Goal: Information Seeking & Learning: Learn about a topic

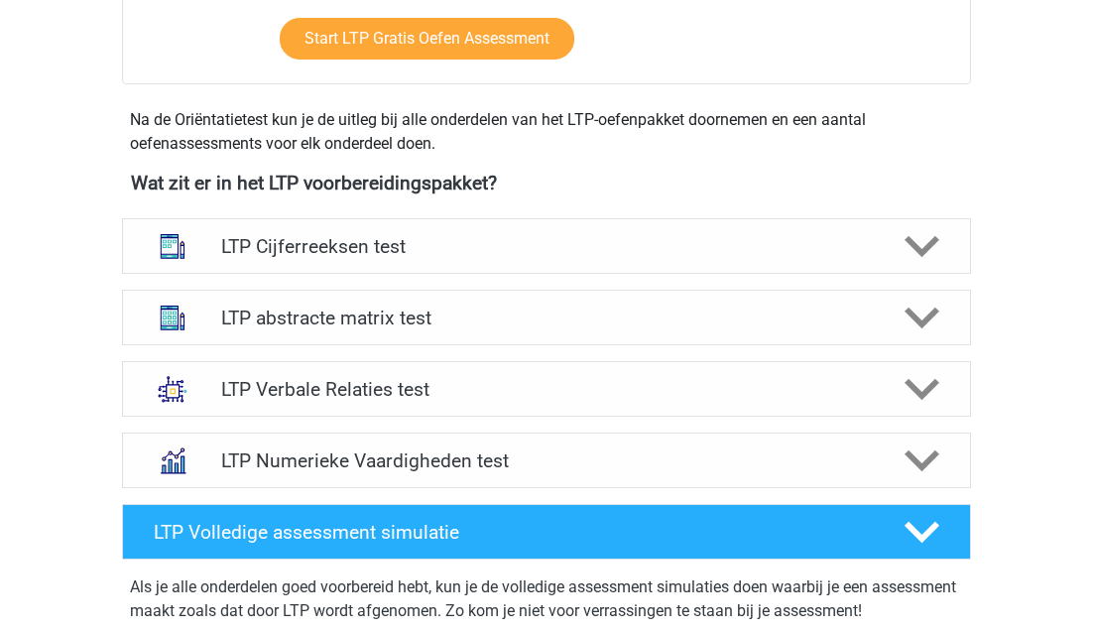
scroll to position [639, 0]
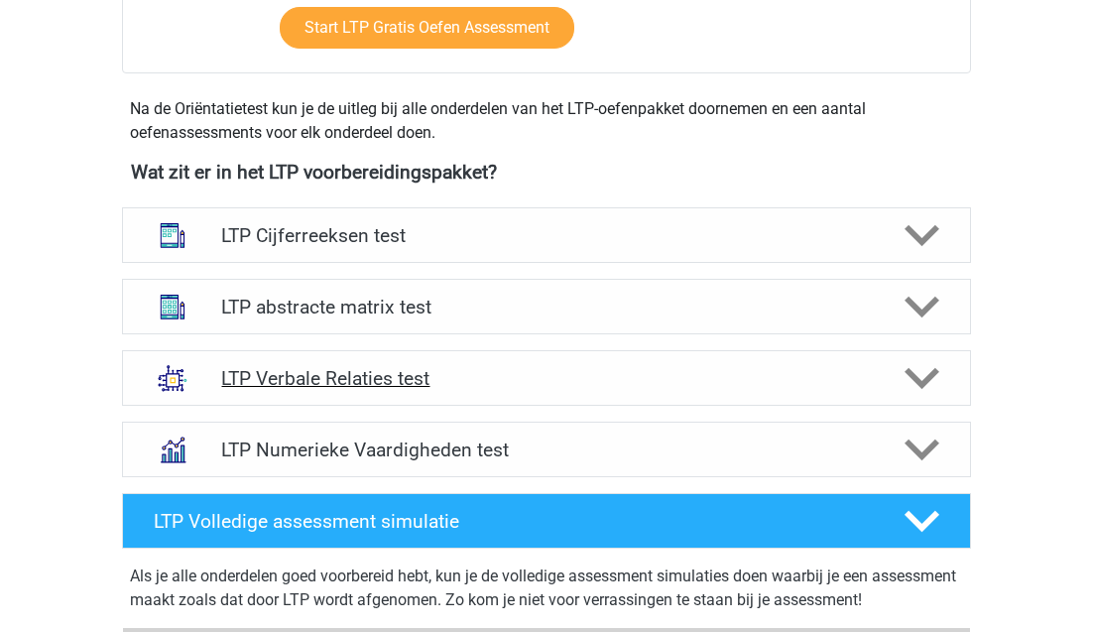
click at [493, 362] on div "LTP Verbale Relaties test" at bounding box center [546, 378] width 849 height 56
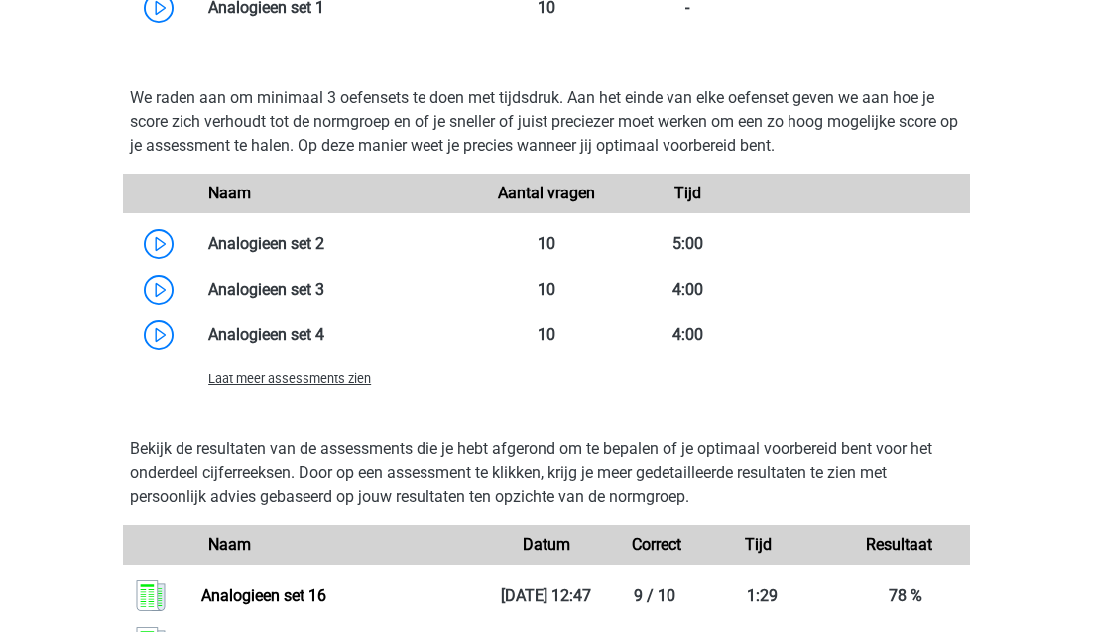
scroll to position [2053, 0]
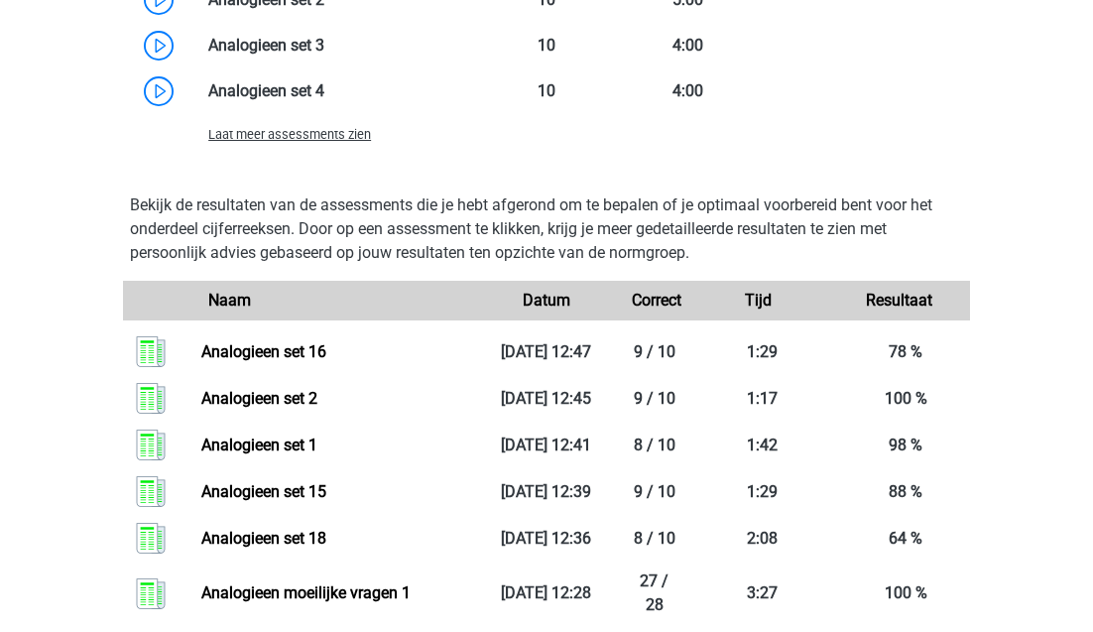
click at [314, 141] on span "Laat meer assessments zien" at bounding box center [289, 134] width 163 height 15
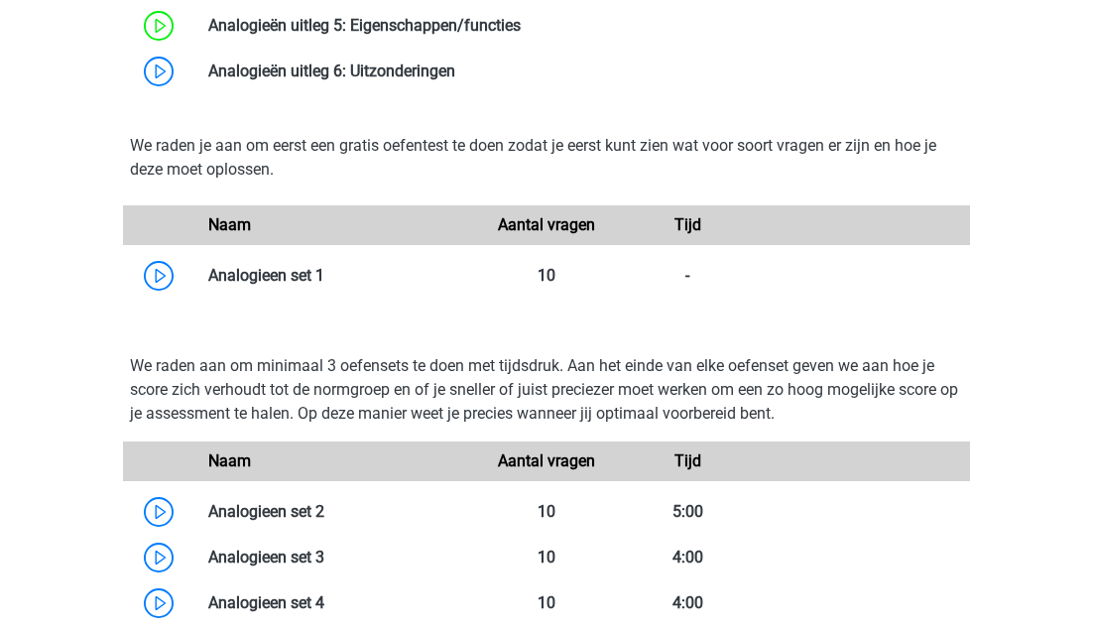
scroll to position [1538, 0]
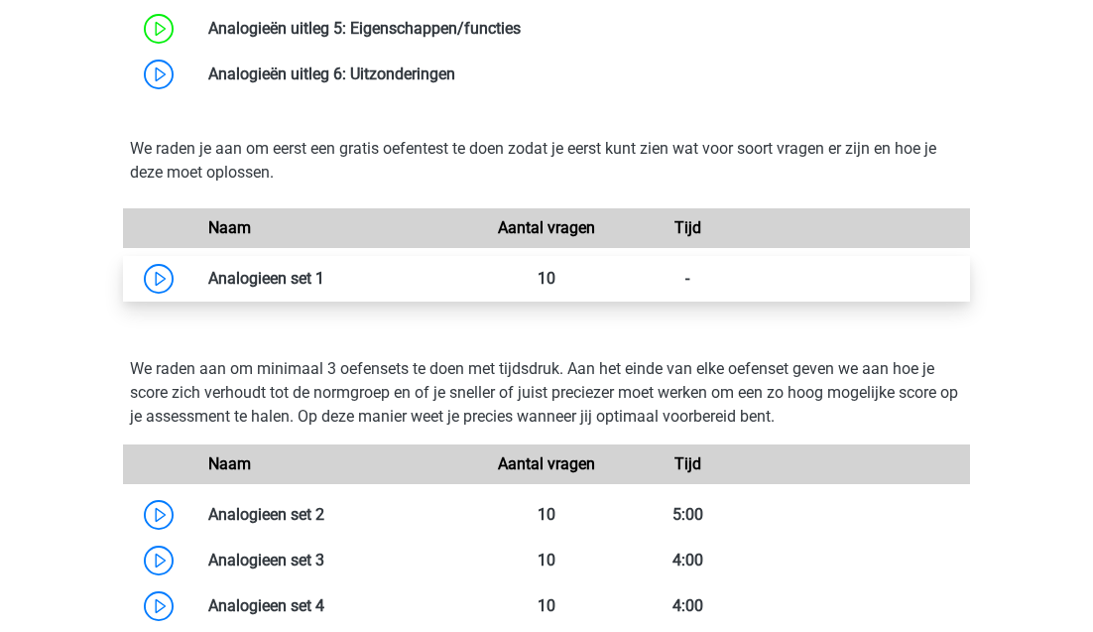
click at [324, 269] on link at bounding box center [324, 278] width 0 height 19
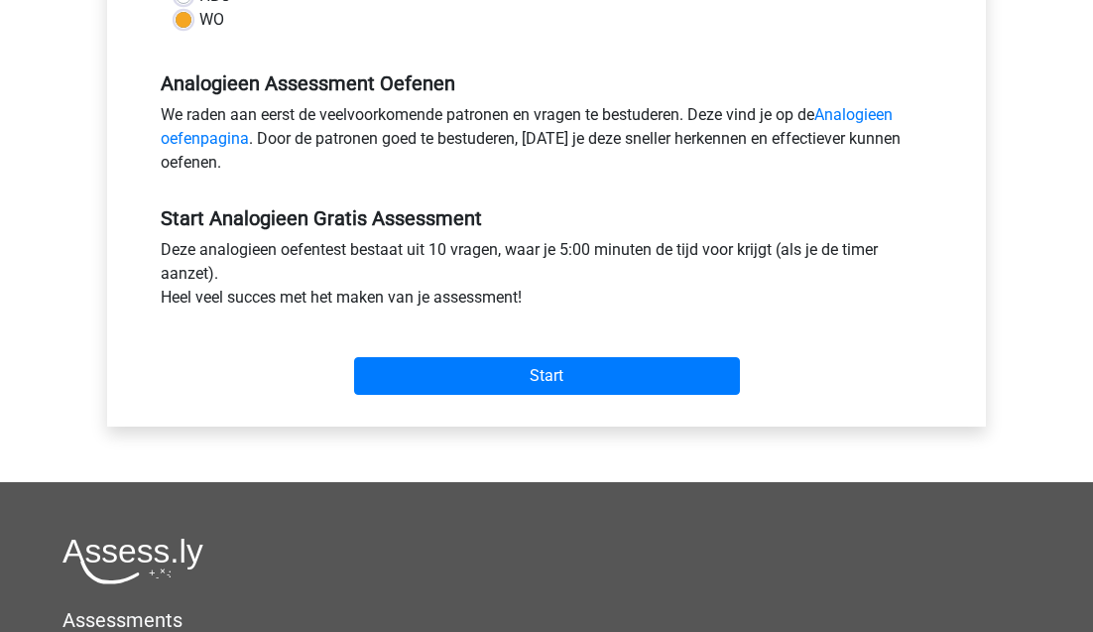
scroll to position [711, 0]
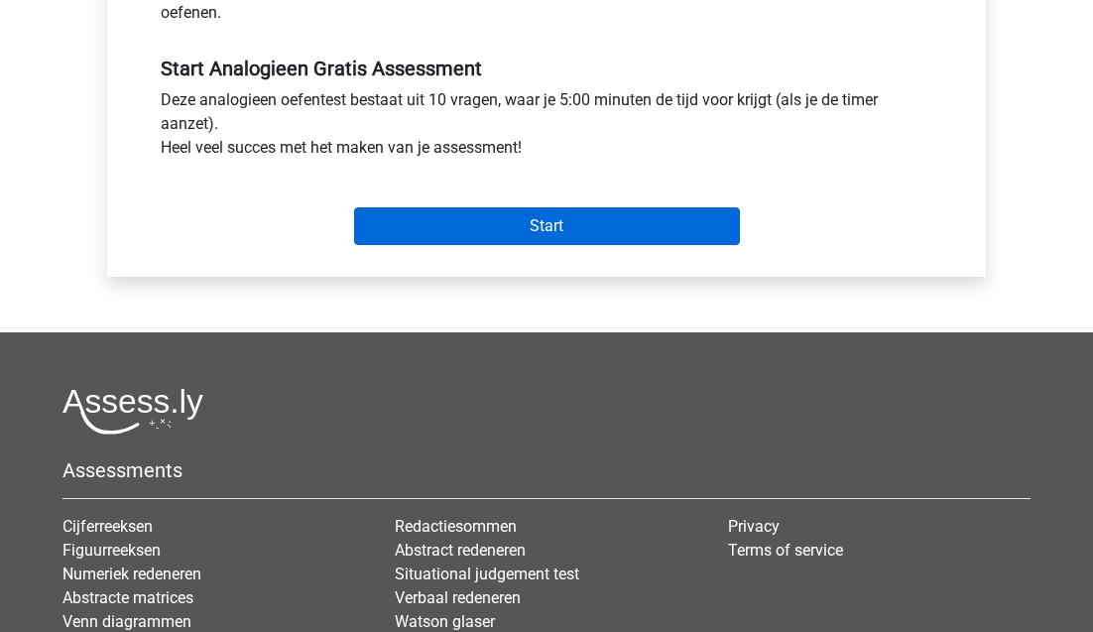
click at [455, 223] on input "Start" at bounding box center [547, 226] width 386 height 38
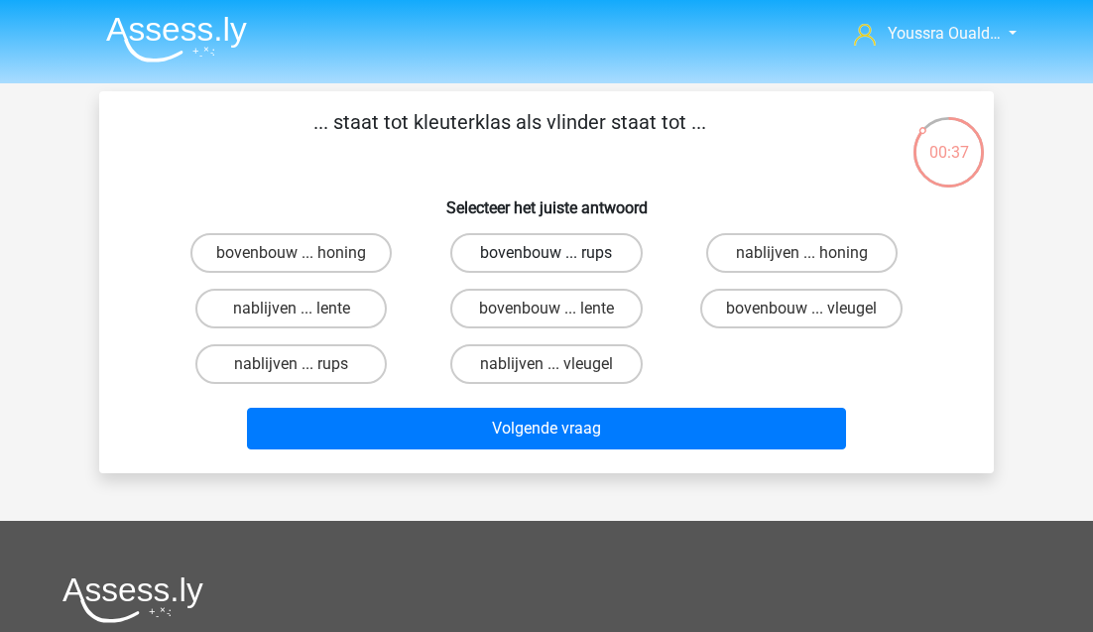
click at [584, 261] on label "bovenbouw ... rups" at bounding box center [545, 253] width 191 height 40
click at [559, 261] on input "bovenbouw ... rups" at bounding box center [553, 259] width 13 height 13
radio input "true"
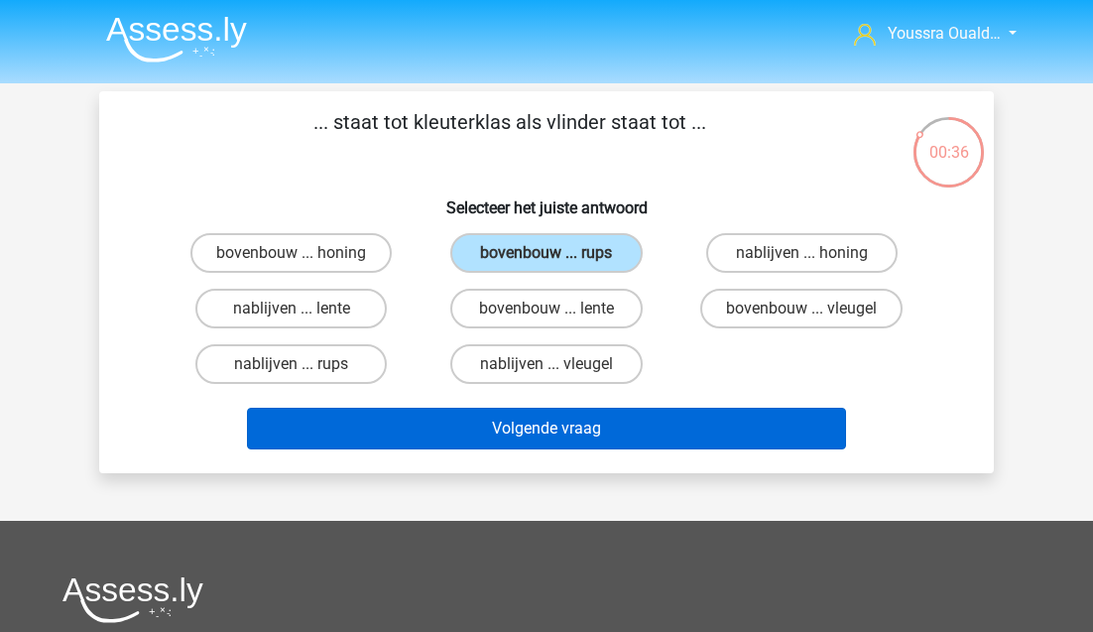
click at [574, 415] on button "Volgende vraag" at bounding box center [547, 429] width 600 height 42
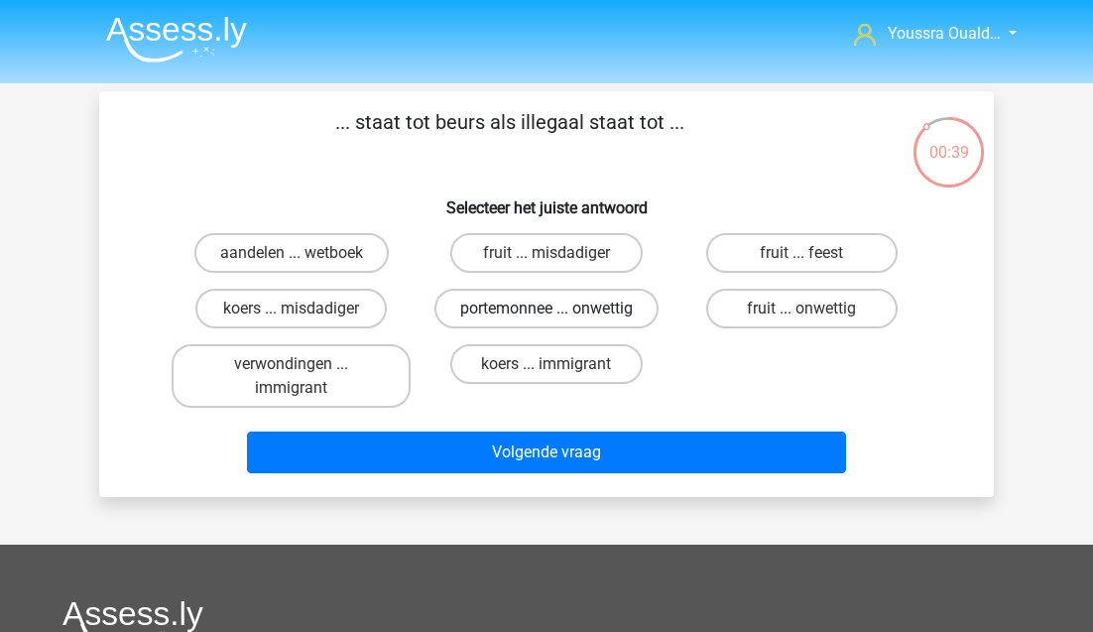
click at [495, 318] on label "portemonnee ... onwettig" at bounding box center [546, 309] width 224 height 40
click at [547, 318] on input "portemonnee ... onwettig" at bounding box center [553, 314] width 13 height 13
radio input "true"
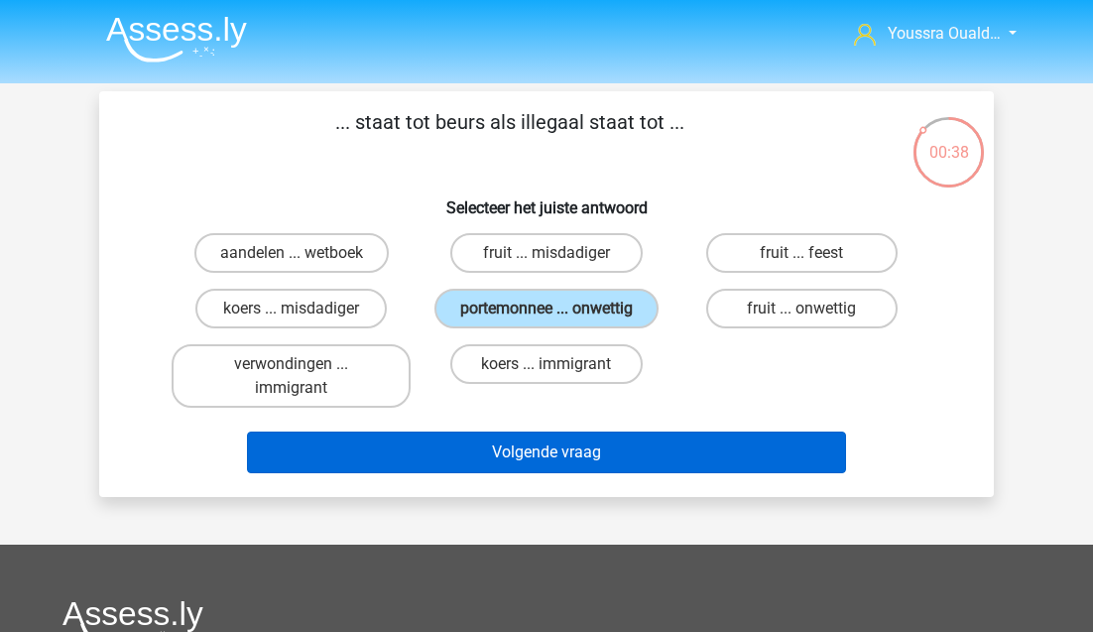
click at [502, 446] on button "Volgende vraag" at bounding box center [547, 452] width 600 height 42
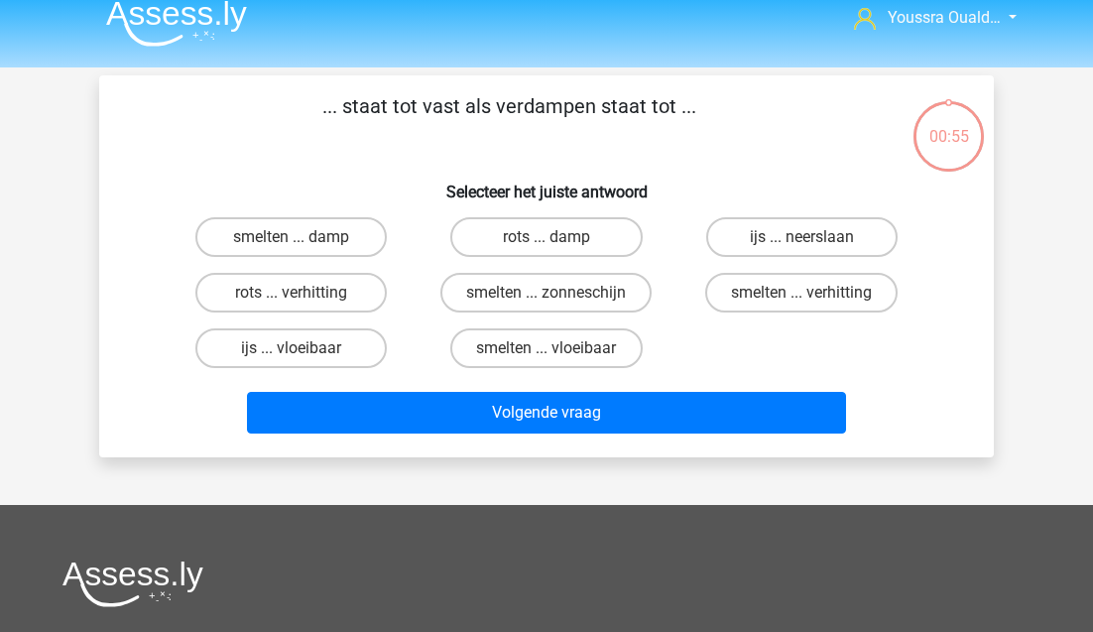
scroll to position [12, 0]
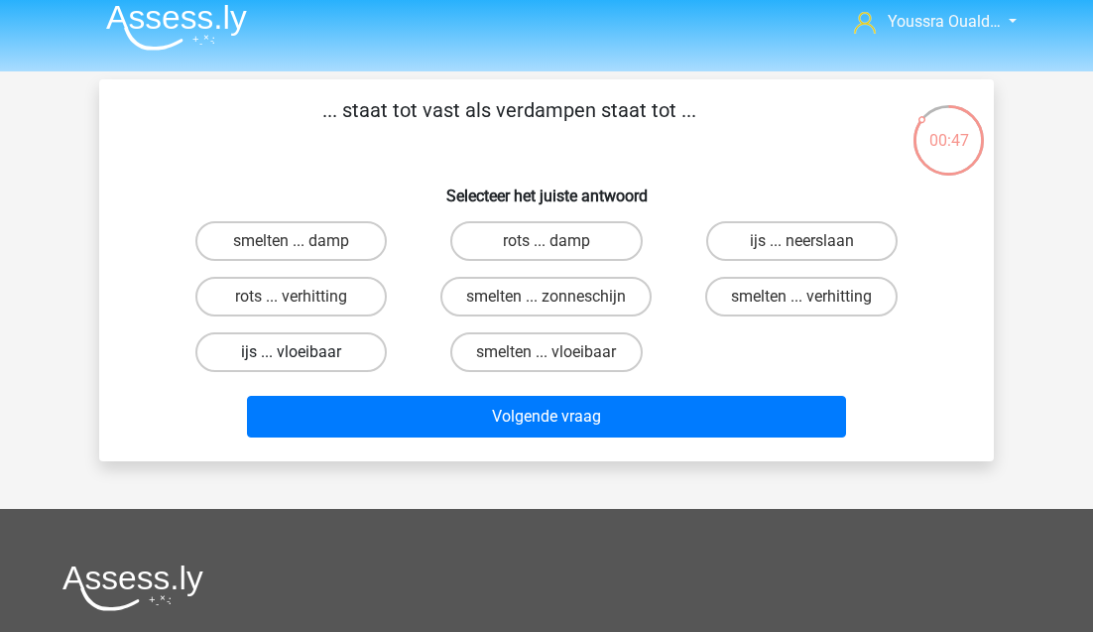
click at [320, 354] on label "ijs ... vloeibaar" at bounding box center [290, 352] width 191 height 40
click at [304, 354] on input "ijs ... vloeibaar" at bounding box center [298, 358] width 13 height 13
radio input "true"
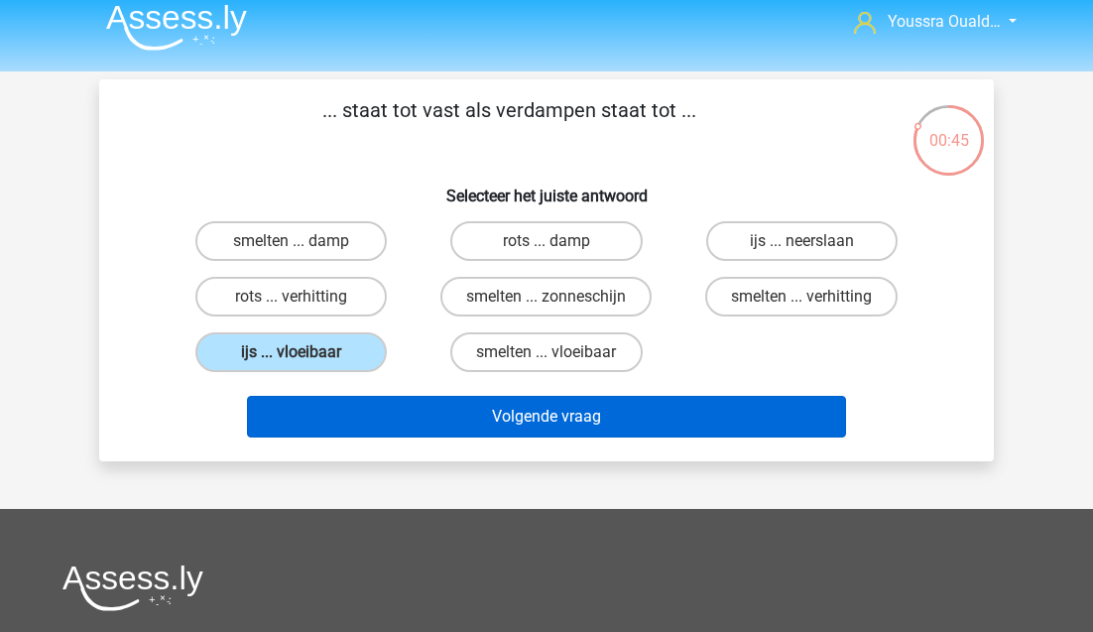
click at [471, 414] on button "Volgende vraag" at bounding box center [547, 417] width 600 height 42
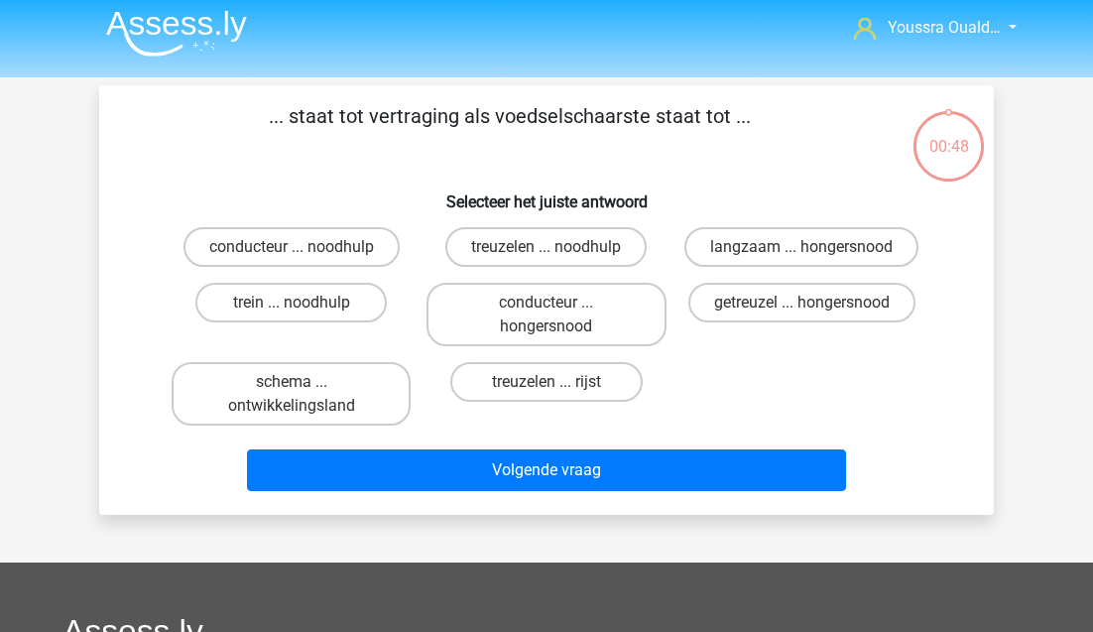
scroll to position [3, 0]
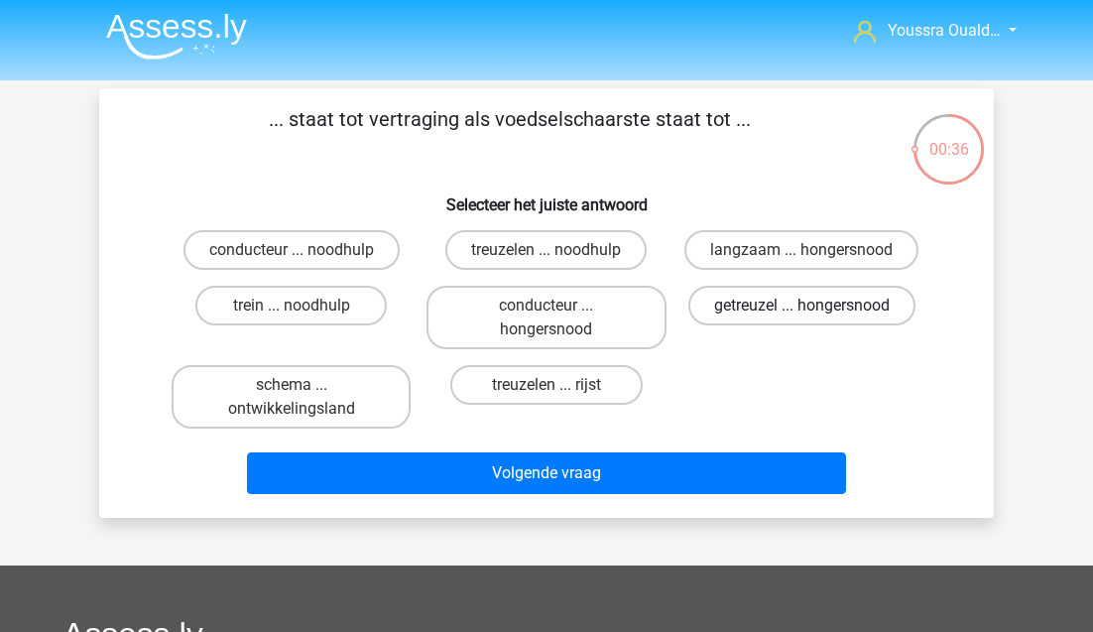
click at [713, 307] on label "getreuzel ... hongersnood" at bounding box center [801, 306] width 227 height 40
click at [801, 307] on input "getreuzel ... hongersnood" at bounding box center [807, 311] width 13 height 13
radio input "true"
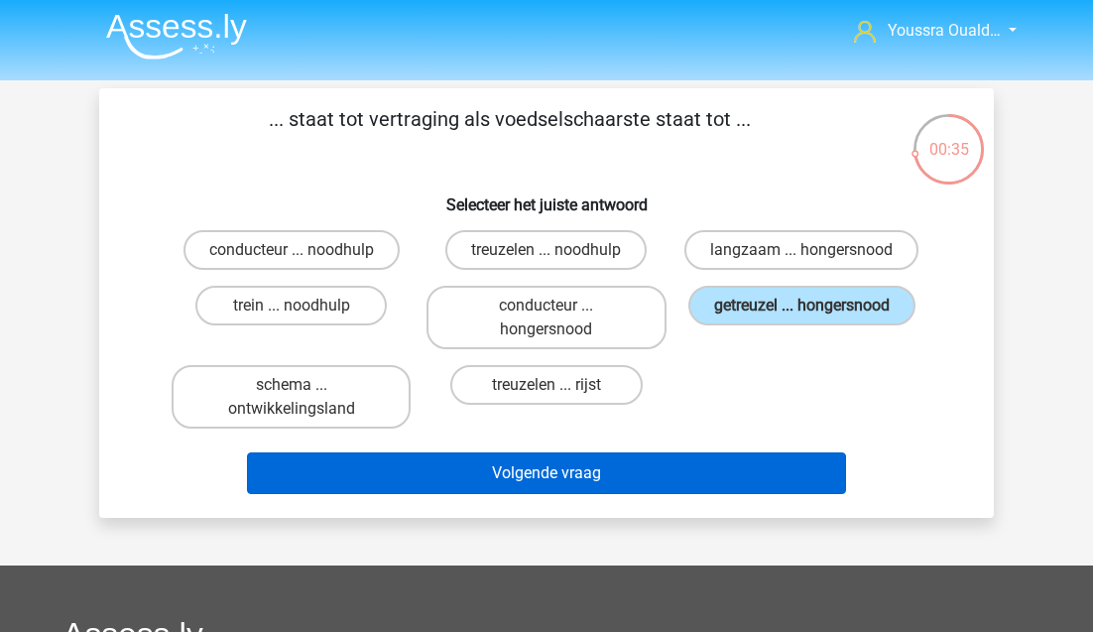
click at [618, 474] on button "Volgende vraag" at bounding box center [547, 473] width 600 height 42
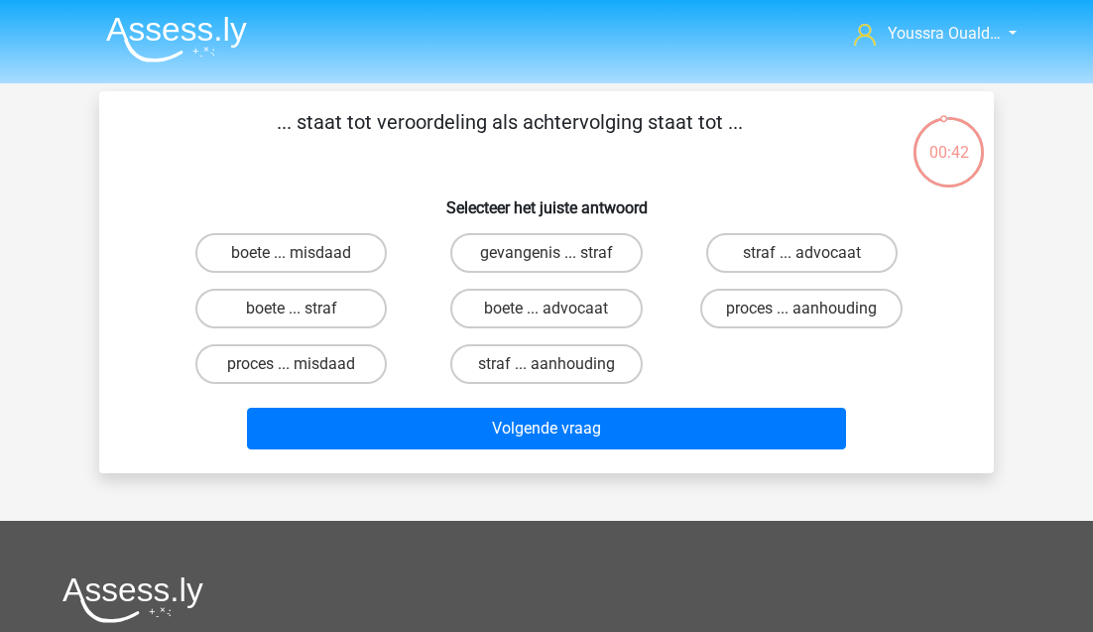
scroll to position [0, 0]
click at [730, 299] on label "proces ... aanhouding" at bounding box center [801, 309] width 202 height 40
click at [801, 308] on input "proces ... aanhouding" at bounding box center [807, 314] width 13 height 13
radio input "true"
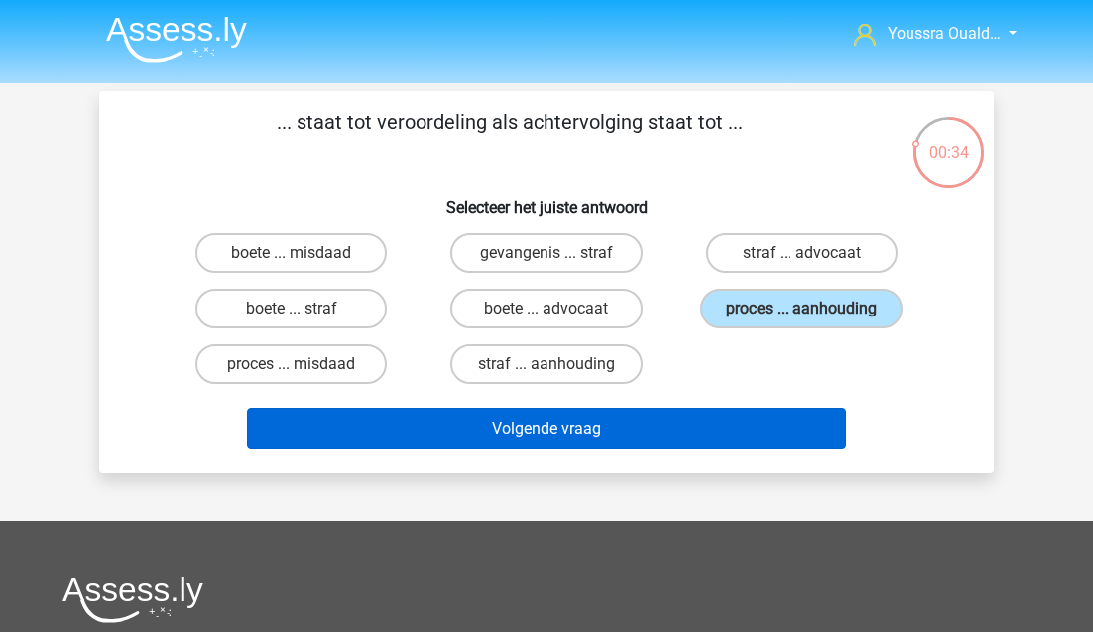
click at [676, 429] on button "Volgende vraag" at bounding box center [547, 429] width 600 height 42
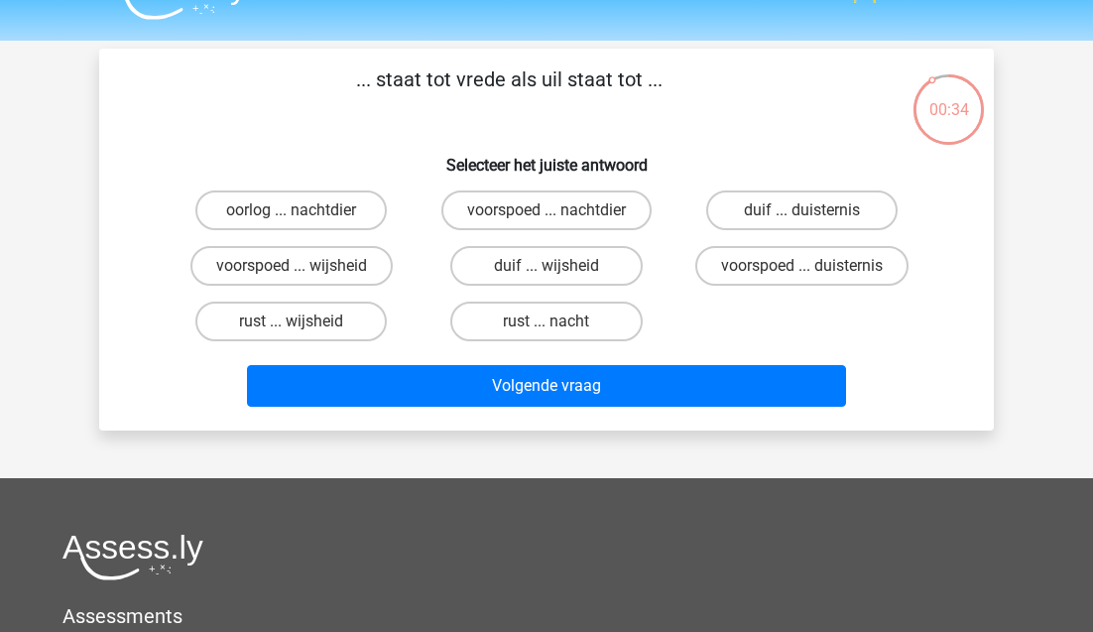
scroll to position [42, 0]
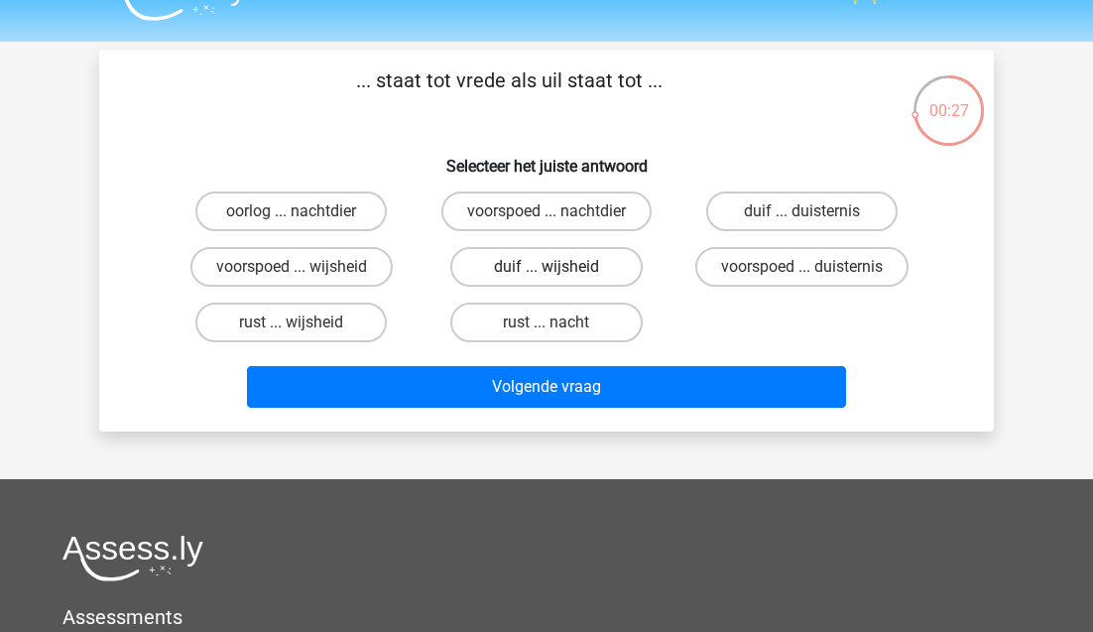
click at [467, 266] on label "duif ... wijsheid" at bounding box center [545, 267] width 191 height 40
click at [547, 267] on input "duif ... wijsheid" at bounding box center [553, 273] width 13 height 13
radio input "true"
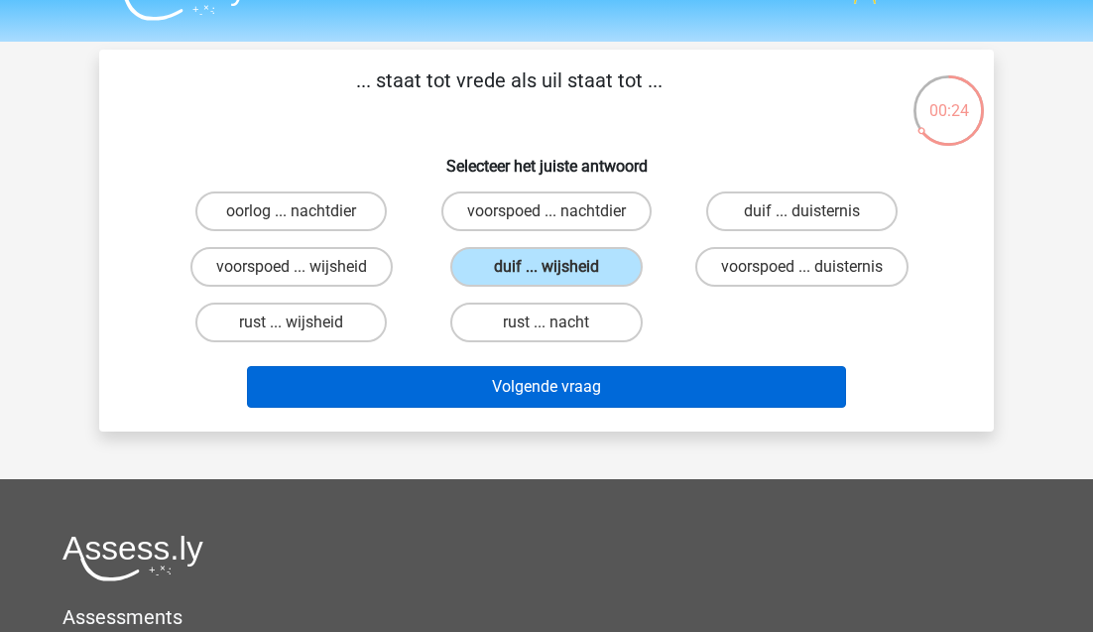
click at [485, 379] on button "Volgende vraag" at bounding box center [547, 387] width 600 height 42
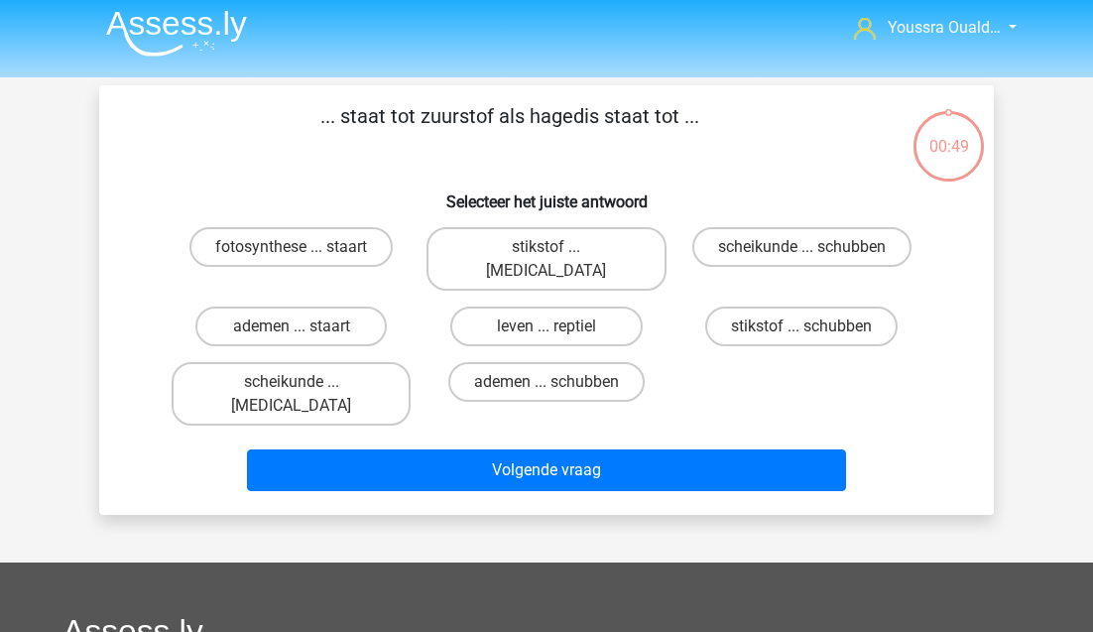
scroll to position [6, 0]
click at [353, 362] on label "scheikunde ... krokodil" at bounding box center [291, 393] width 239 height 63
click at [304, 382] on input "scheikunde ... krokodil" at bounding box center [298, 388] width 13 height 13
radio input "true"
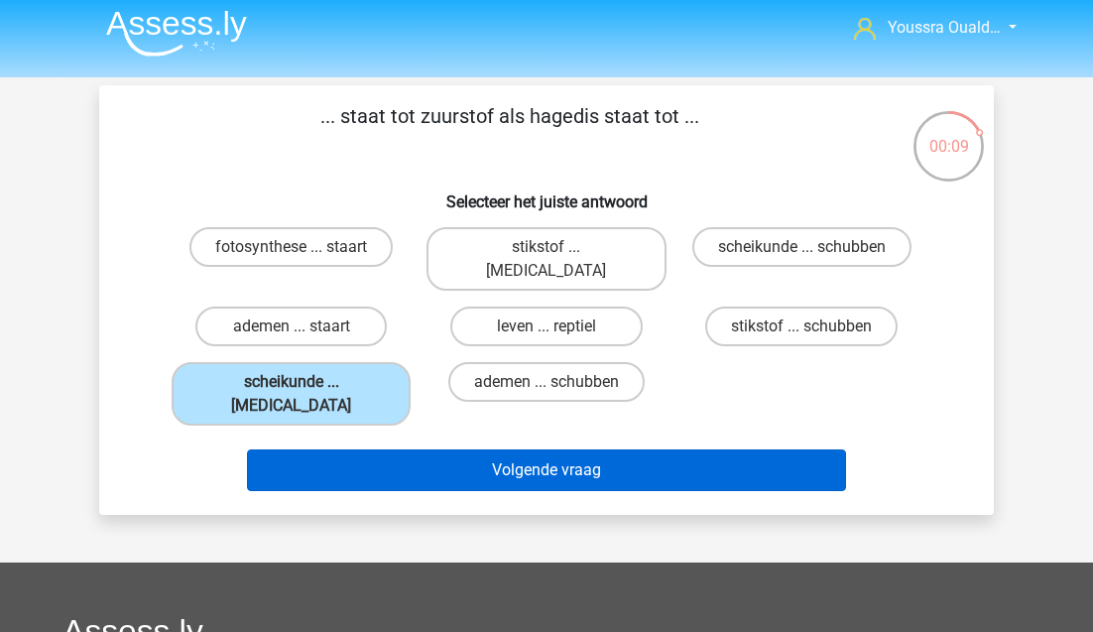
click at [472, 449] on button "Volgende vraag" at bounding box center [547, 470] width 600 height 42
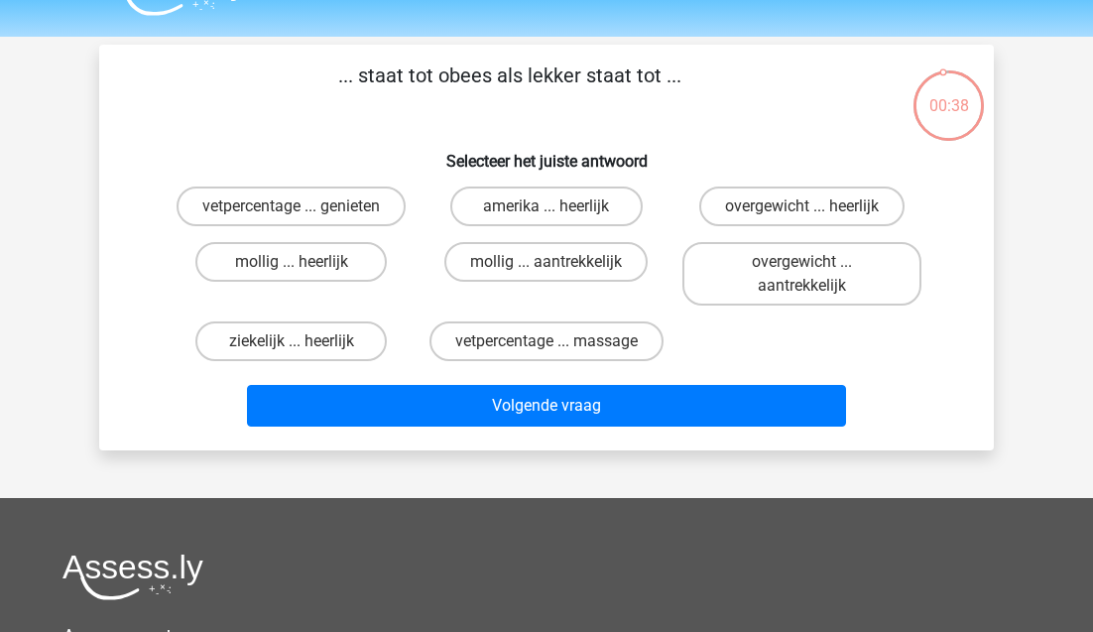
scroll to position [44, 0]
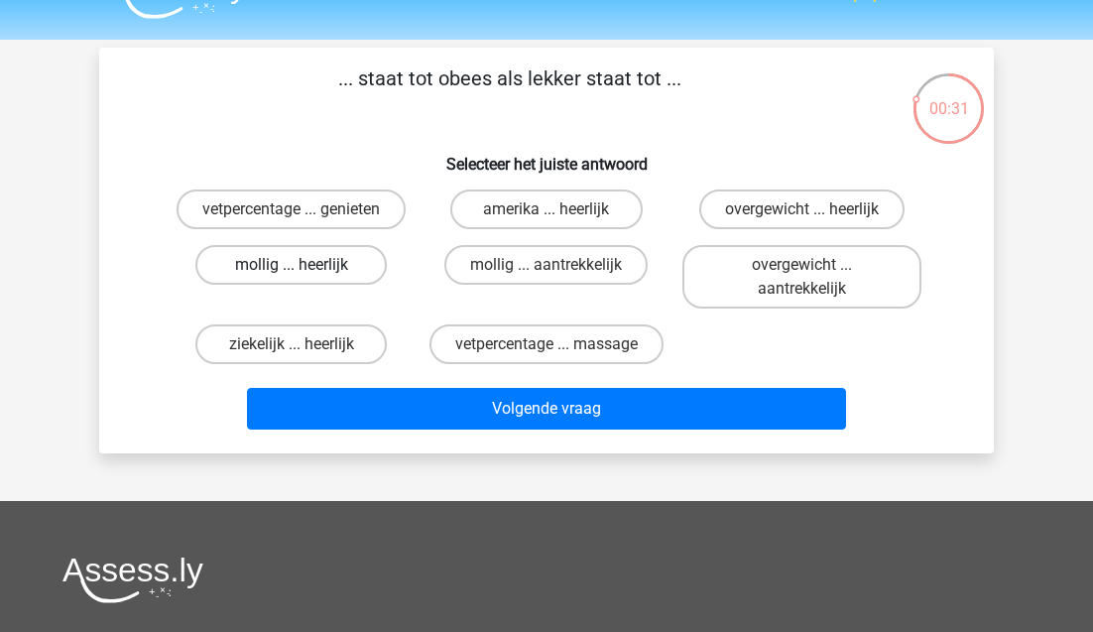
click at [325, 279] on label "mollig ... heerlijk" at bounding box center [290, 265] width 191 height 40
click at [304, 278] on input "mollig ... heerlijk" at bounding box center [298, 271] width 13 height 13
radio input "true"
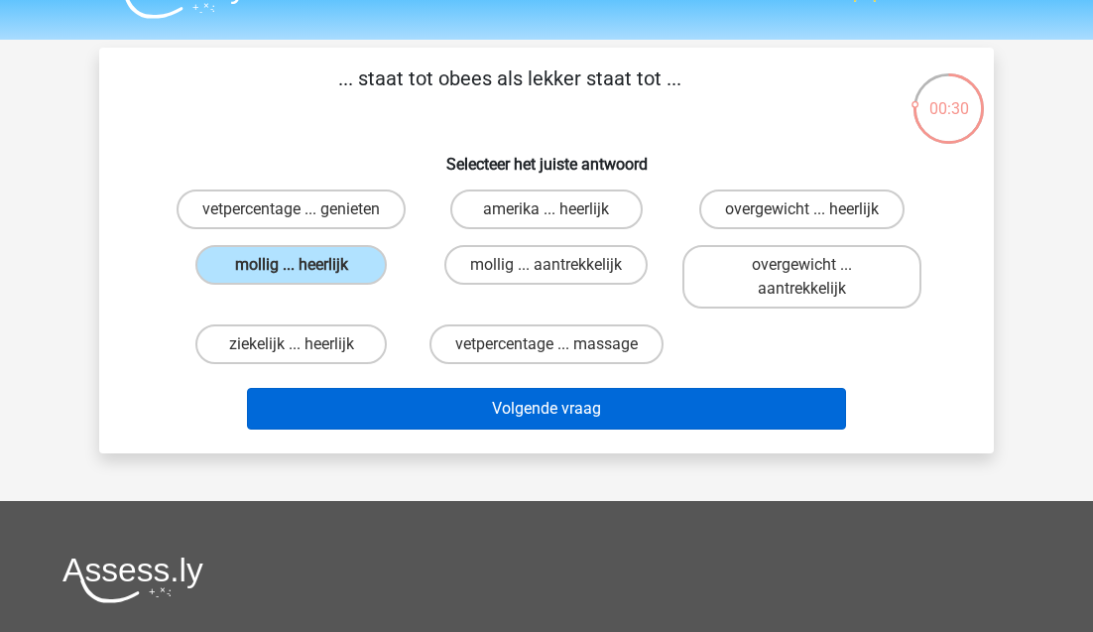
click at [416, 410] on button "Volgende vraag" at bounding box center [547, 409] width 600 height 42
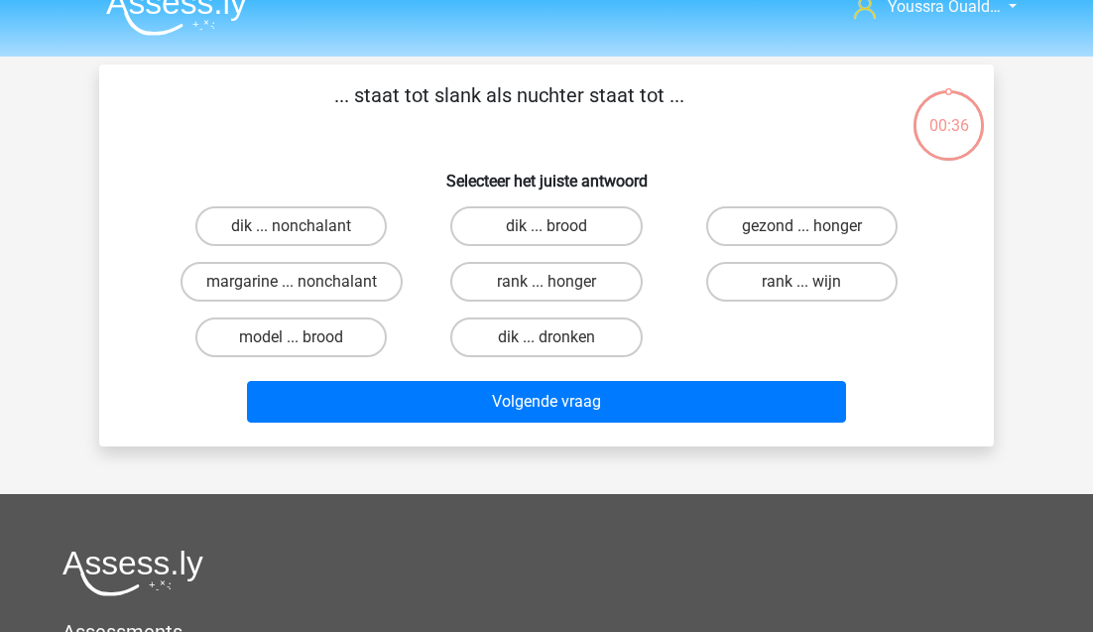
scroll to position [25, 0]
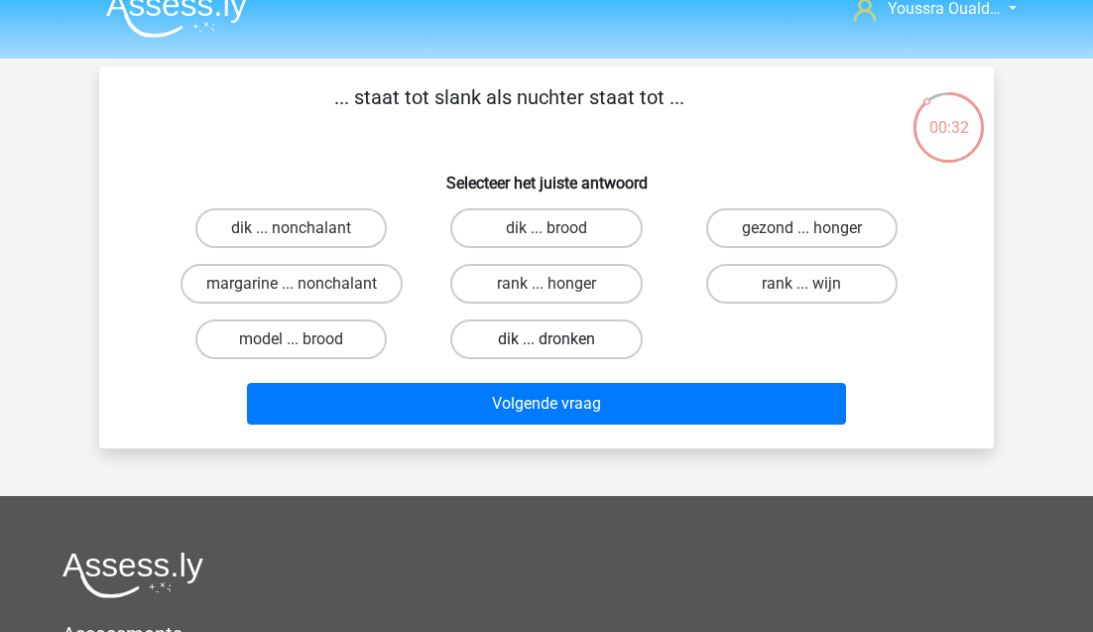
click at [560, 353] on label "dik ... dronken" at bounding box center [545, 339] width 191 height 40
click at [559, 352] on input "dik ... dronken" at bounding box center [553, 345] width 13 height 13
radio input "true"
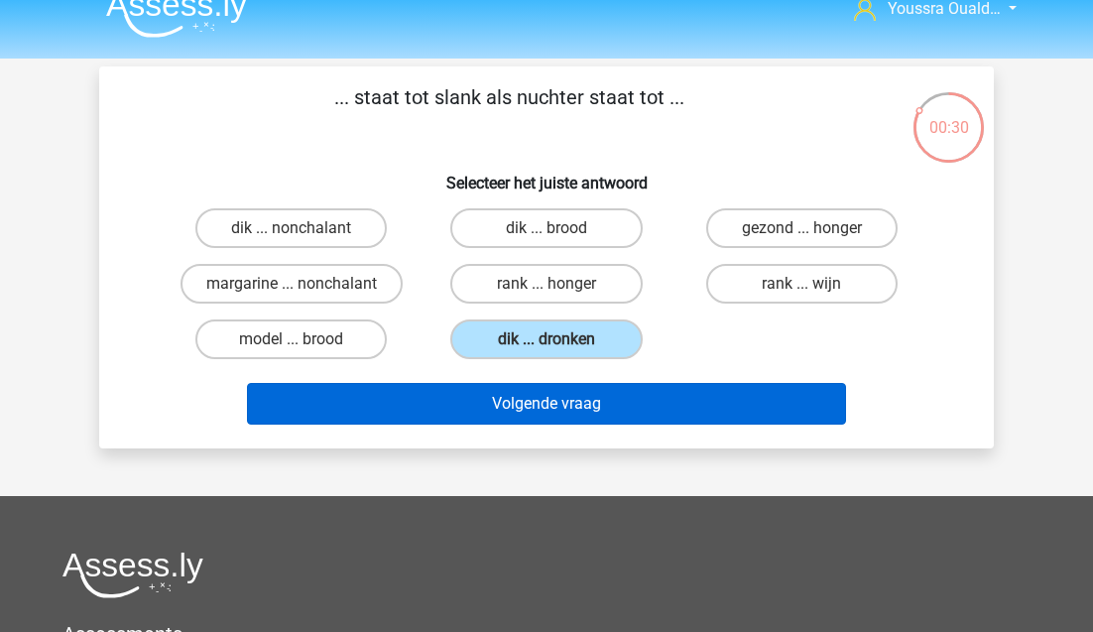
click at [542, 415] on button "Volgende vraag" at bounding box center [547, 404] width 600 height 42
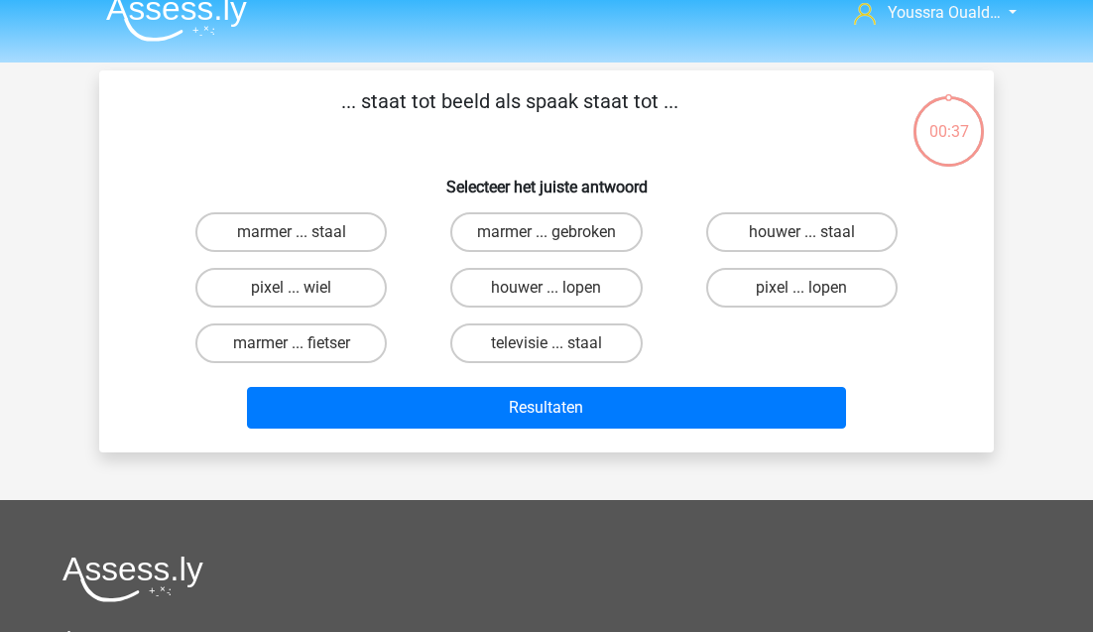
scroll to position [20, 0]
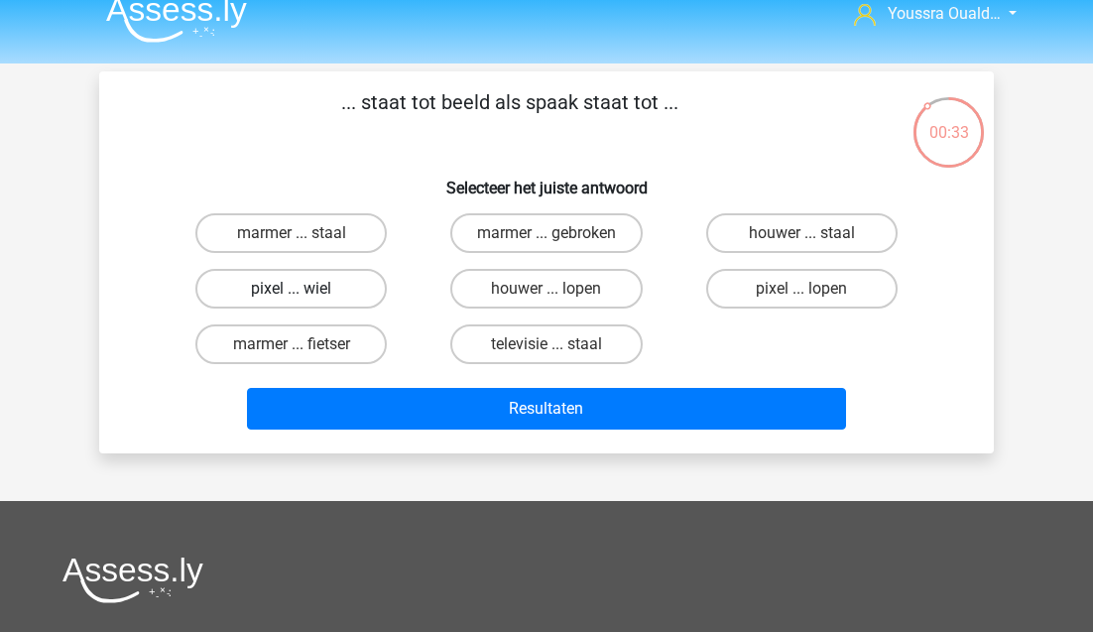
click at [292, 277] on label "pixel ... wiel" at bounding box center [290, 289] width 191 height 40
click at [292, 289] on input "pixel ... wiel" at bounding box center [298, 295] width 13 height 13
radio input "true"
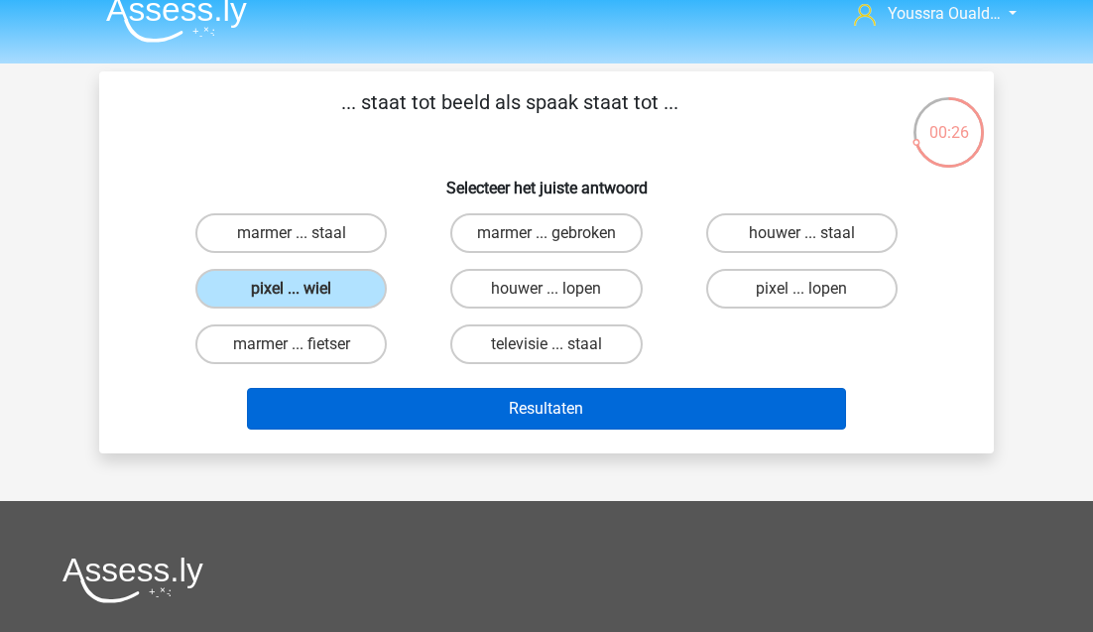
click at [489, 404] on button "Resultaten" at bounding box center [547, 409] width 600 height 42
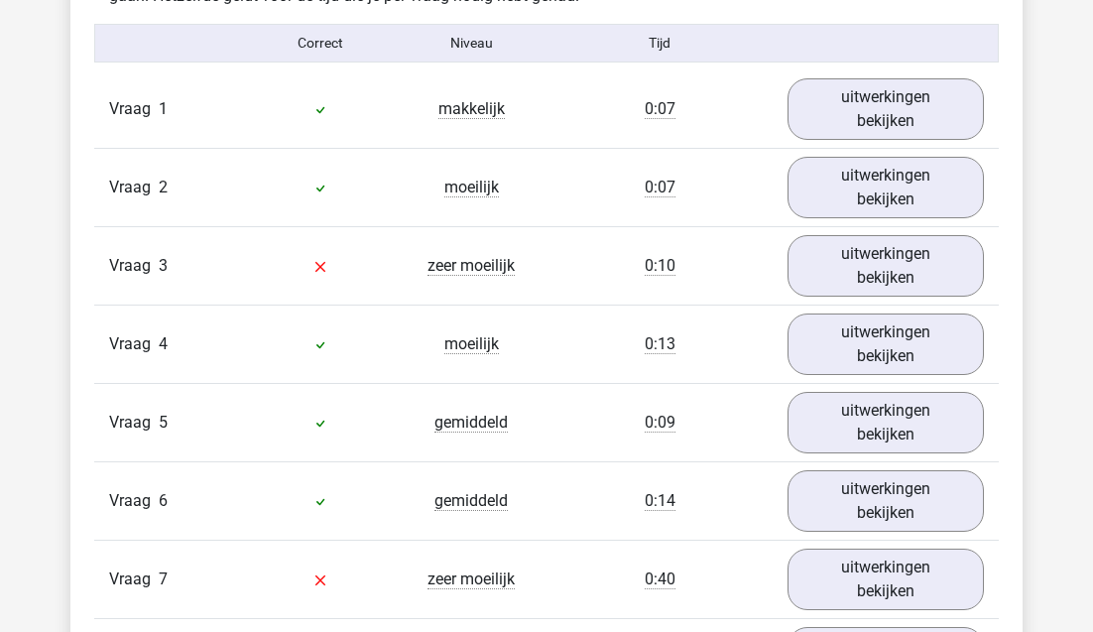
scroll to position [1230, 0]
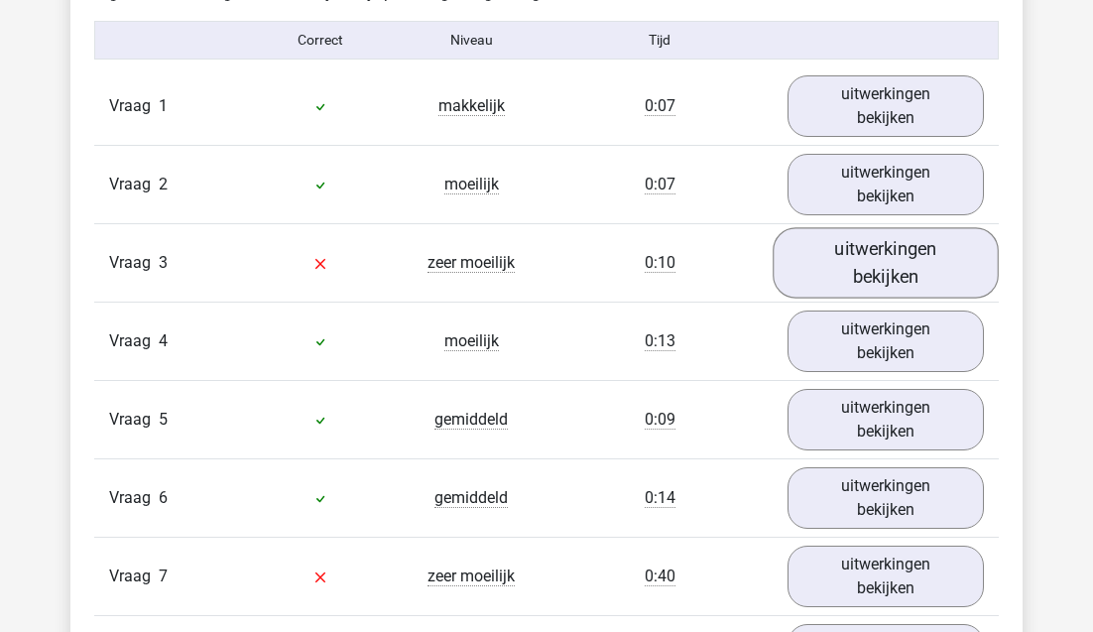
click at [815, 270] on link "uitwerkingen bekijken" at bounding box center [886, 262] width 226 height 70
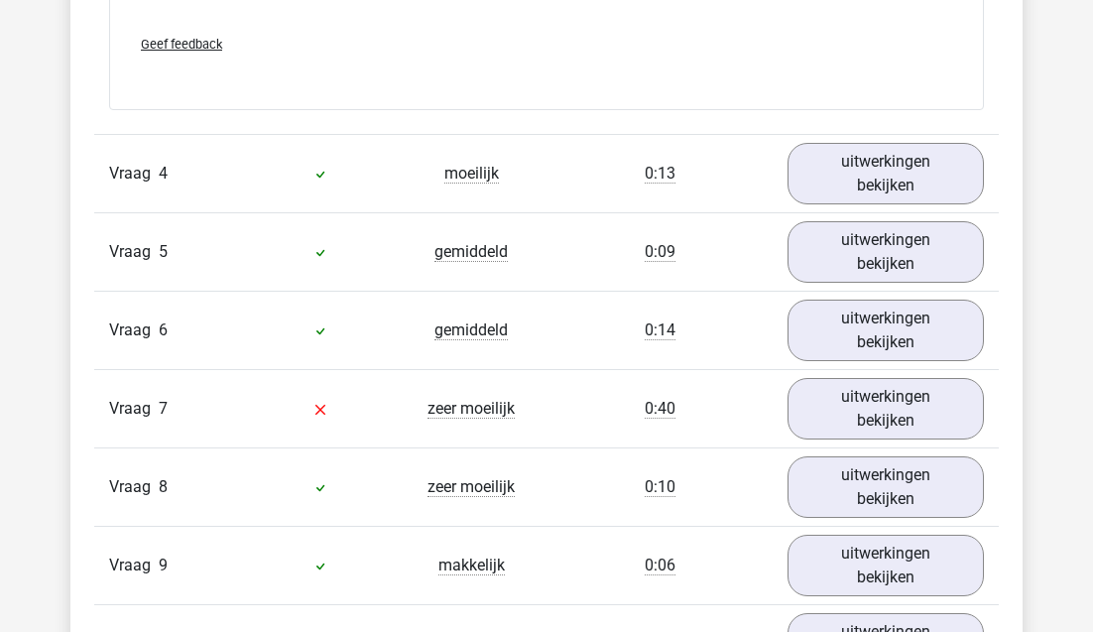
scroll to position [1917, 0]
click at [818, 411] on link "uitwerkingen bekijken" at bounding box center [886, 408] width 226 height 70
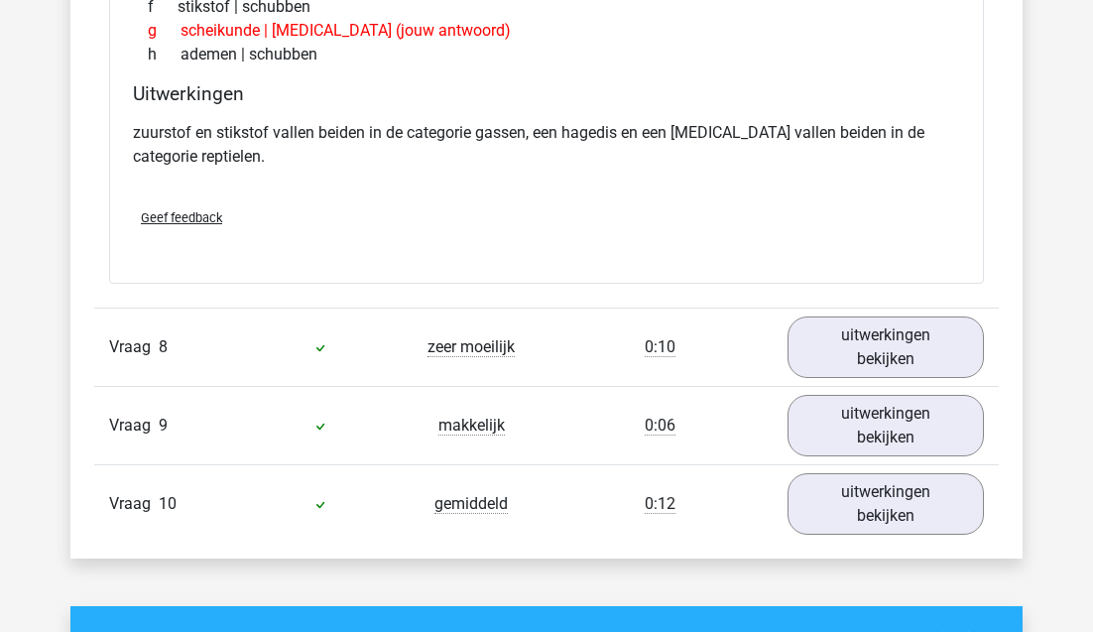
scroll to position [2577, 0]
click at [841, 362] on link "uitwerkingen bekijken" at bounding box center [886, 347] width 226 height 70
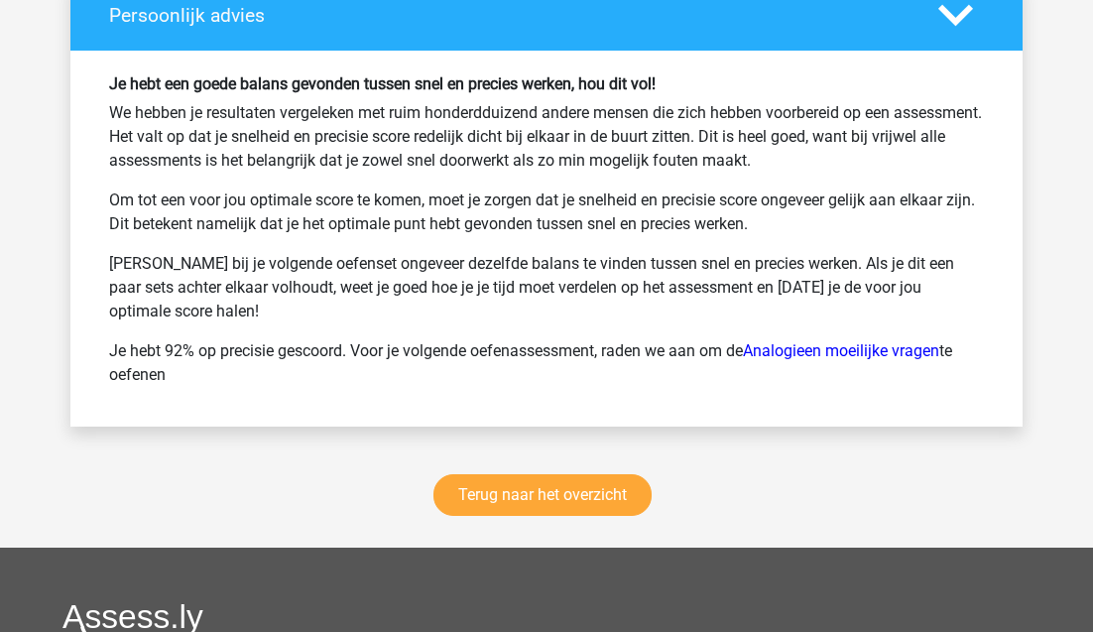
scroll to position [4501, 0]
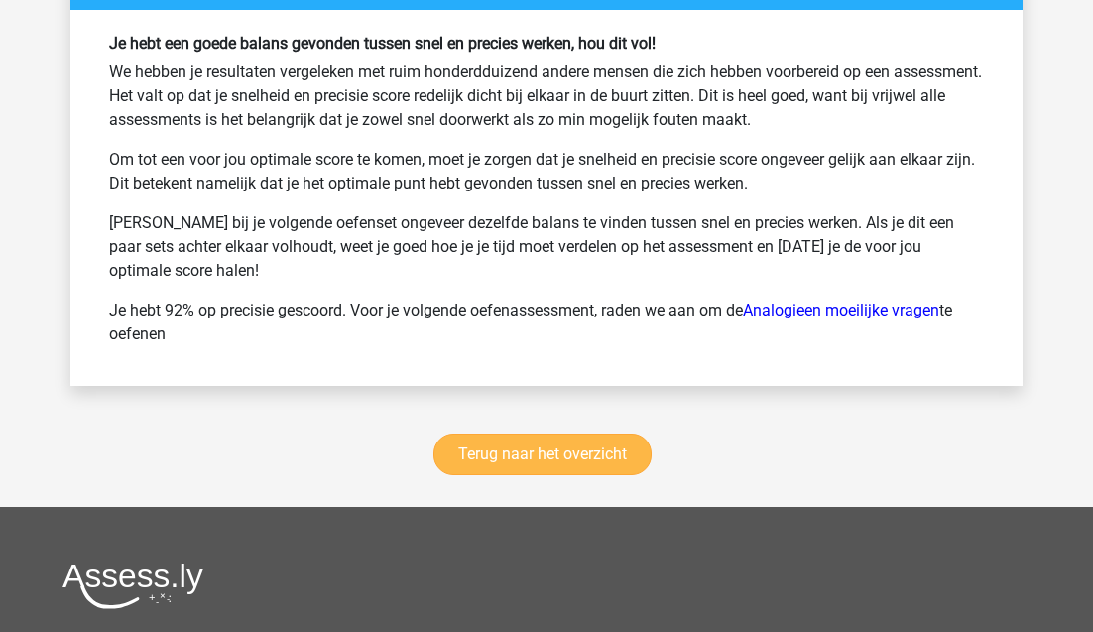
click at [579, 451] on link "Terug naar het overzicht" at bounding box center [542, 454] width 218 height 42
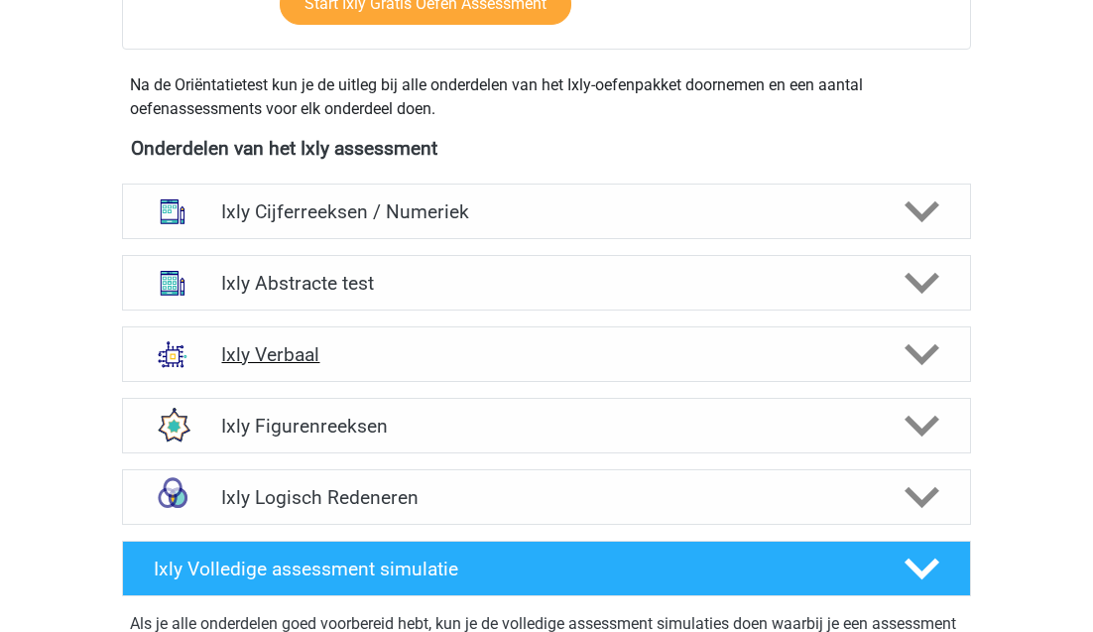
scroll to position [679, 0]
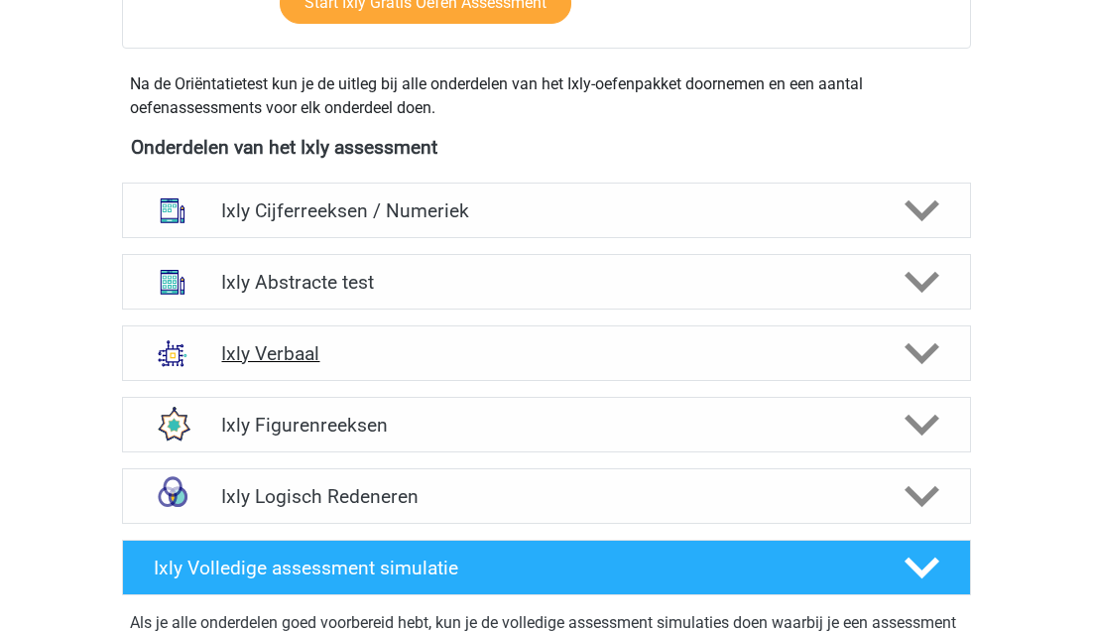
click at [388, 345] on h4 "Ixly Verbaal" at bounding box center [546, 353] width 650 height 23
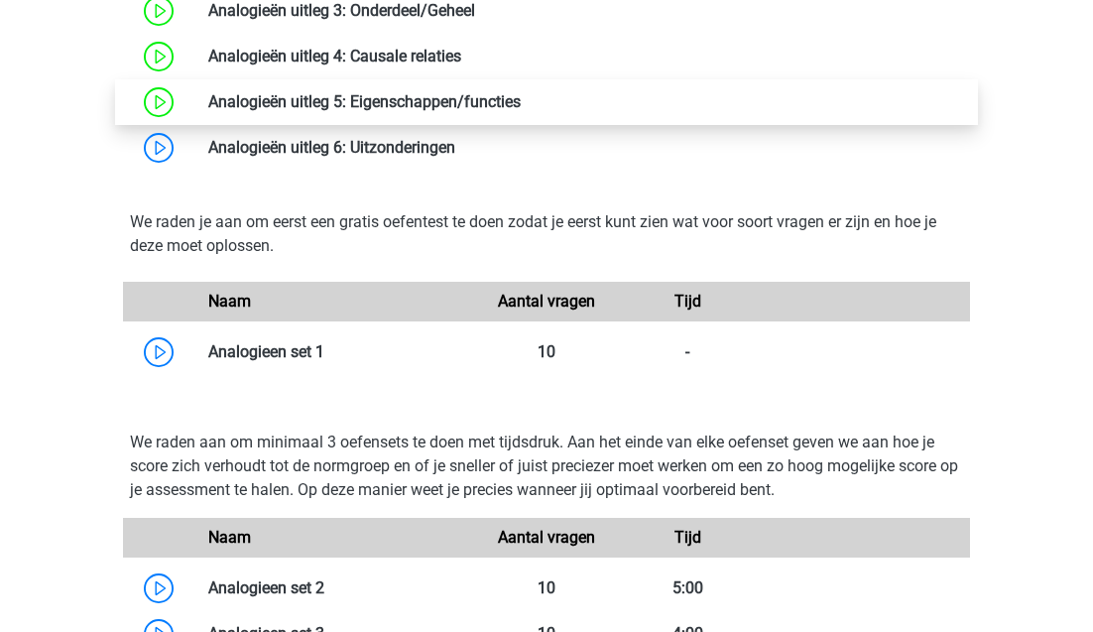
scroll to position [1736, 0]
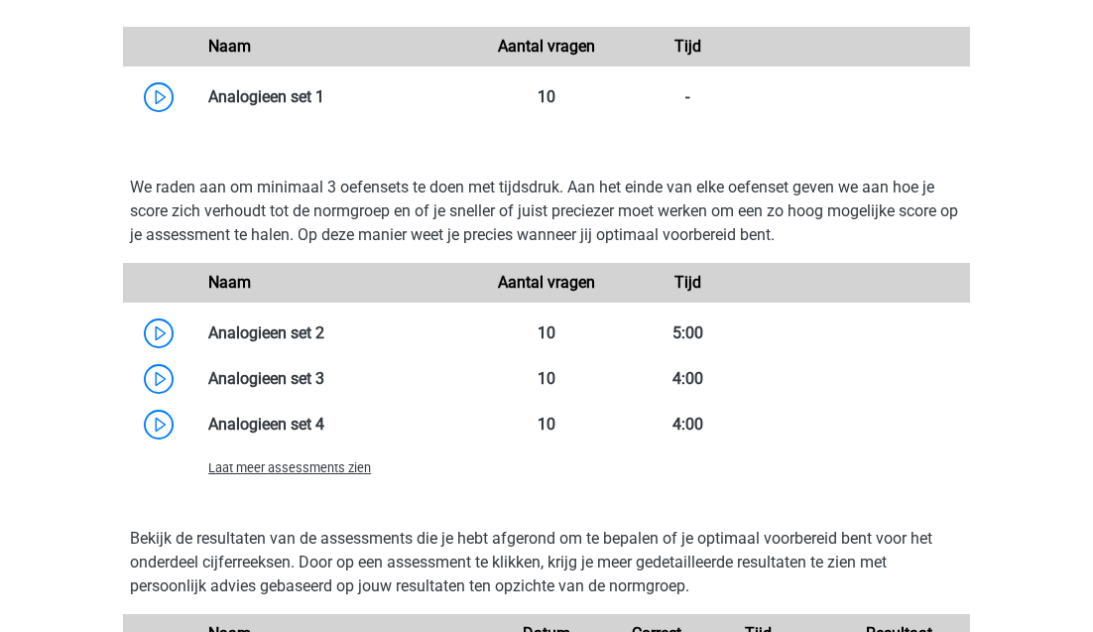
click at [315, 478] on div "Laat meer assessments zien" at bounding box center [334, 467] width 283 height 24
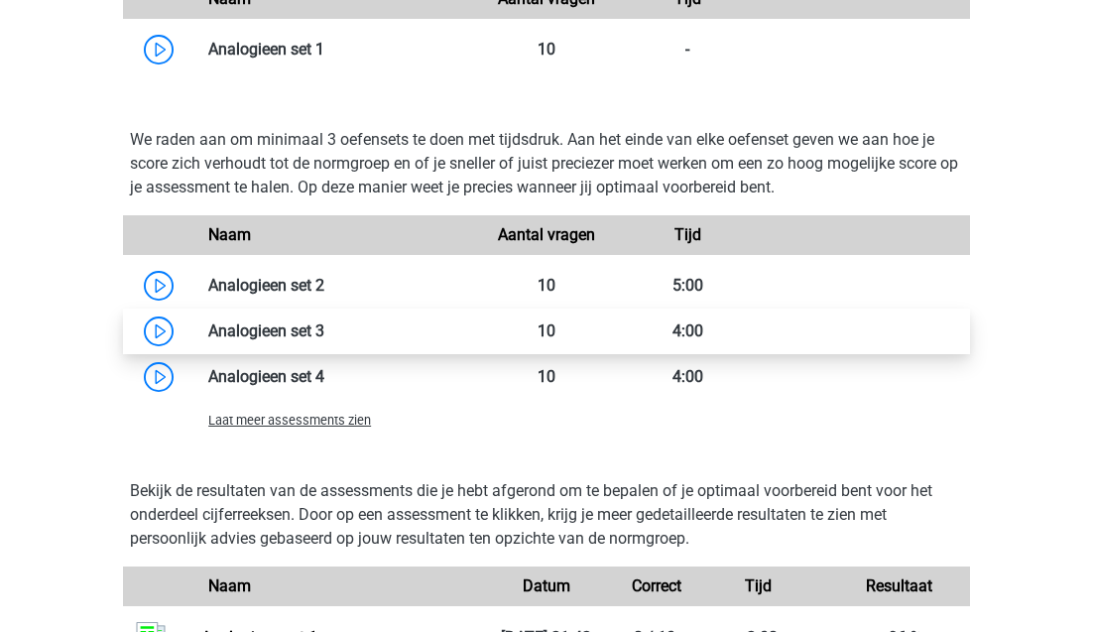
scroll to position [1783, 0]
click at [252, 425] on span "Laat meer assessments zien" at bounding box center [289, 420] width 163 height 15
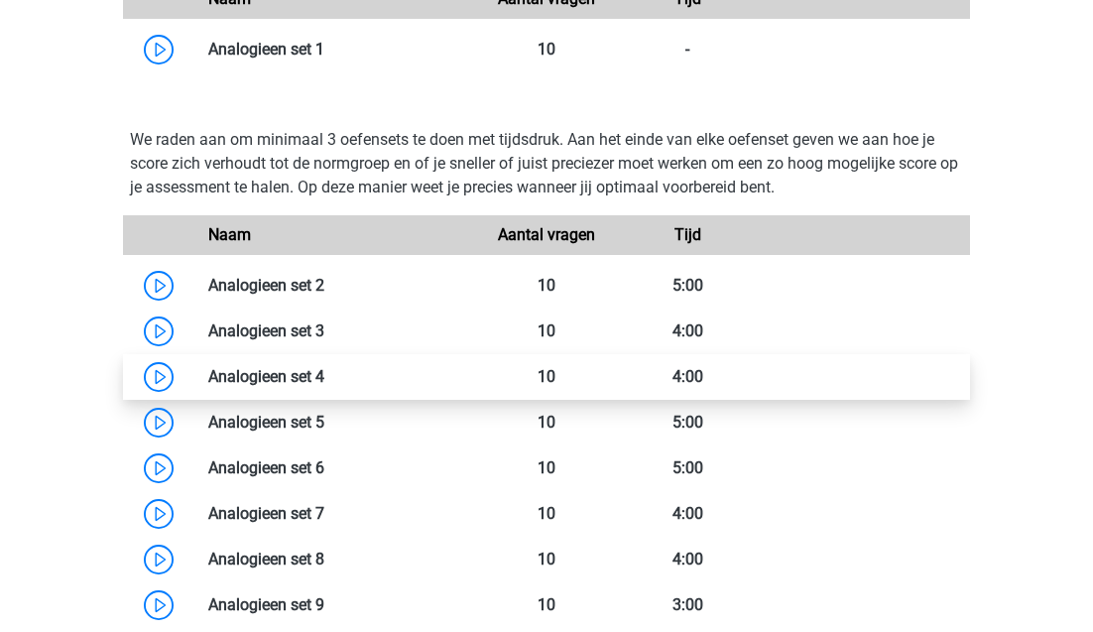
click at [324, 382] on link at bounding box center [324, 376] width 0 height 19
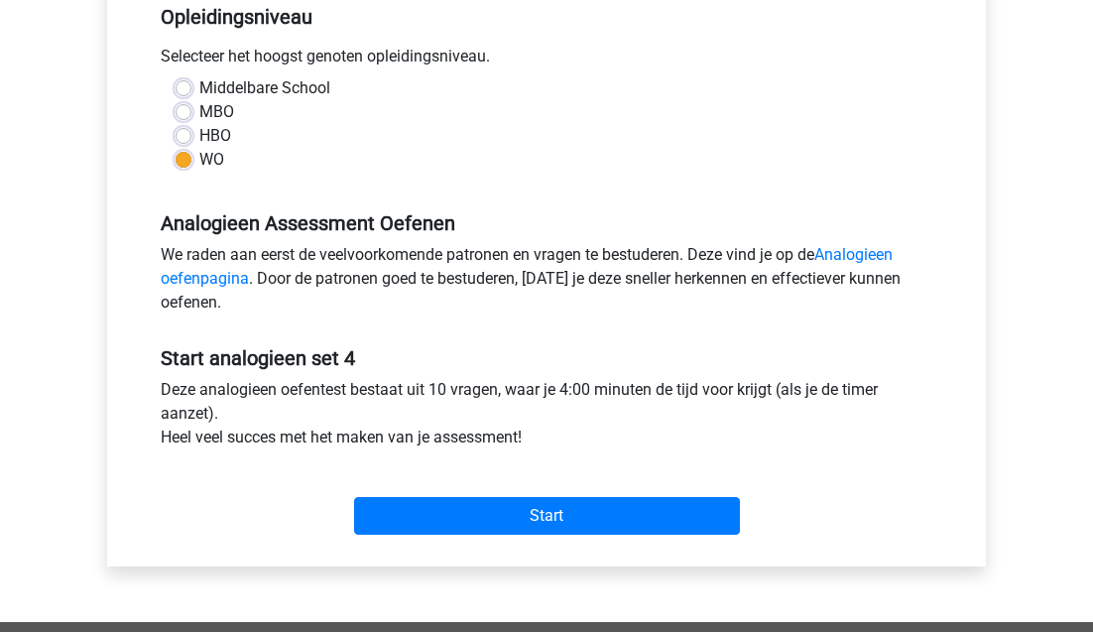
scroll to position [427, 0]
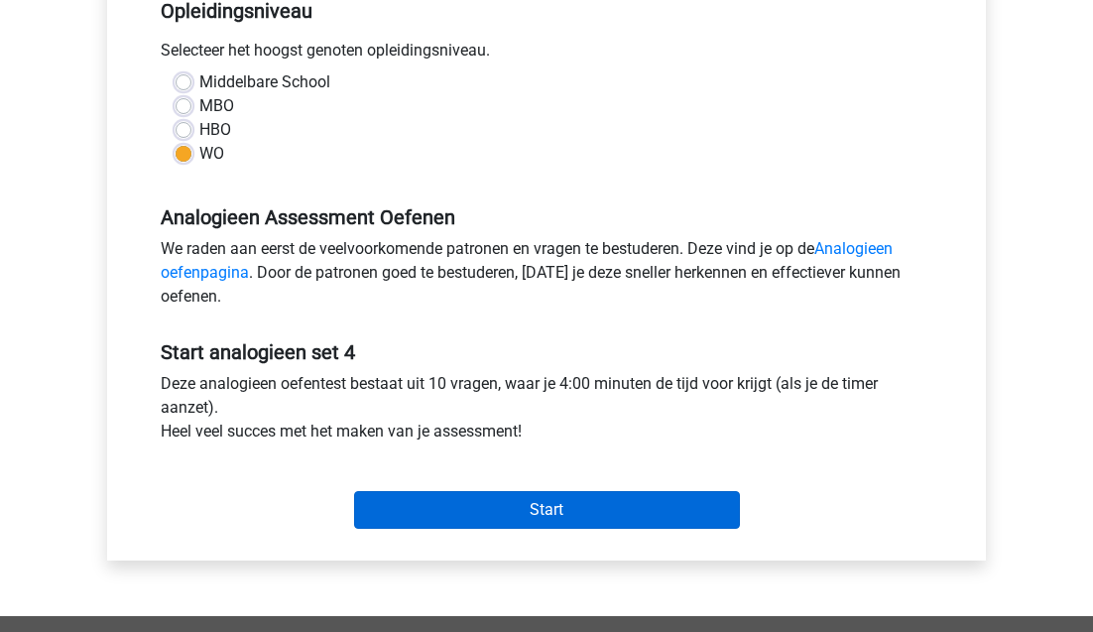
click at [449, 529] on input "Start" at bounding box center [547, 510] width 386 height 38
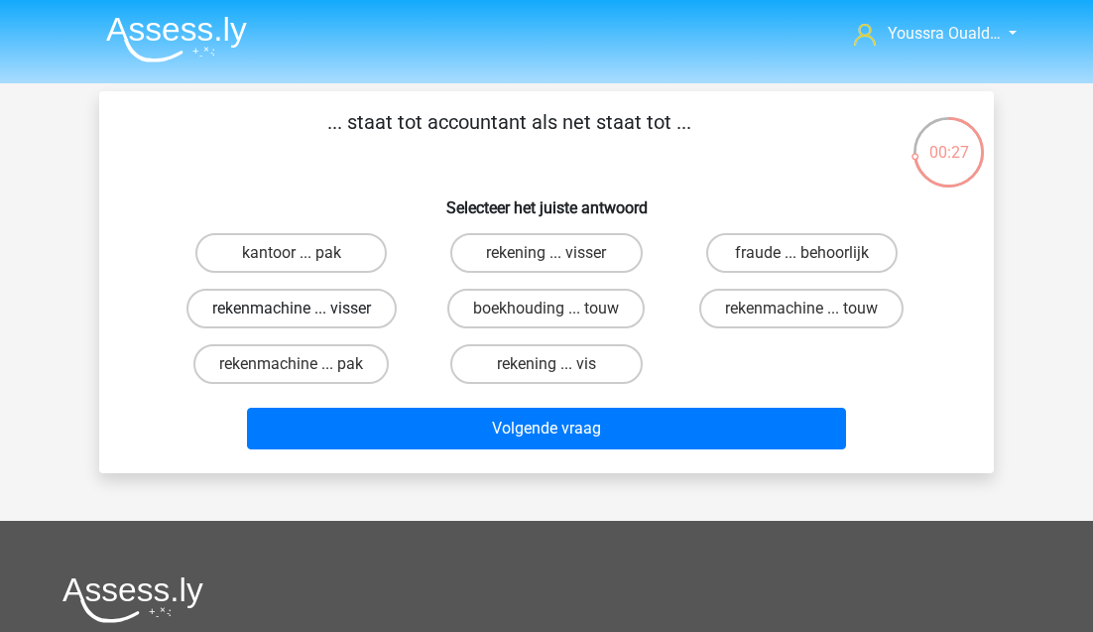
click at [323, 310] on label "rekenmachine ... visser" at bounding box center [291, 309] width 210 height 40
click at [304, 310] on input "rekenmachine ... visser" at bounding box center [298, 314] width 13 height 13
radio input "true"
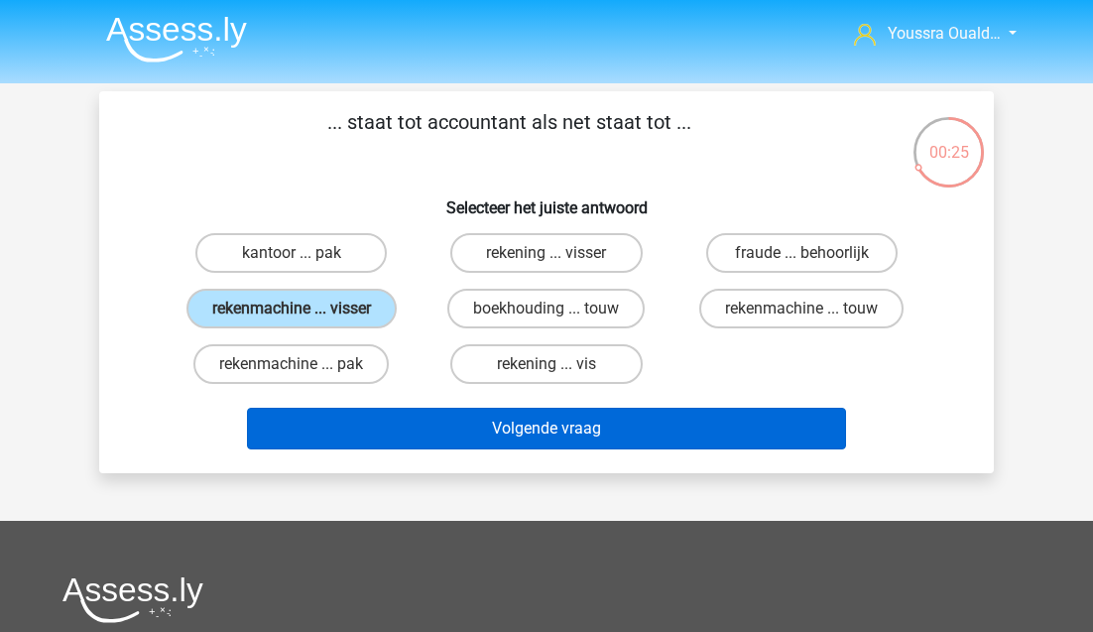
click at [400, 425] on button "Volgende vraag" at bounding box center [547, 429] width 600 height 42
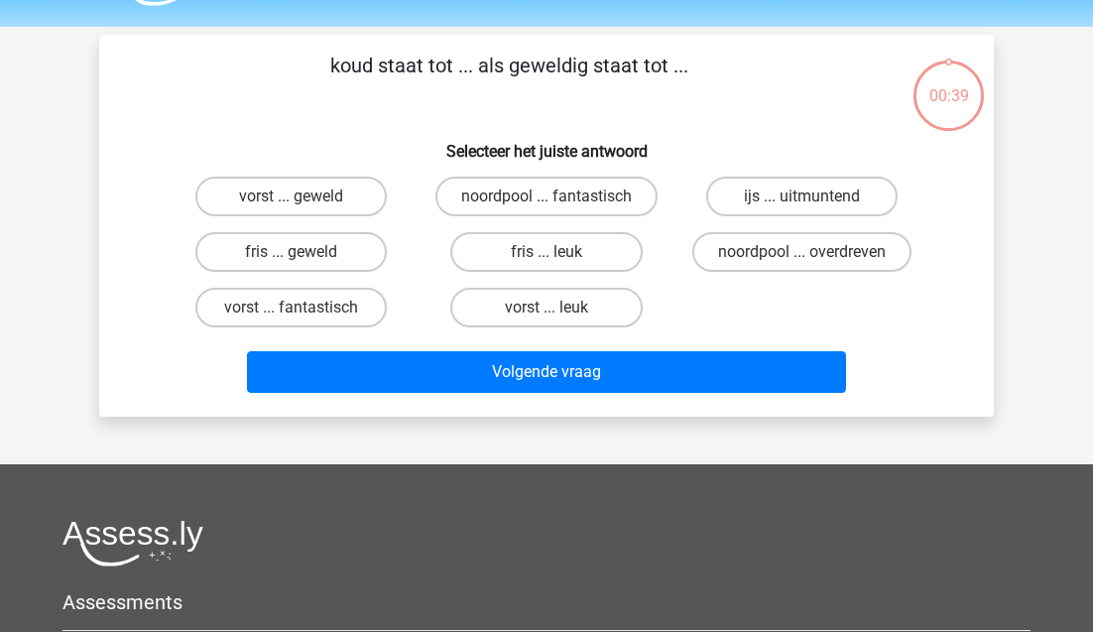
scroll to position [46, 0]
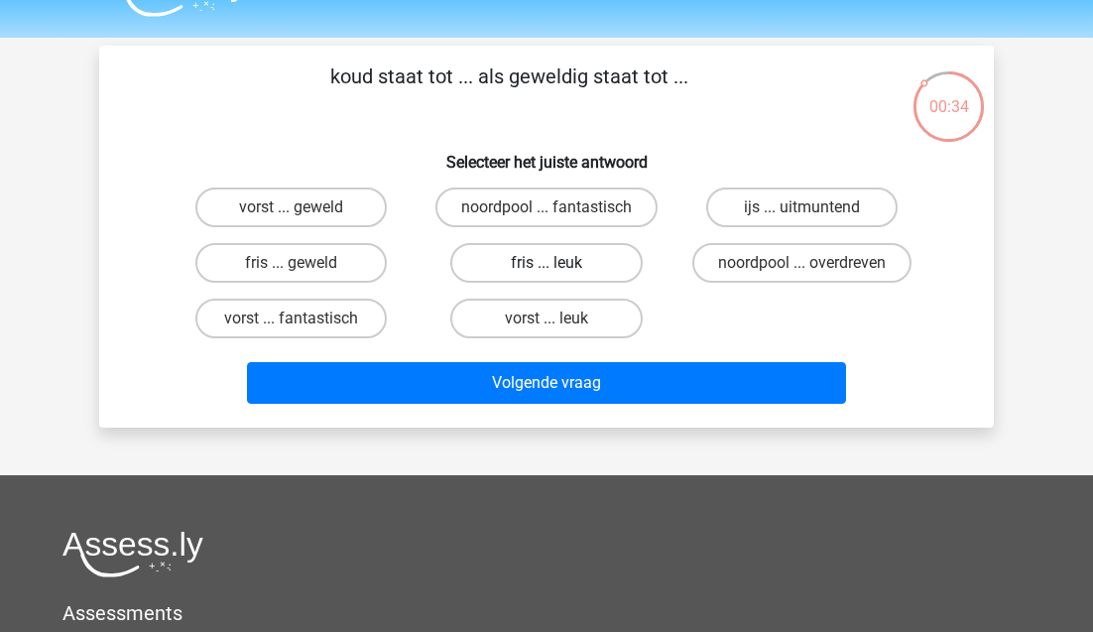
click at [499, 269] on label "fris ... leuk" at bounding box center [545, 263] width 191 height 40
click at [547, 269] on input "fris ... leuk" at bounding box center [553, 269] width 13 height 13
radio input "true"
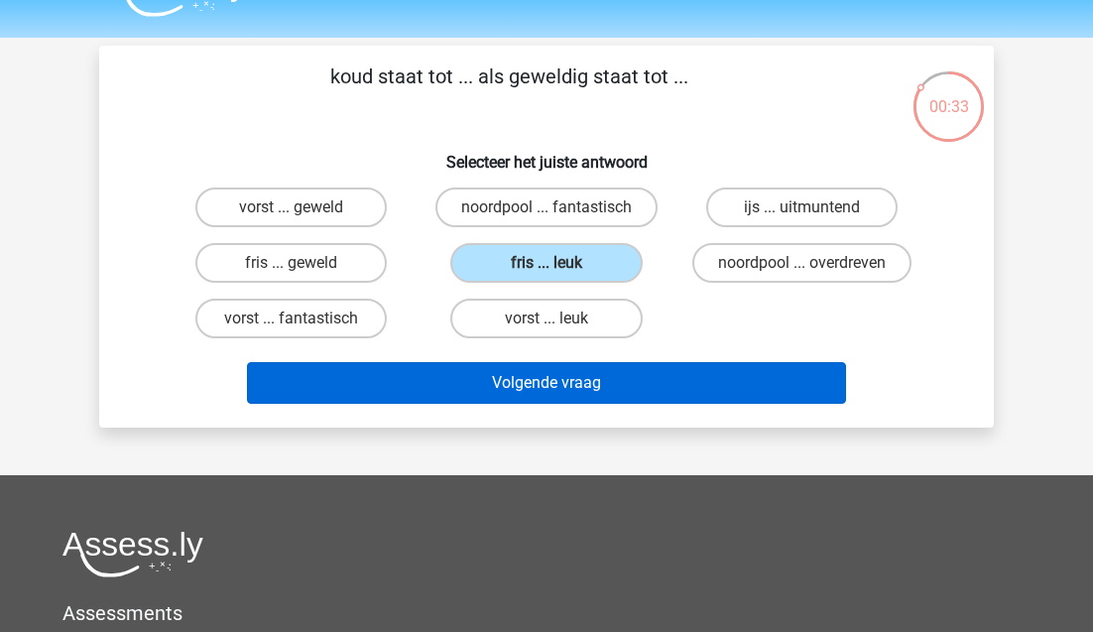
click at [501, 375] on button "Volgende vraag" at bounding box center [547, 383] width 600 height 42
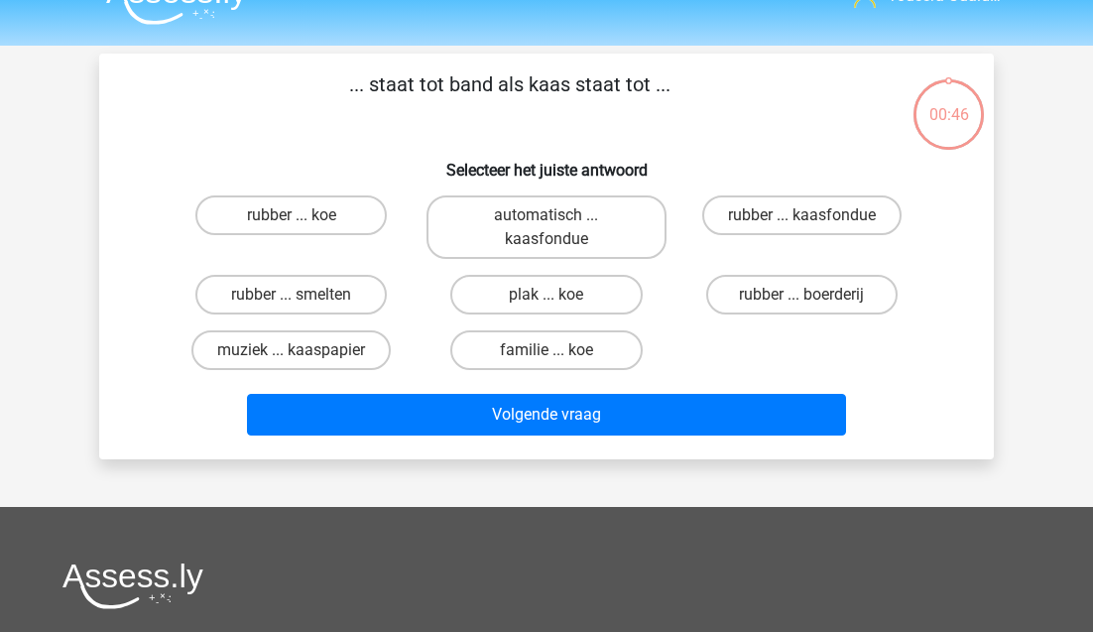
scroll to position [37, 0]
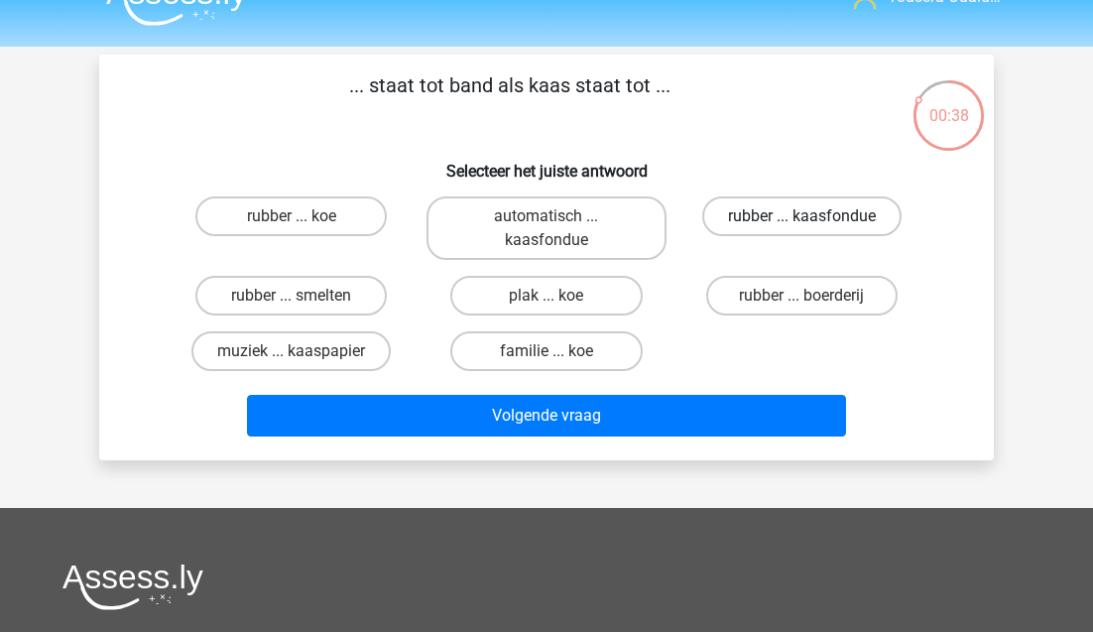
click at [715, 227] on label "rubber ... kaasfondue" at bounding box center [801, 216] width 199 height 40
click at [801, 227] on input "rubber ... kaasfondue" at bounding box center [807, 222] width 13 height 13
radio input "true"
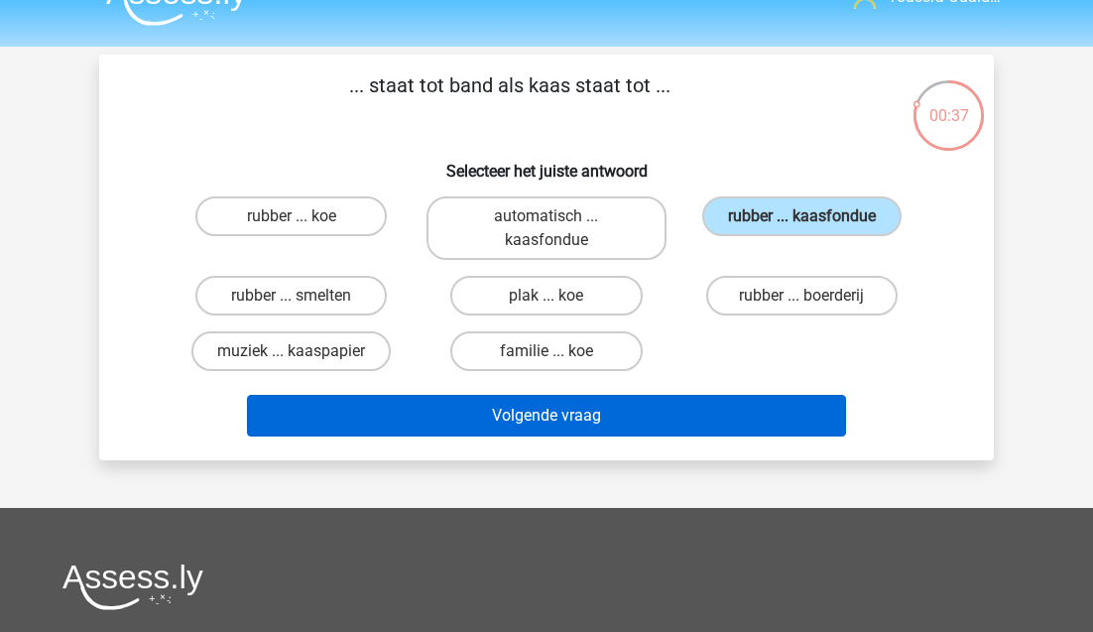
click at [511, 419] on button "Volgende vraag" at bounding box center [547, 416] width 600 height 42
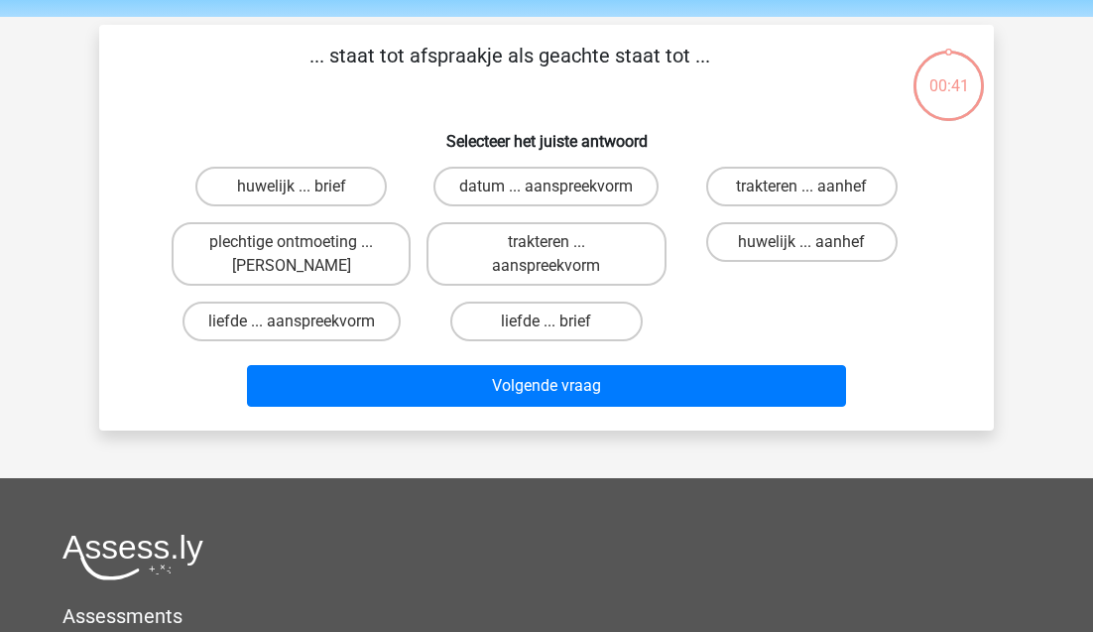
scroll to position [40, 0]
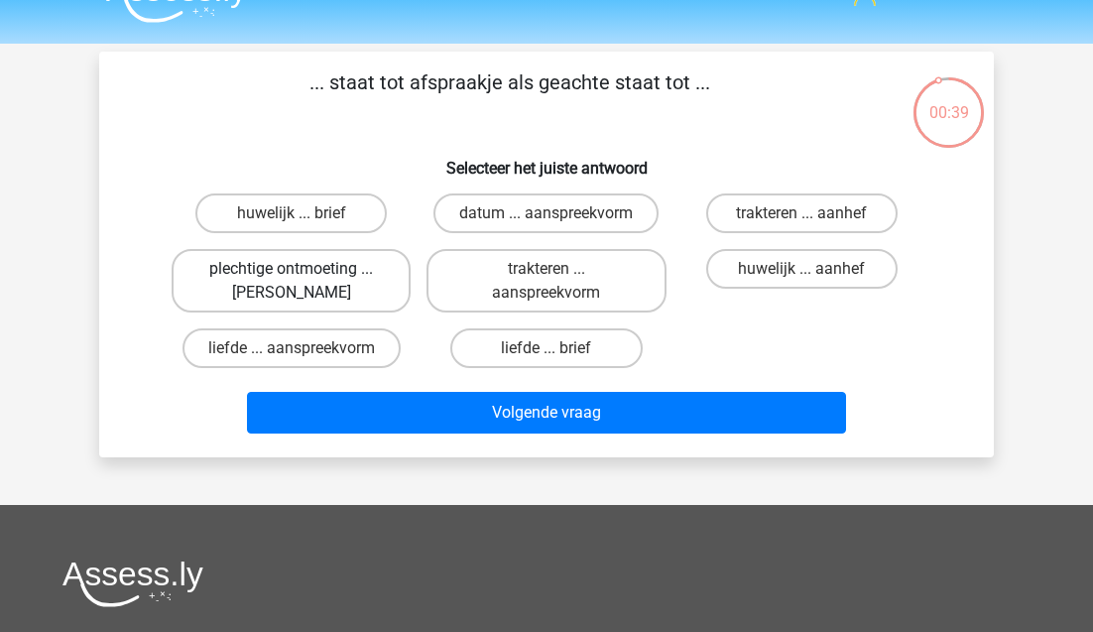
click at [301, 287] on label "plechtige ontmoeting ... hoi" at bounding box center [291, 280] width 239 height 63
click at [301, 282] on input "plechtige ontmoeting ... hoi" at bounding box center [298, 275] width 13 height 13
radio input "true"
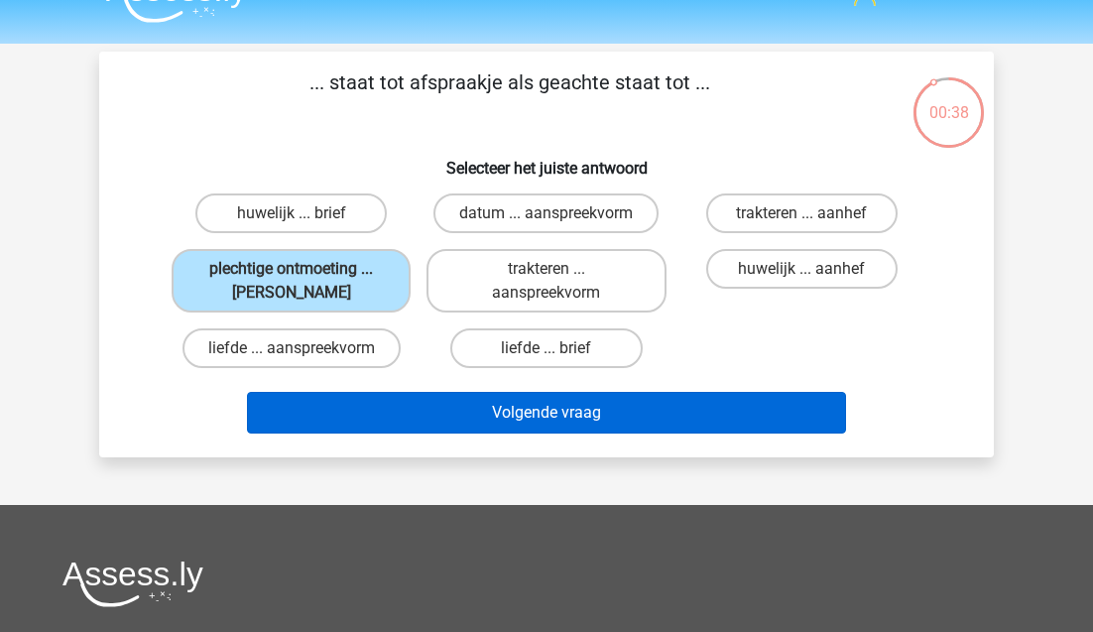
click at [427, 413] on button "Volgende vraag" at bounding box center [547, 413] width 600 height 42
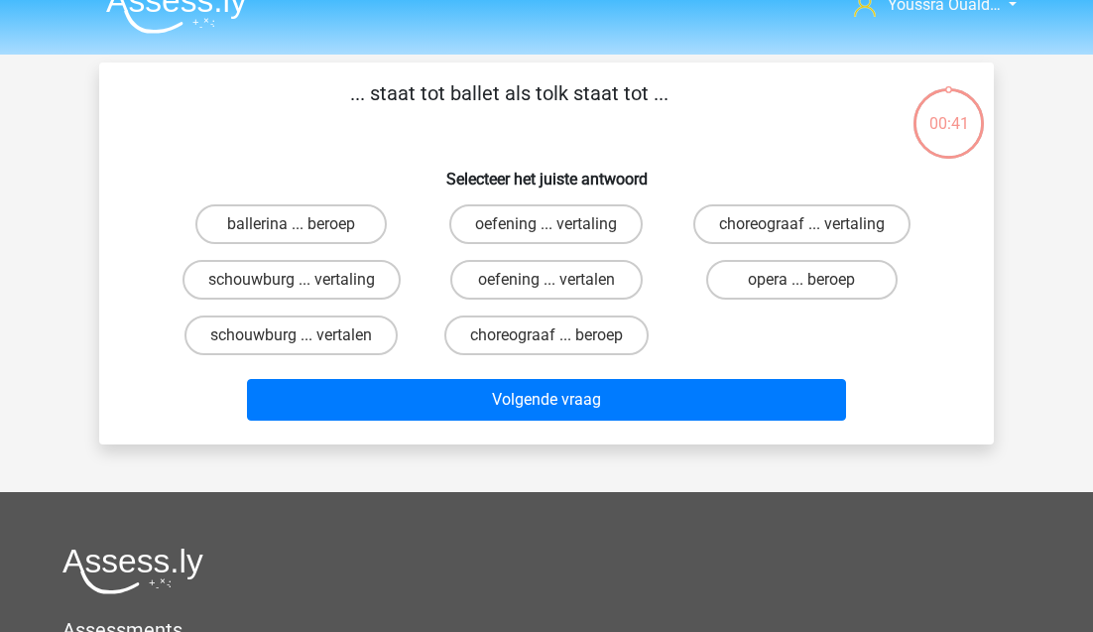
scroll to position [0, 0]
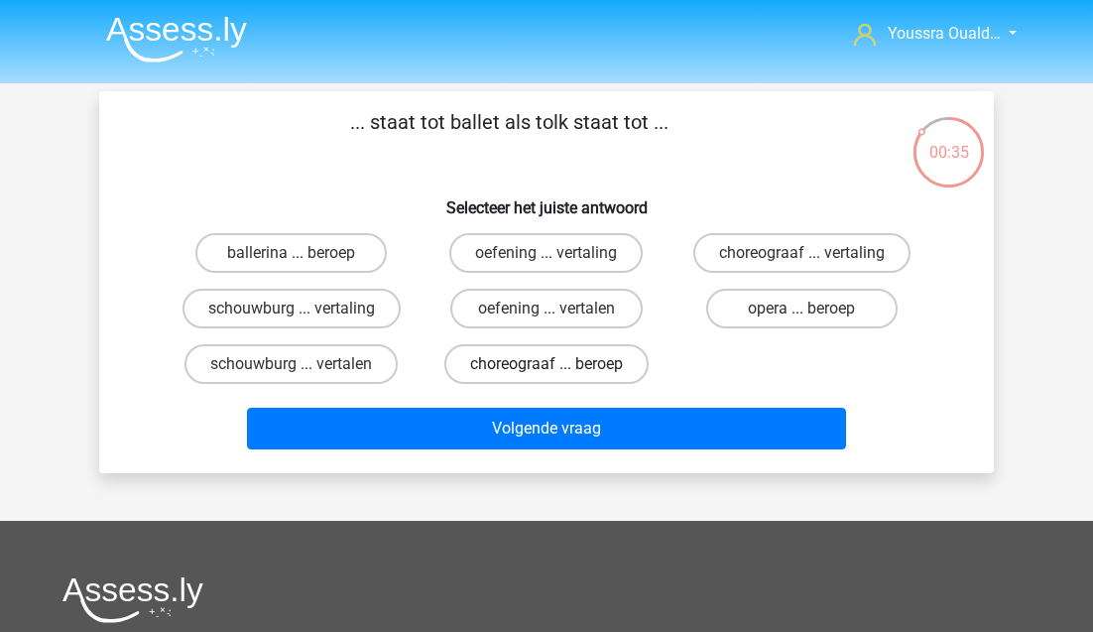
click at [486, 359] on label "choreograaf ... beroep" at bounding box center [546, 364] width 204 height 40
click at [547, 364] on input "choreograaf ... beroep" at bounding box center [553, 370] width 13 height 13
radio input "true"
click at [730, 249] on label "choreograaf ... vertaling" at bounding box center [801, 253] width 217 height 40
click at [801, 253] on input "choreograaf ... vertaling" at bounding box center [807, 259] width 13 height 13
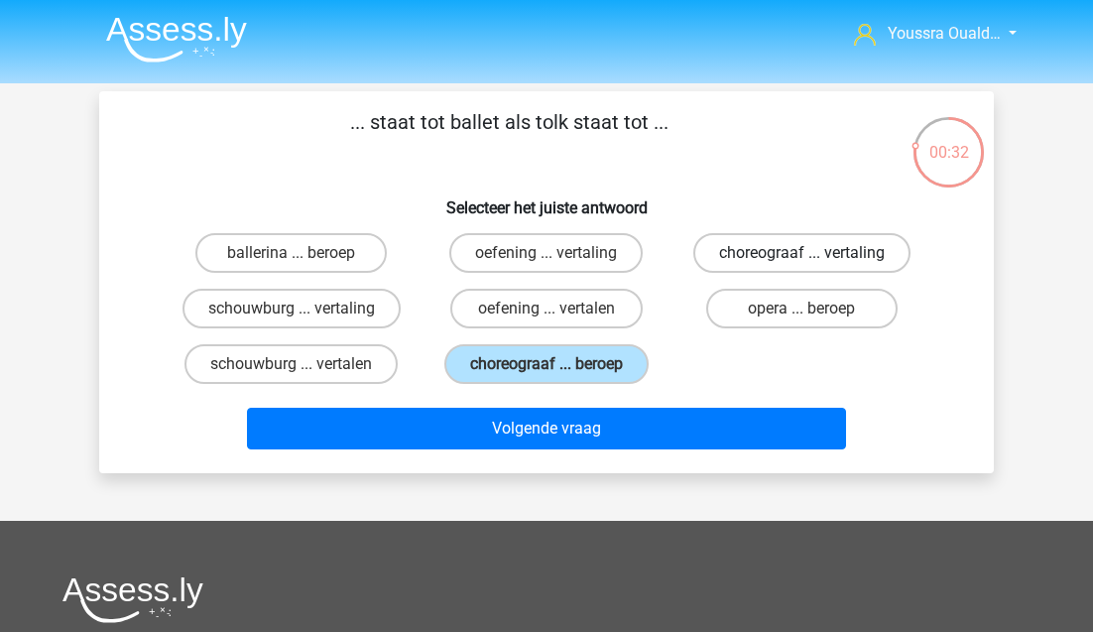
radio input "true"
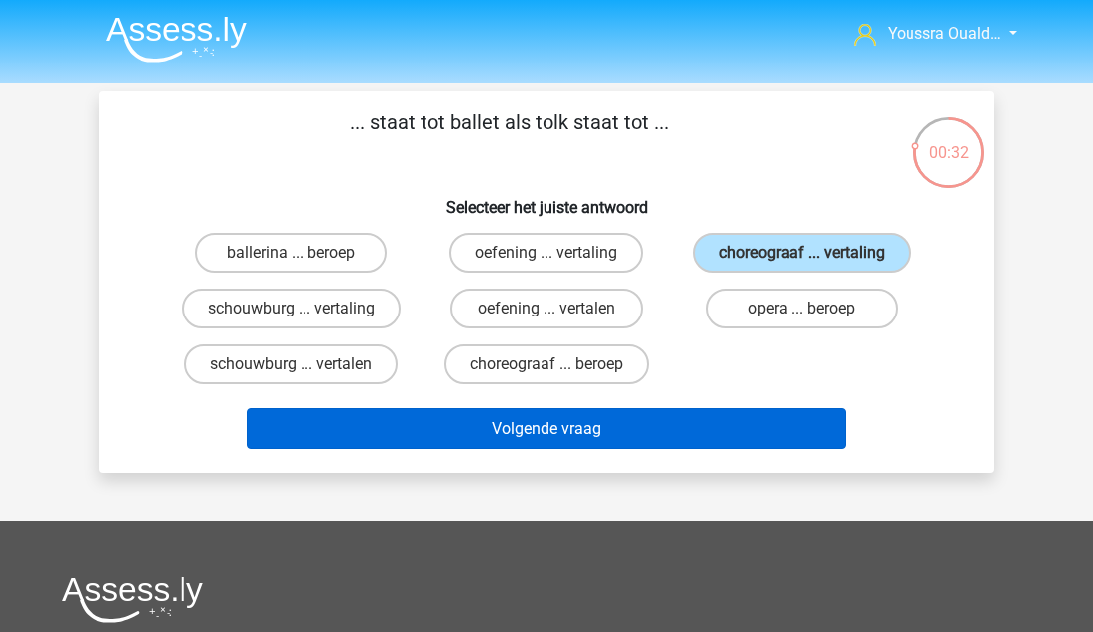
click at [659, 430] on button "Volgende vraag" at bounding box center [547, 429] width 600 height 42
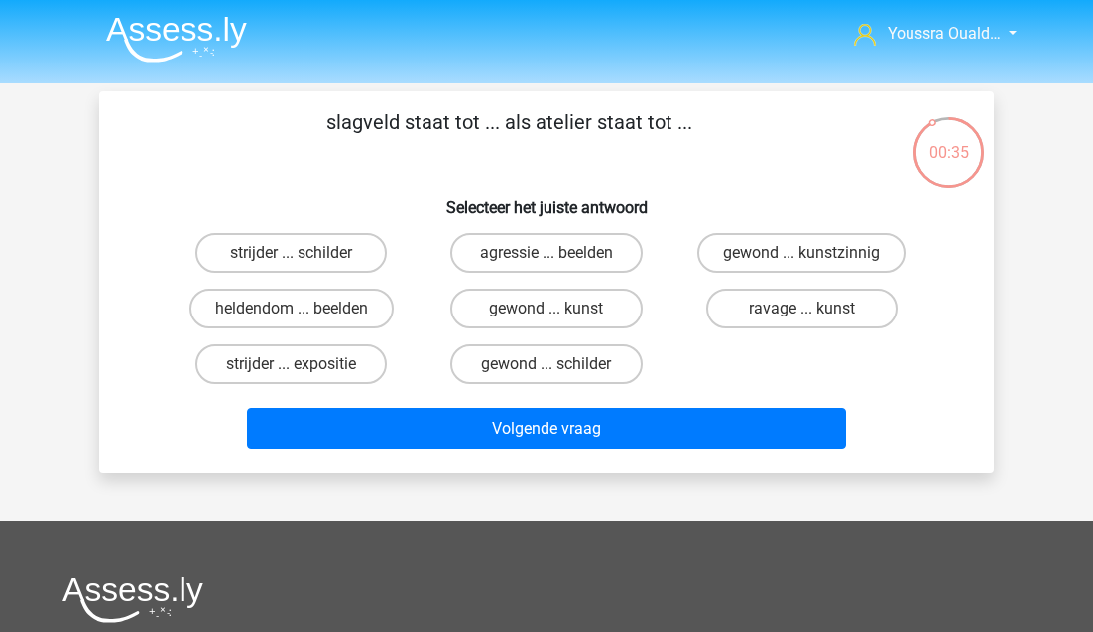
click at [126, 24] on img at bounding box center [176, 39] width 141 height 47
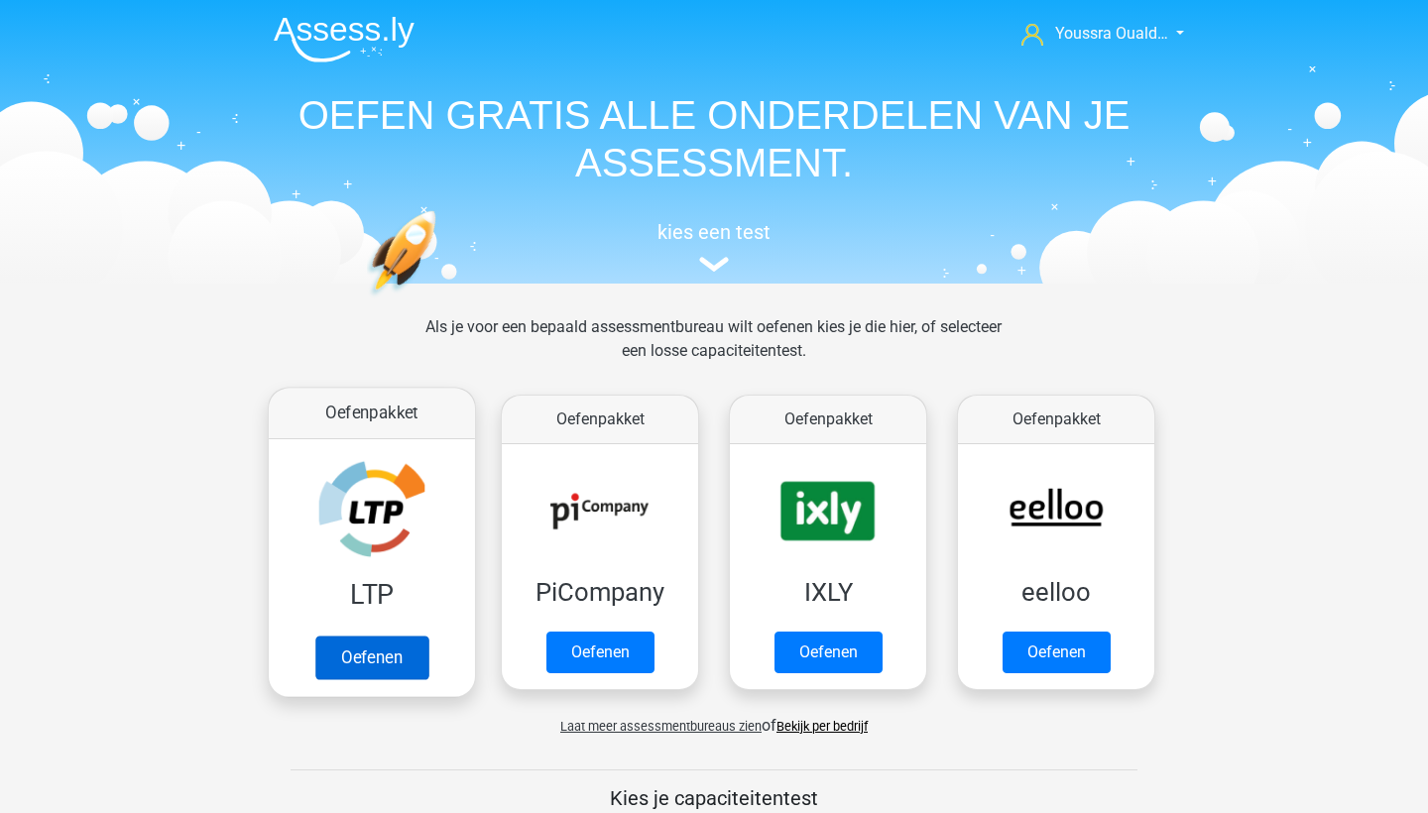
click at [363, 631] on link "Oefenen" at bounding box center [371, 658] width 113 height 44
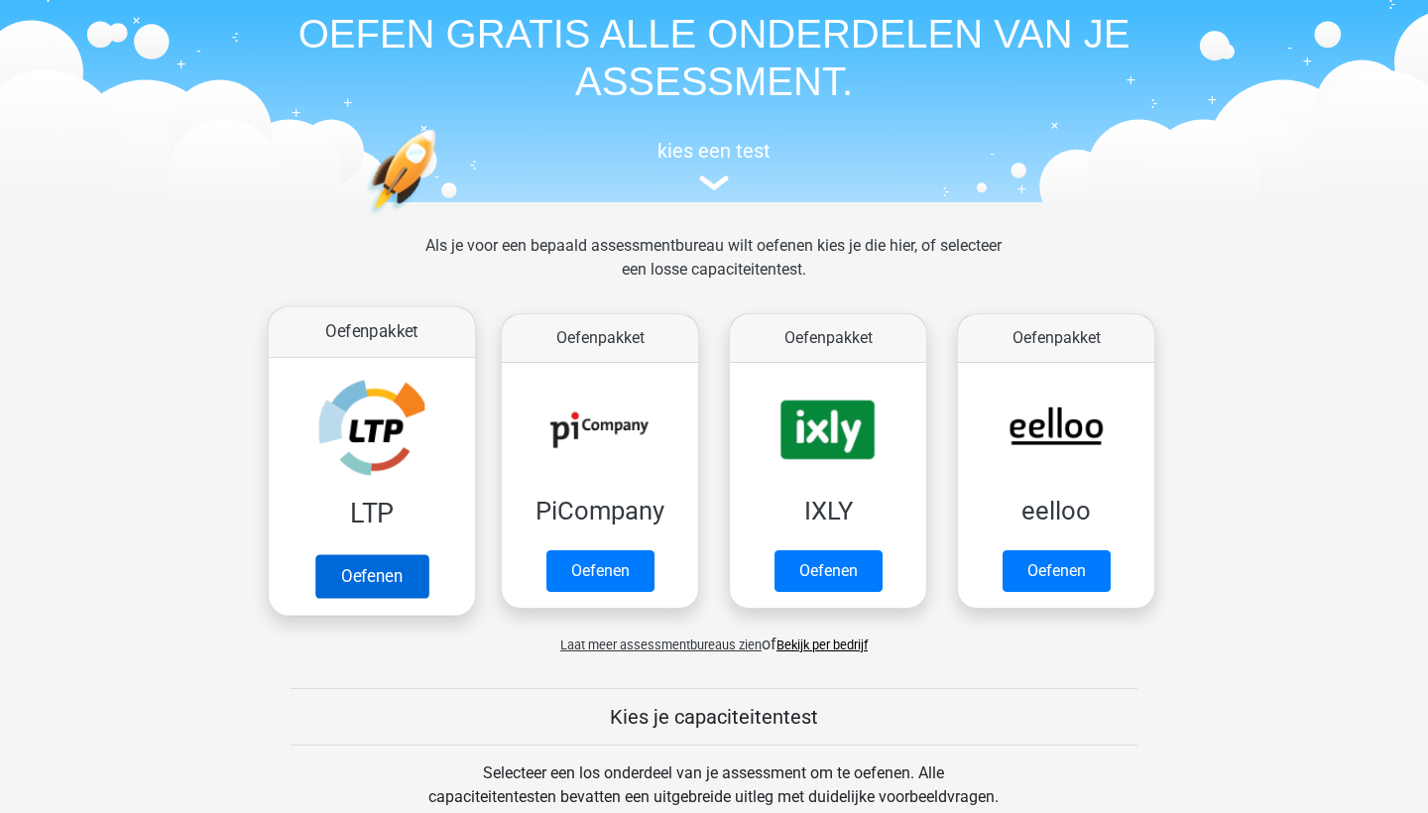
scroll to position [75, 0]
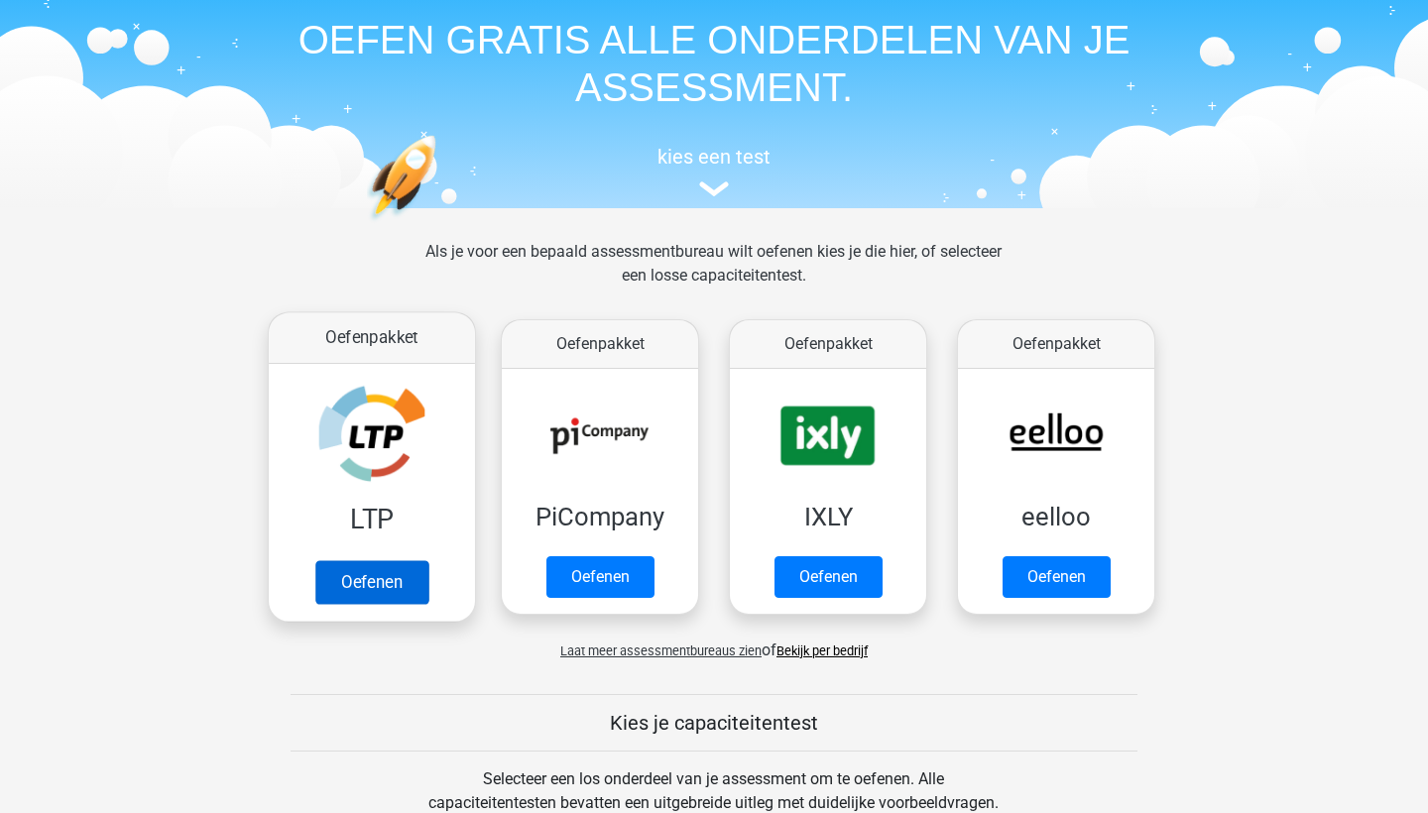
click at [351, 575] on link "Oefenen" at bounding box center [371, 582] width 113 height 44
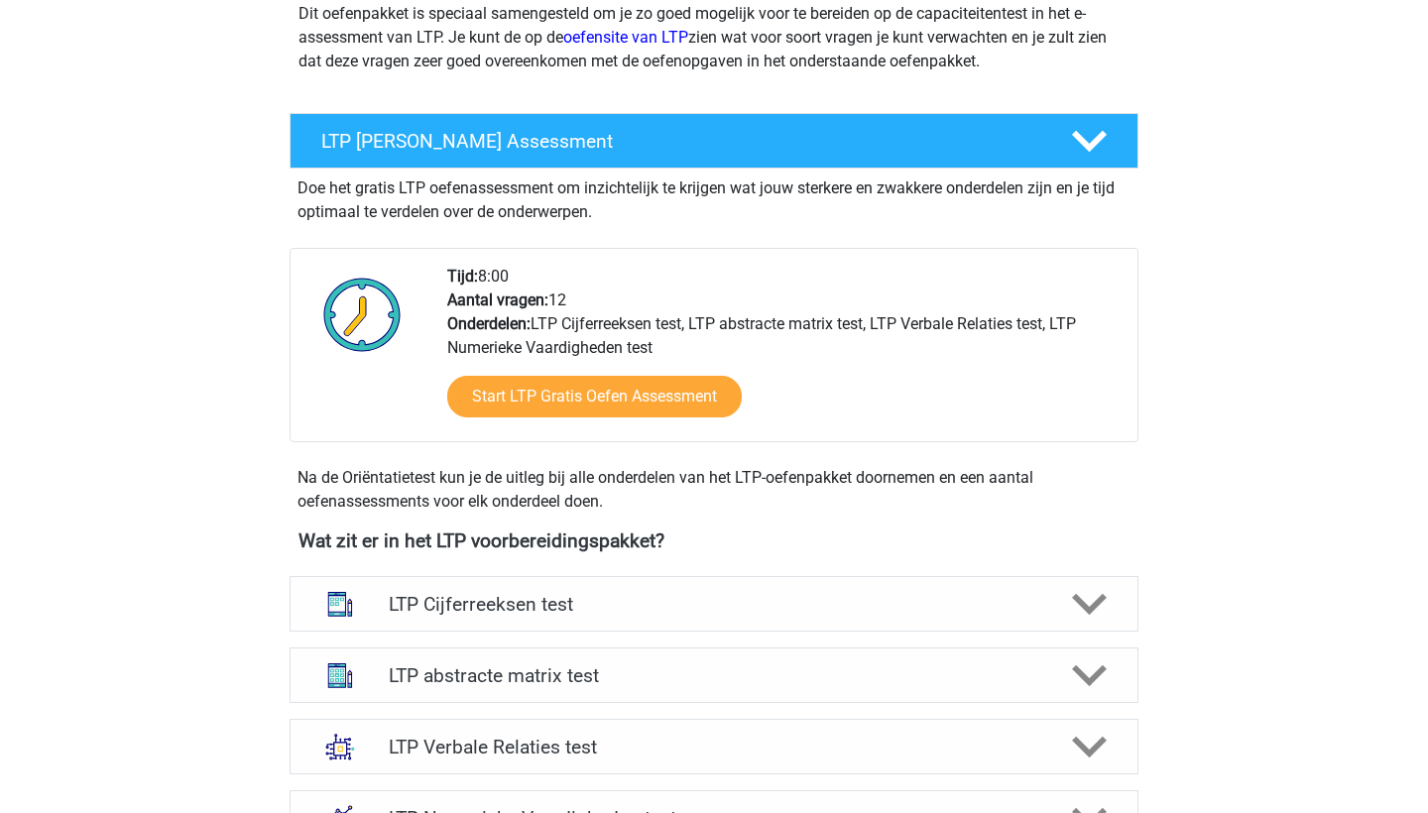
scroll to position [652, 0]
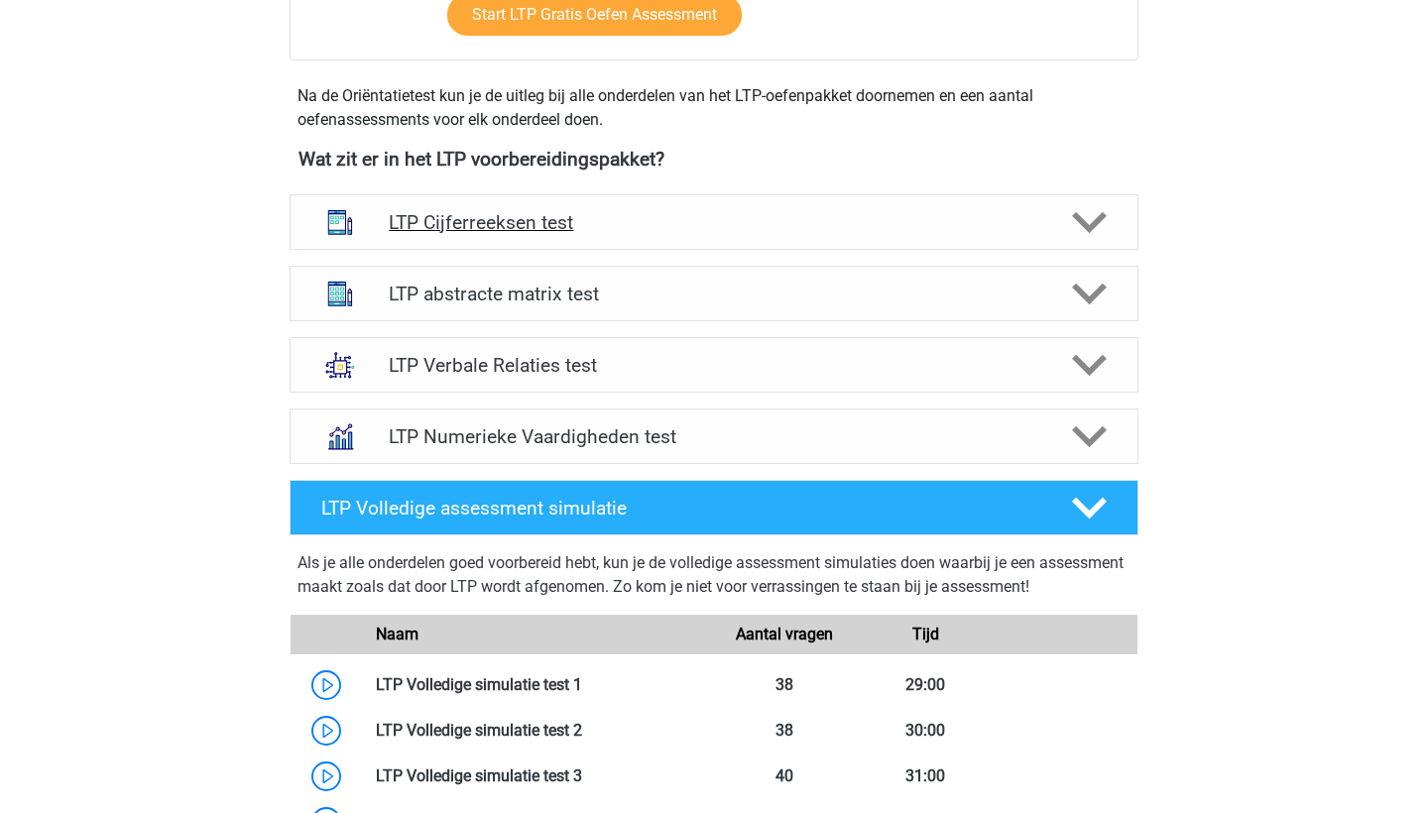
click at [505, 230] on h4 "LTP Cijferreeksen test" at bounding box center [714, 222] width 650 height 23
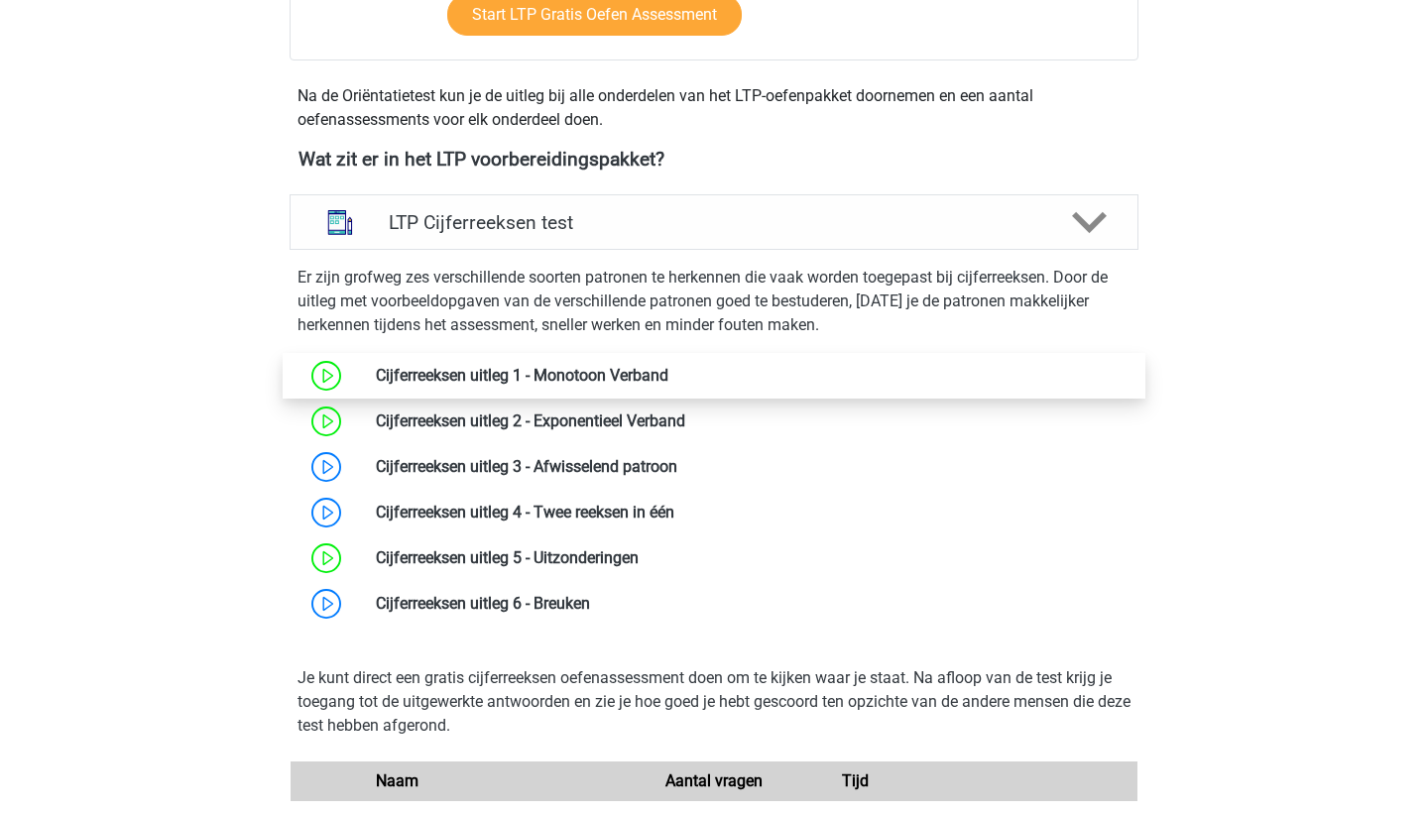
click at [668, 385] on link at bounding box center [668, 375] width 0 height 19
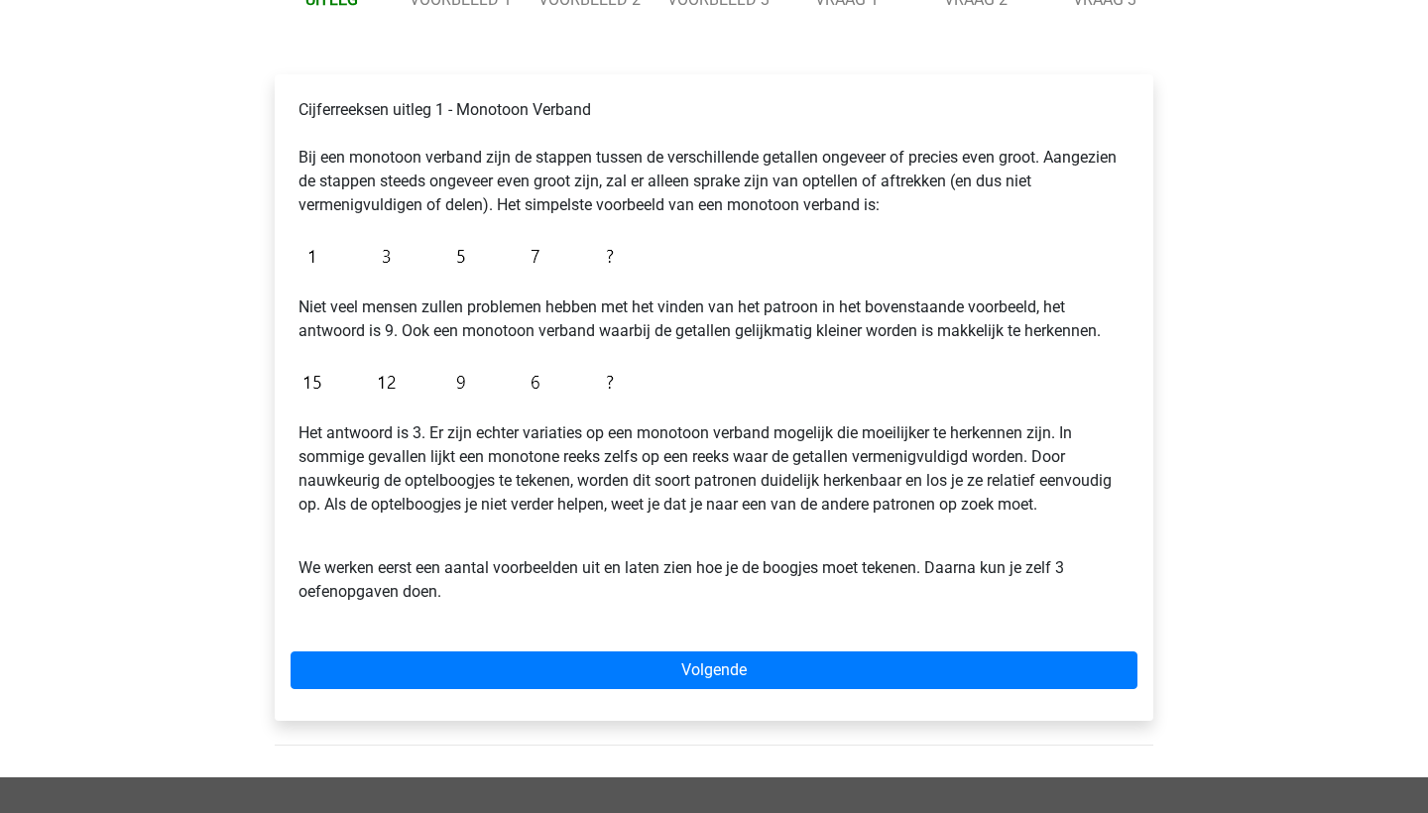
scroll to position [267, 0]
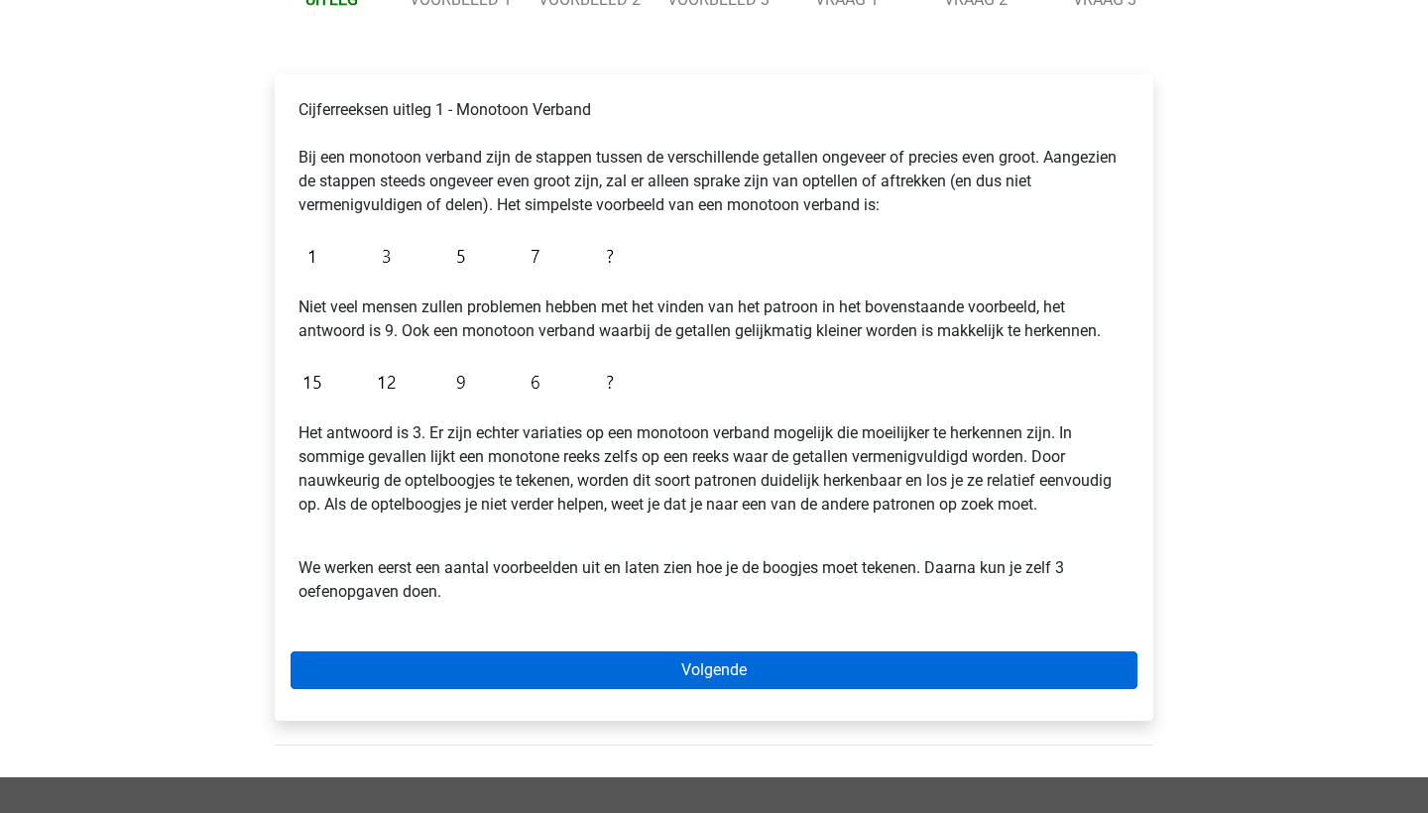
click at [635, 662] on link "Volgende" at bounding box center [714, 671] width 847 height 38
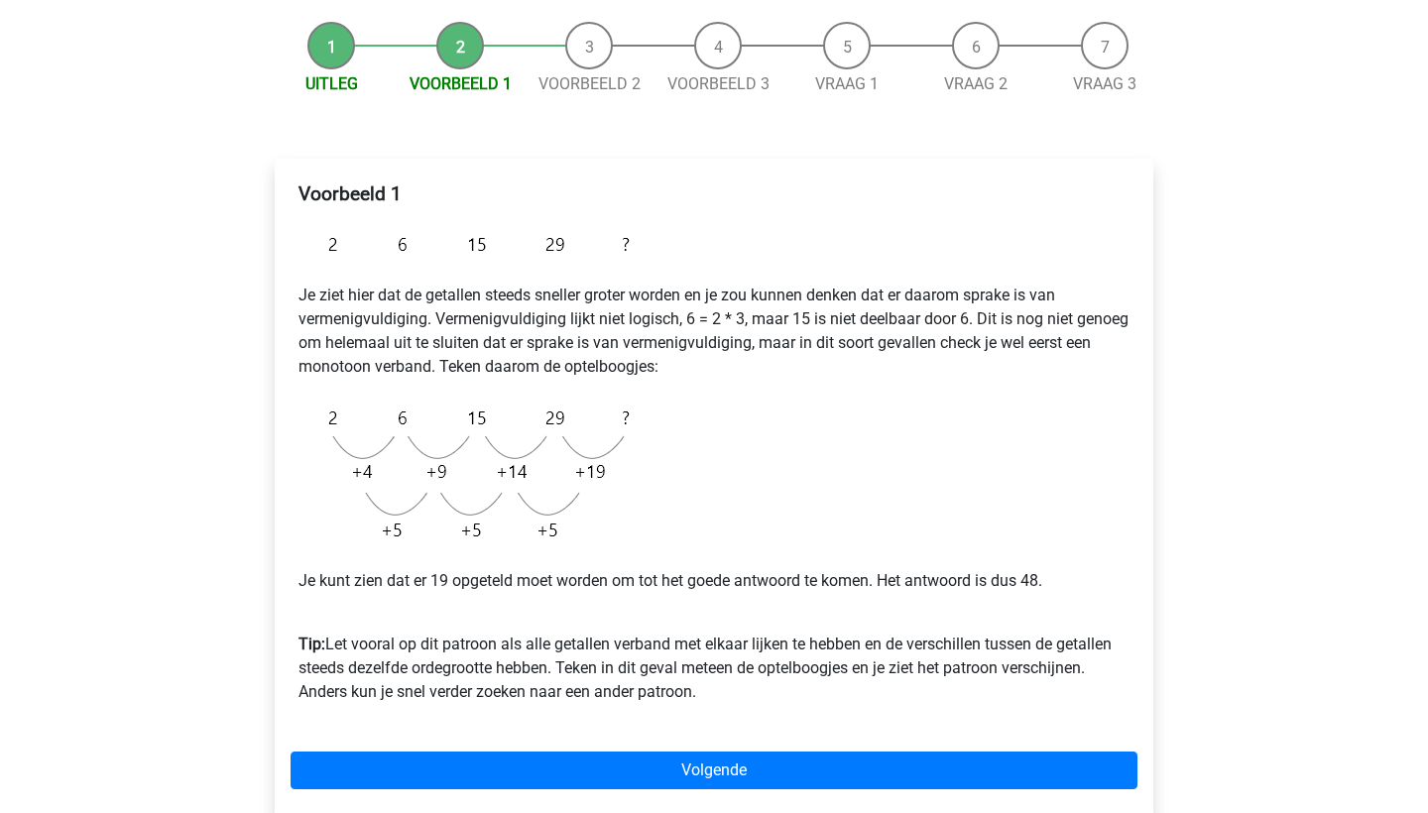
scroll to position [195, 0]
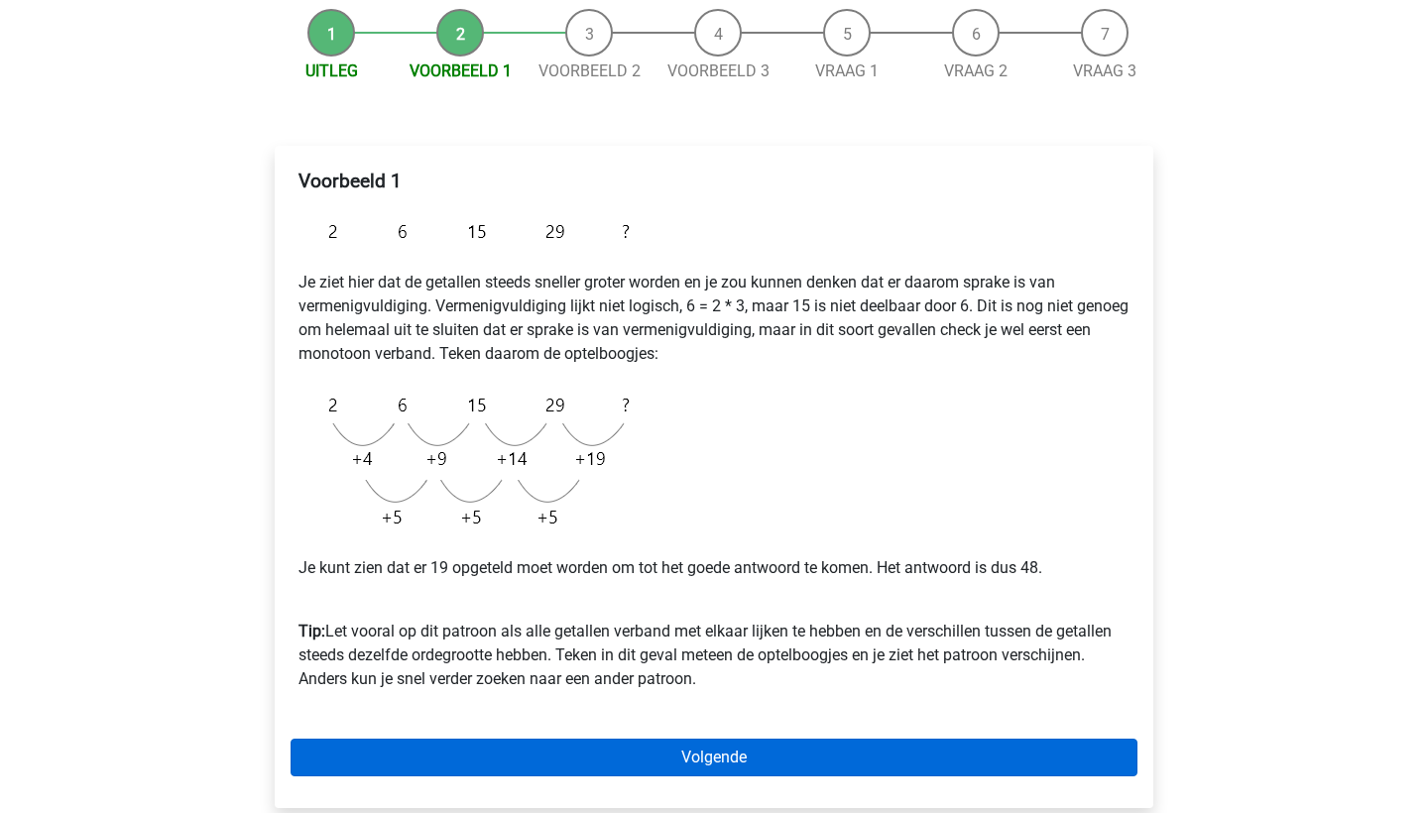
click at [671, 756] on link "Volgende" at bounding box center [714, 758] width 847 height 38
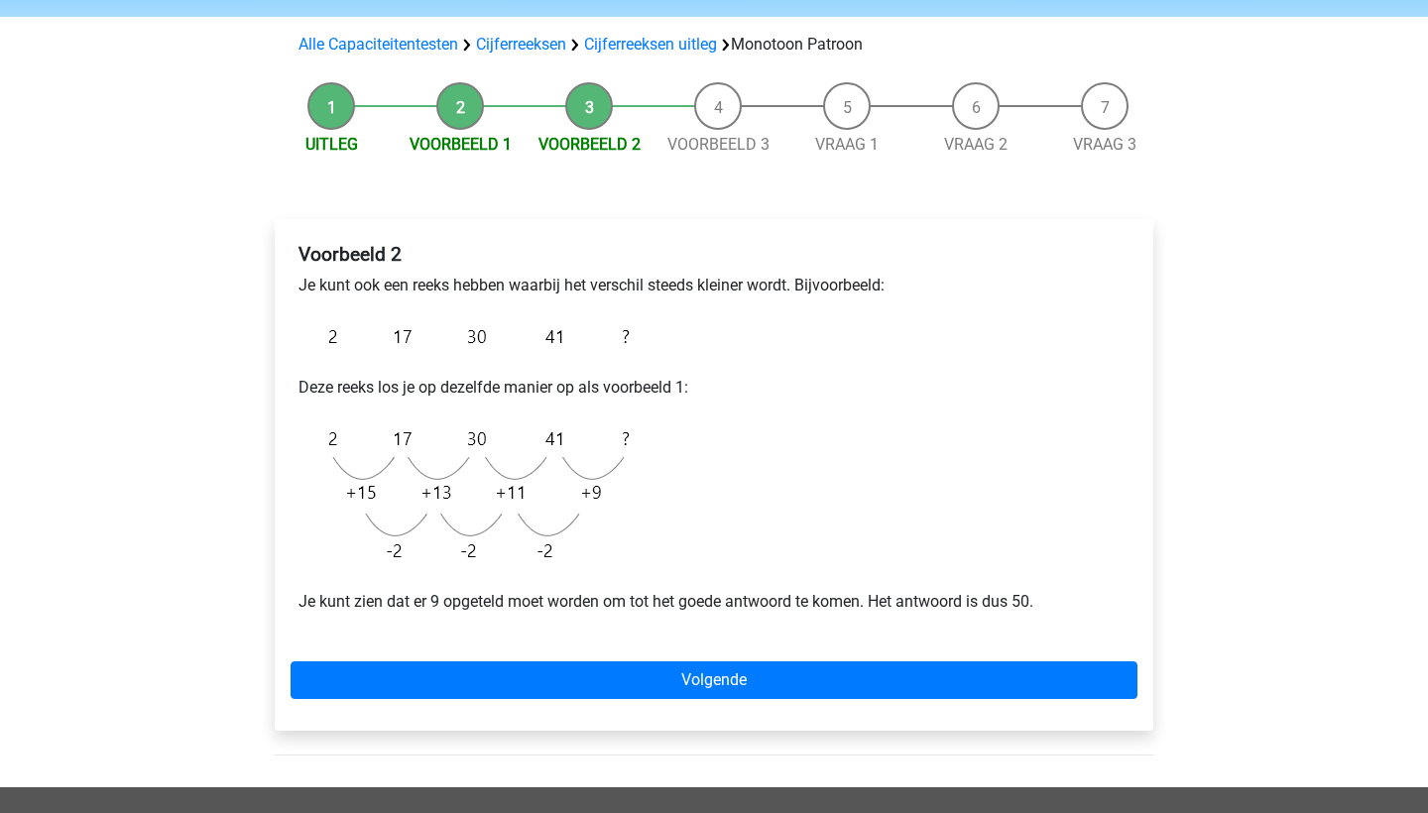
scroll to position [122, 0]
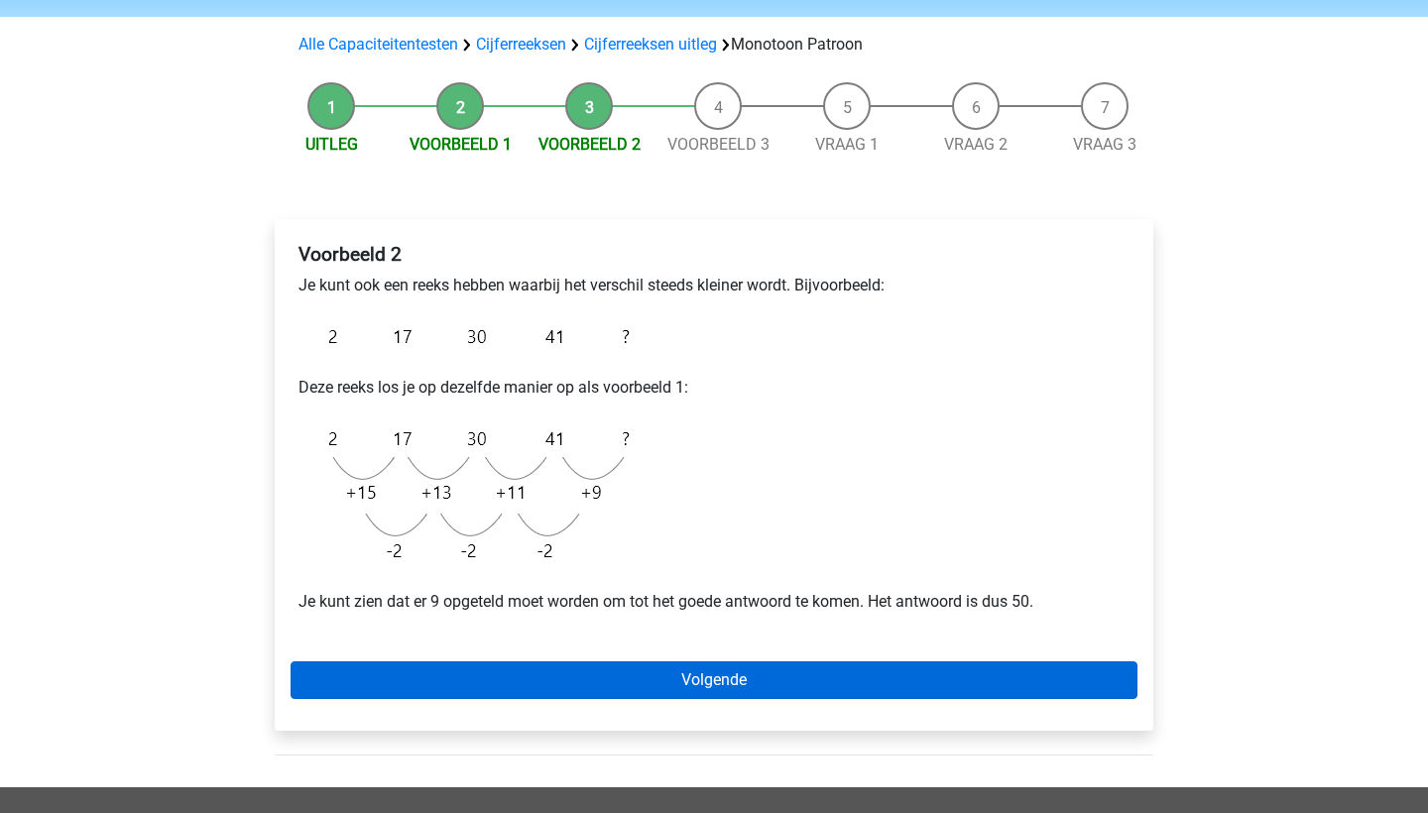
click at [664, 674] on link "Volgende" at bounding box center [714, 681] width 847 height 38
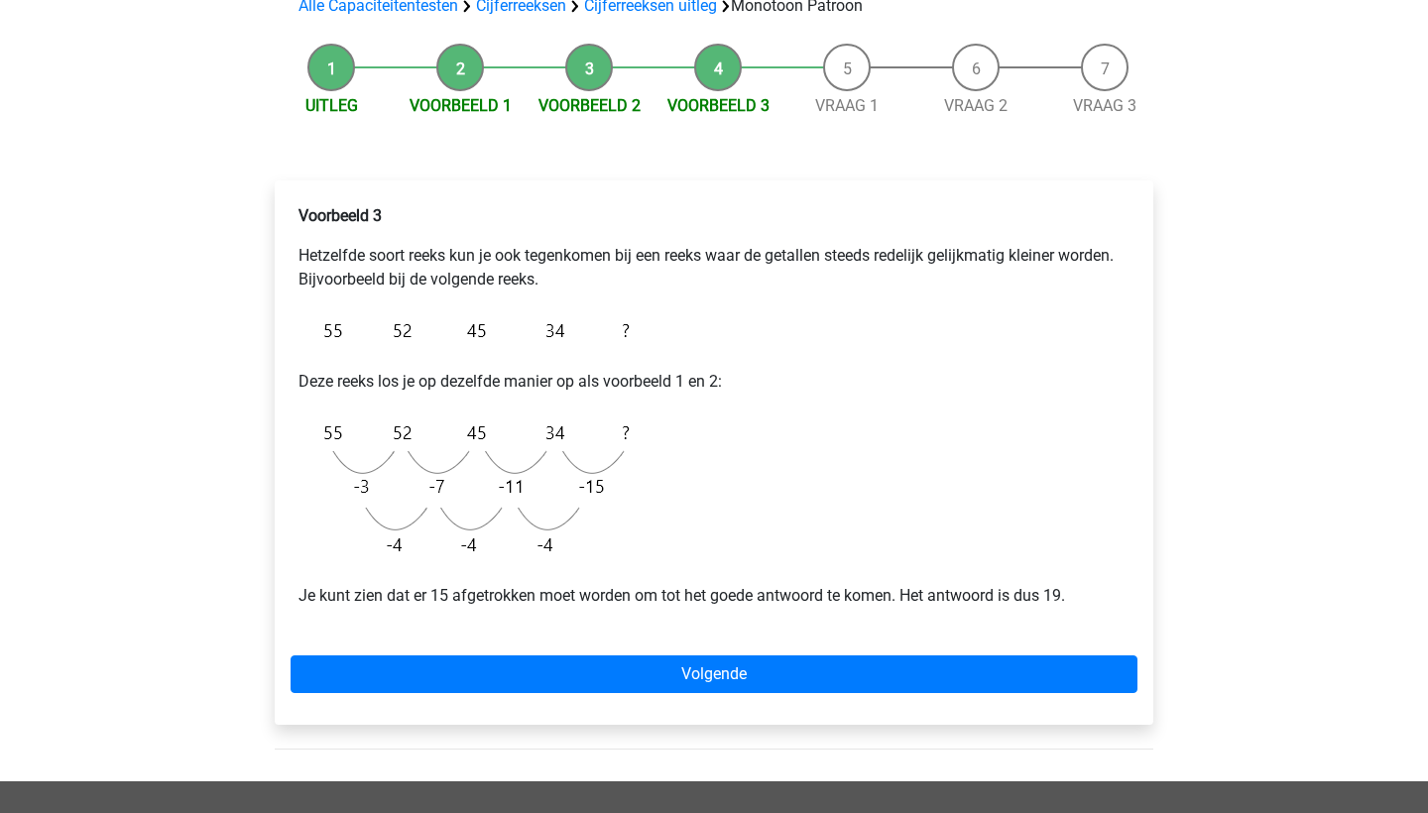
scroll to position [167, 0]
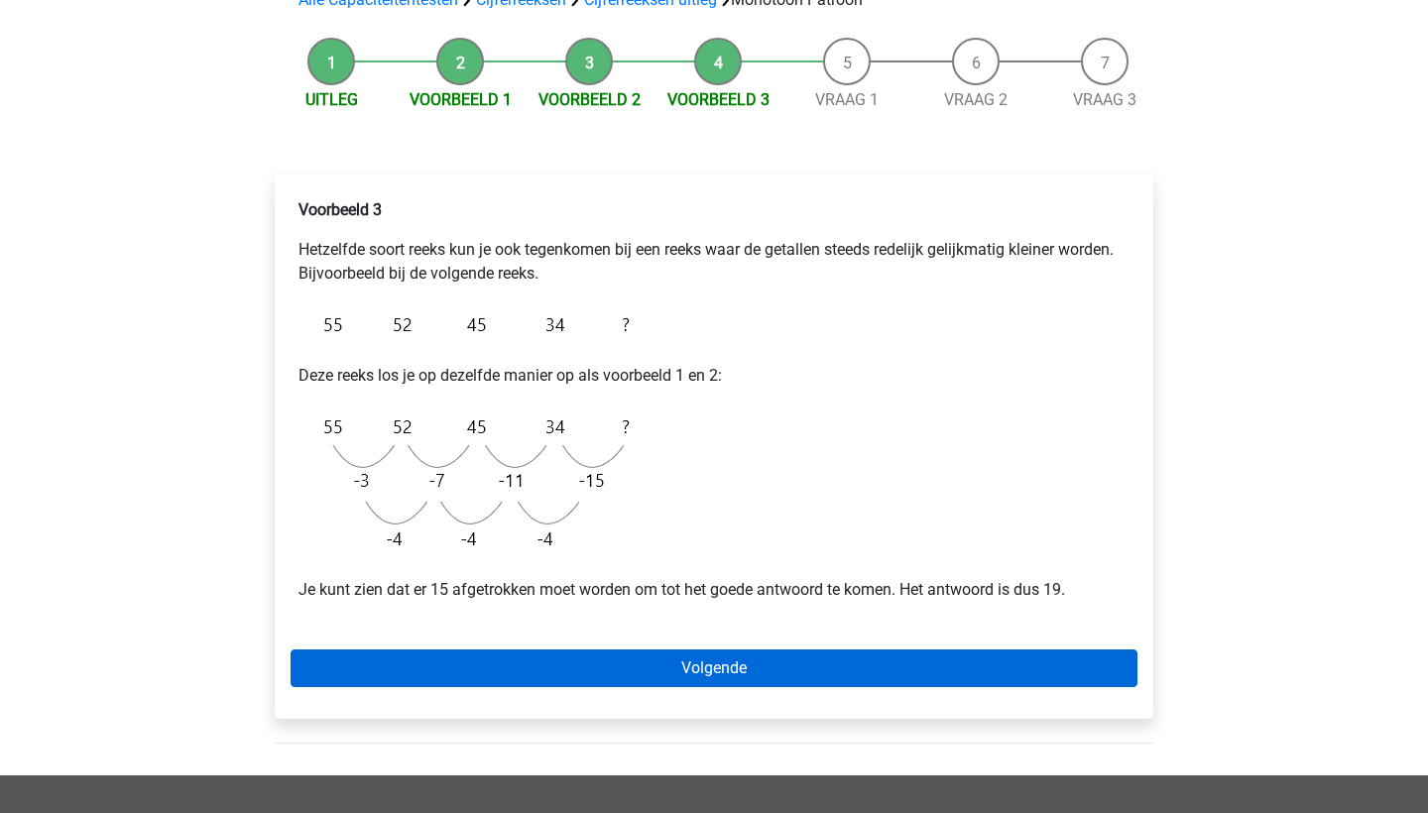
click at [672, 663] on link "Volgende" at bounding box center [714, 669] width 847 height 38
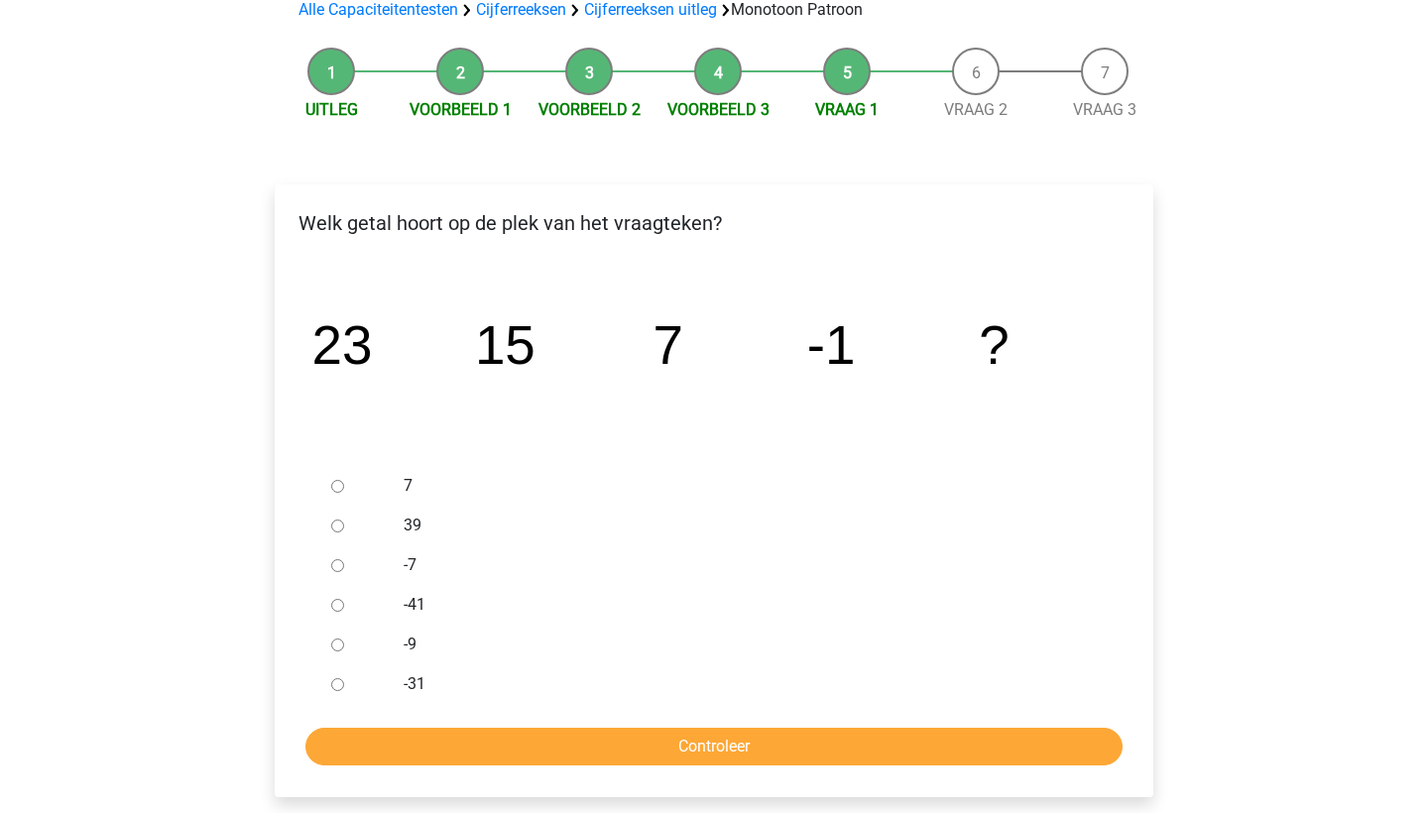
scroll to position [156, 0]
click at [336, 643] on input "-9" at bounding box center [337, 646] width 13 height 13
radio input "true"
click at [406, 740] on input "Controleer" at bounding box center [713, 748] width 817 height 38
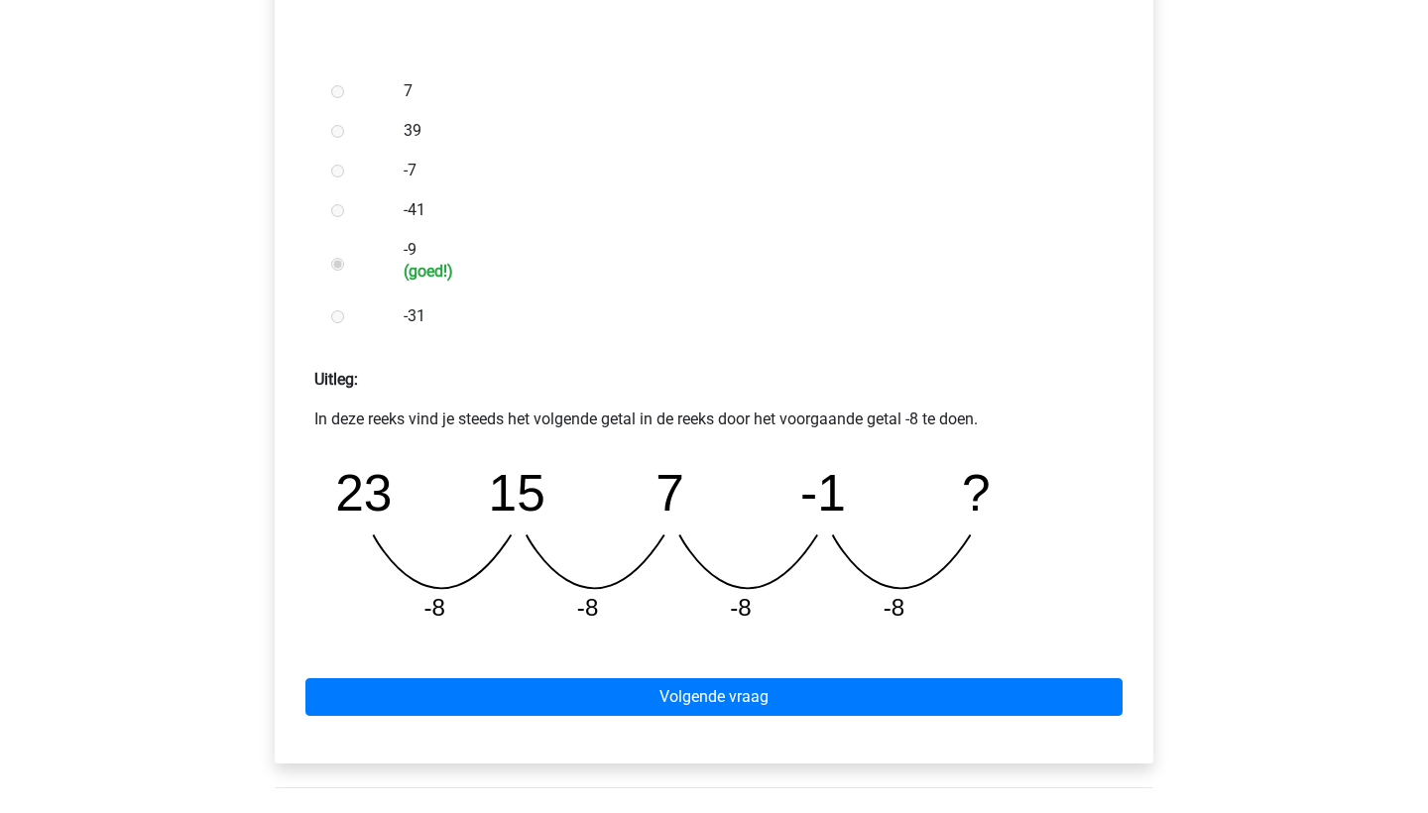
scroll to position [557, 0]
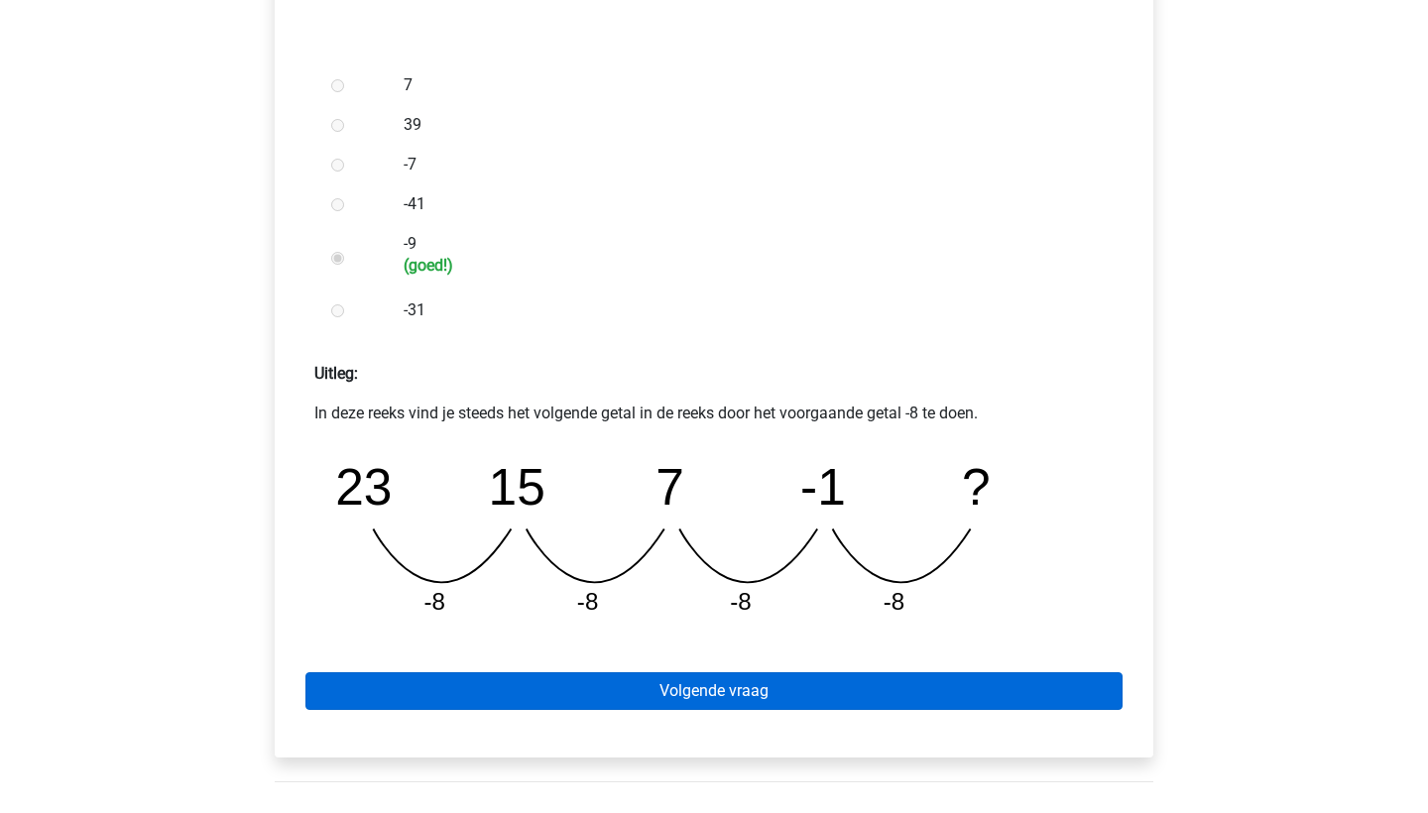
click at [505, 696] on link "Volgende vraag" at bounding box center [713, 691] width 817 height 38
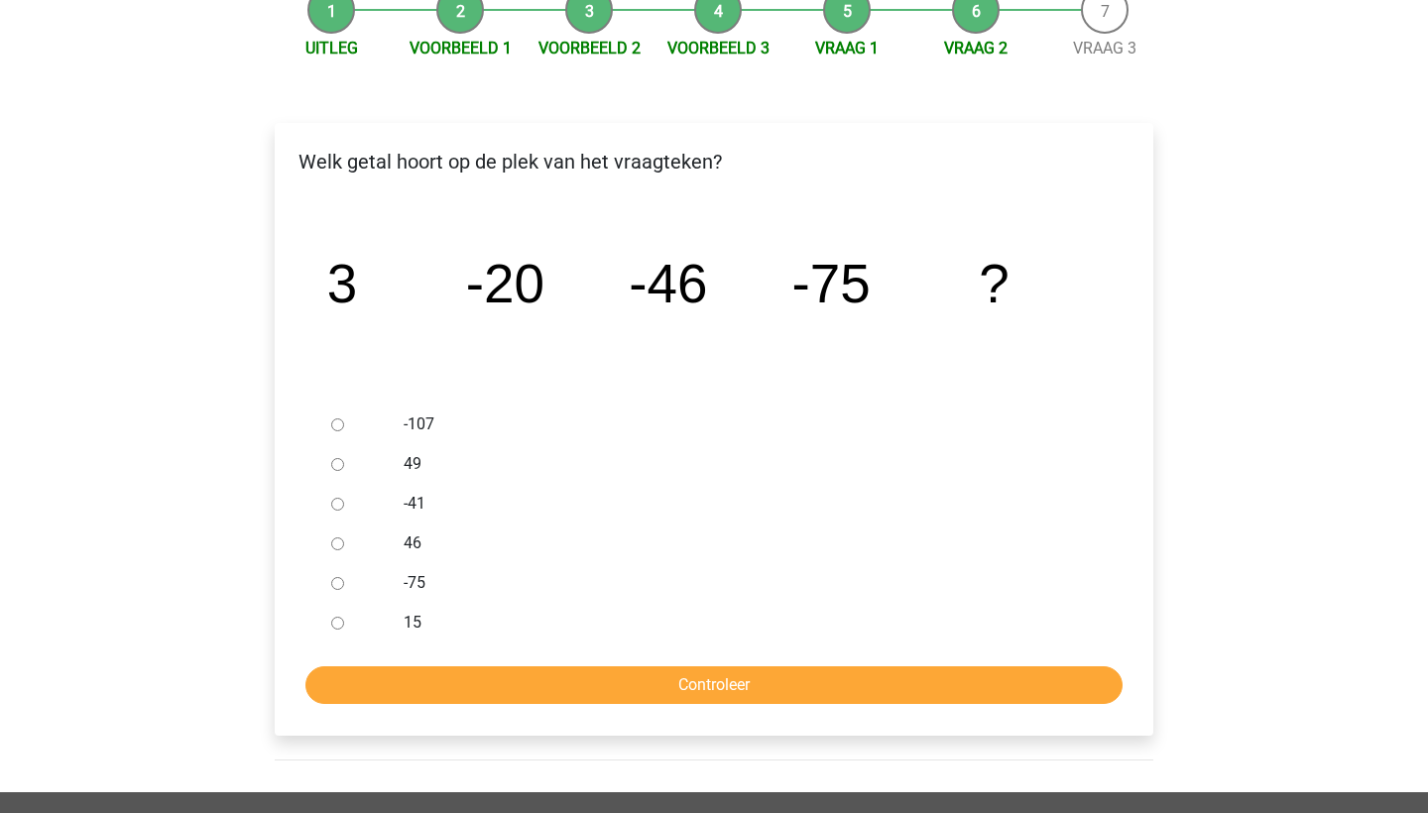
scroll to position [218, 0]
click at [334, 423] on input "-107" at bounding box center [337, 425] width 13 height 13
radio input "true"
click at [575, 678] on input "Controleer" at bounding box center [713, 686] width 817 height 38
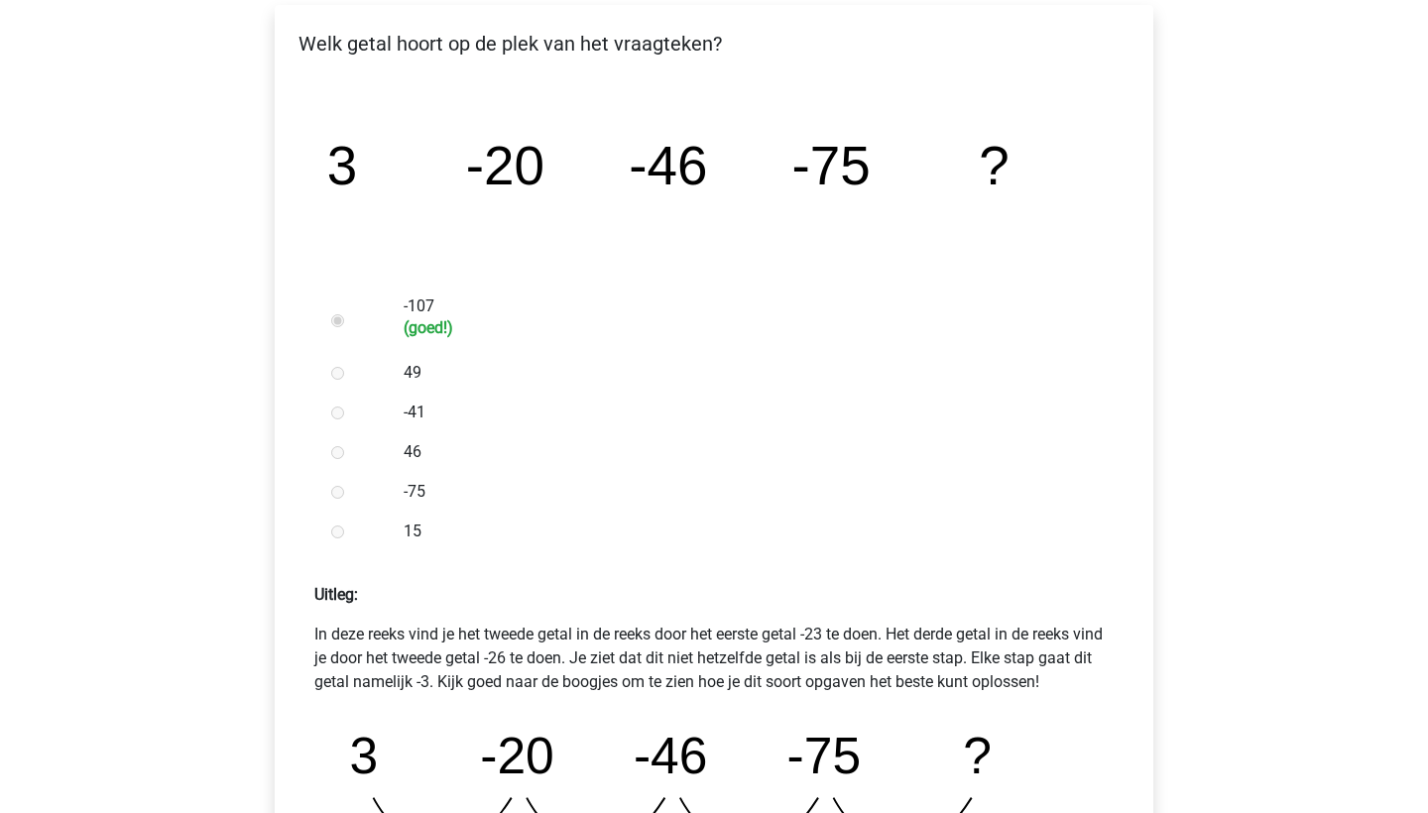
scroll to position [604, 0]
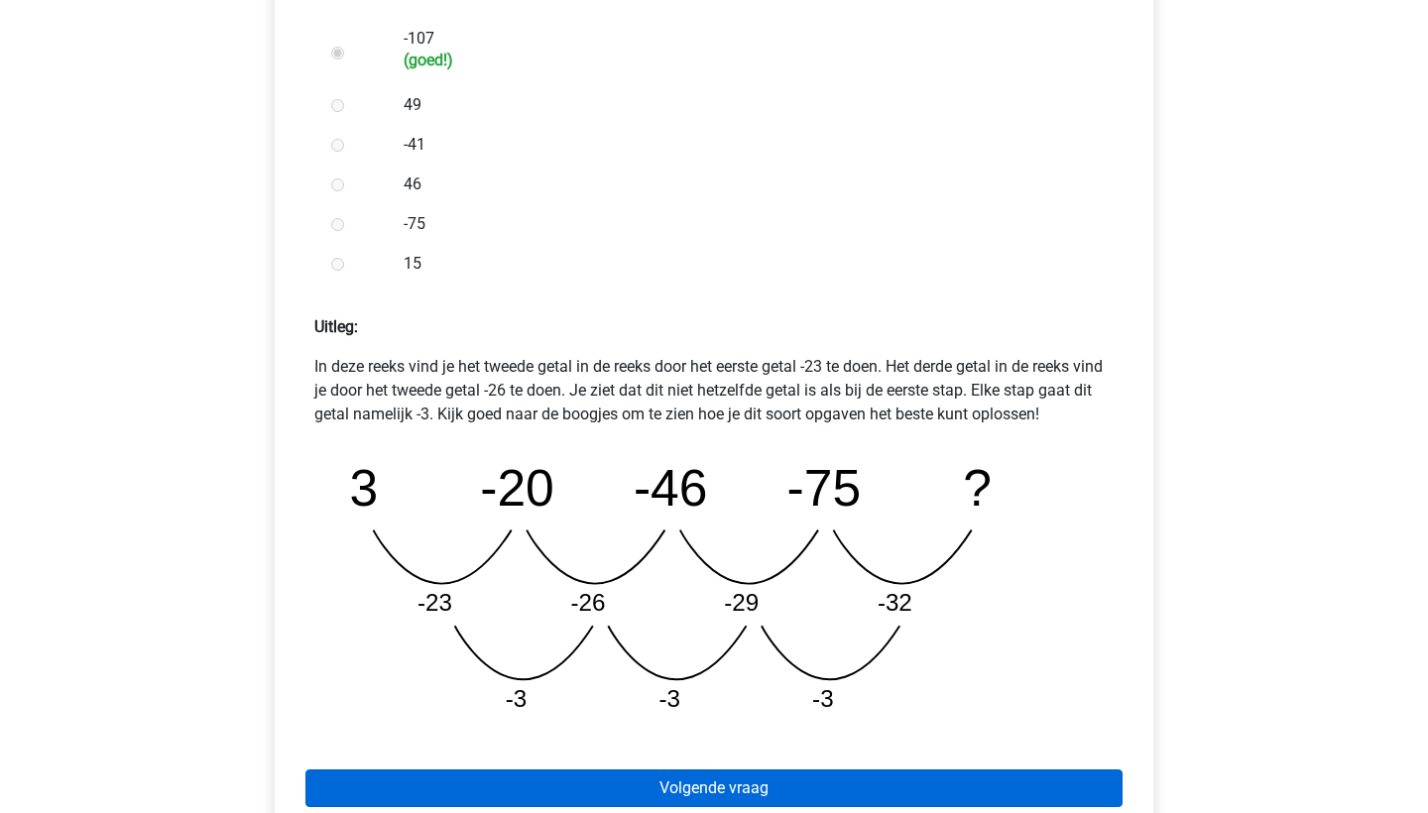
click at [675, 796] on link "Volgende vraag" at bounding box center [713, 789] width 817 height 38
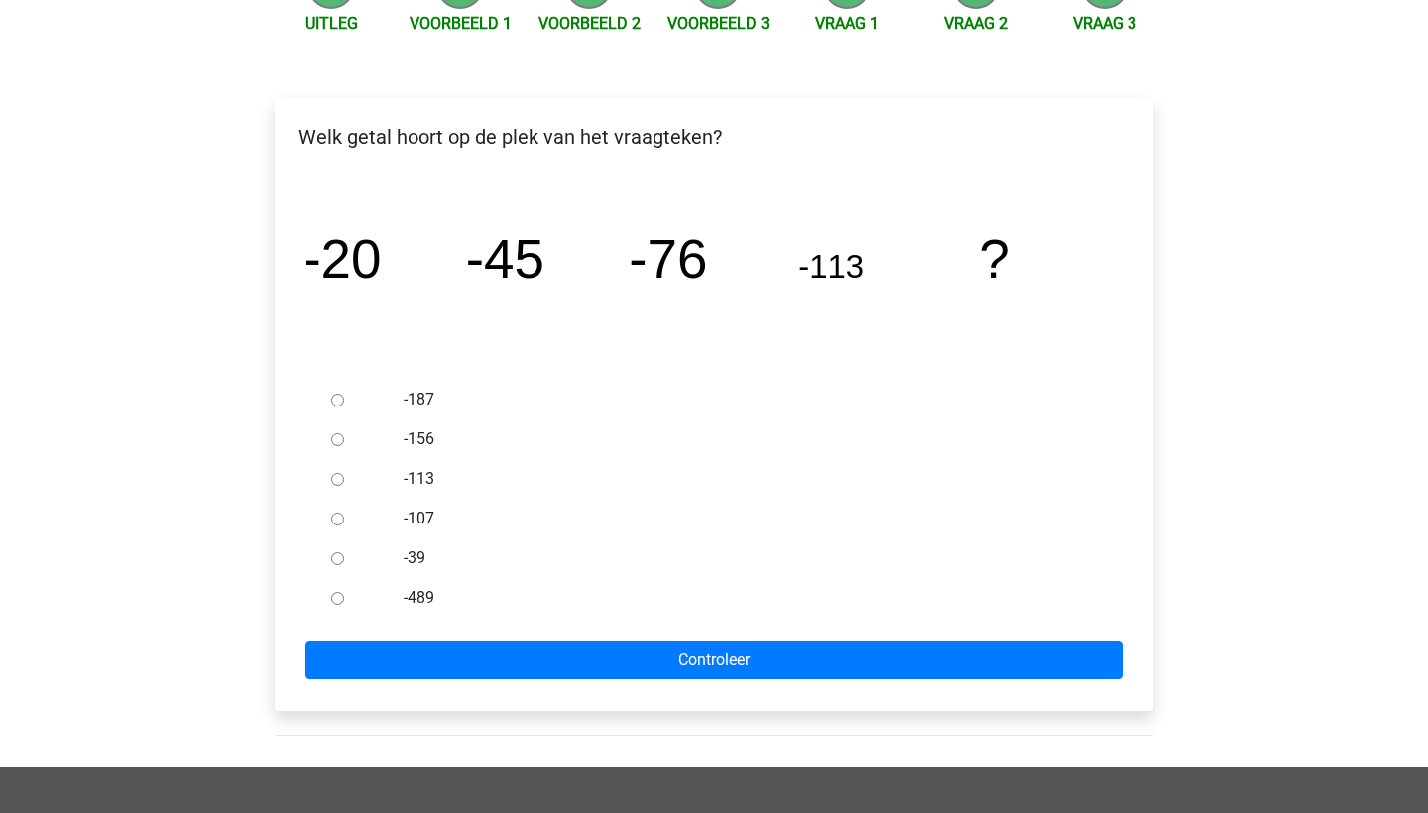
scroll to position [257, 0]
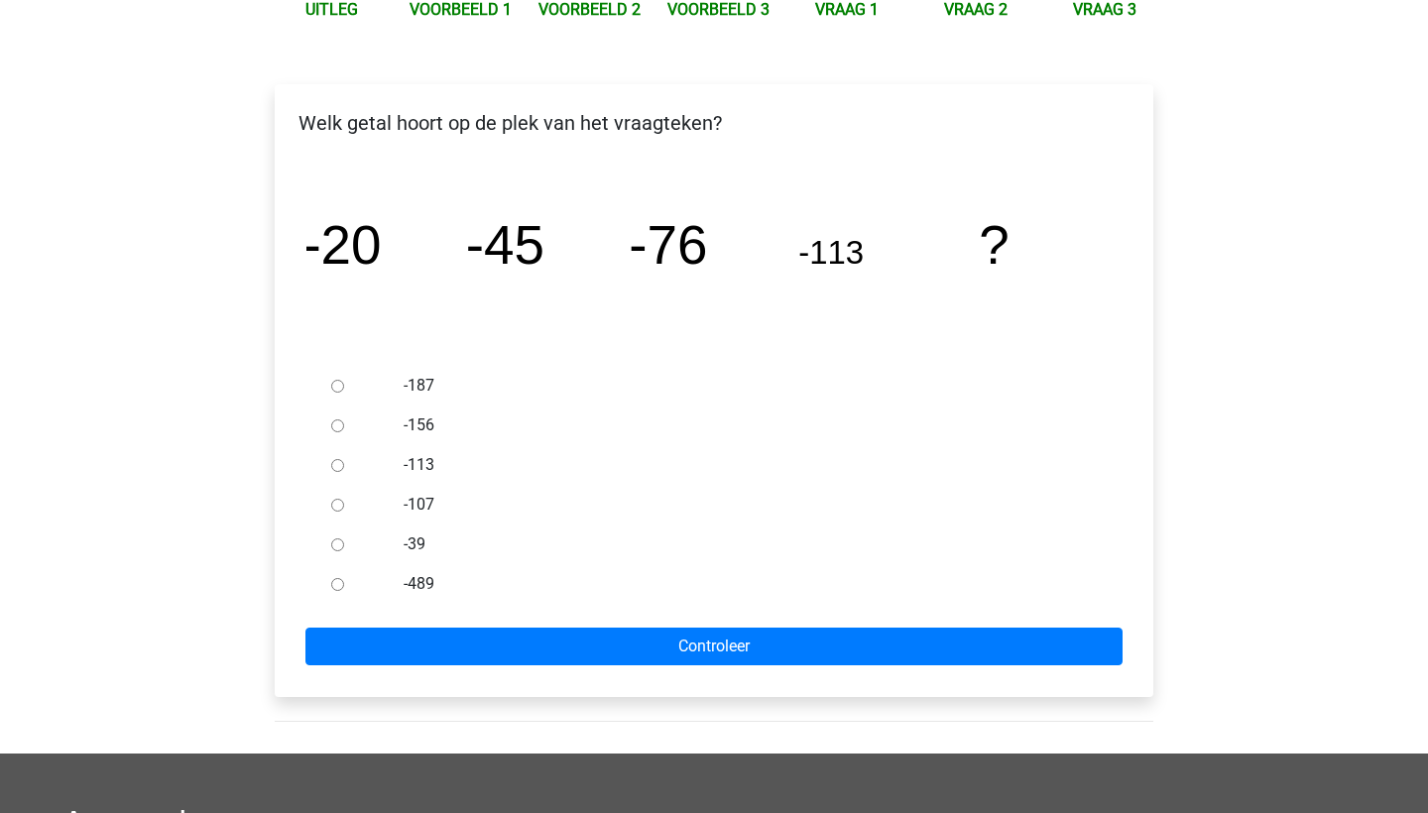
click at [335, 429] on input "-156" at bounding box center [337, 426] width 13 height 13
radio input "true"
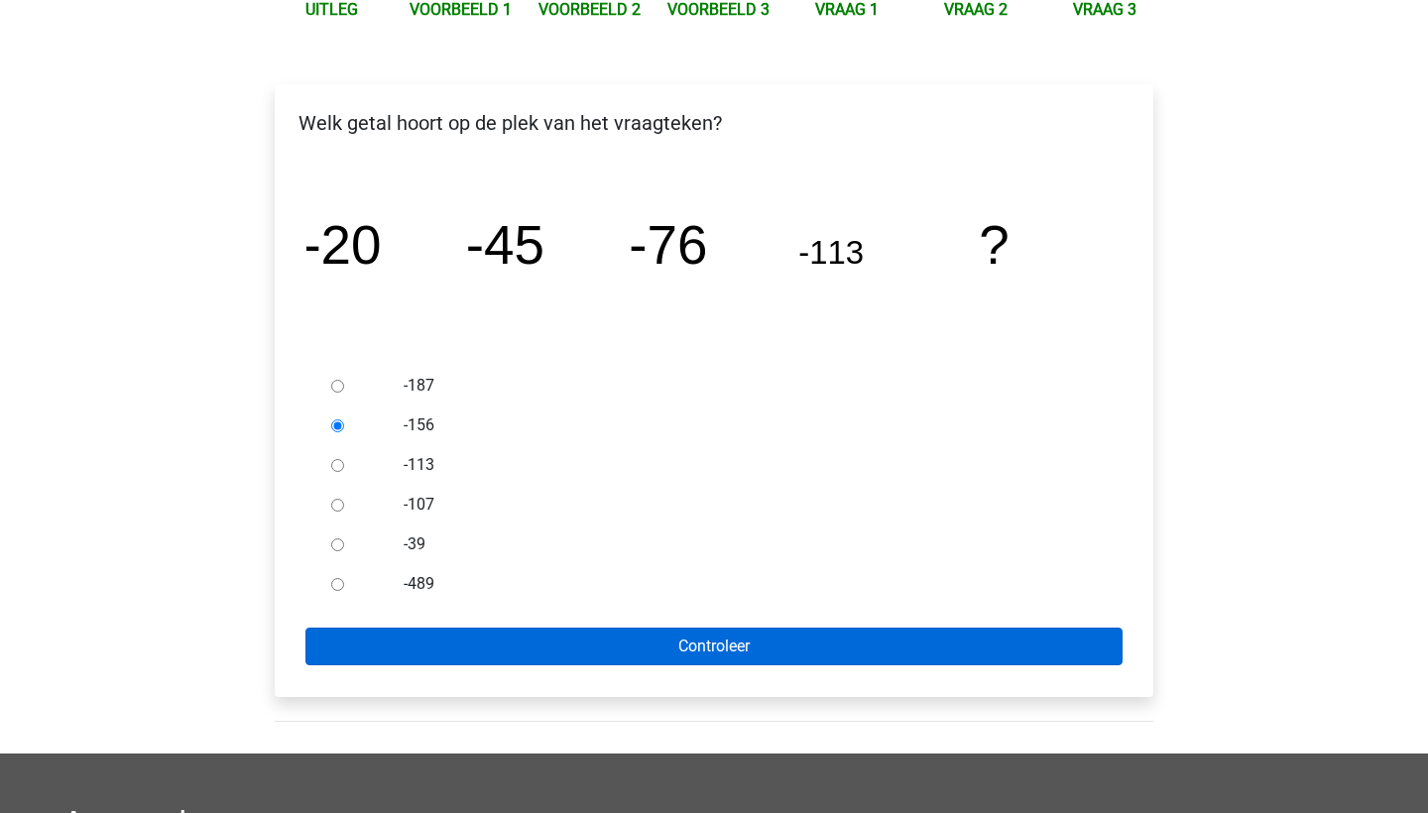
click at [614, 635] on input "Controleer" at bounding box center [713, 647] width 817 height 38
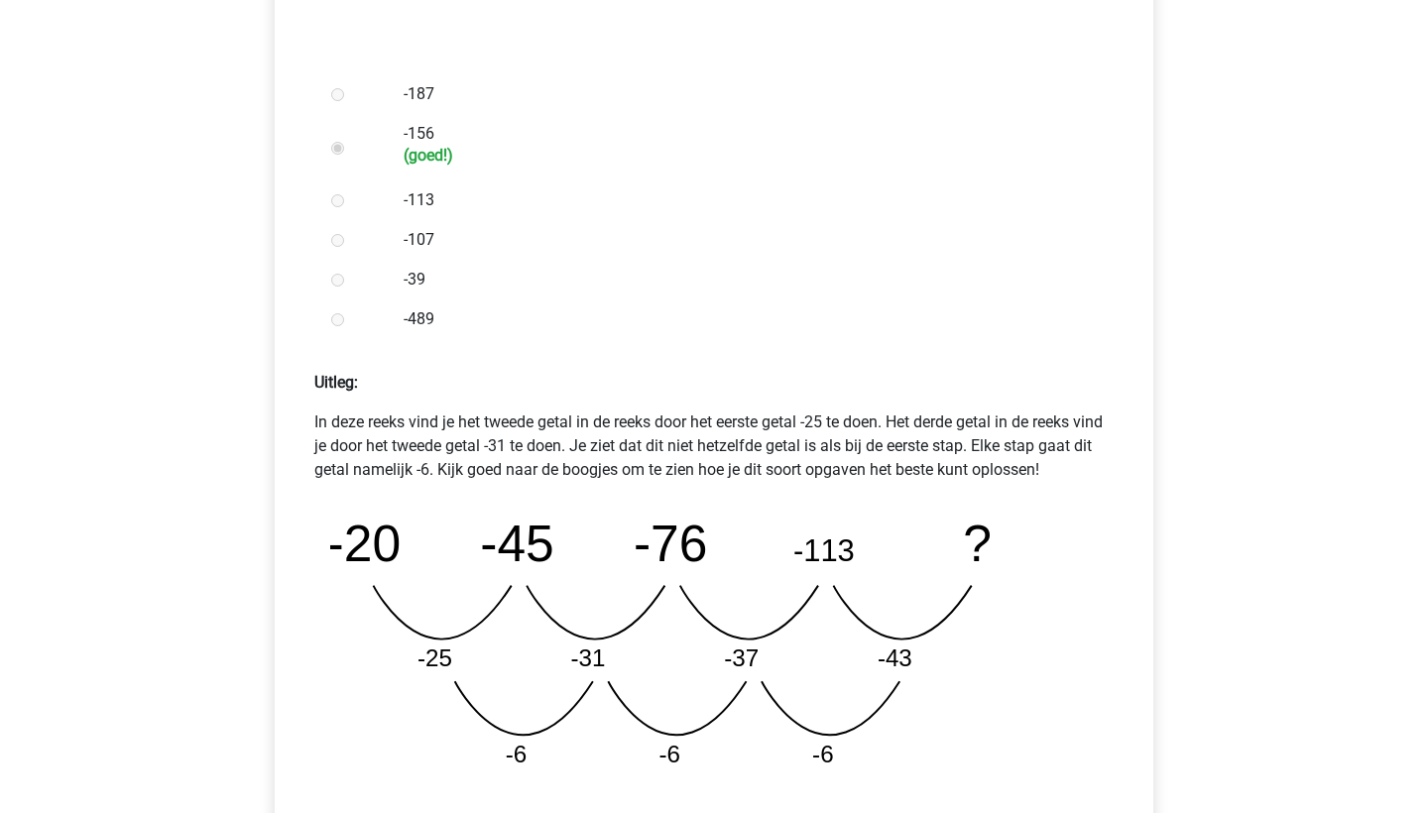
scroll to position [808, 0]
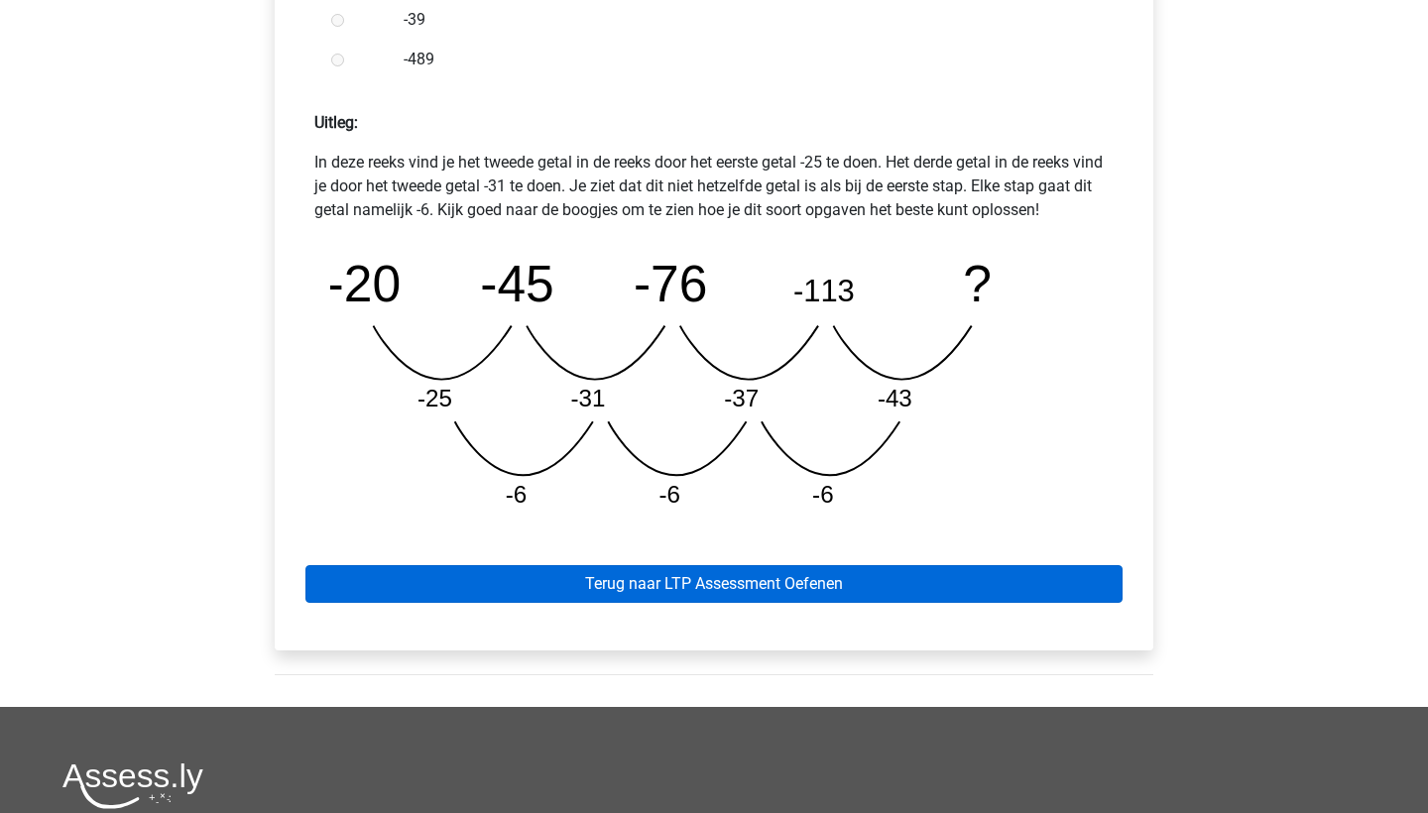
click at [690, 581] on link "Terug naar LTP Assessment Oefenen" at bounding box center [713, 584] width 817 height 38
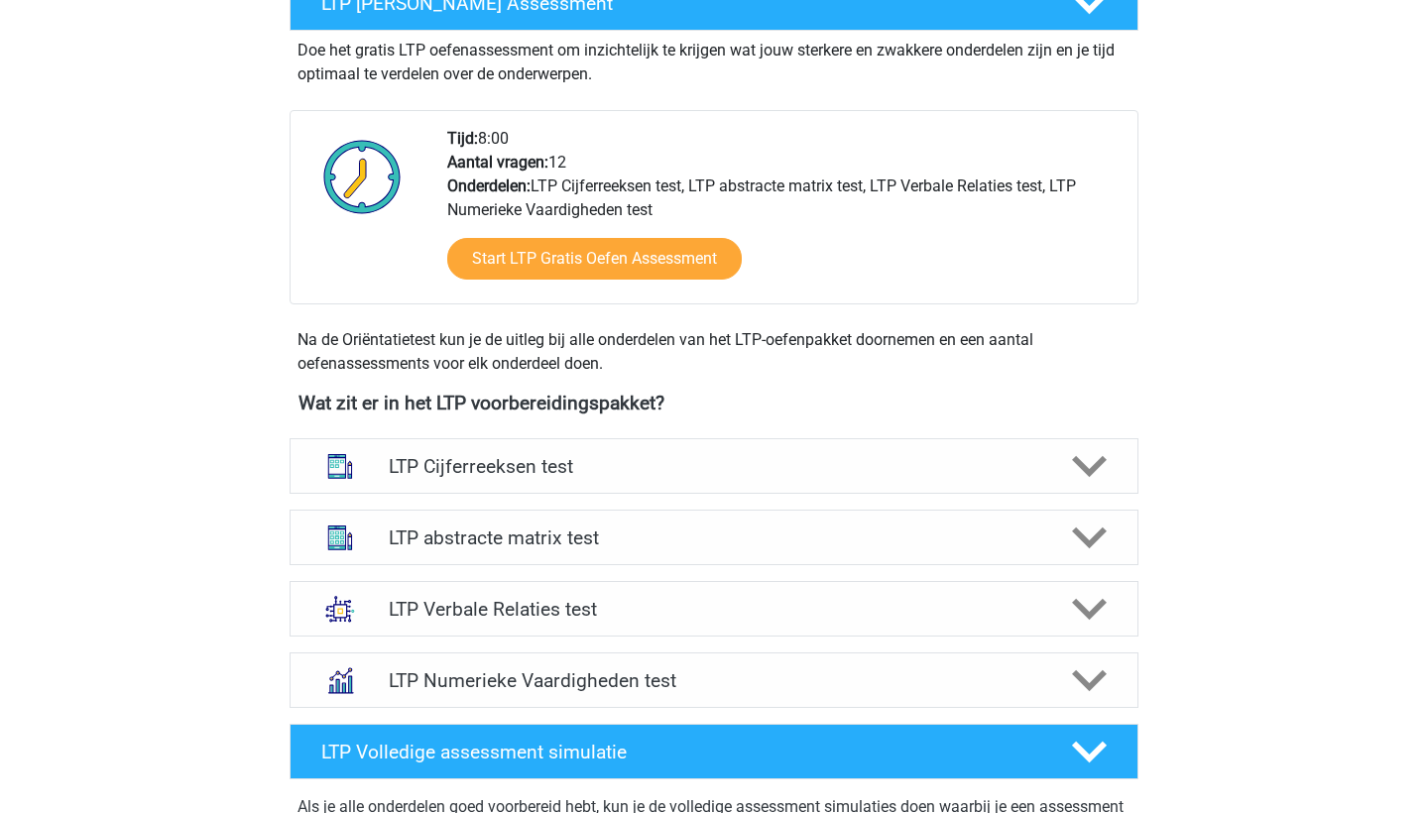
scroll to position [441, 0]
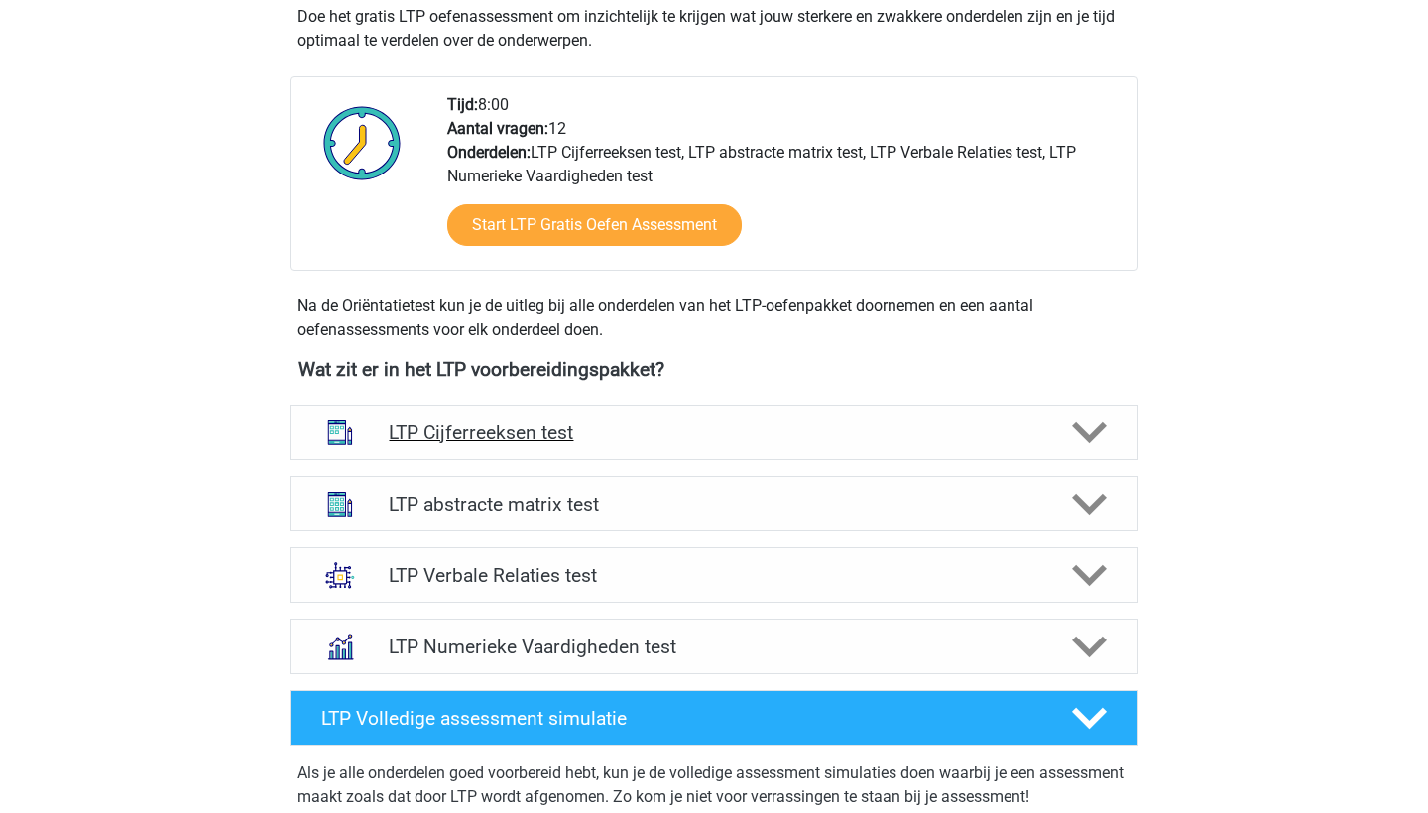
click at [516, 447] on div "LTP Cijferreeksen test" at bounding box center [714, 433] width 849 height 56
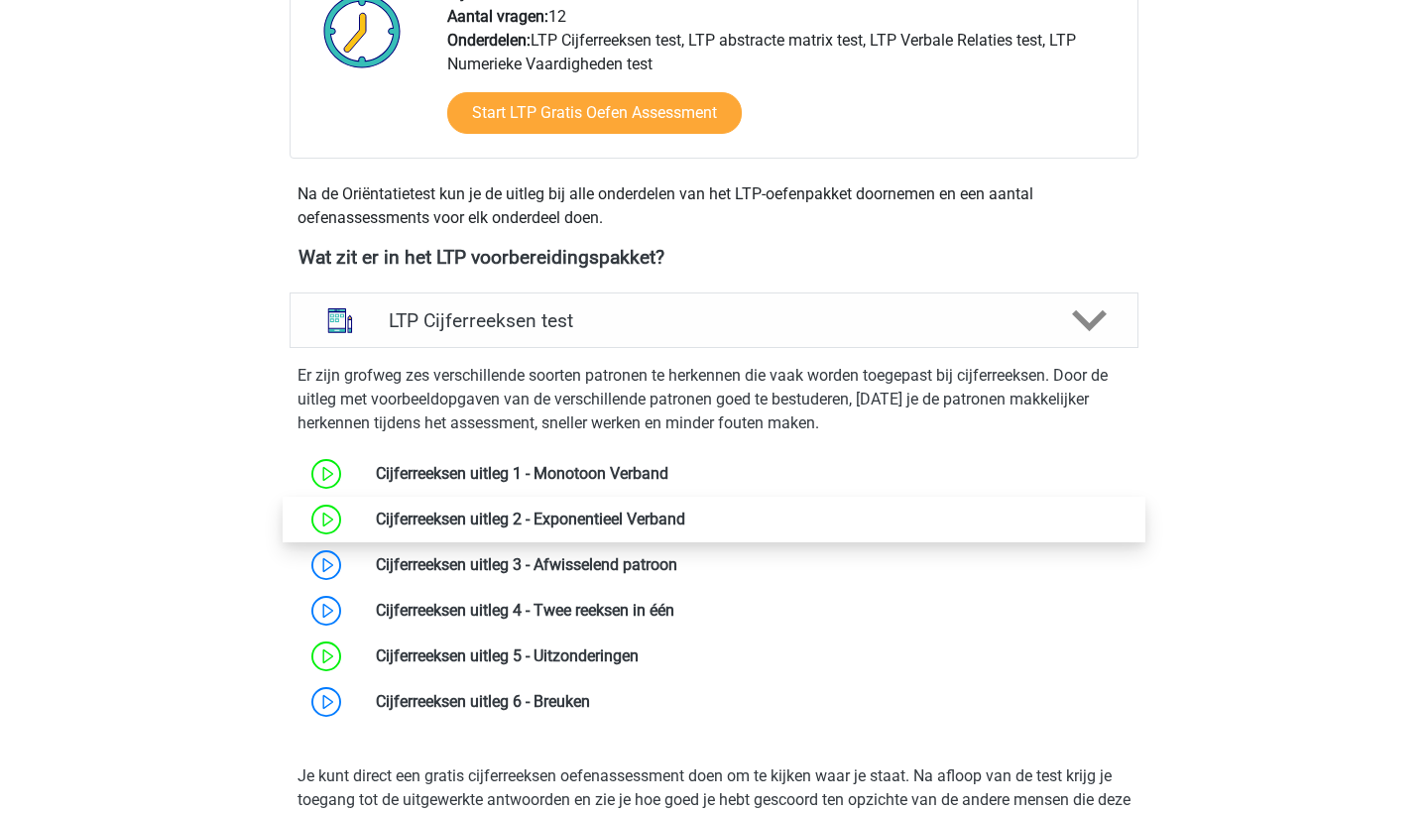
scroll to position [568, 0]
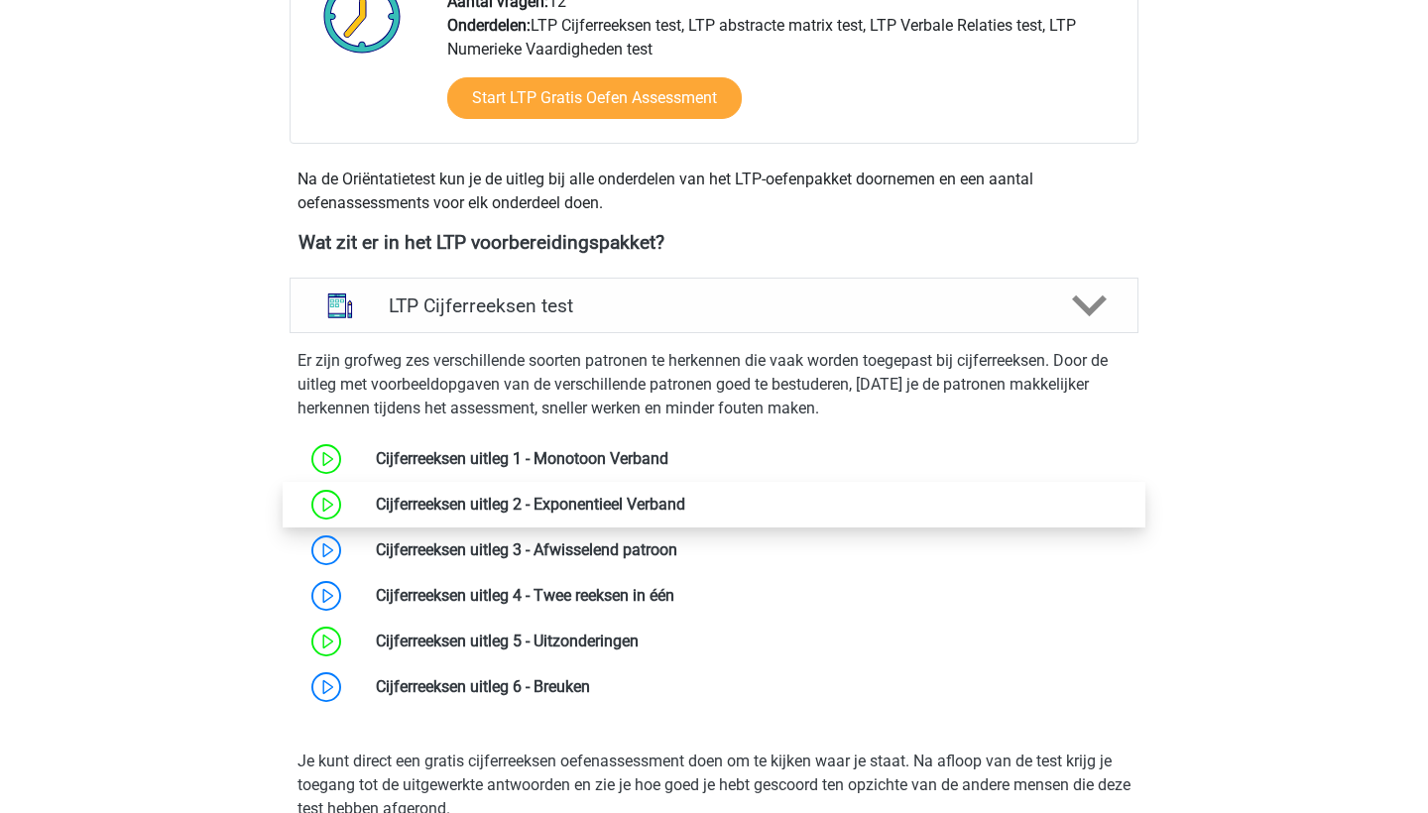
click at [685, 510] on link at bounding box center [685, 504] width 0 height 19
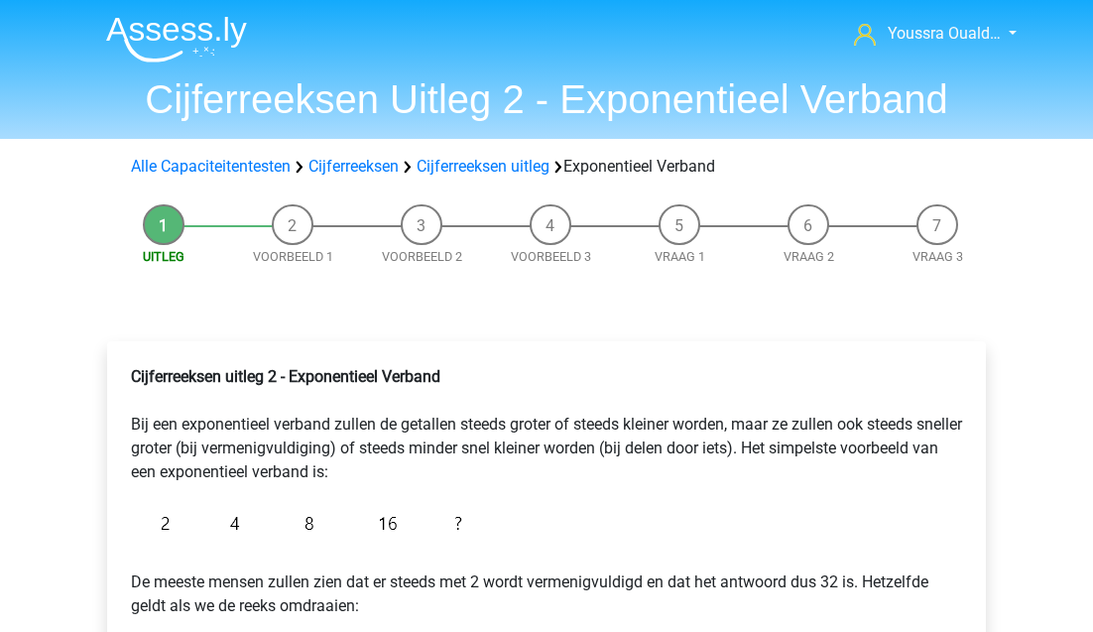
click at [155, 20] on img at bounding box center [176, 39] width 141 height 47
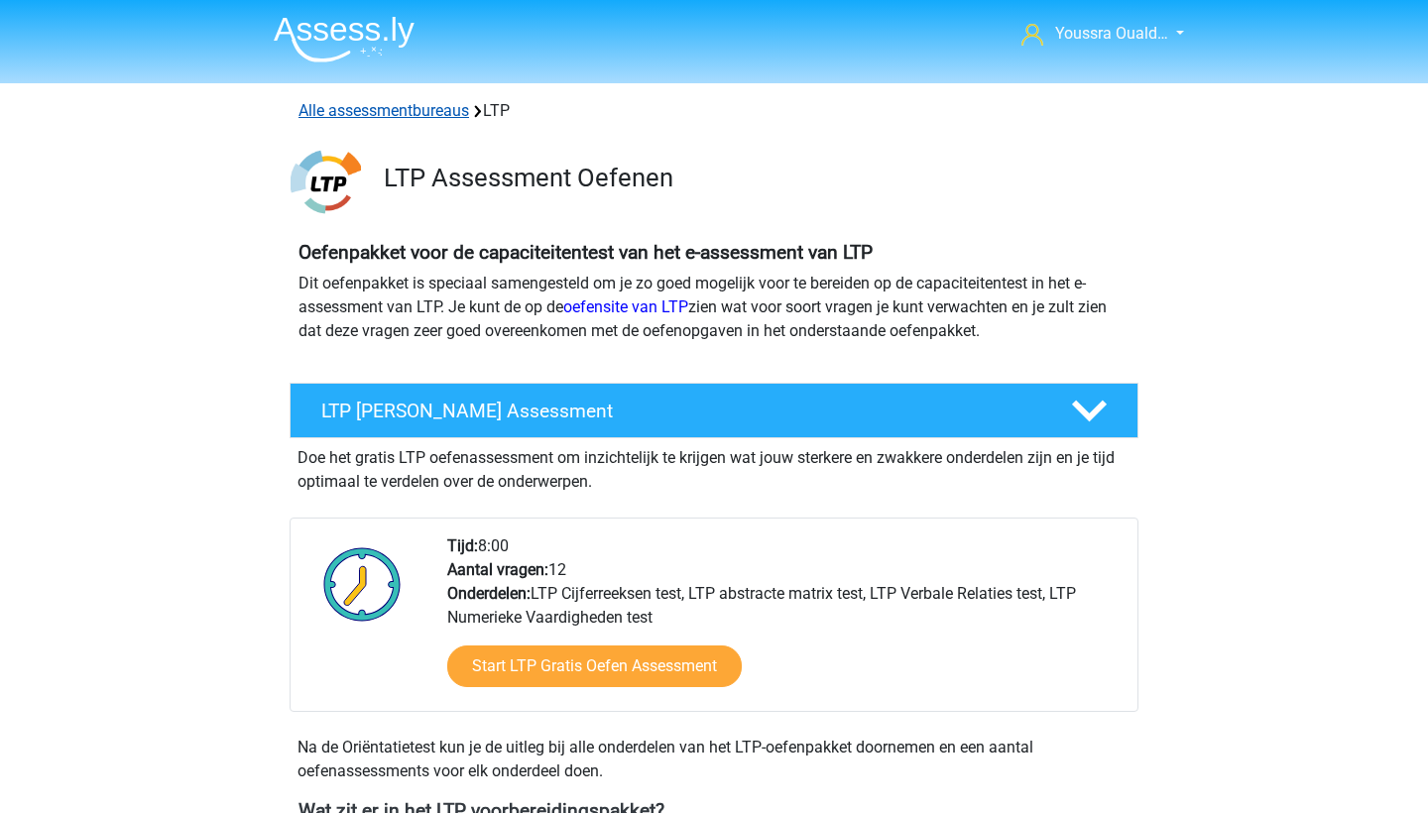
click at [330, 105] on link "Alle assessmentbureaus" at bounding box center [384, 110] width 171 height 19
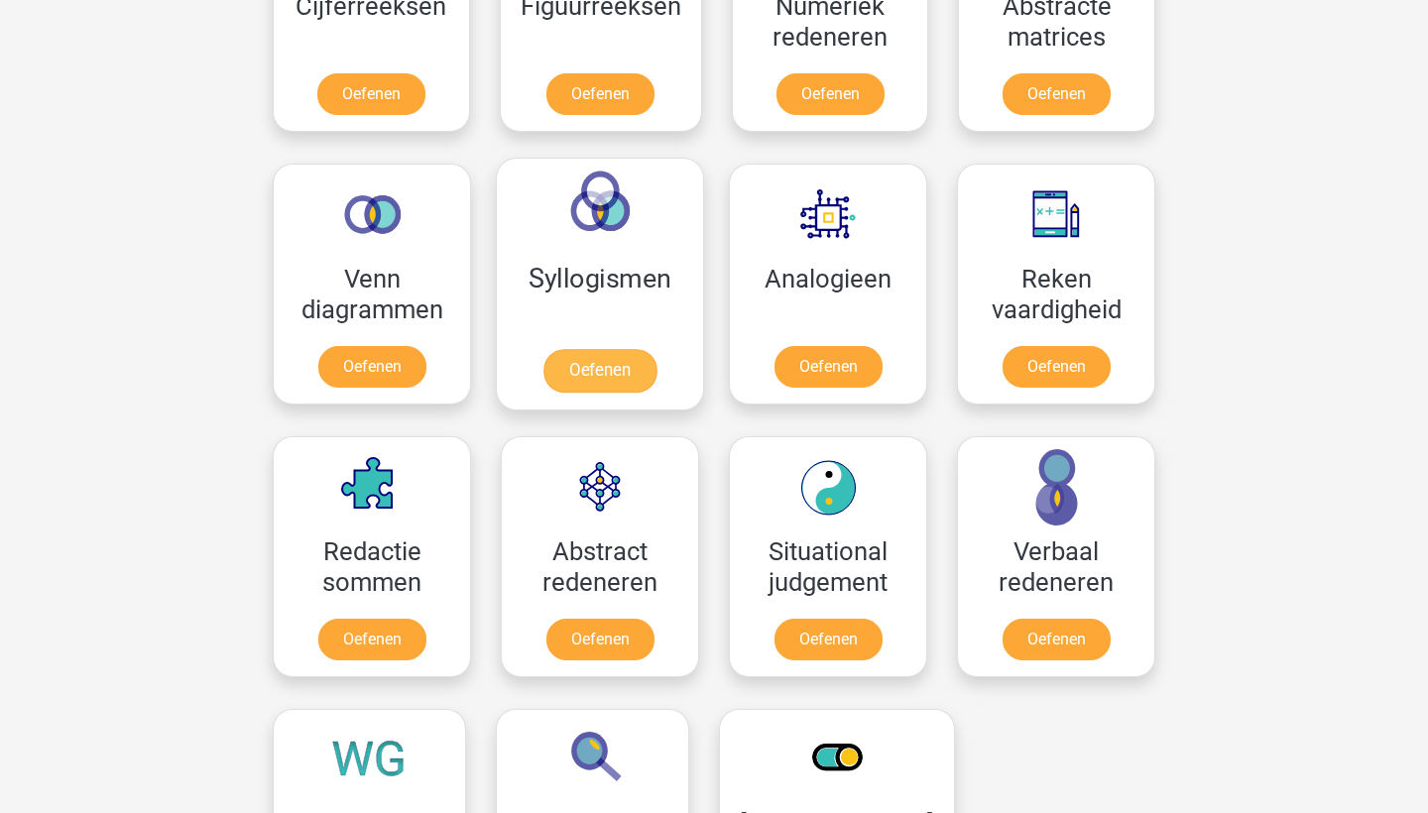
scroll to position [2064, 0]
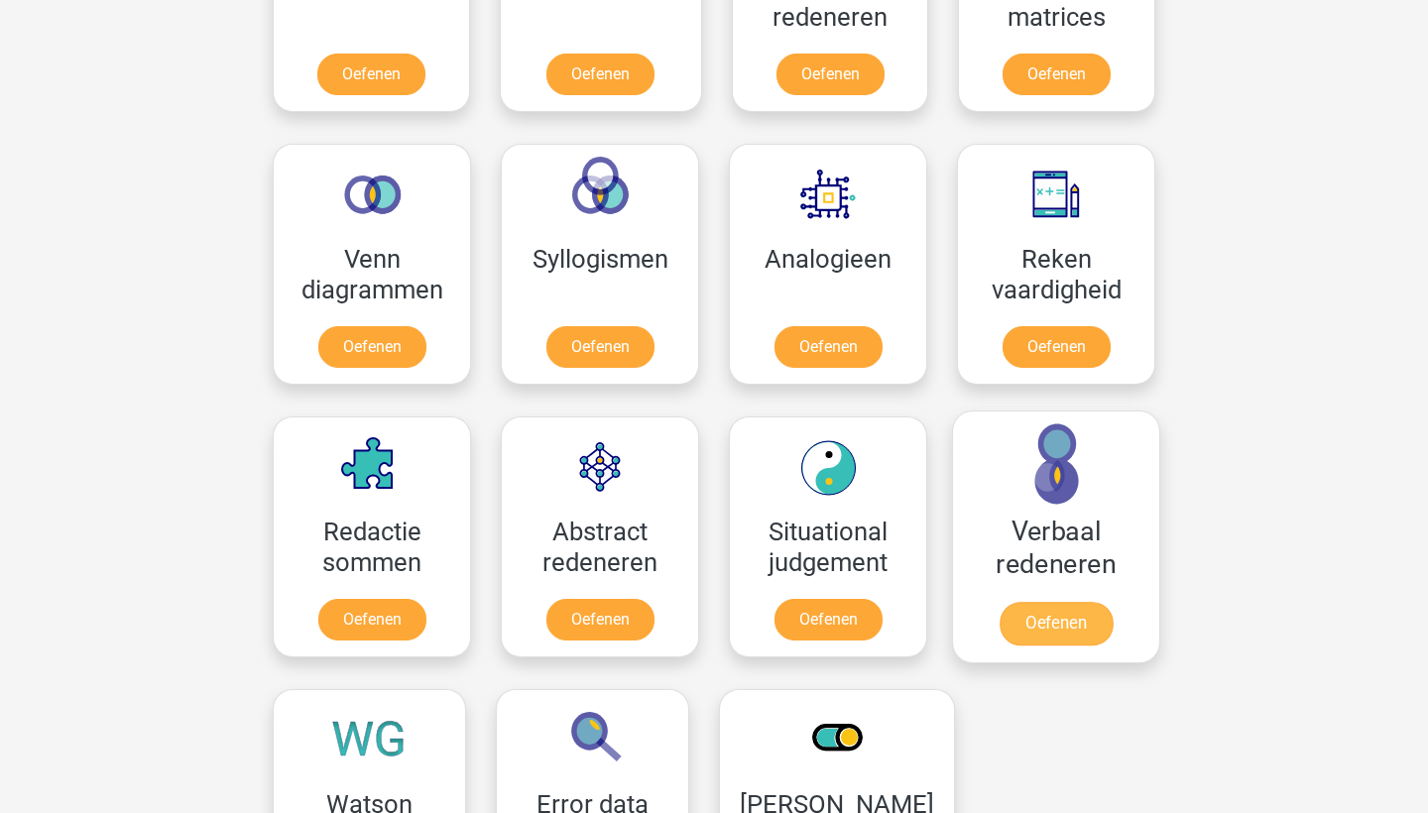
click at [1041, 609] on link "Oefenen" at bounding box center [1056, 624] width 113 height 44
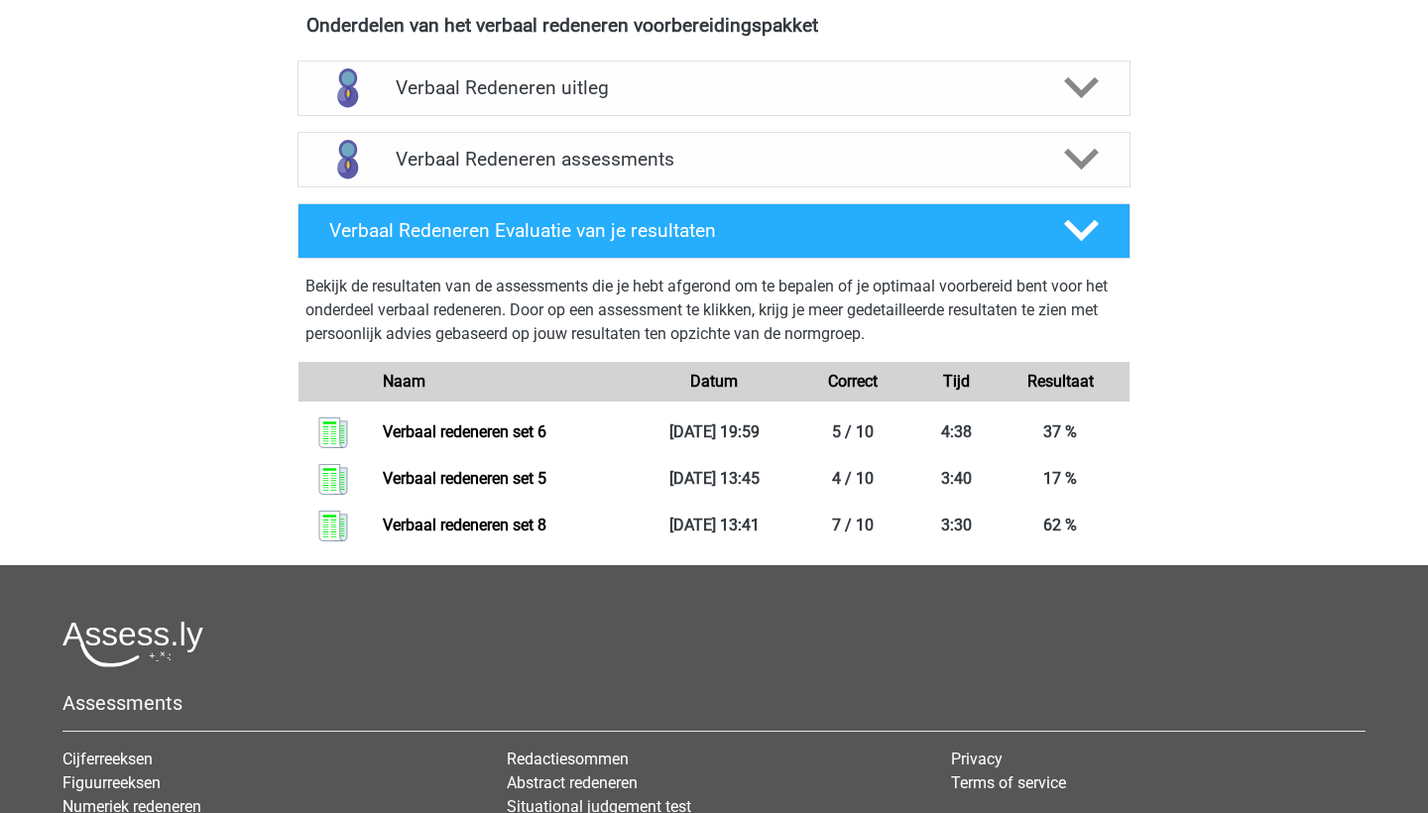
scroll to position [556, 0]
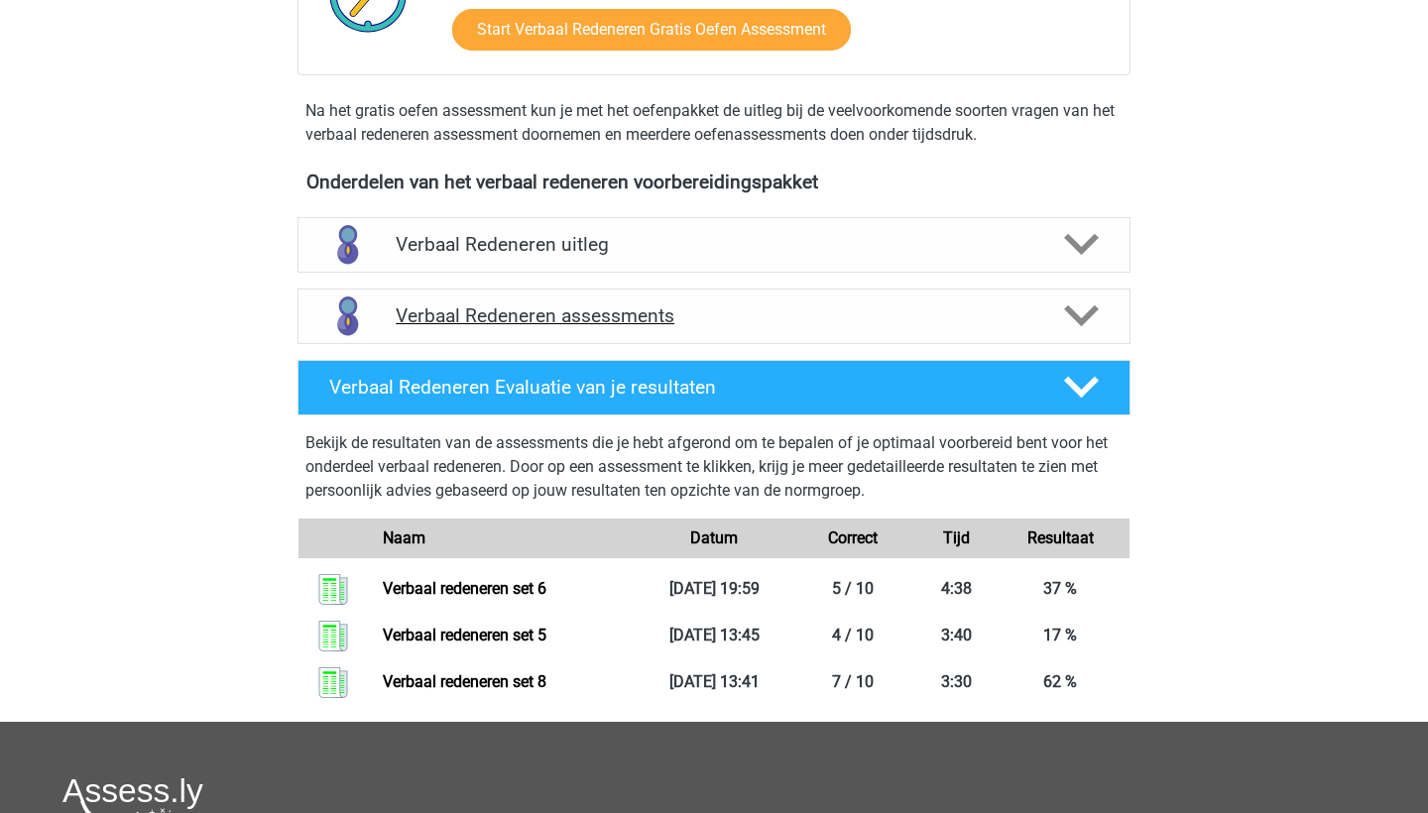
click at [495, 316] on h4 "Verbaal Redeneren assessments" at bounding box center [714, 315] width 637 height 23
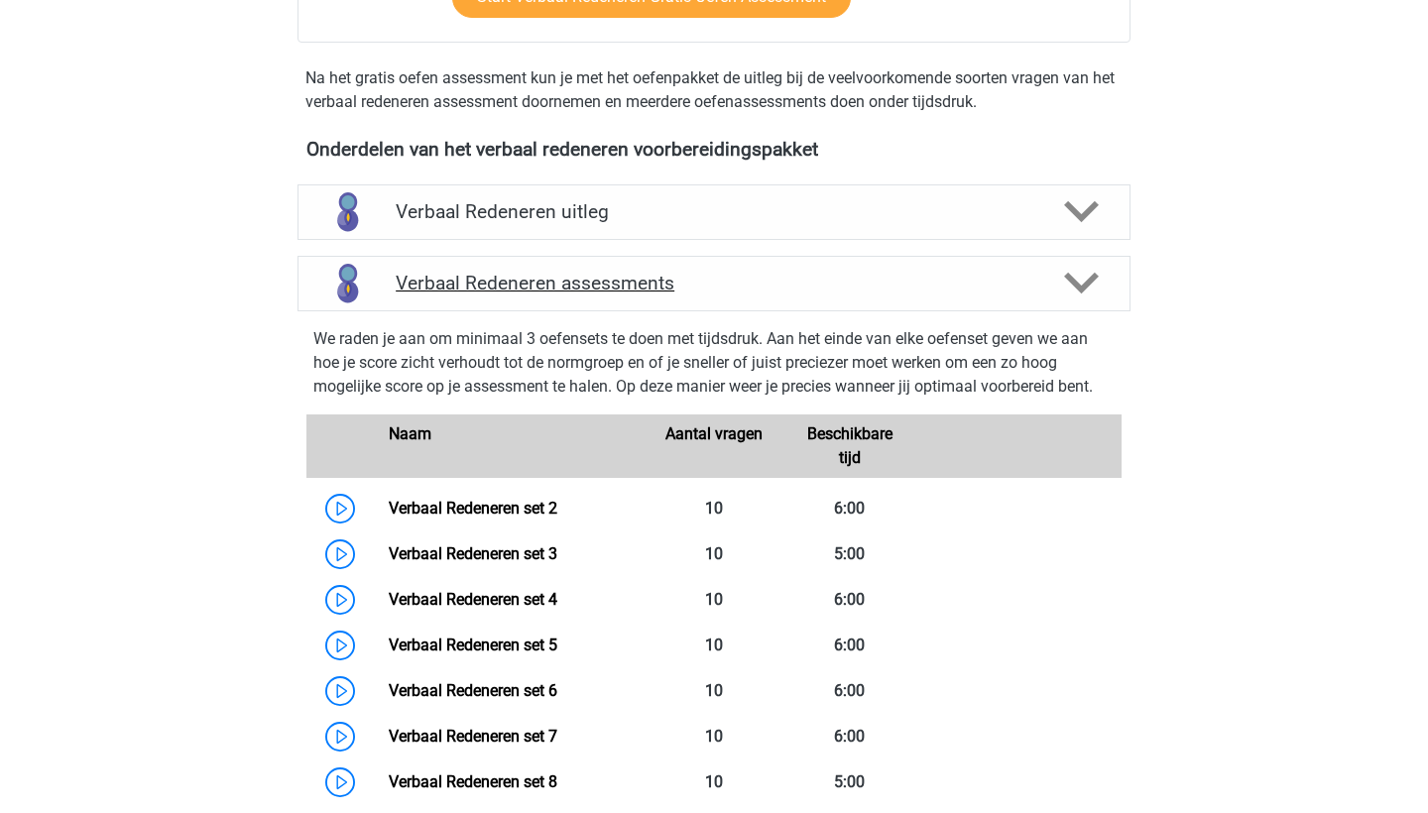
scroll to position [589, 0]
click at [611, 225] on div "Verbaal Redeneren uitleg" at bounding box center [714, 212] width 833 height 56
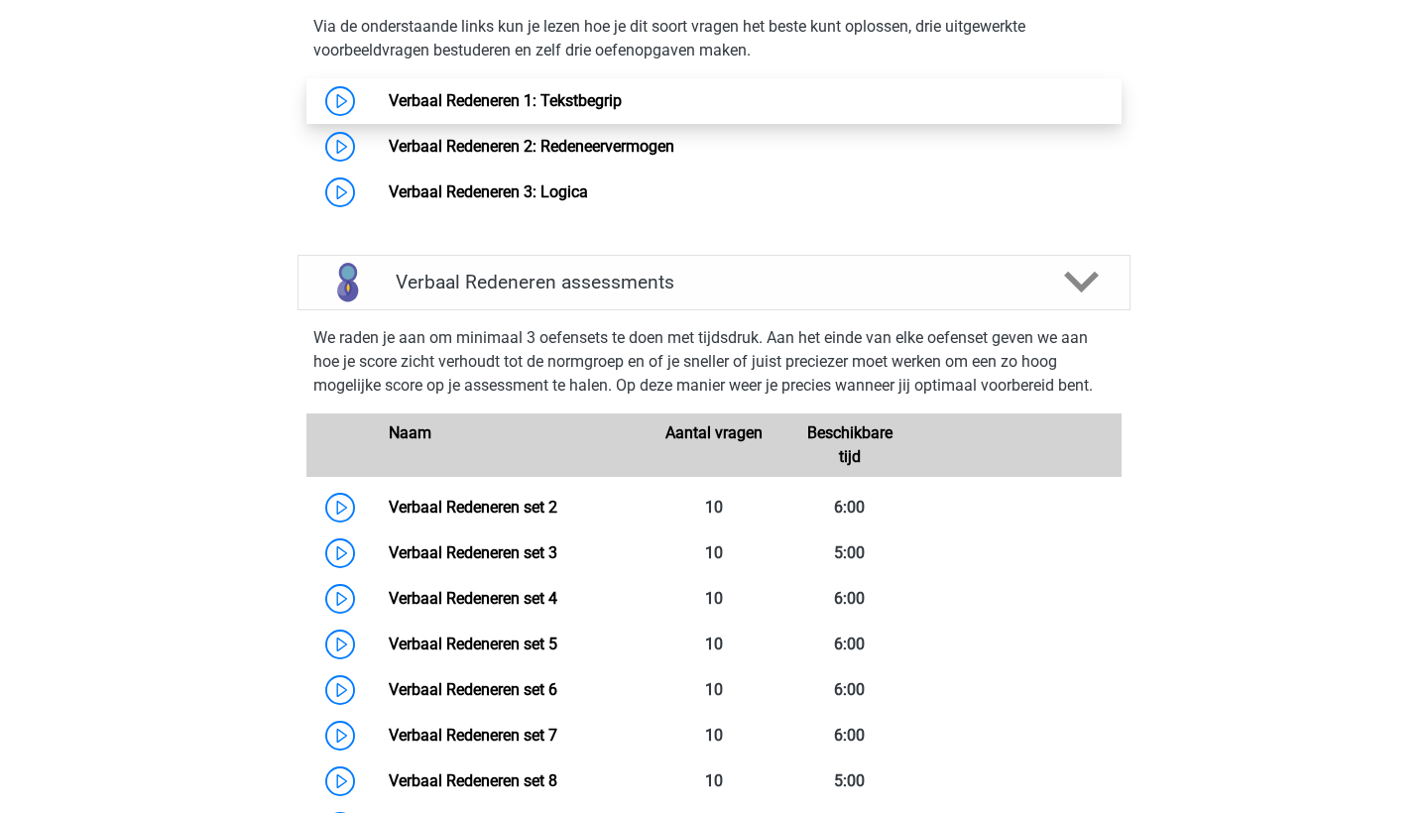
scroll to position [1302, 0]
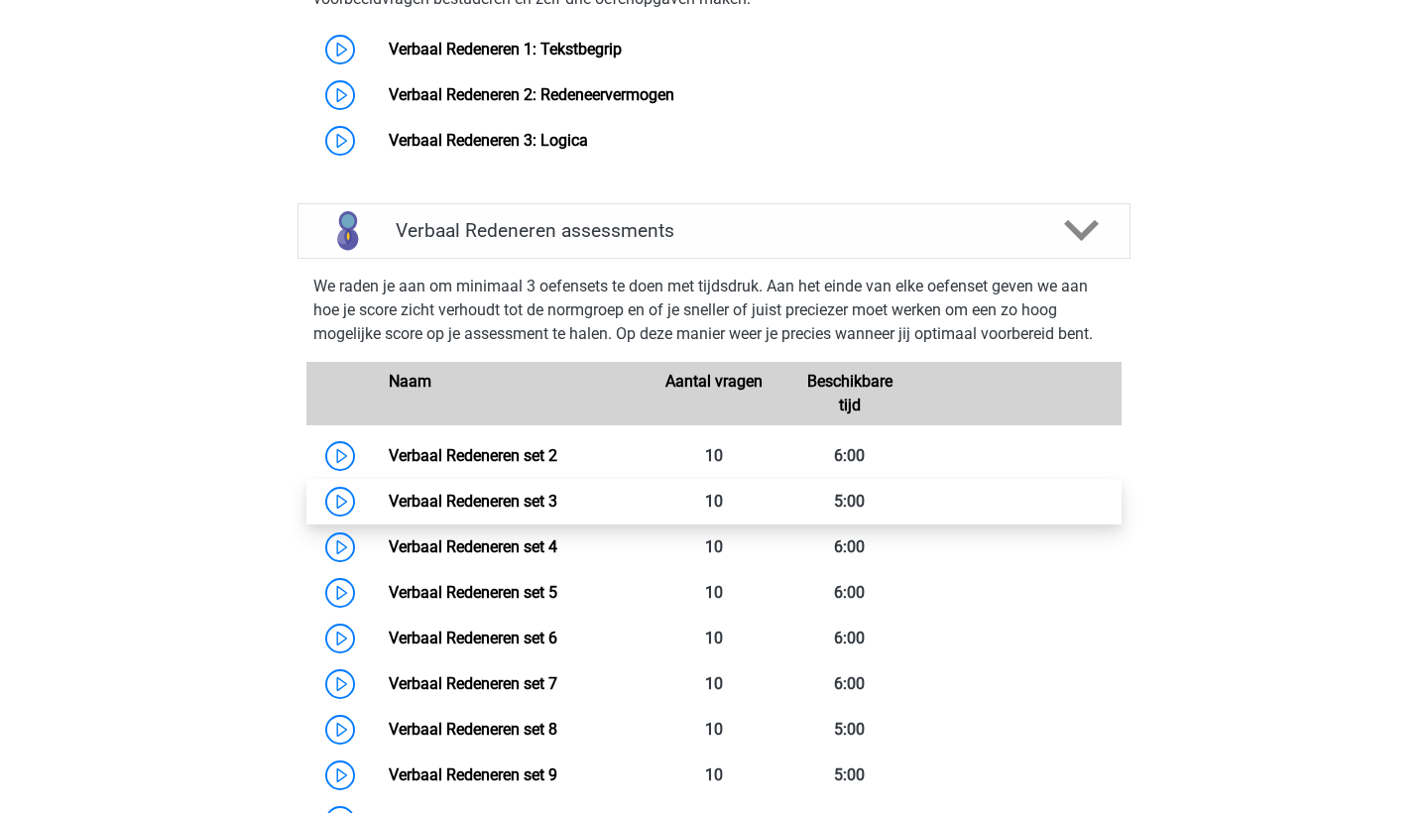
click at [557, 500] on link "Verbaal Redeneren set 3" at bounding box center [473, 501] width 169 height 19
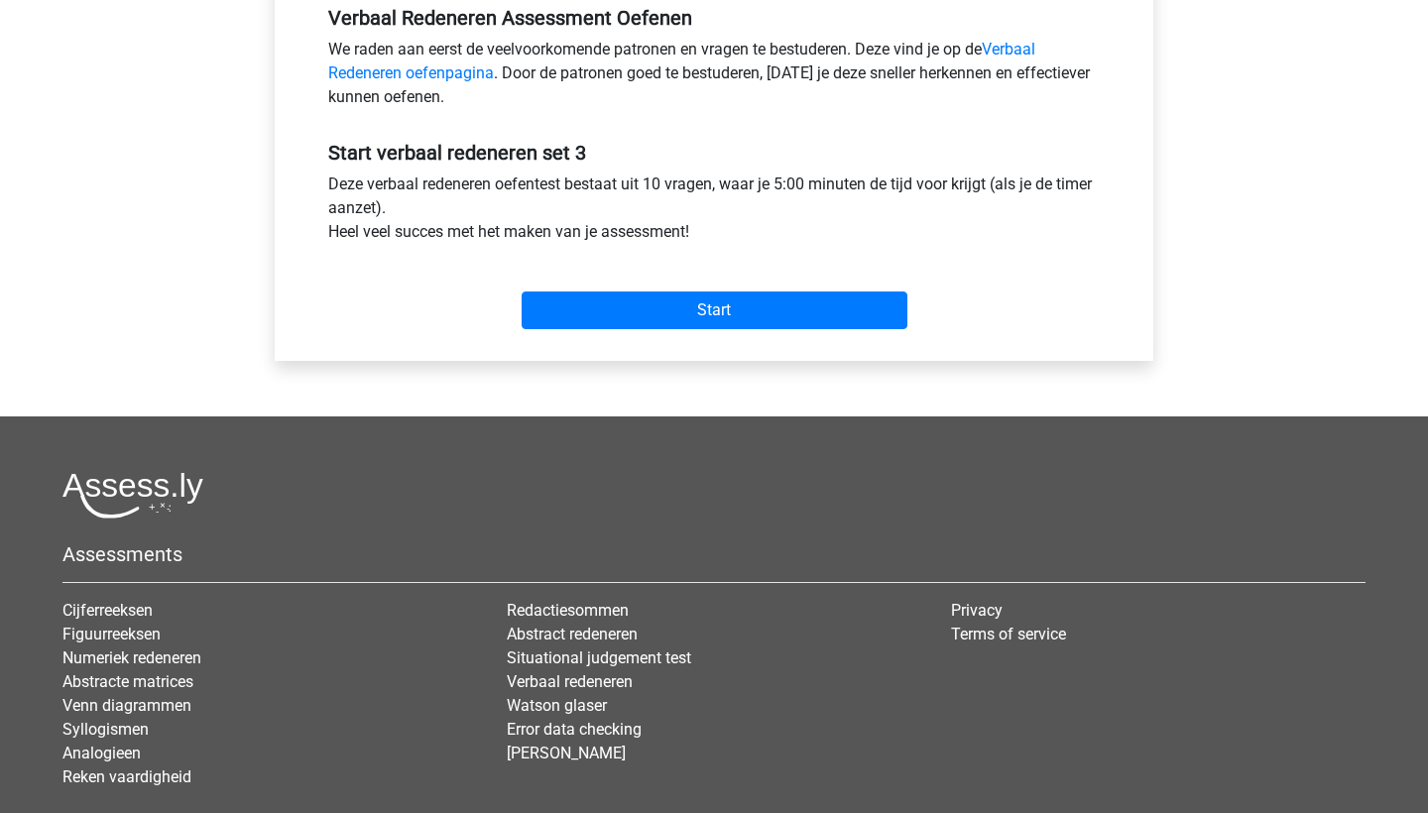
scroll to position [402, 0]
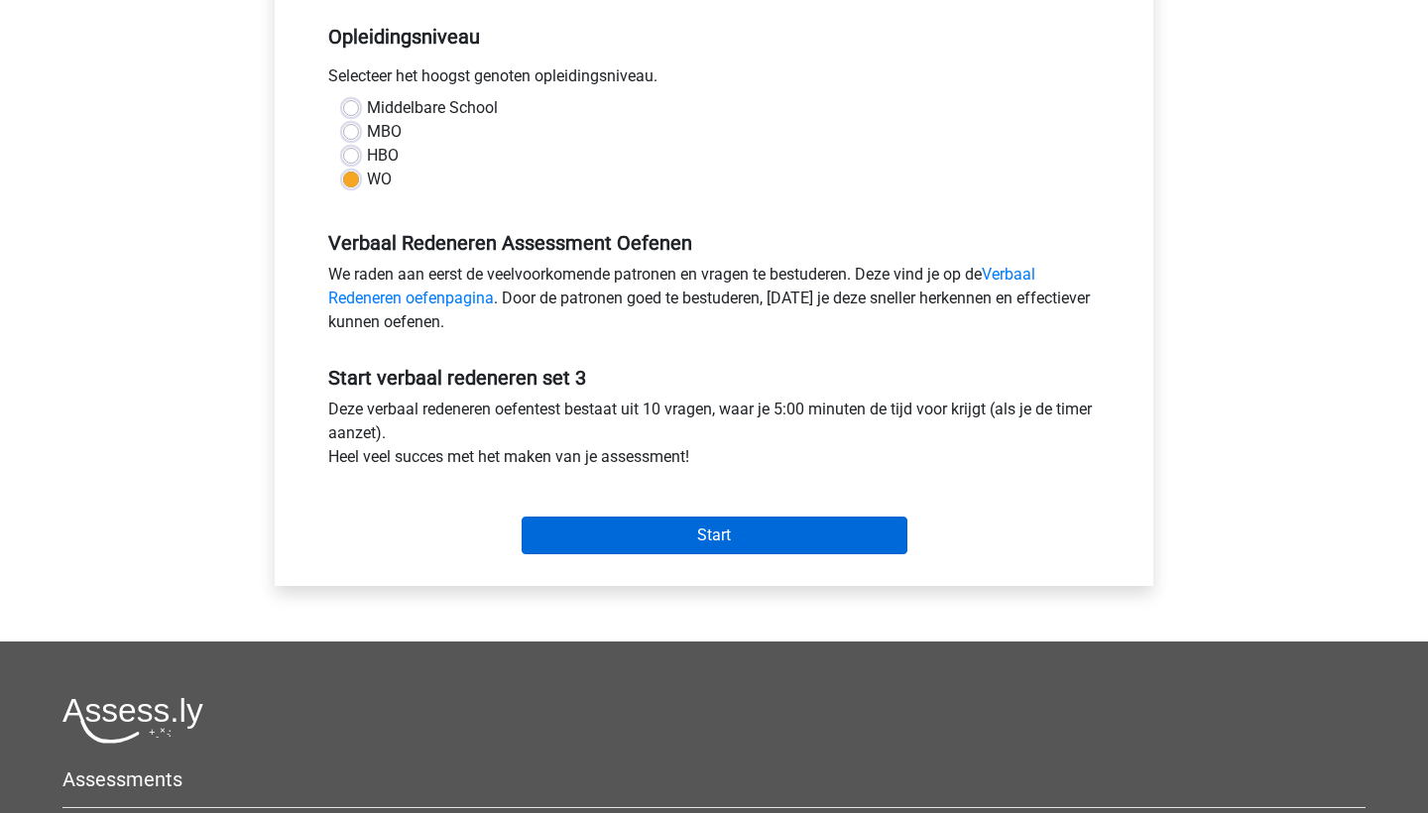
click at [597, 531] on input "Start" at bounding box center [715, 536] width 386 height 38
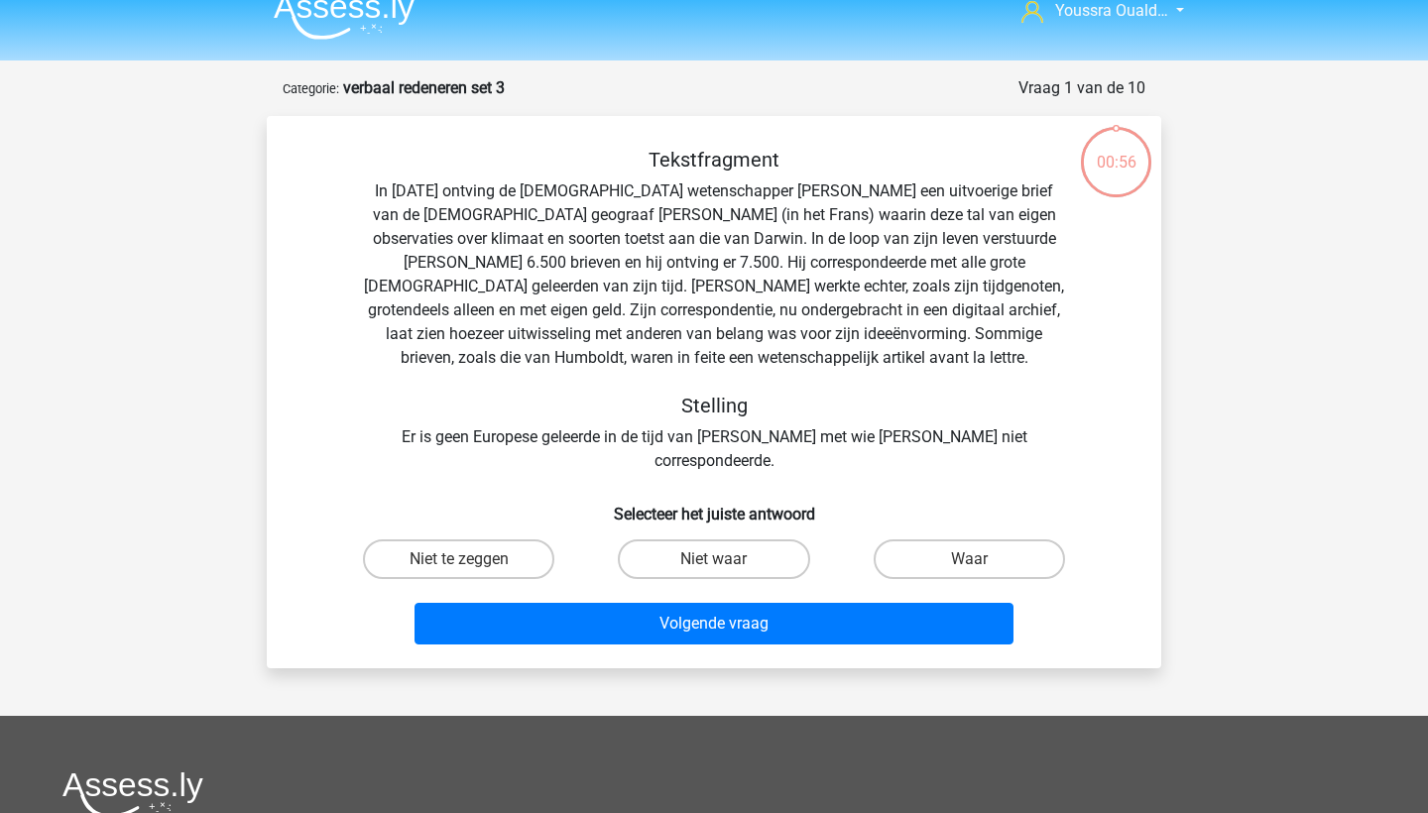
scroll to position [31, 0]
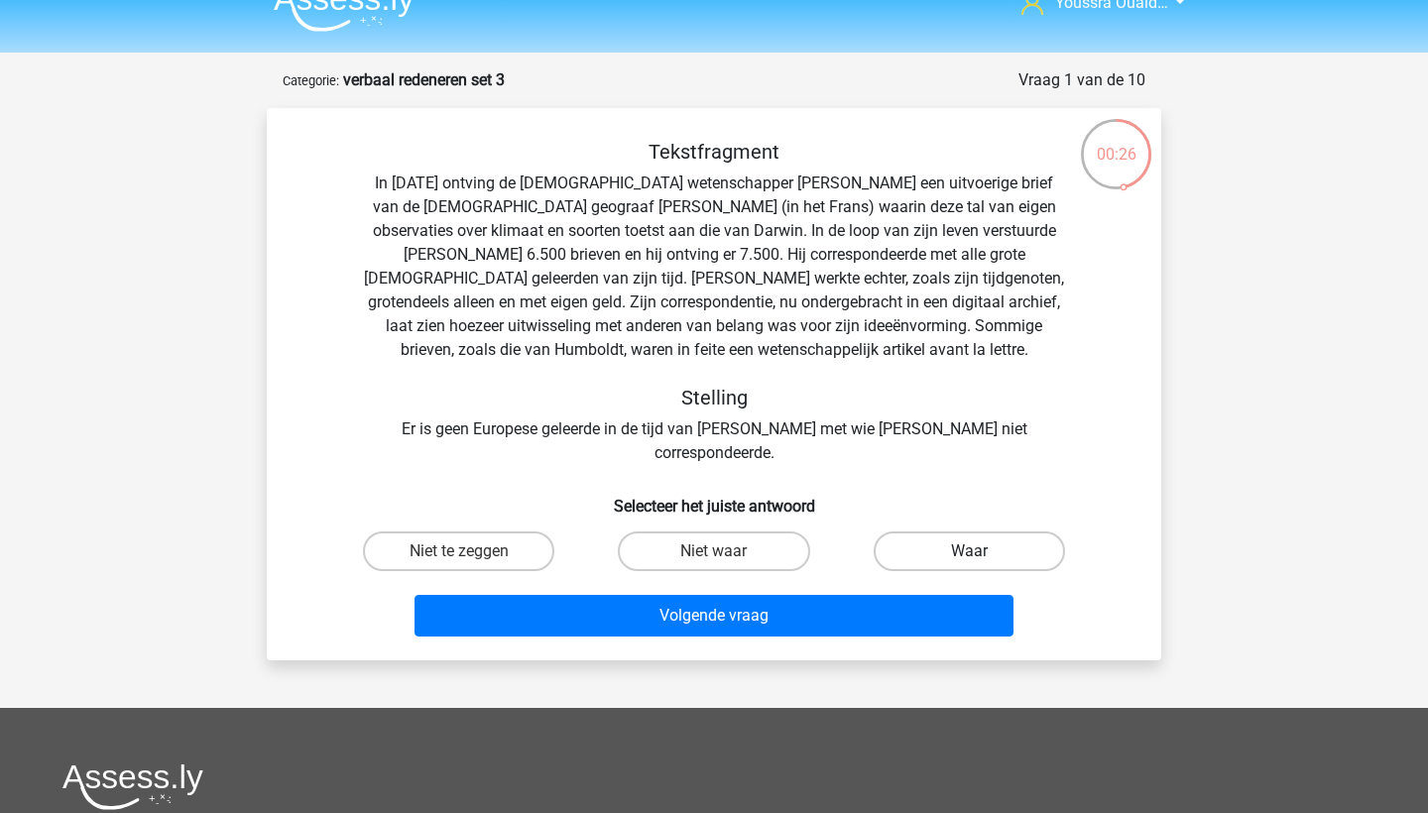
click at [963, 532] on label "Waar" at bounding box center [969, 552] width 191 height 40
click at [969, 551] on input "Waar" at bounding box center [975, 557] width 13 height 13
radio input "true"
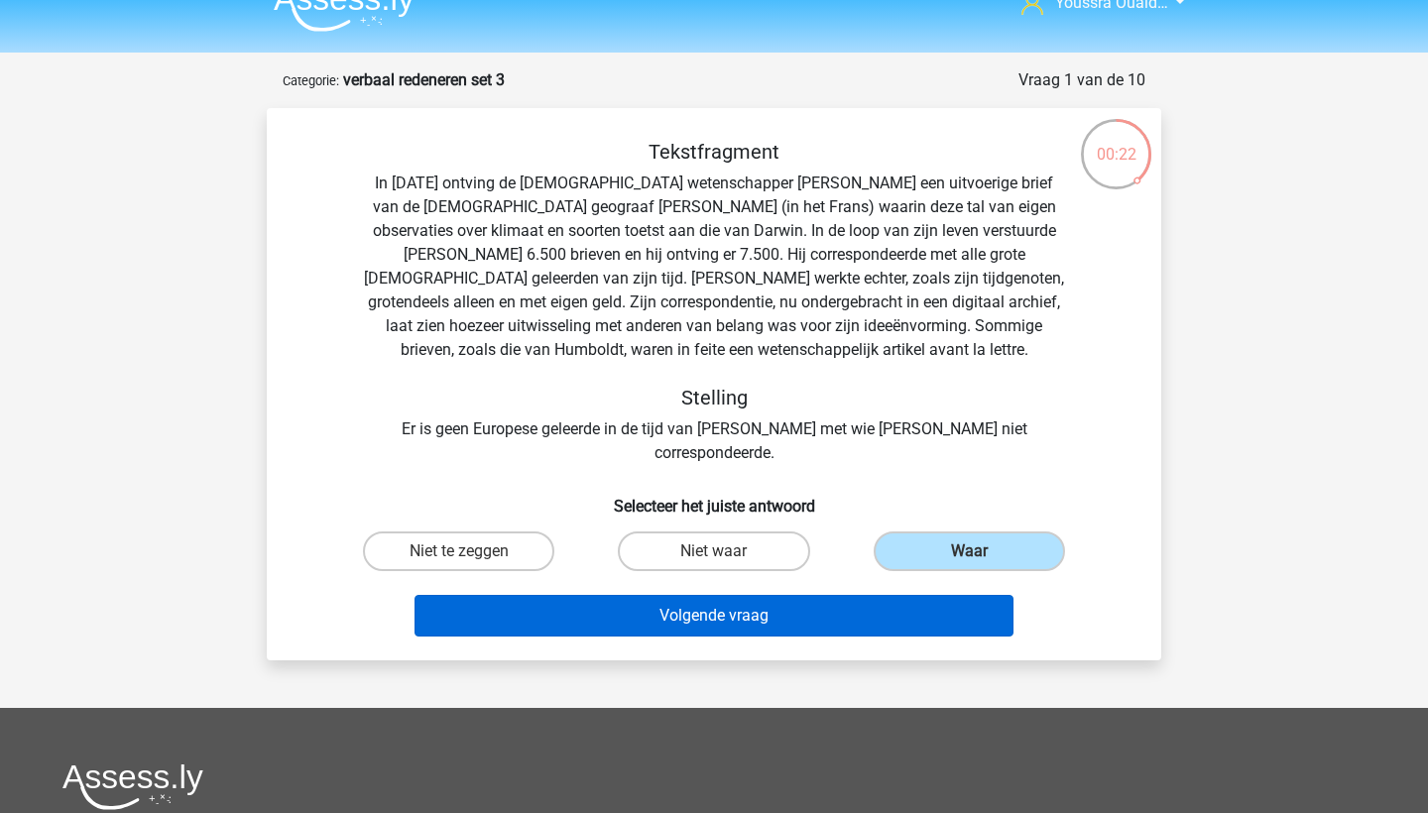
click at [838, 595] on button "Volgende vraag" at bounding box center [715, 616] width 600 height 42
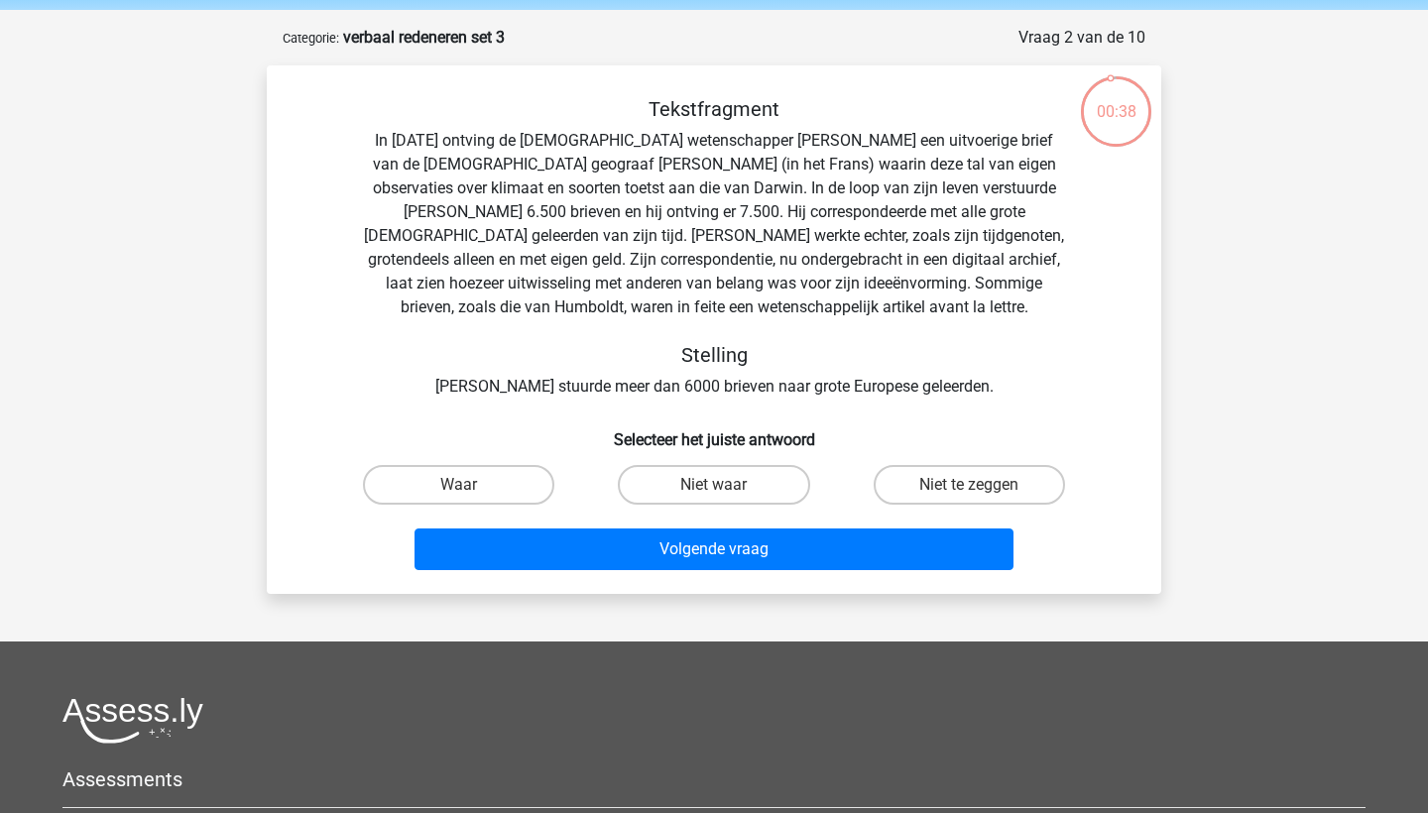
scroll to position [71, 0]
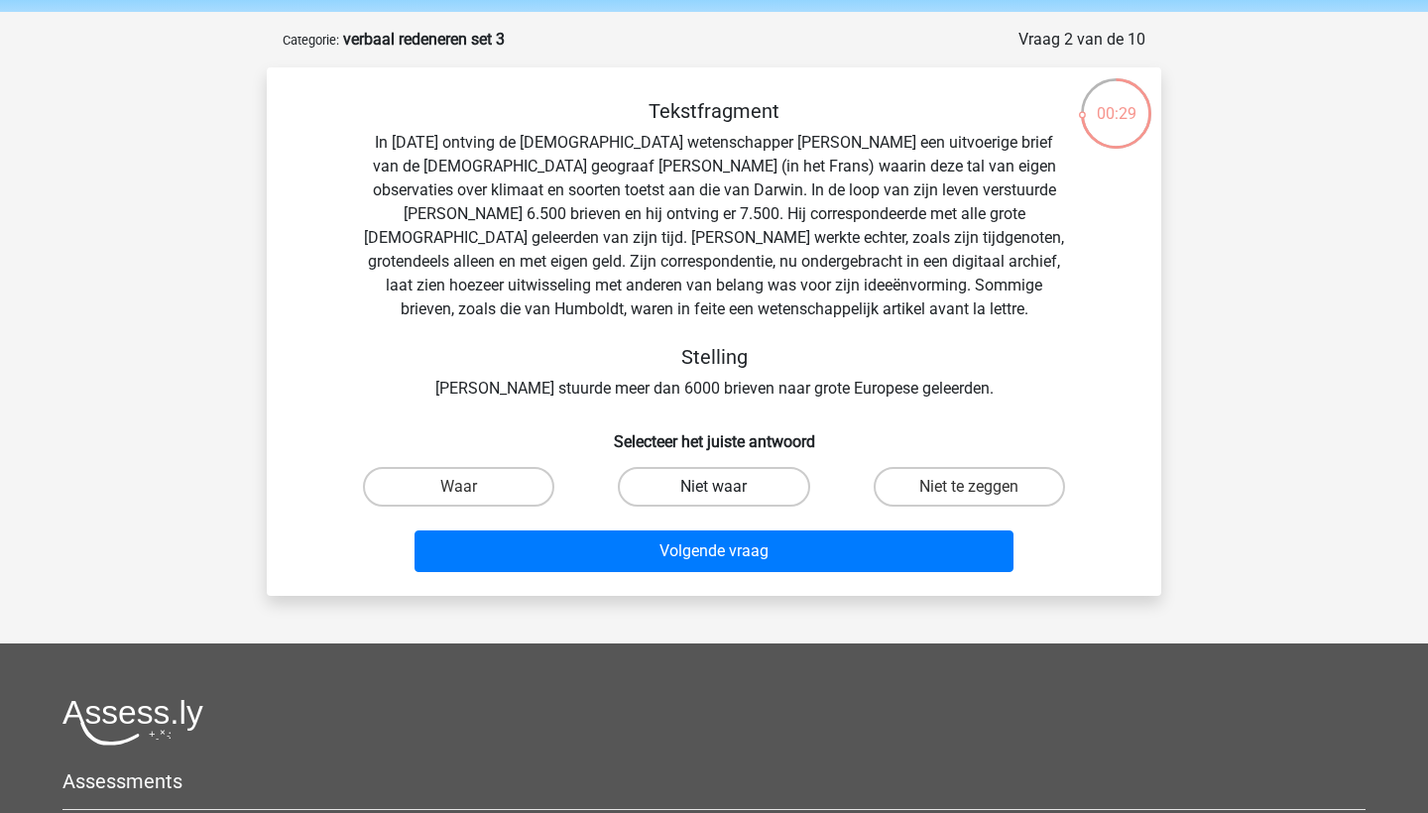
click at [679, 481] on label "Niet waar" at bounding box center [713, 487] width 191 height 40
click at [714, 487] on input "Niet waar" at bounding box center [720, 493] width 13 height 13
radio input "true"
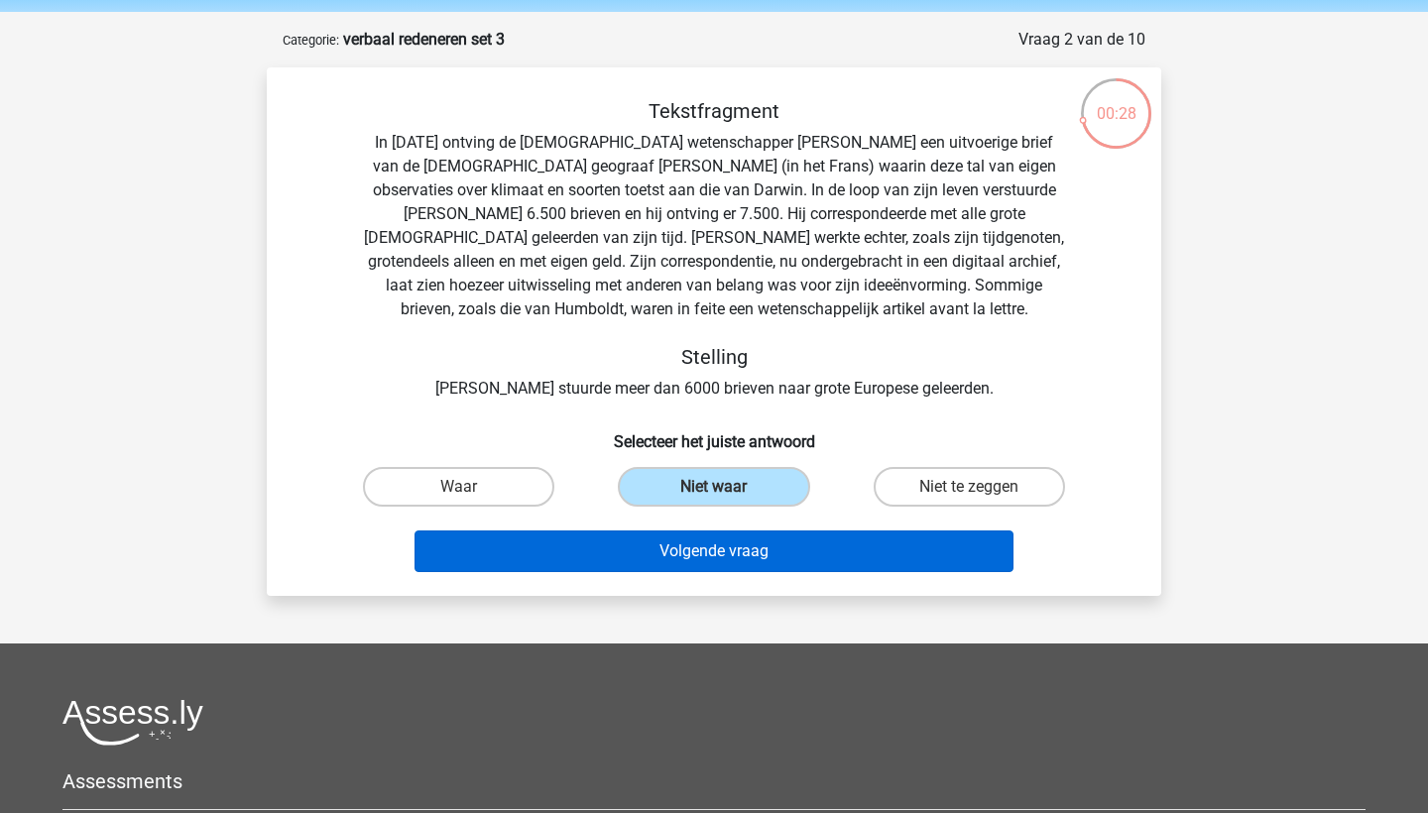
click at [750, 559] on button "Volgende vraag" at bounding box center [715, 552] width 600 height 42
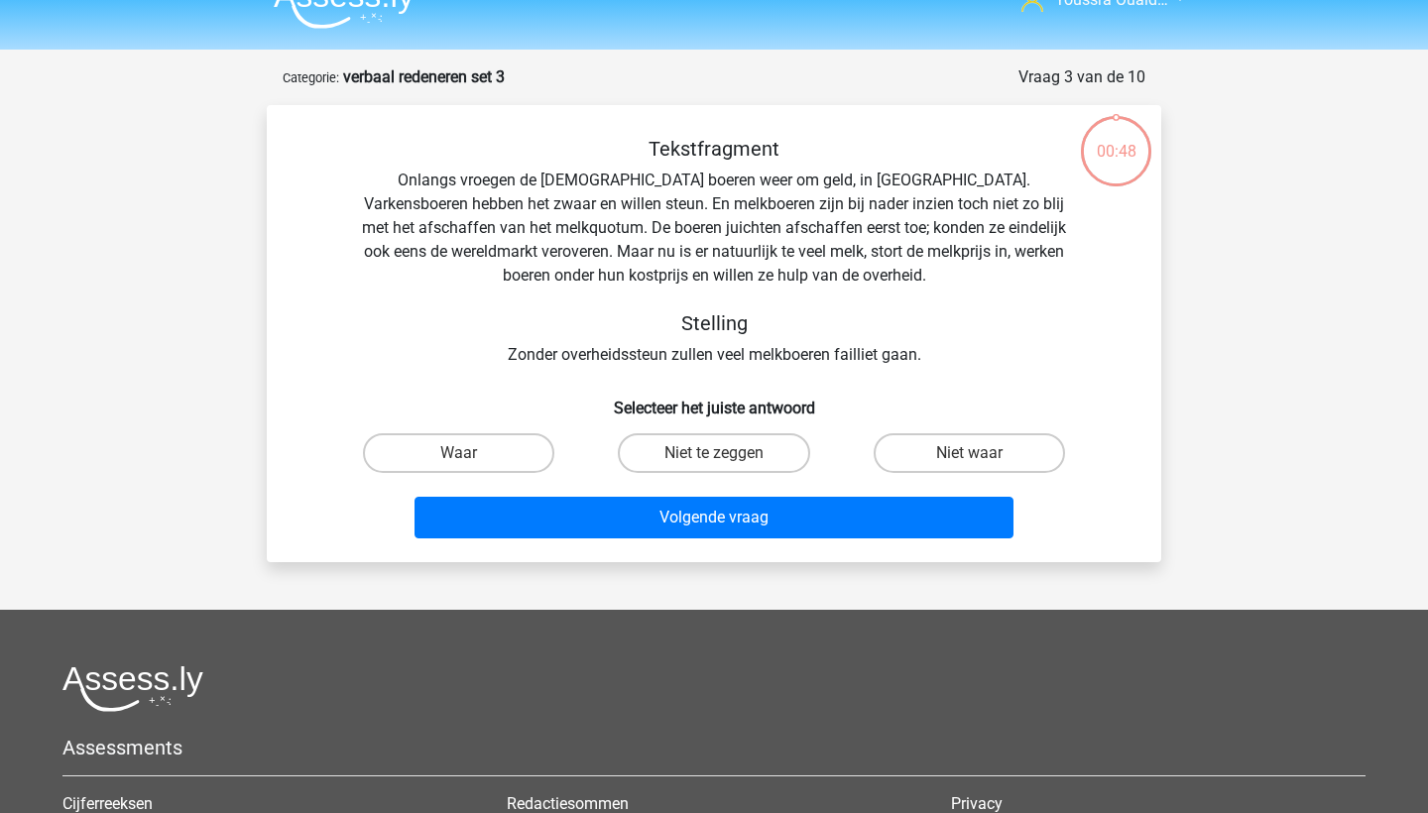
scroll to position [23, 0]
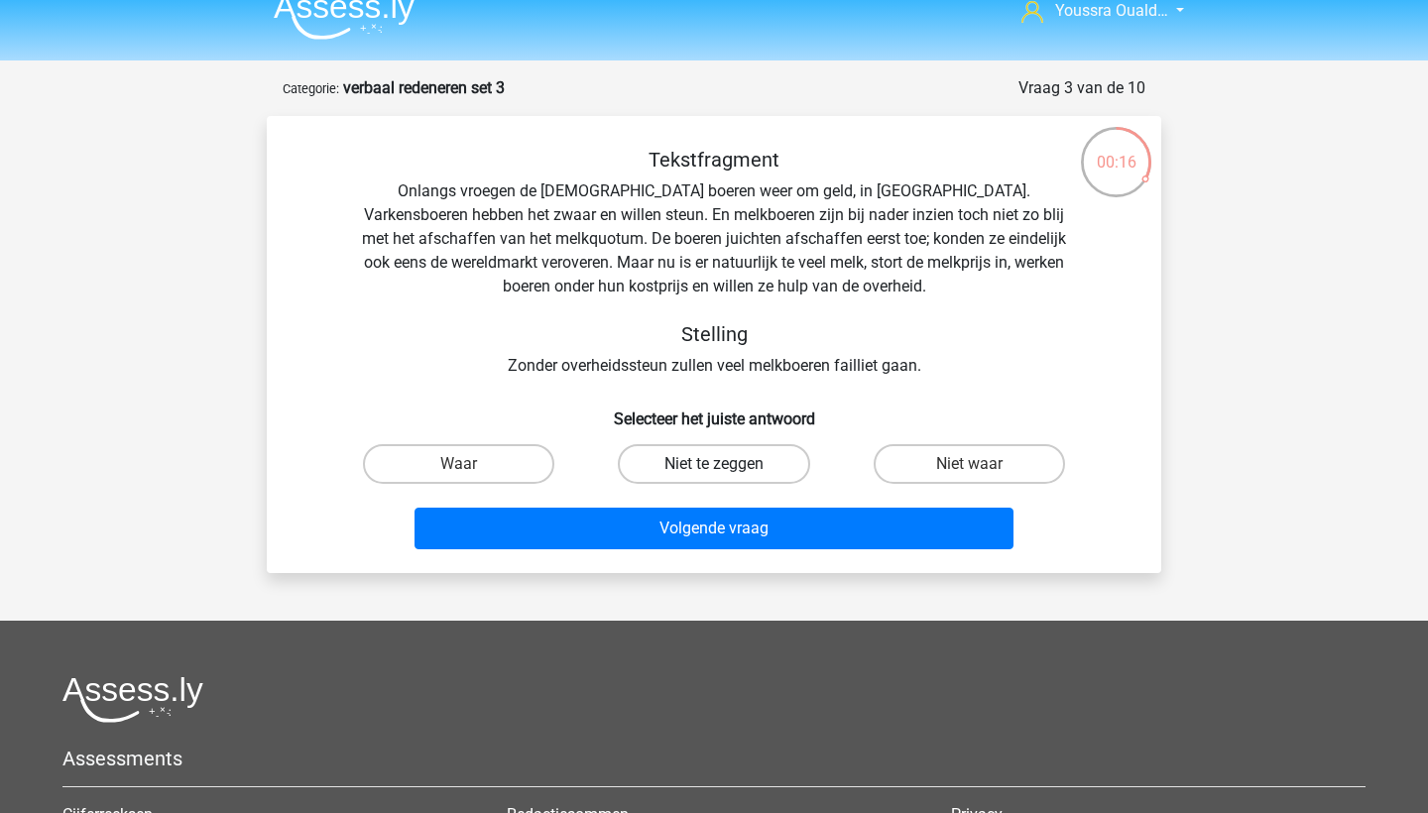
click at [734, 470] on label "Niet te zeggen" at bounding box center [713, 464] width 191 height 40
click at [727, 470] on input "Niet te zeggen" at bounding box center [720, 470] width 13 height 13
radio input "true"
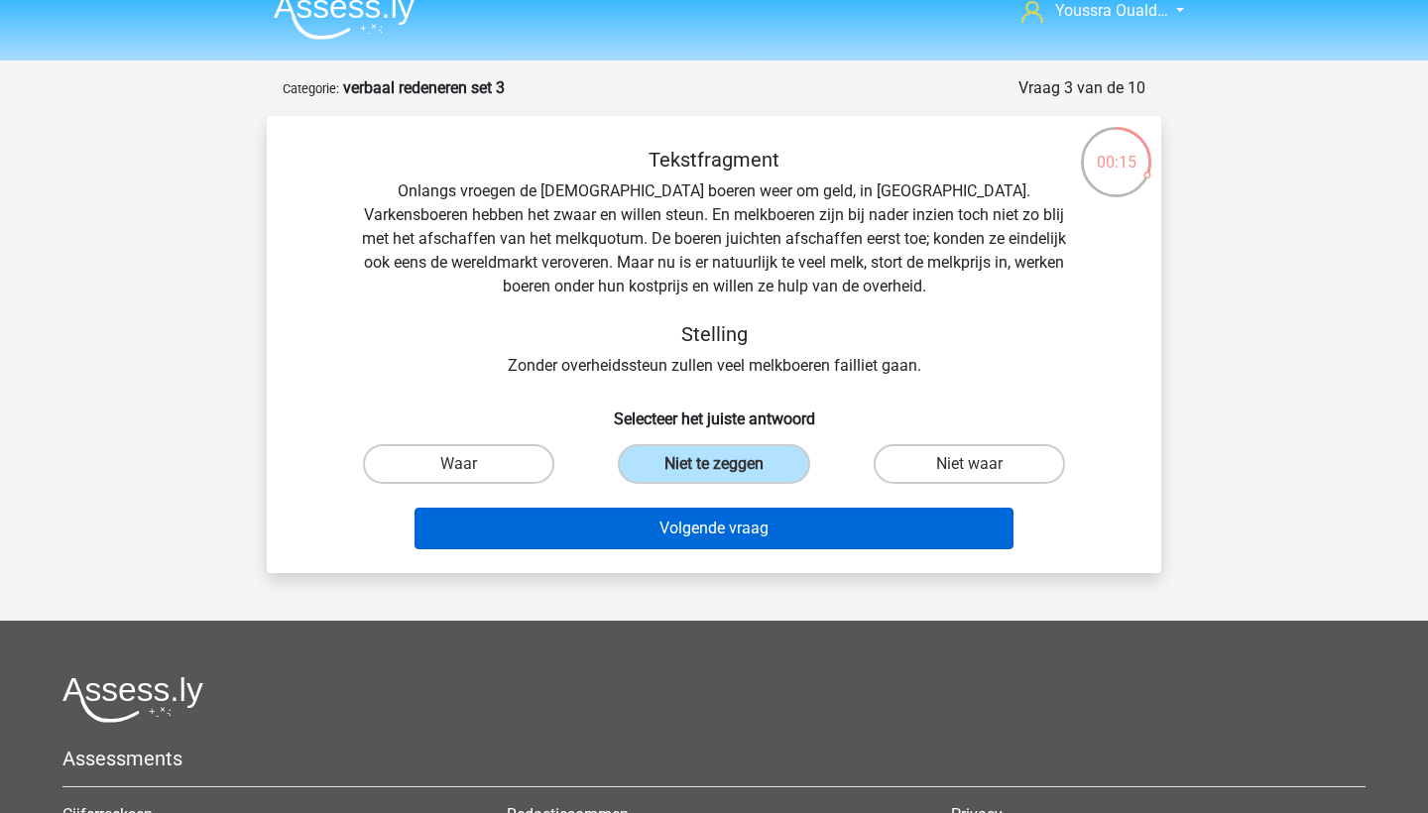
click at [756, 531] on button "Volgende vraag" at bounding box center [715, 529] width 600 height 42
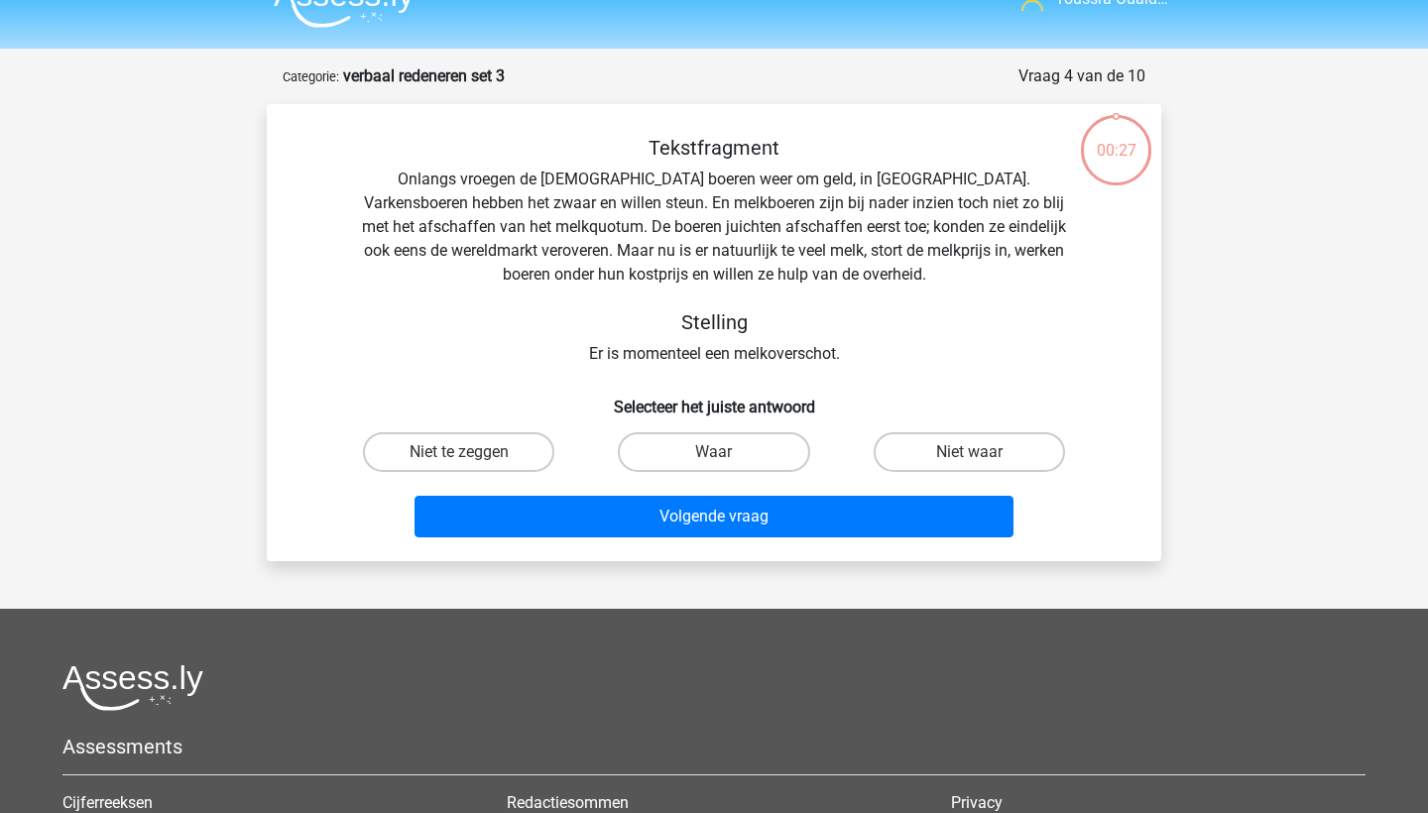
scroll to position [34, 0]
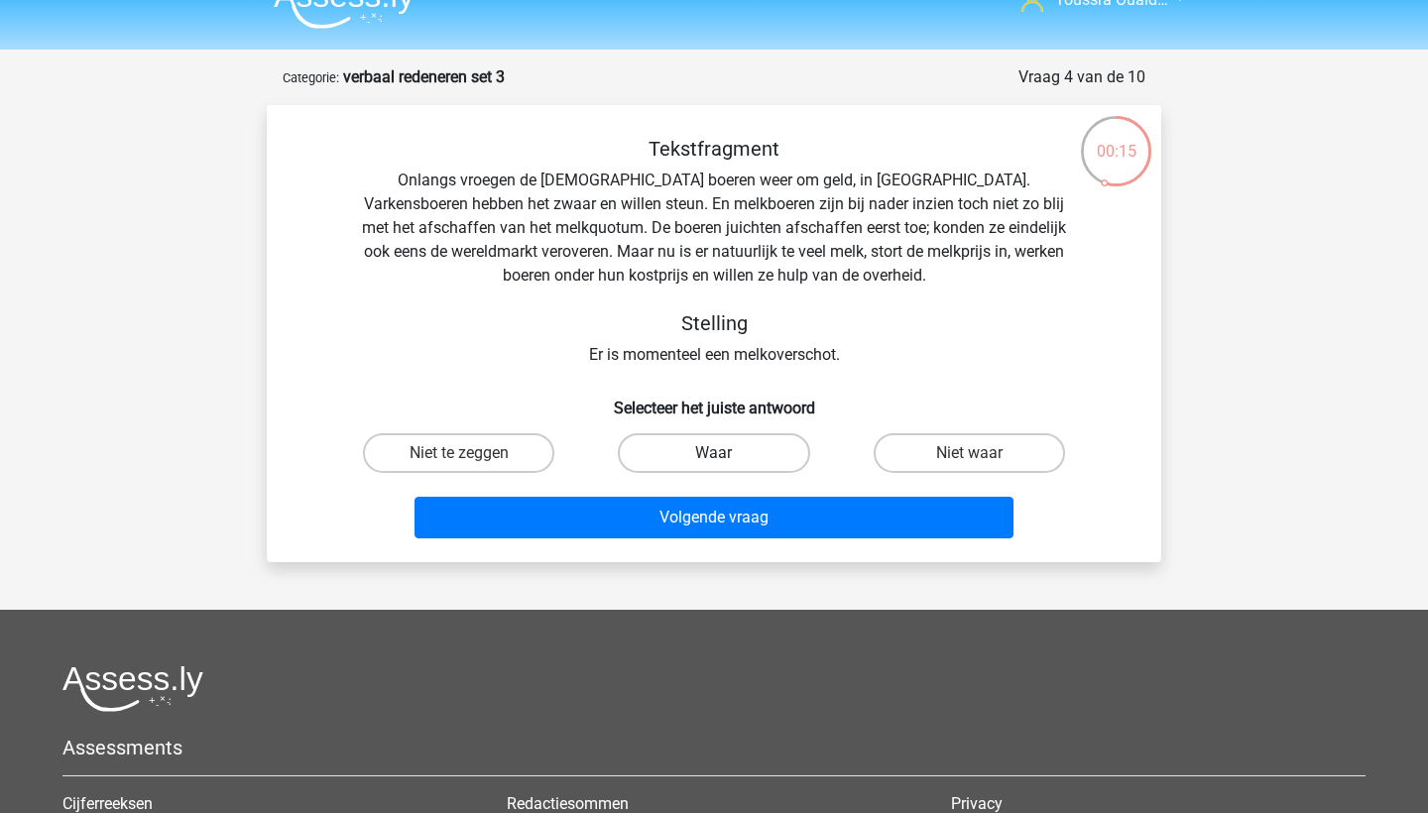
click at [668, 442] on label "Waar" at bounding box center [713, 453] width 191 height 40
click at [714, 453] on input "Waar" at bounding box center [720, 459] width 13 height 13
radio input "true"
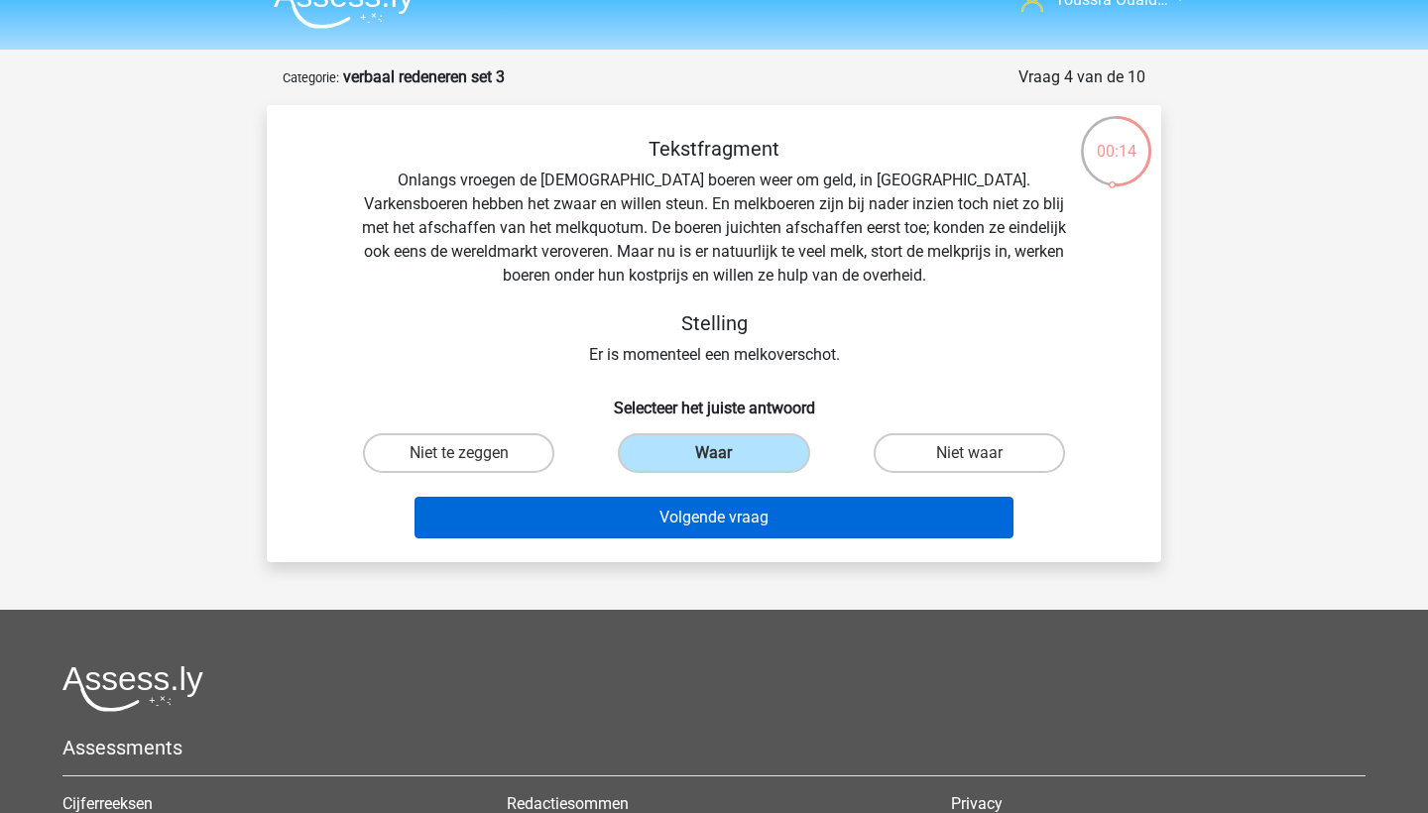
click at [696, 523] on button "Volgende vraag" at bounding box center [715, 518] width 600 height 42
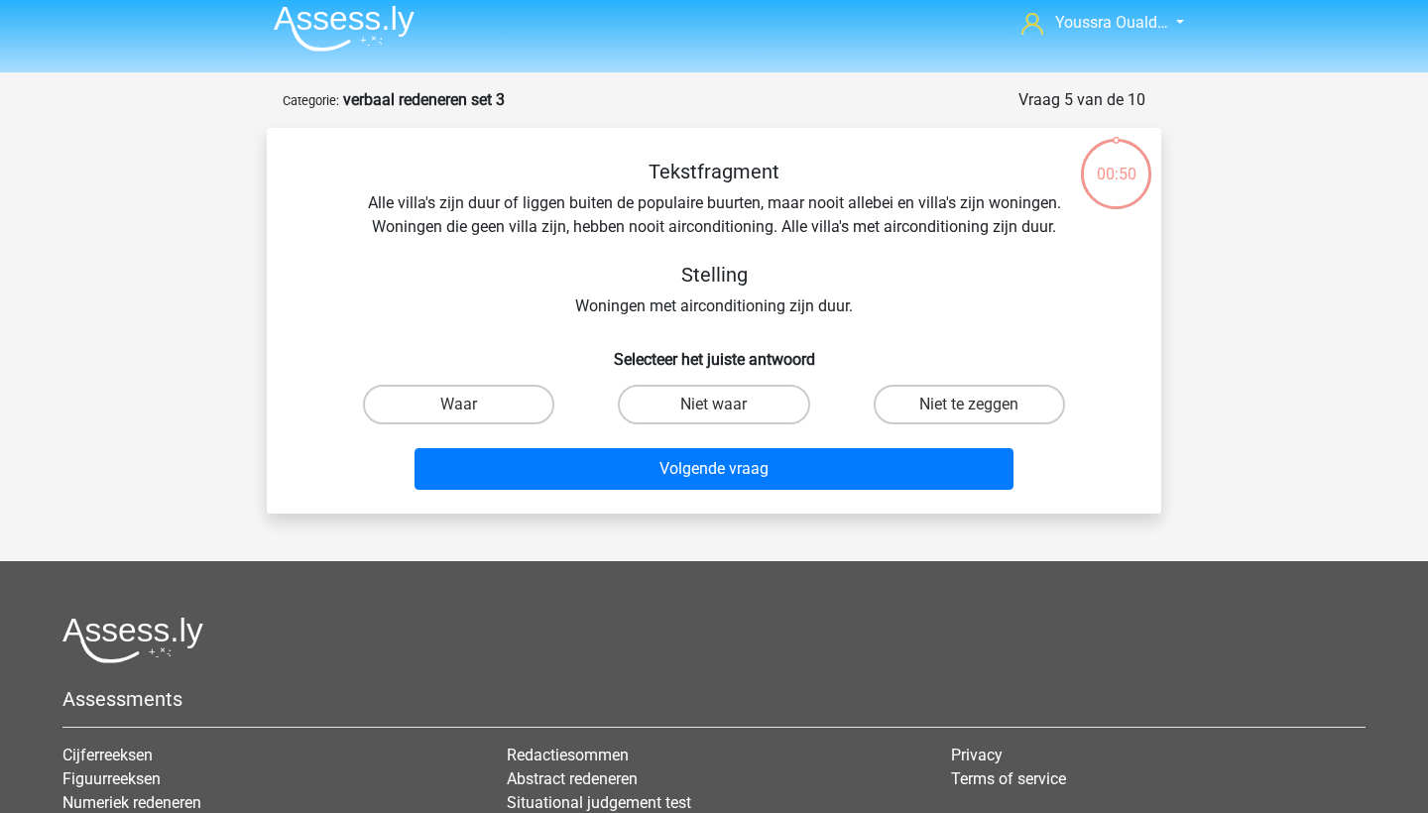
scroll to position [8, 0]
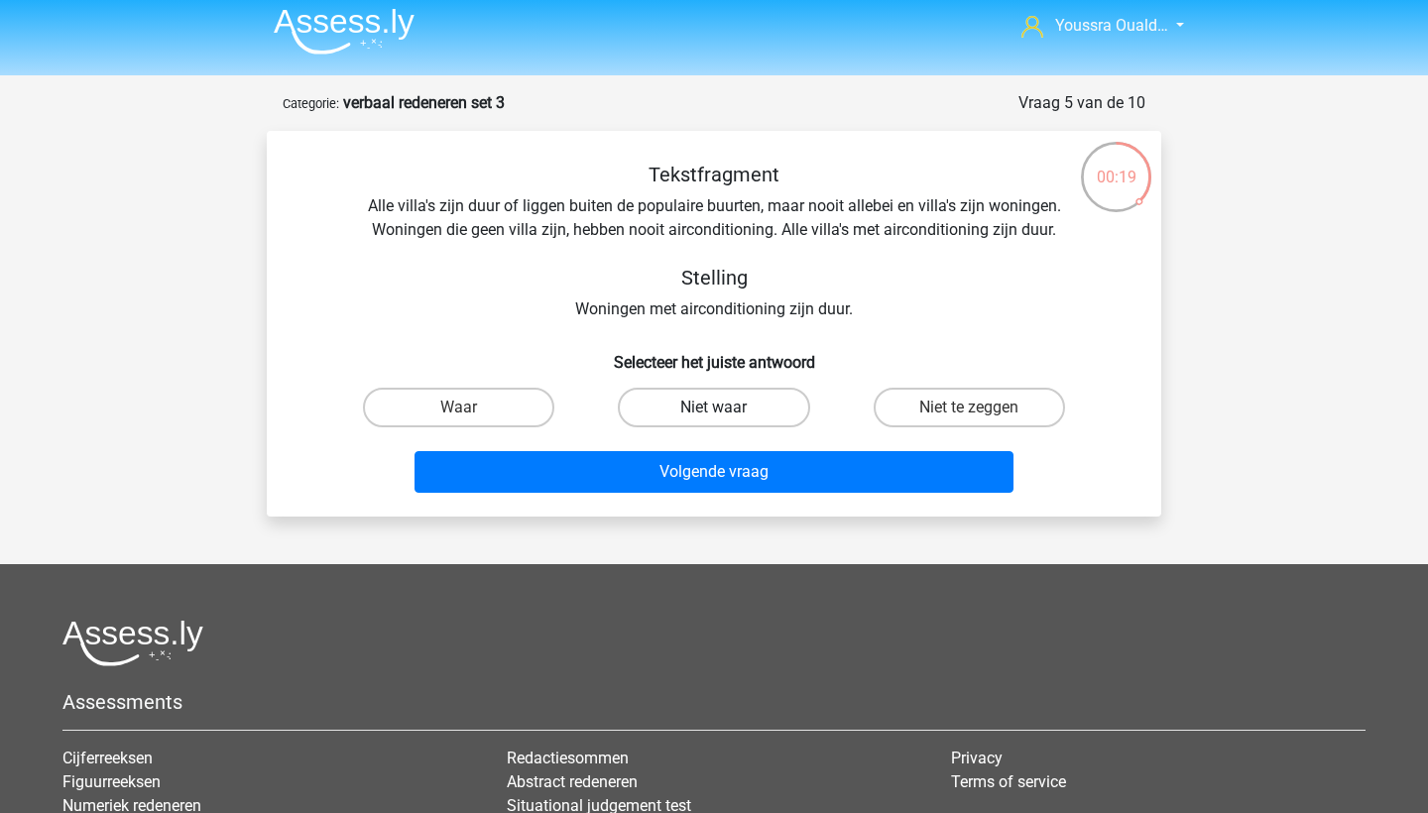
click at [662, 413] on label "Niet waar" at bounding box center [713, 408] width 191 height 40
click at [714, 413] on input "Niet waar" at bounding box center [720, 414] width 13 height 13
radio input "true"
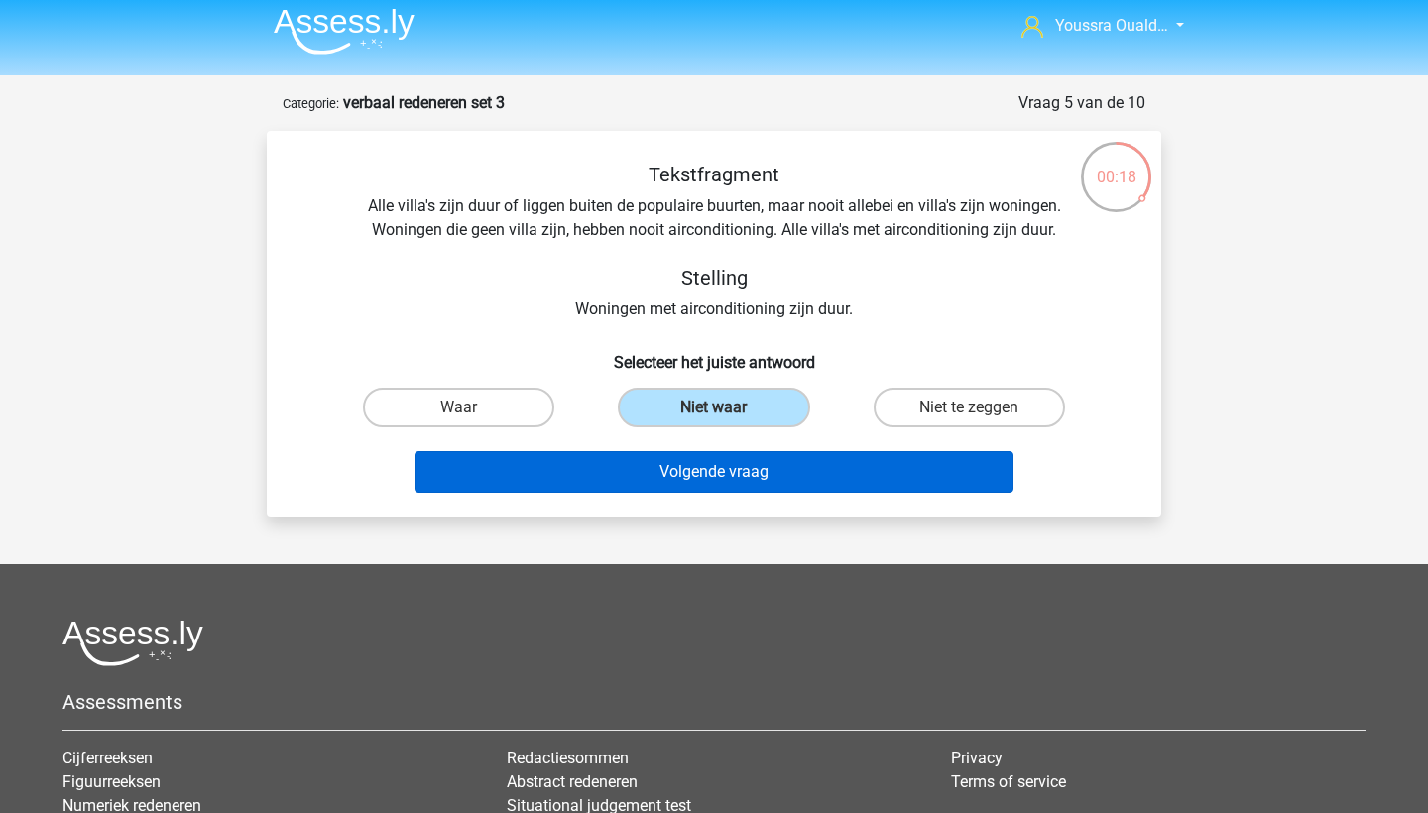
click at [680, 459] on button "Volgende vraag" at bounding box center [715, 472] width 600 height 42
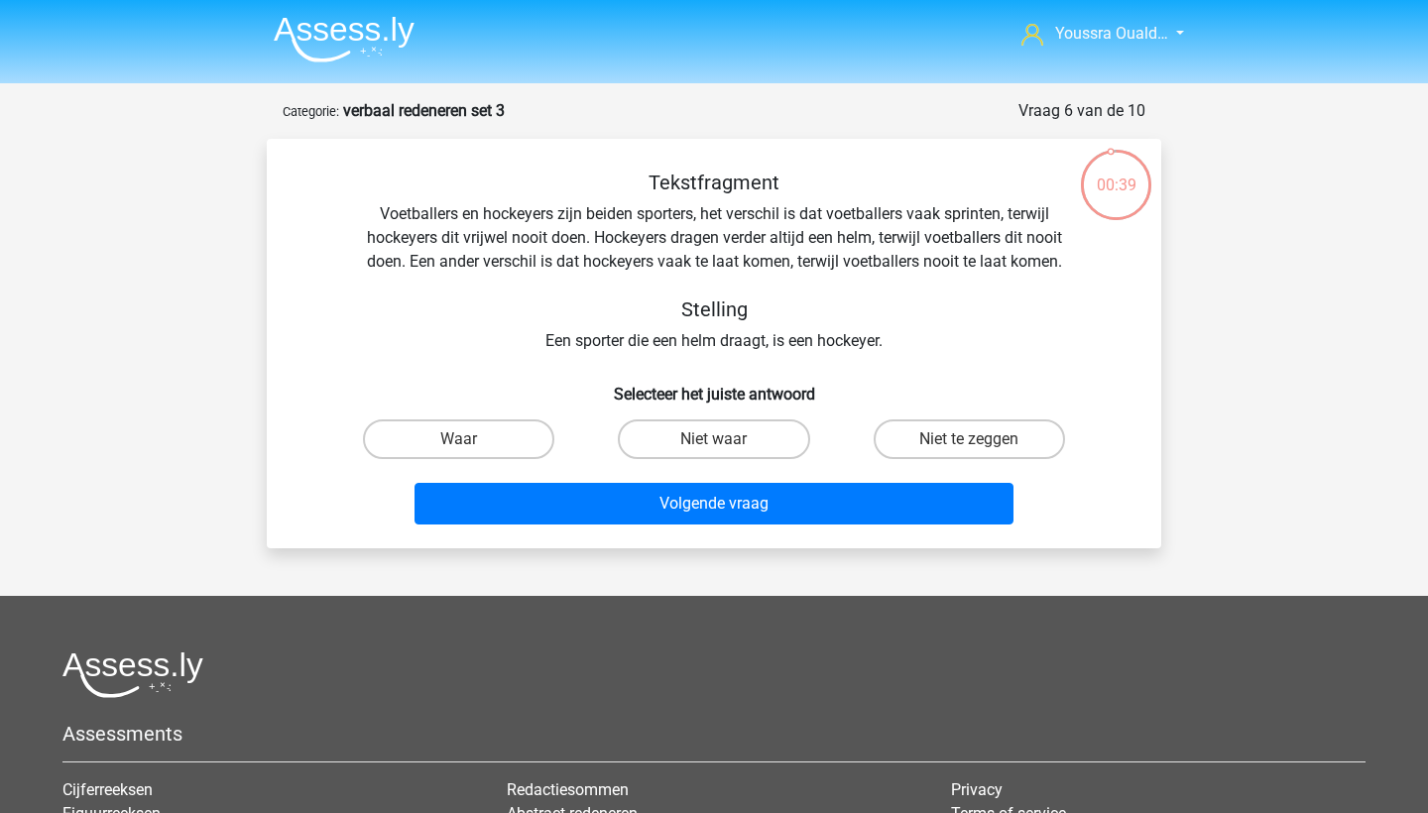
scroll to position [0, 0]
click at [509, 436] on label "Waar" at bounding box center [458, 440] width 191 height 40
click at [472, 439] on input "Waar" at bounding box center [465, 445] width 13 height 13
radio input "true"
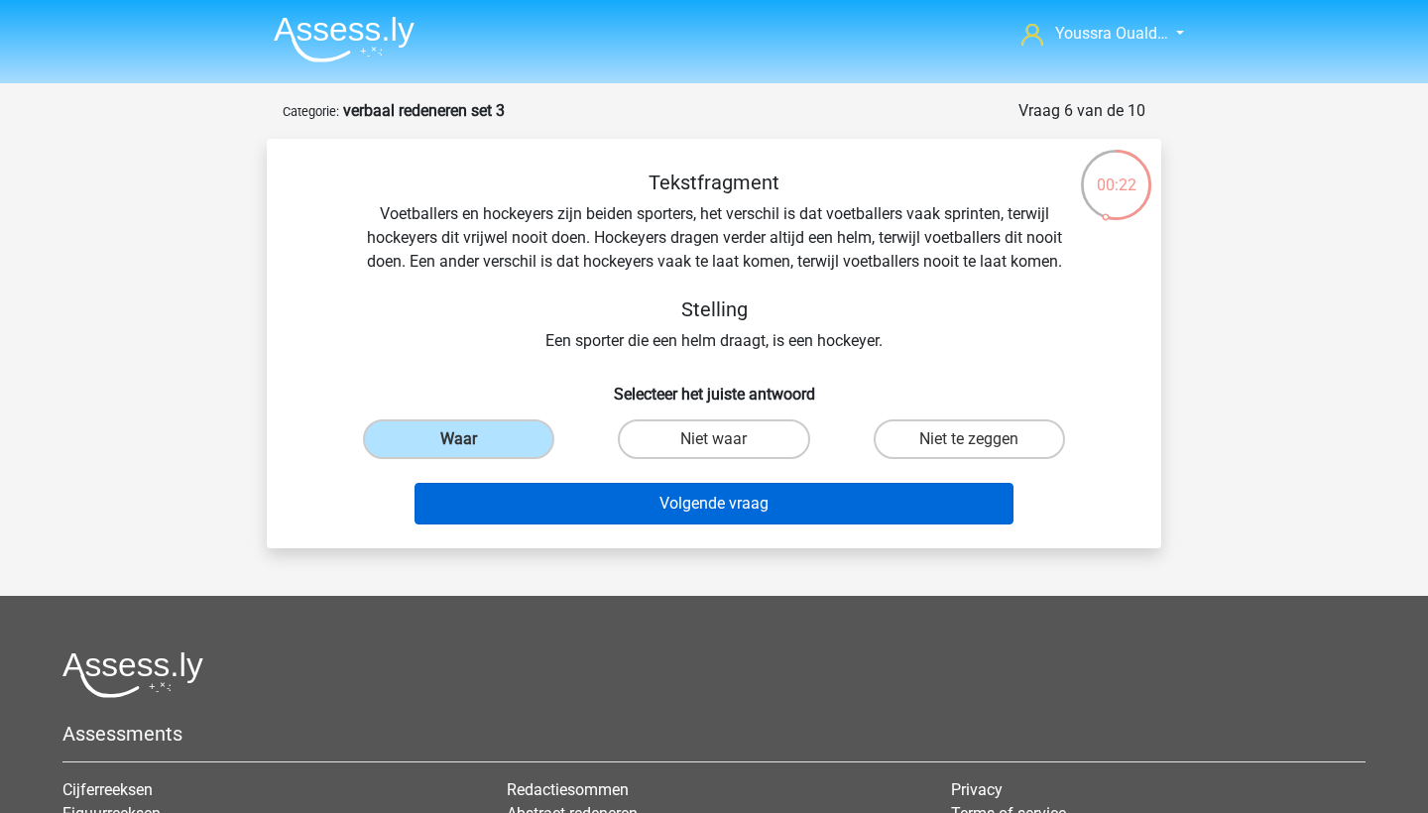
click at [595, 492] on button "Volgende vraag" at bounding box center [715, 504] width 600 height 42
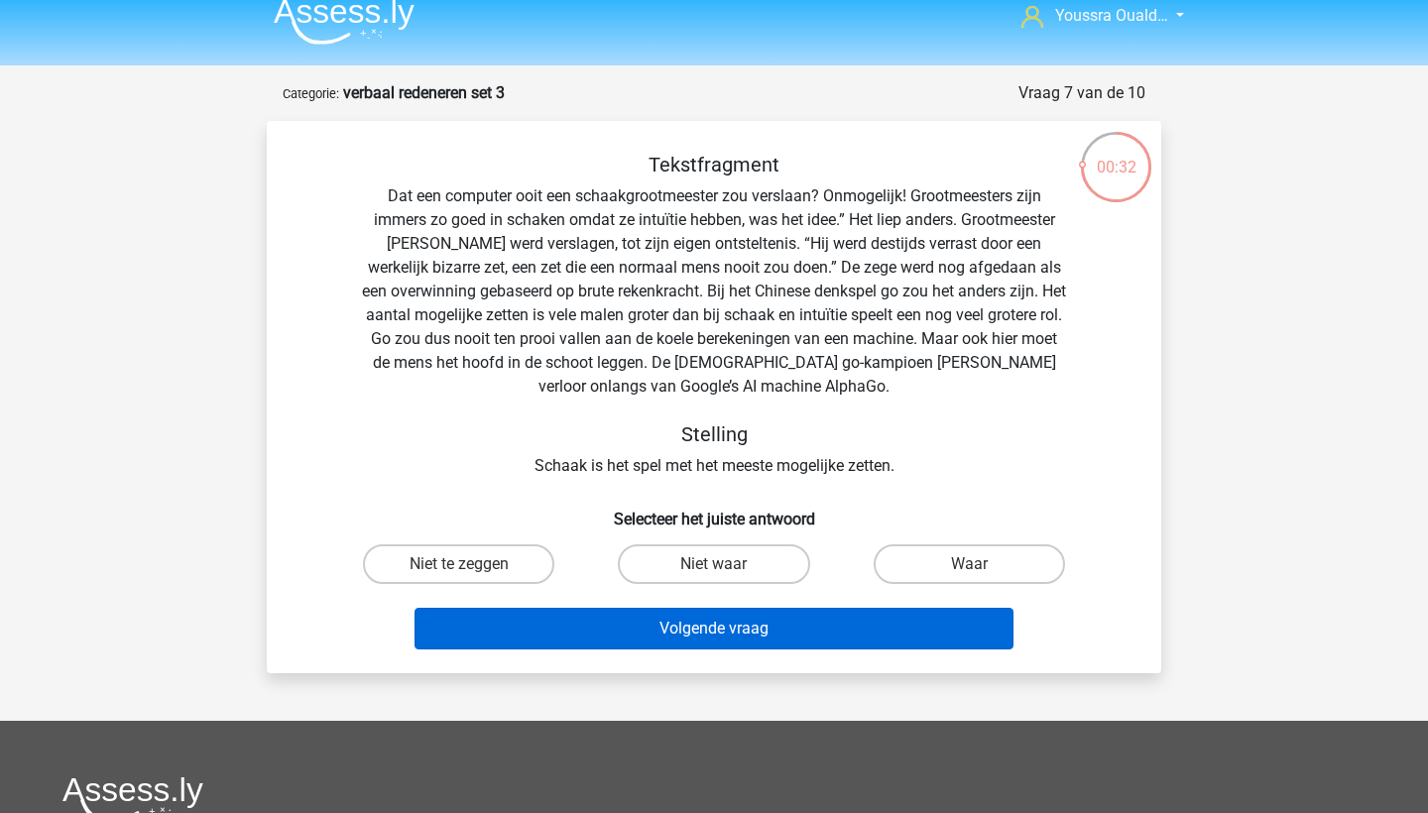
scroll to position [17, 0]
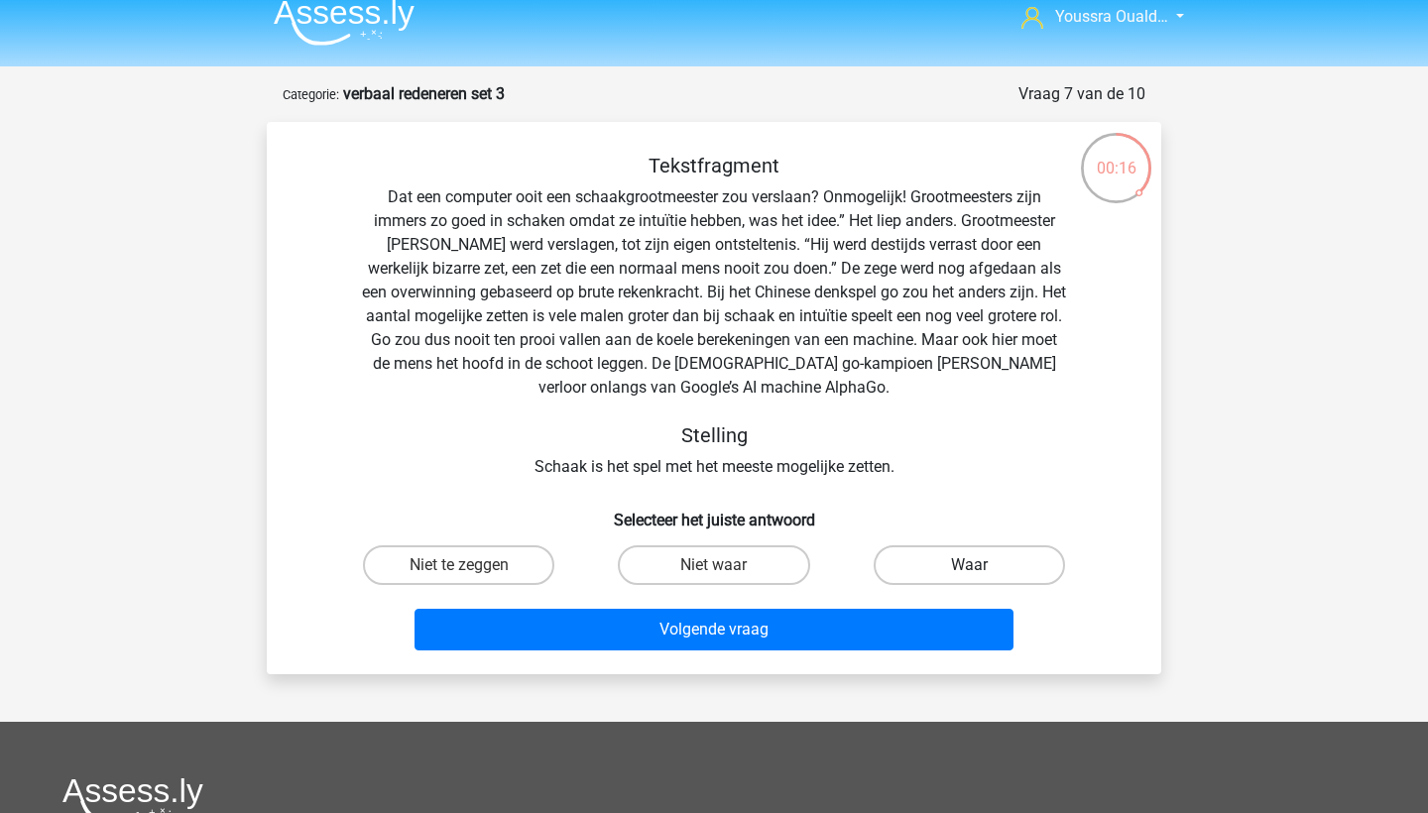
click at [925, 556] on label "Waar" at bounding box center [969, 566] width 191 height 40
click at [969, 565] on input "Waar" at bounding box center [975, 571] width 13 height 13
radio input "true"
click at [705, 570] on label "Niet waar" at bounding box center [713, 566] width 191 height 40
click at [714, 570] on input "Niet waar" at bounding box center [720, 571] width 13 height 13
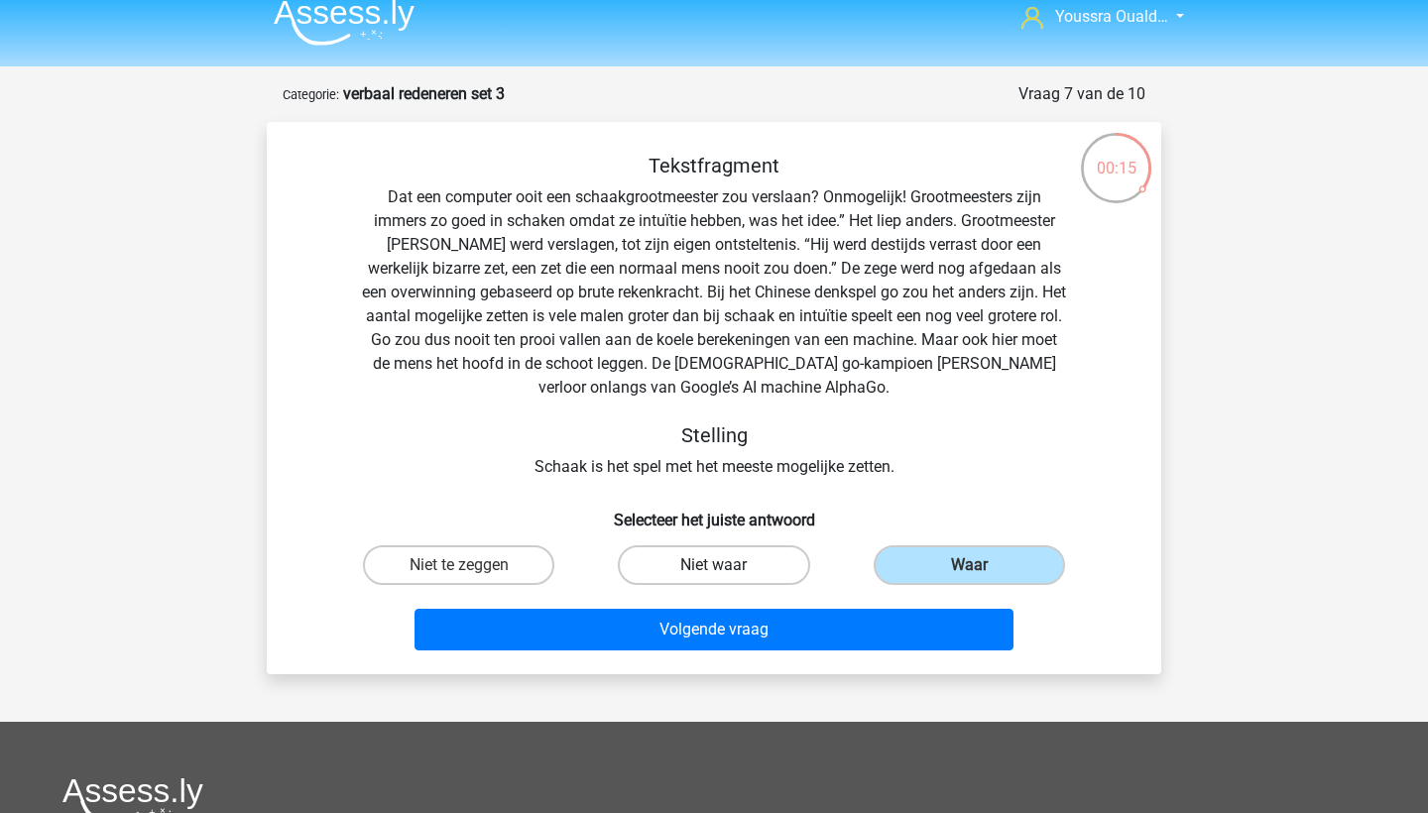
radio input "true"
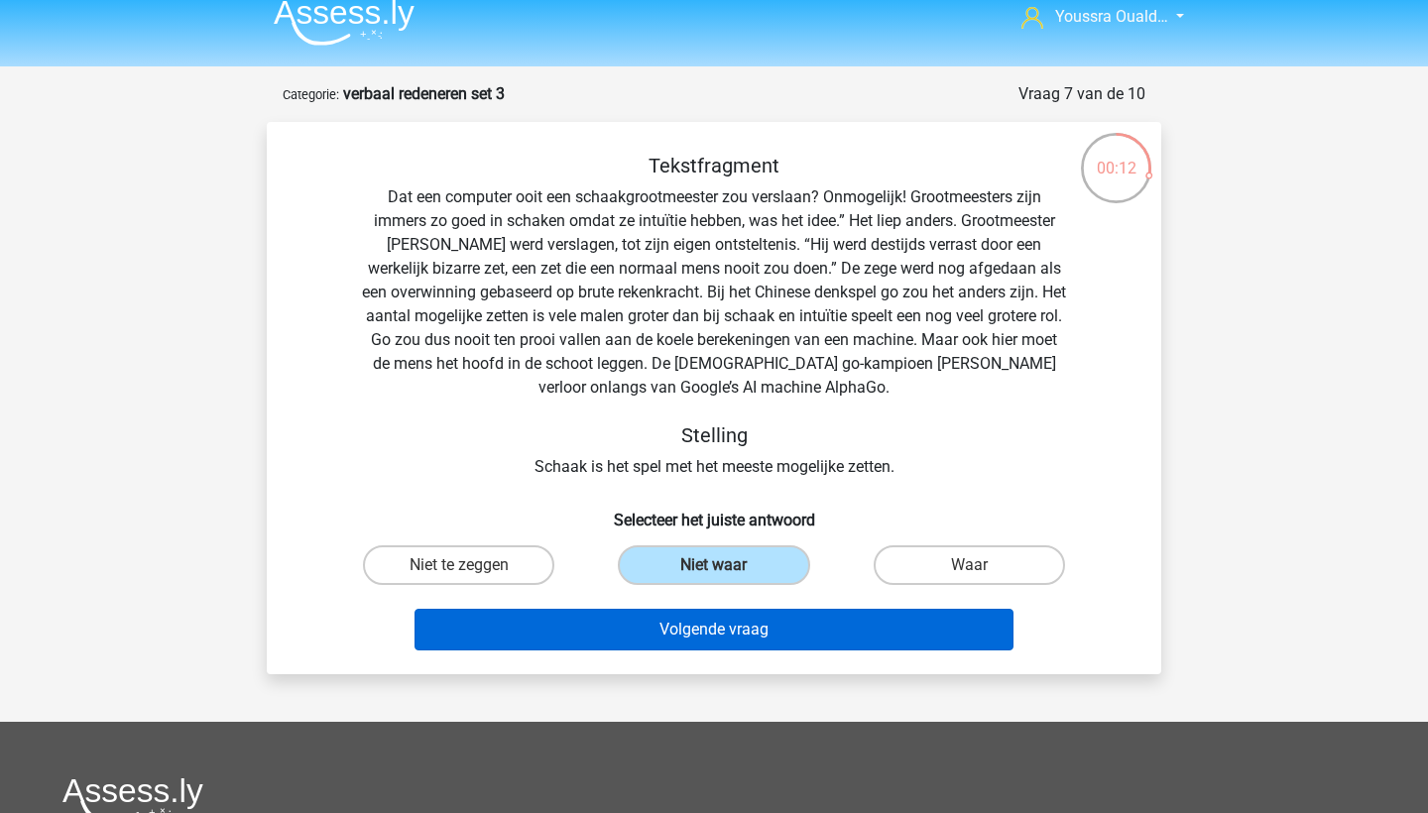
click at [709, 625] on button "Volgende vraag" at bounding box center [715, 630] width 600 height 42
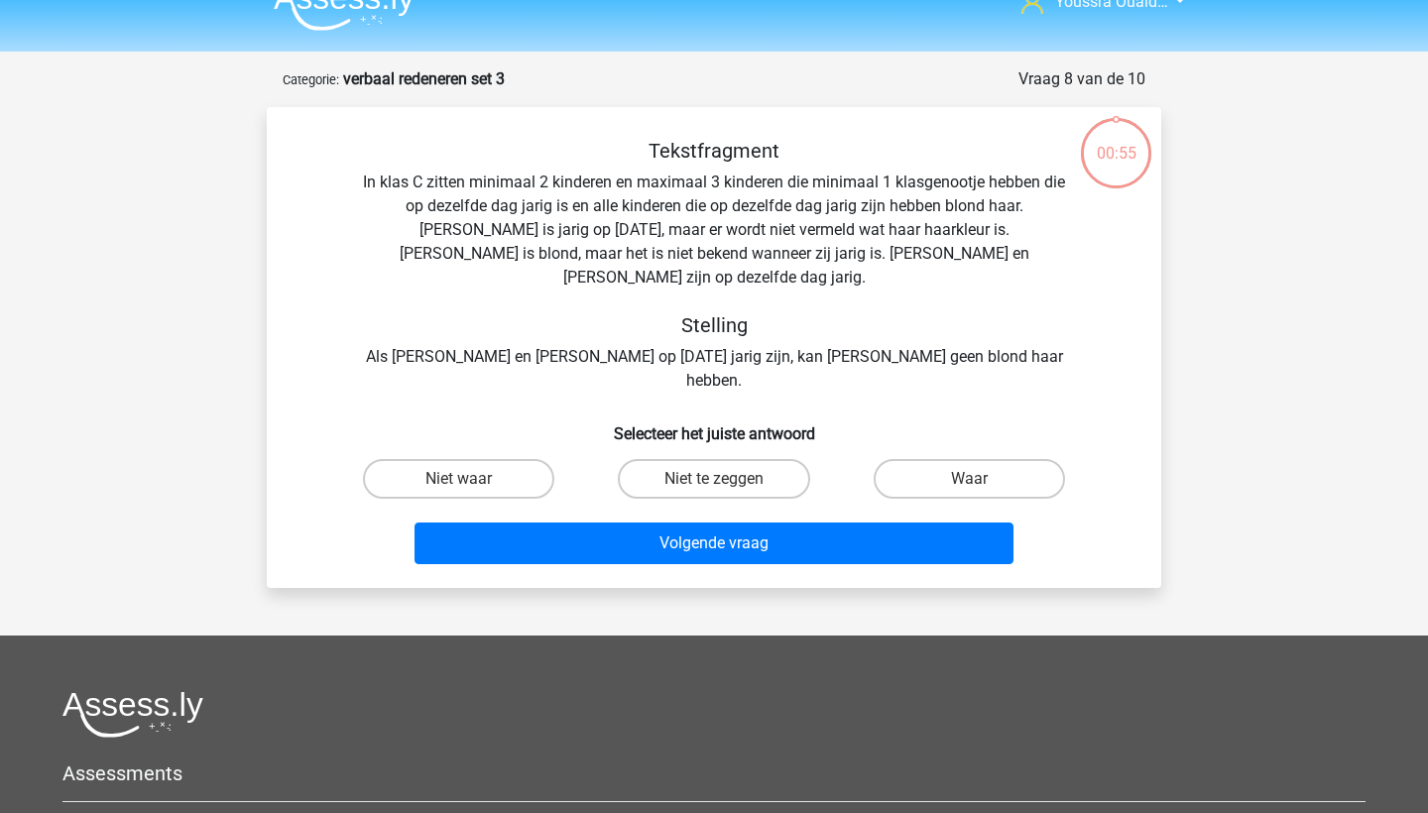
scroll to position [29, 0]
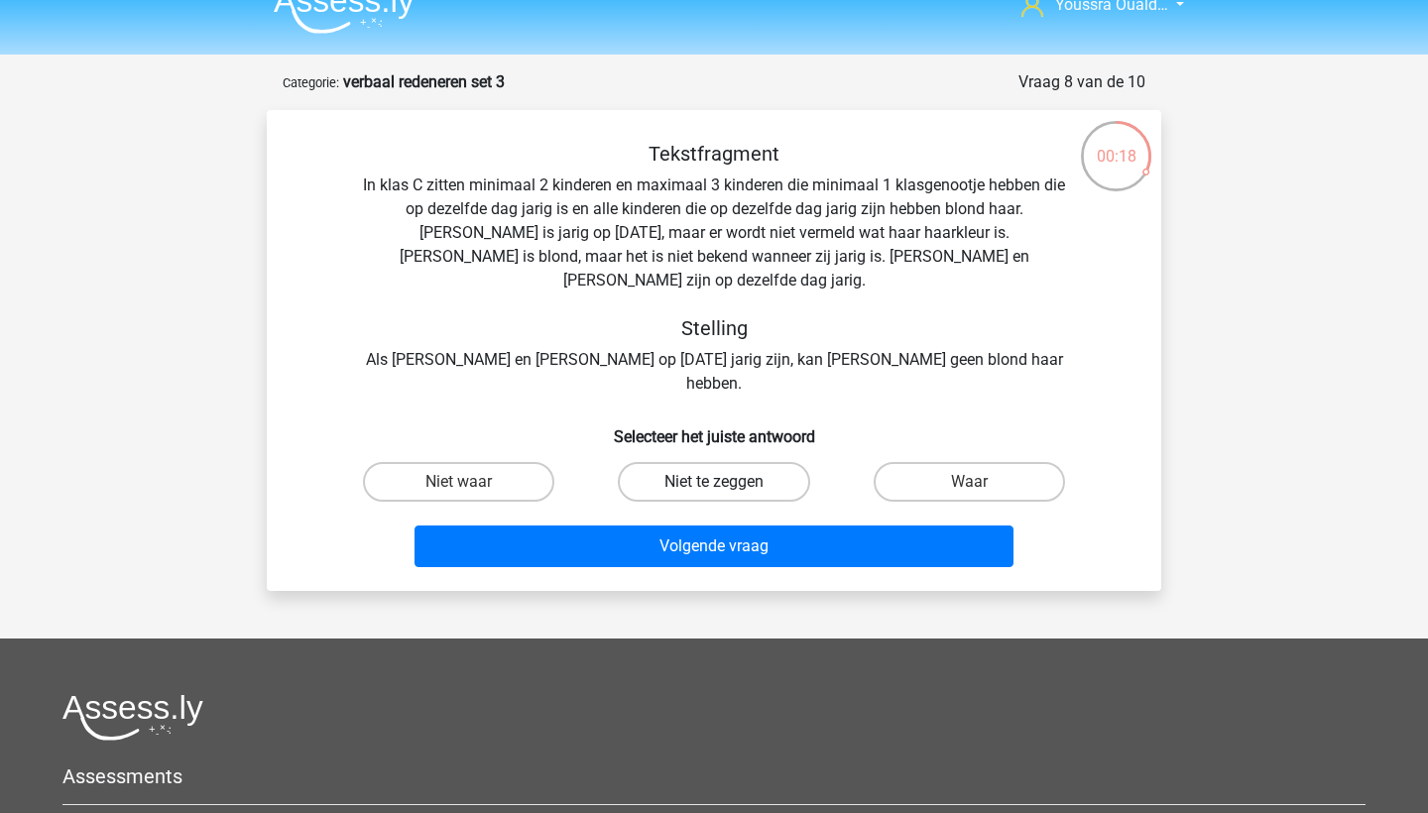
click at [747, 462] on label "Niet te zeggen" at bounding box center [713, 482] width 191 height 40
click at [727, 482] on input "Niet te zeggen" at bounding box center [720, 488] width 13 height 13
radio input "true"
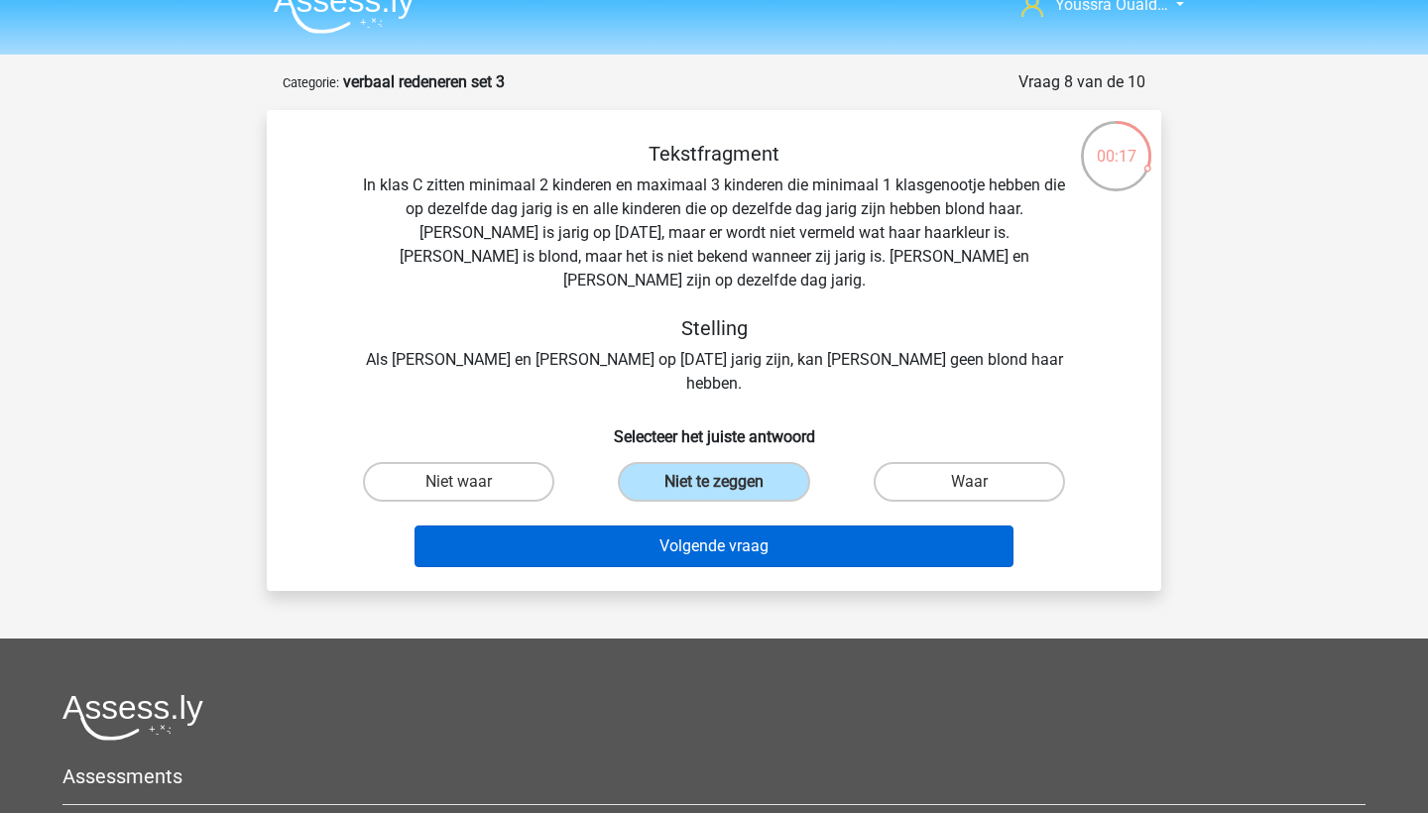
click at [740, 526] on button "Volgende vraag" at bounding box center [715, 547] width 600 height 42
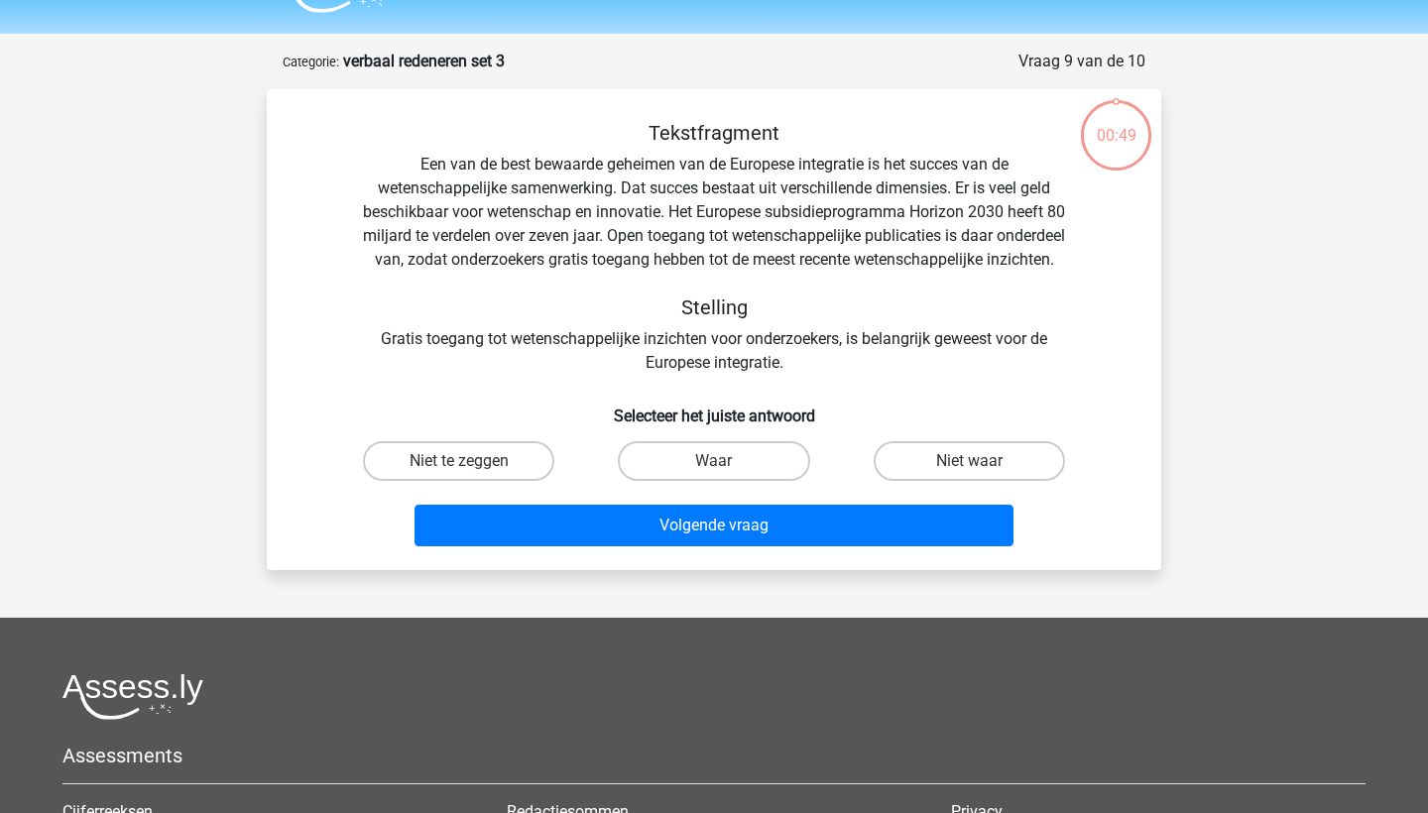
scroll to position [49, 0]
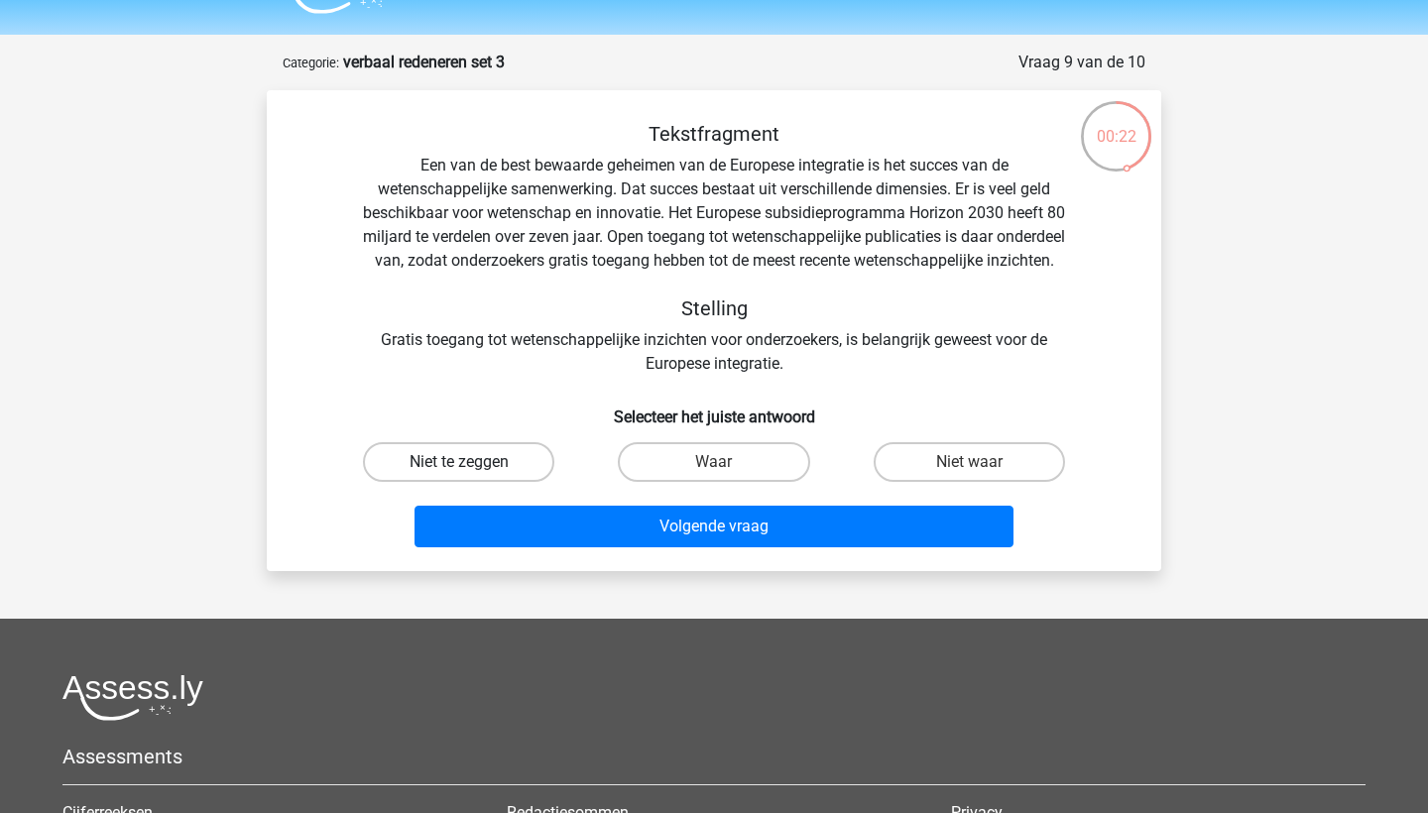
click at [516, 482] on label "Niet te zeggen" at bounding box center [458, 462] width 191 height 40
click at [472, 475] on input "Niet te zeggen" at bounding box center [465, 468] width 13 height 13
radio input "true"
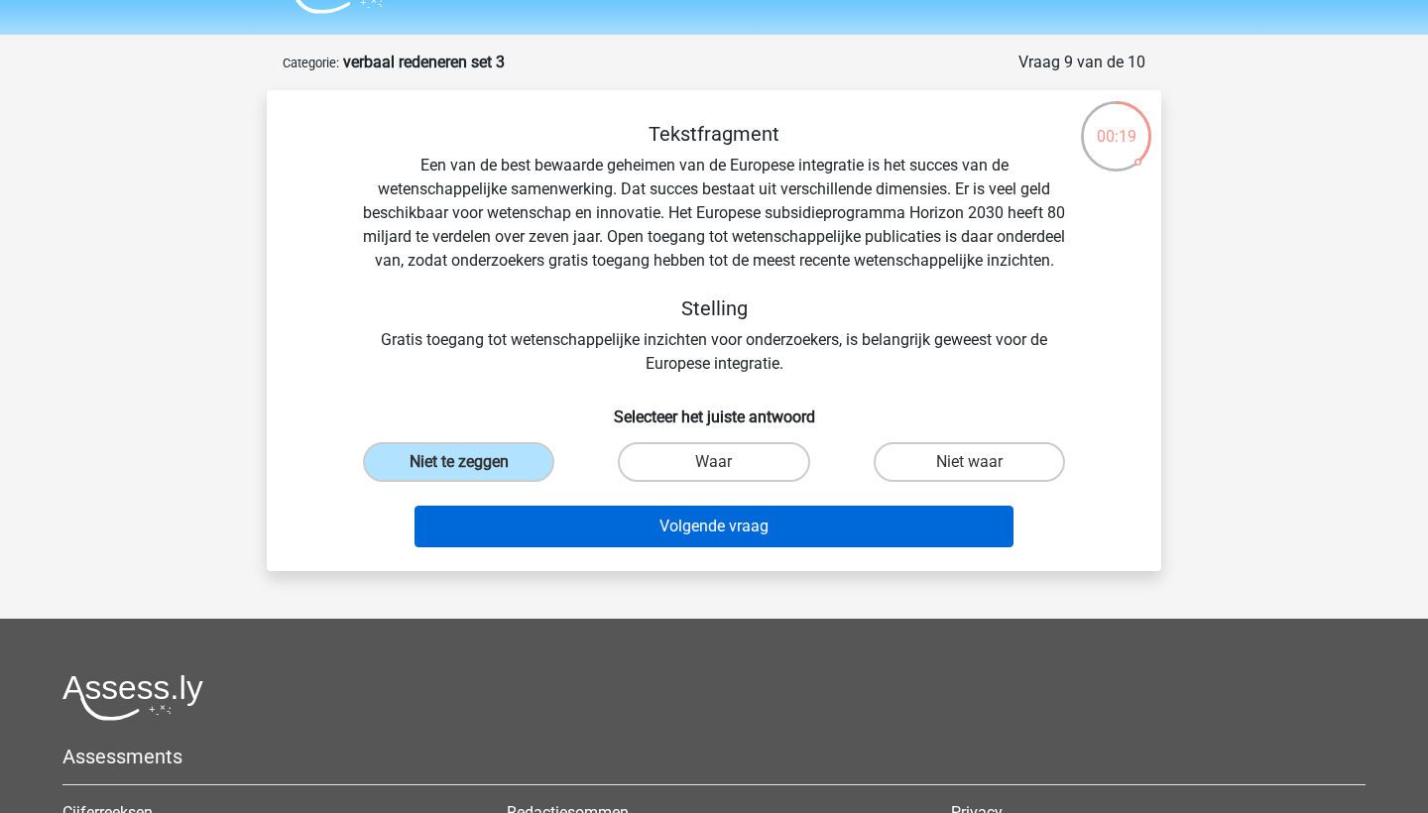
click at [631, 543] on button "Volgende vraag" at bounding box center [715, 527] width 600 height 42
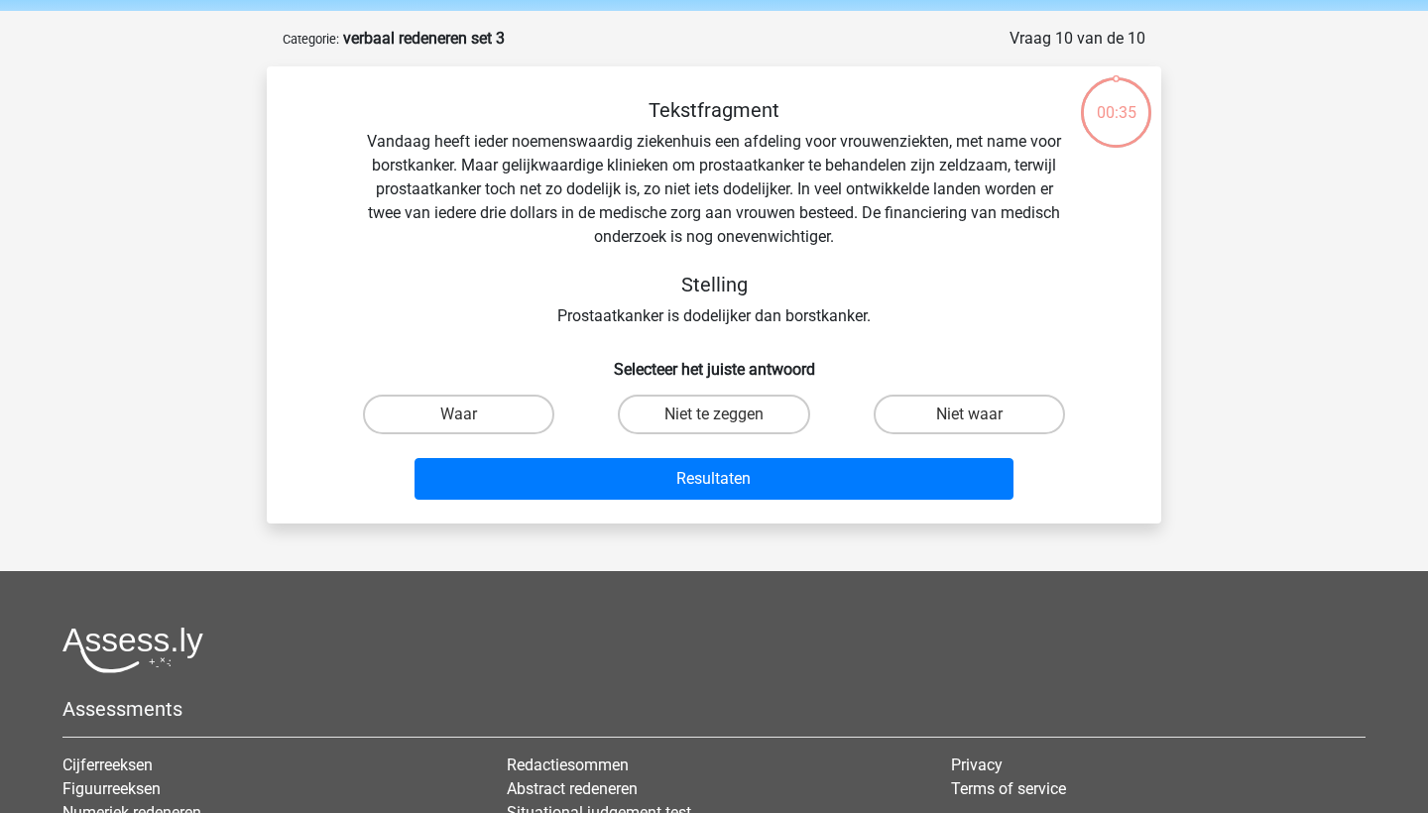
scroll to position [68, 0]
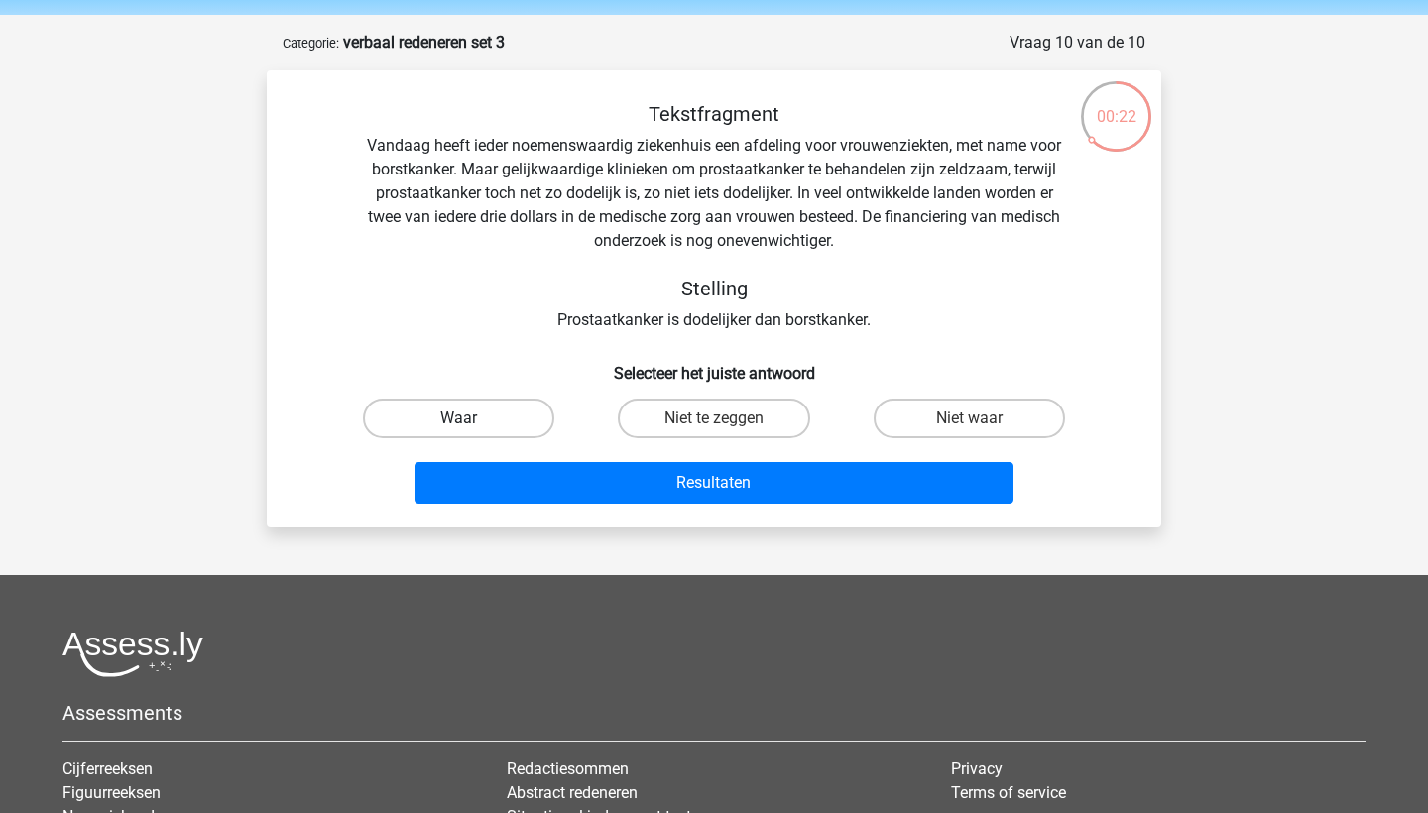
click at [461, 436] on label "Waar" at bounding box center [458, 419] width 191 height 40
click at [461, 431] on input "Waar" at bounding box center [465, 425] width 13 height 13
radio input "true"
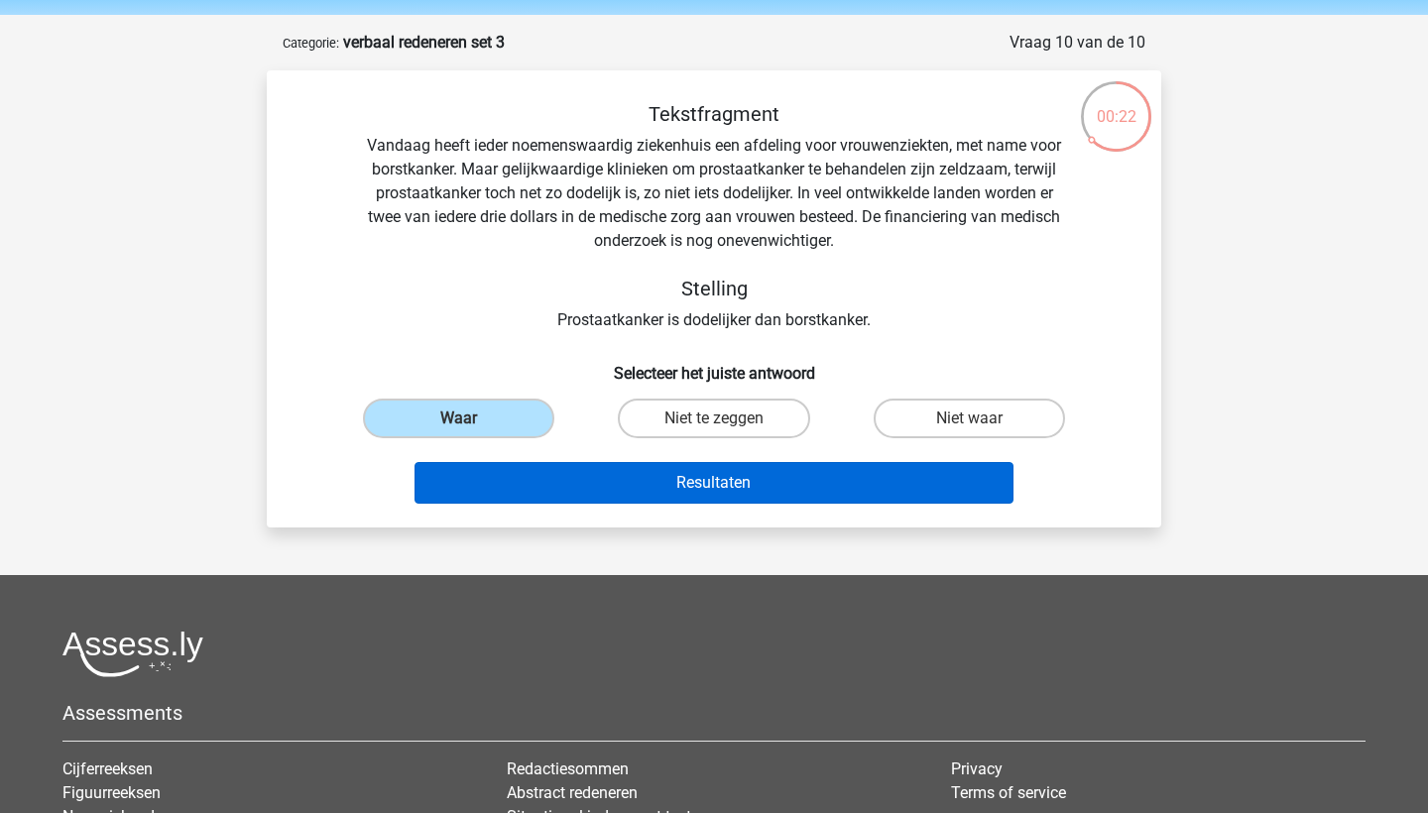
click at [594, 497] on button "Resultaten" at bounding box center [715, 483] width 600 height 42
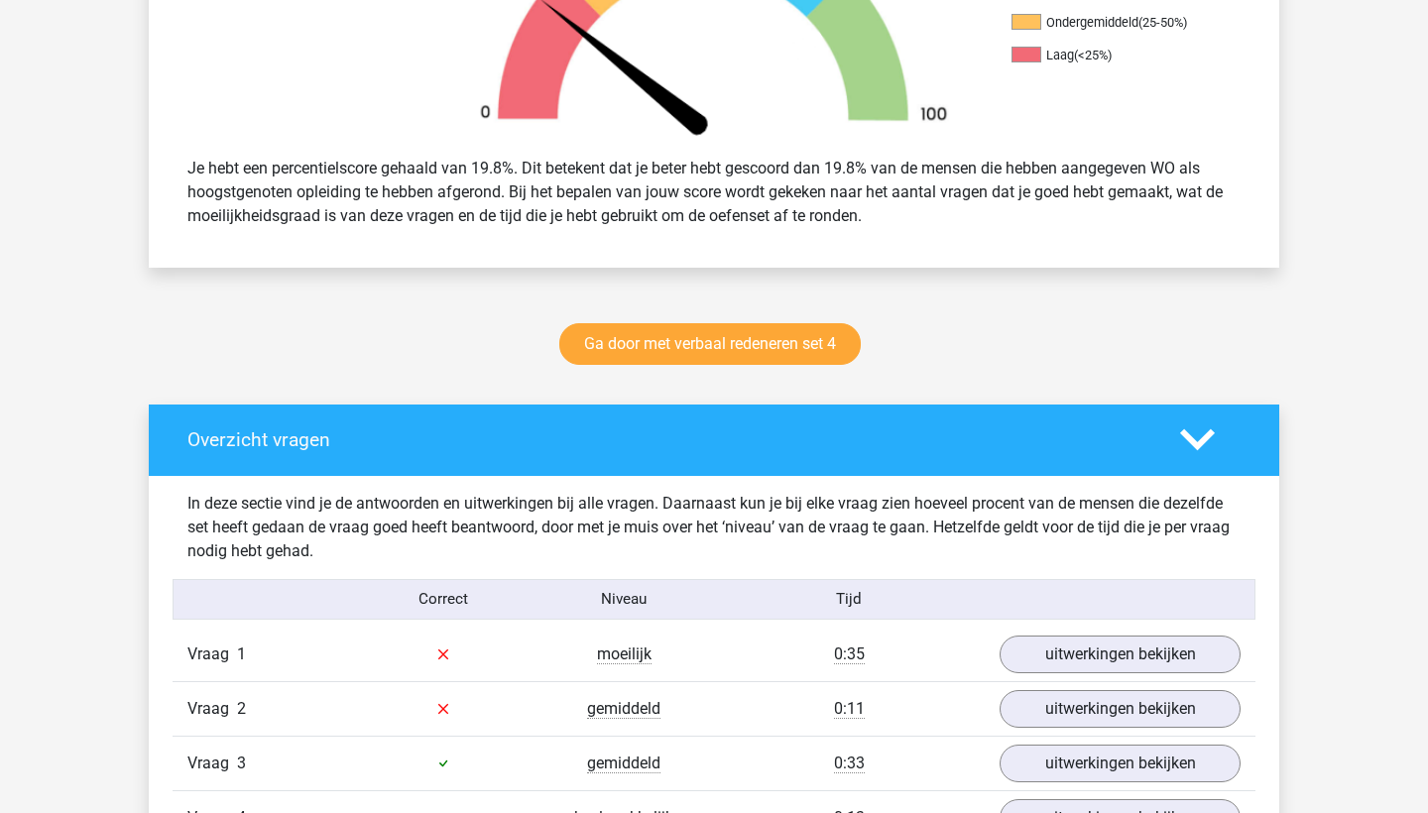
scroll to position [1289, 0]
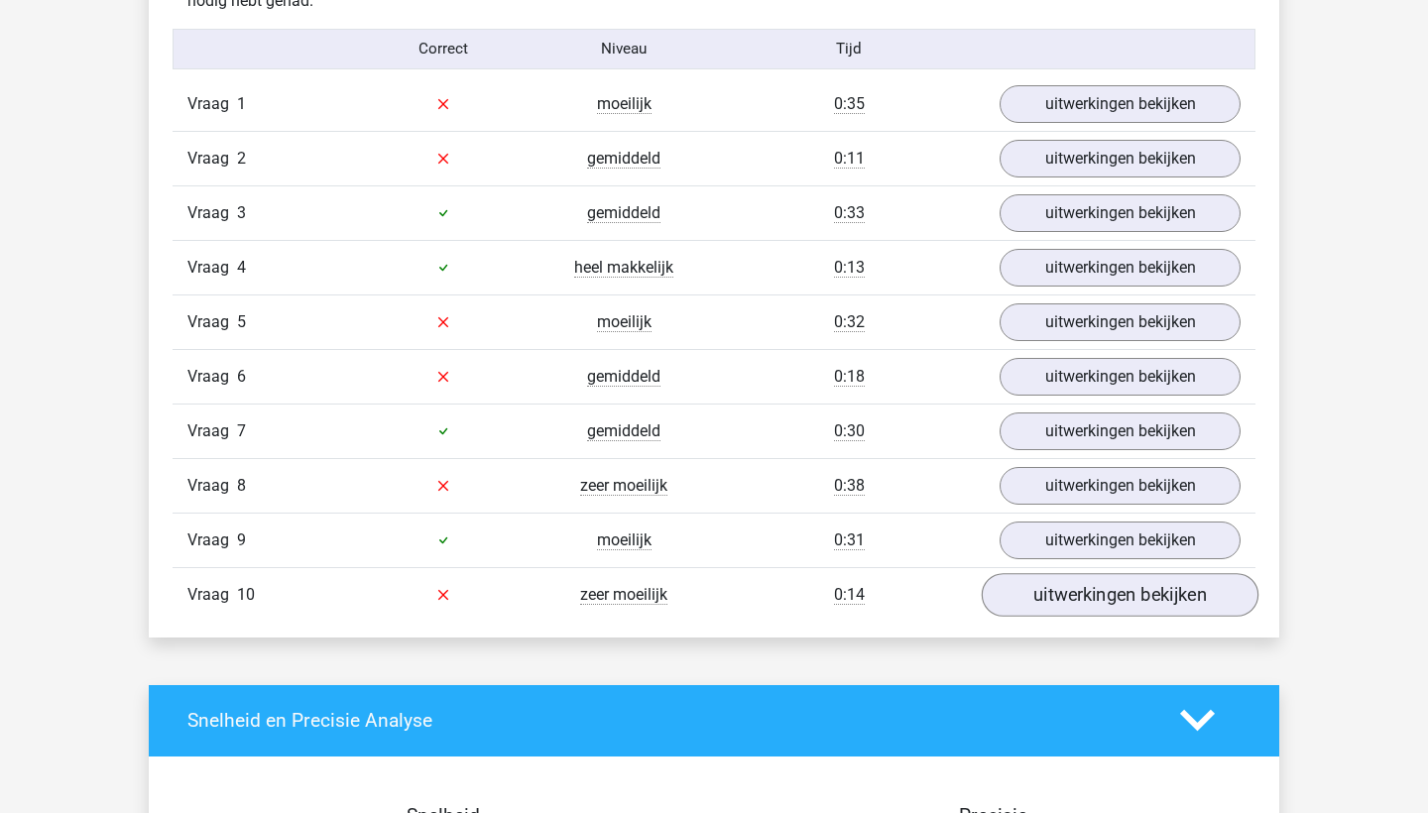
click at [1017, 601] on link "uitwerkingen bekijken" at bounding box center [1120, 595] width 277 height 44
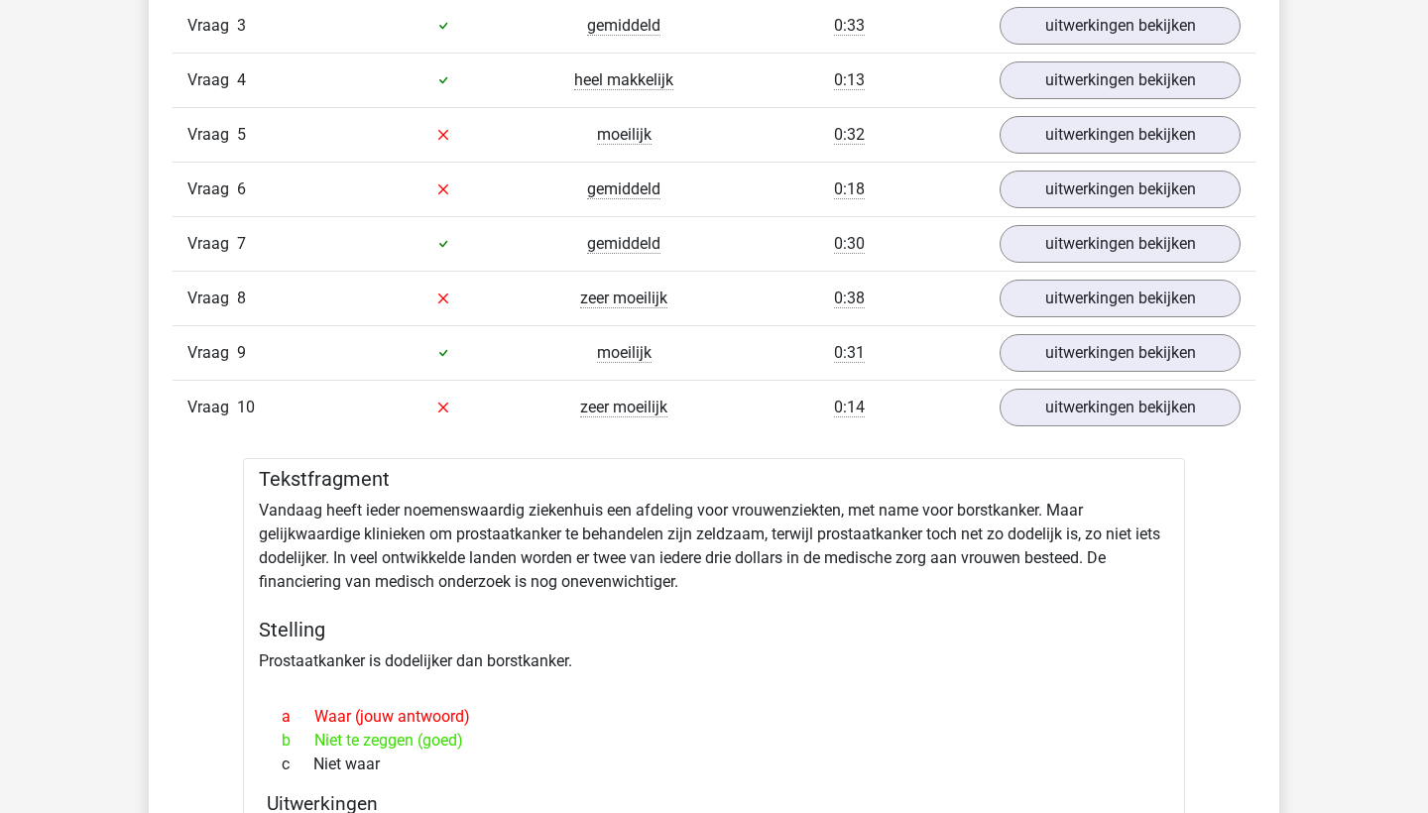
scroll to position [1468, 0]
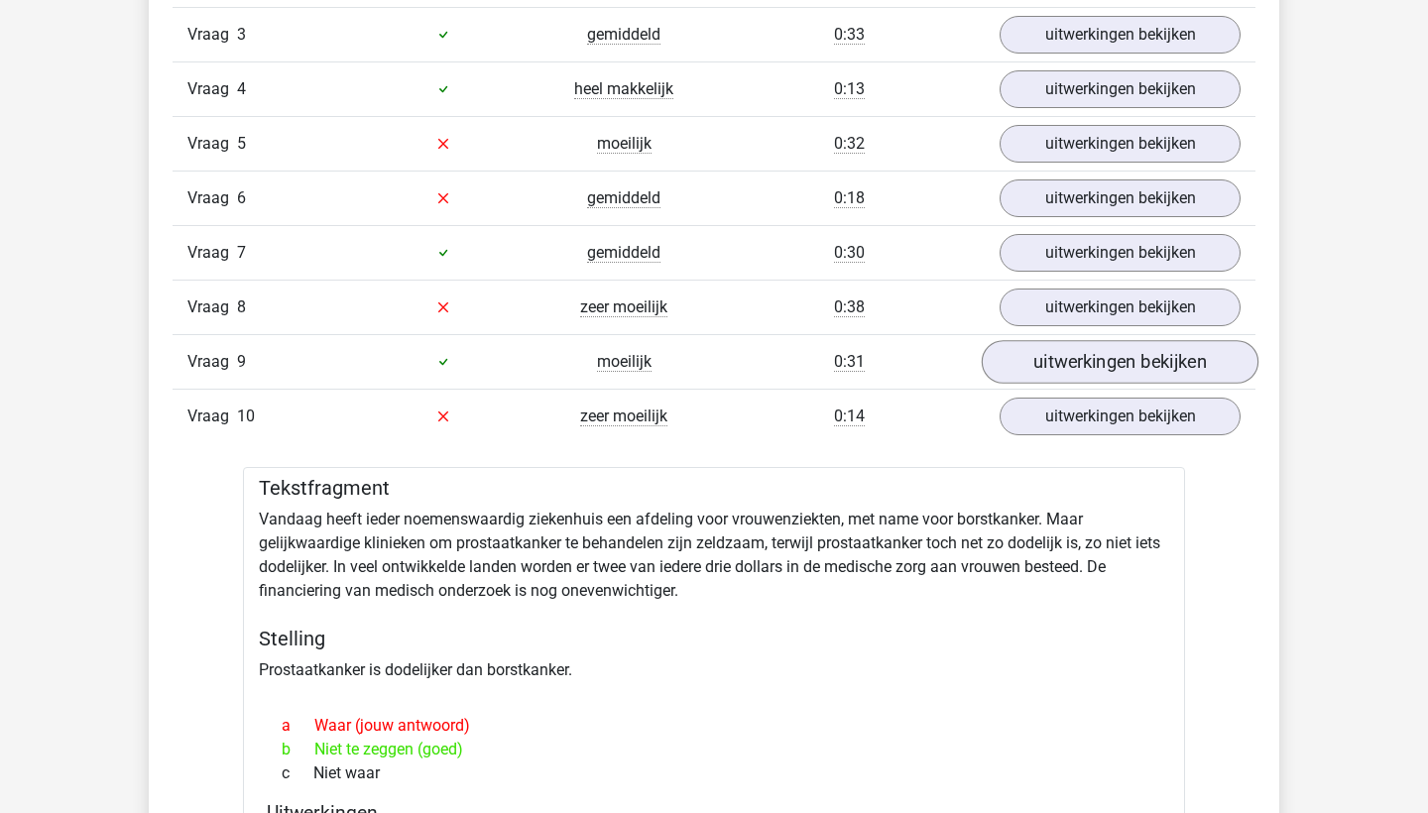
click at [1032, 361] on link "uitwerkingen bekijken" at bounding box center [1120, 362] width 277 height 44
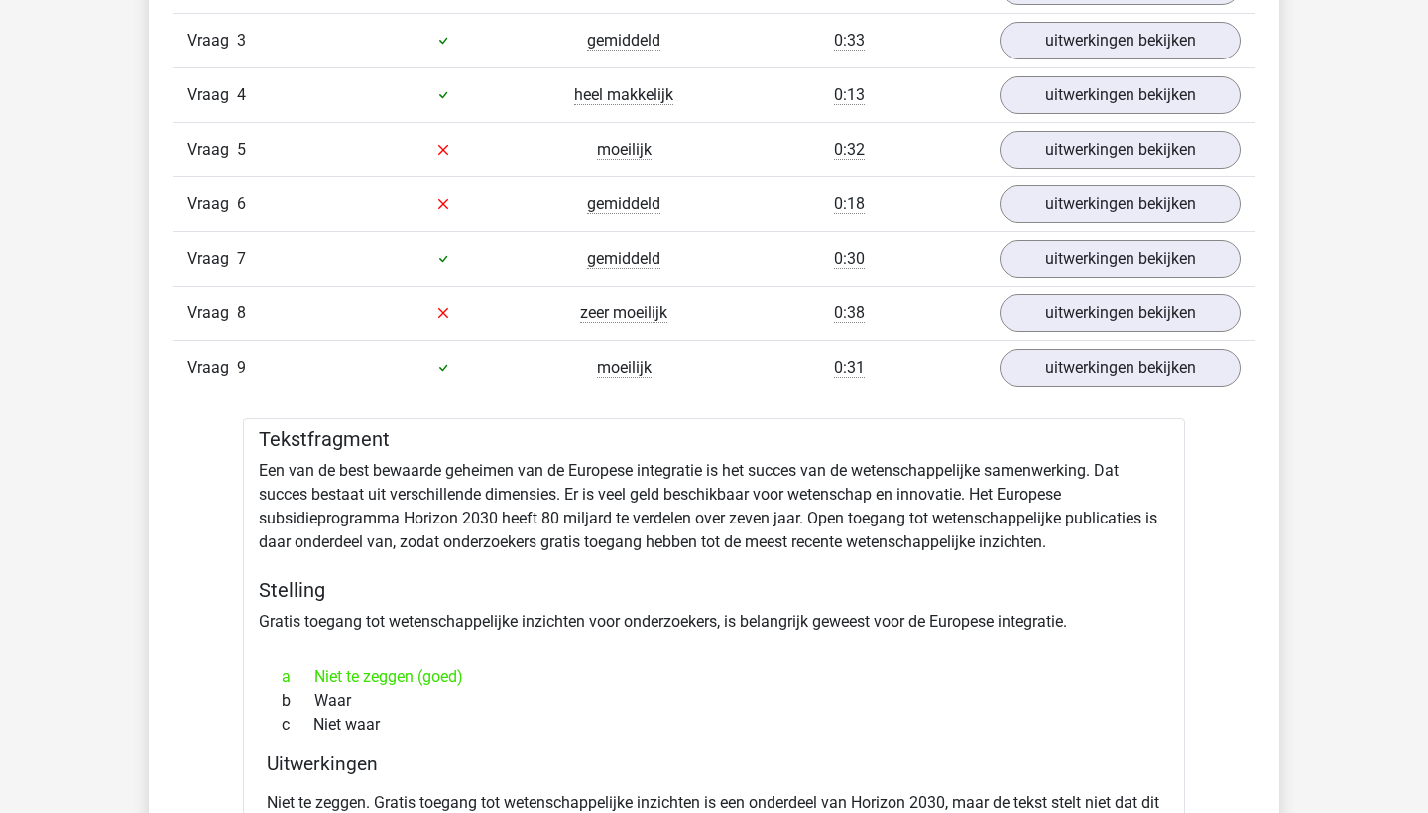
scroll to position [1450, 0]
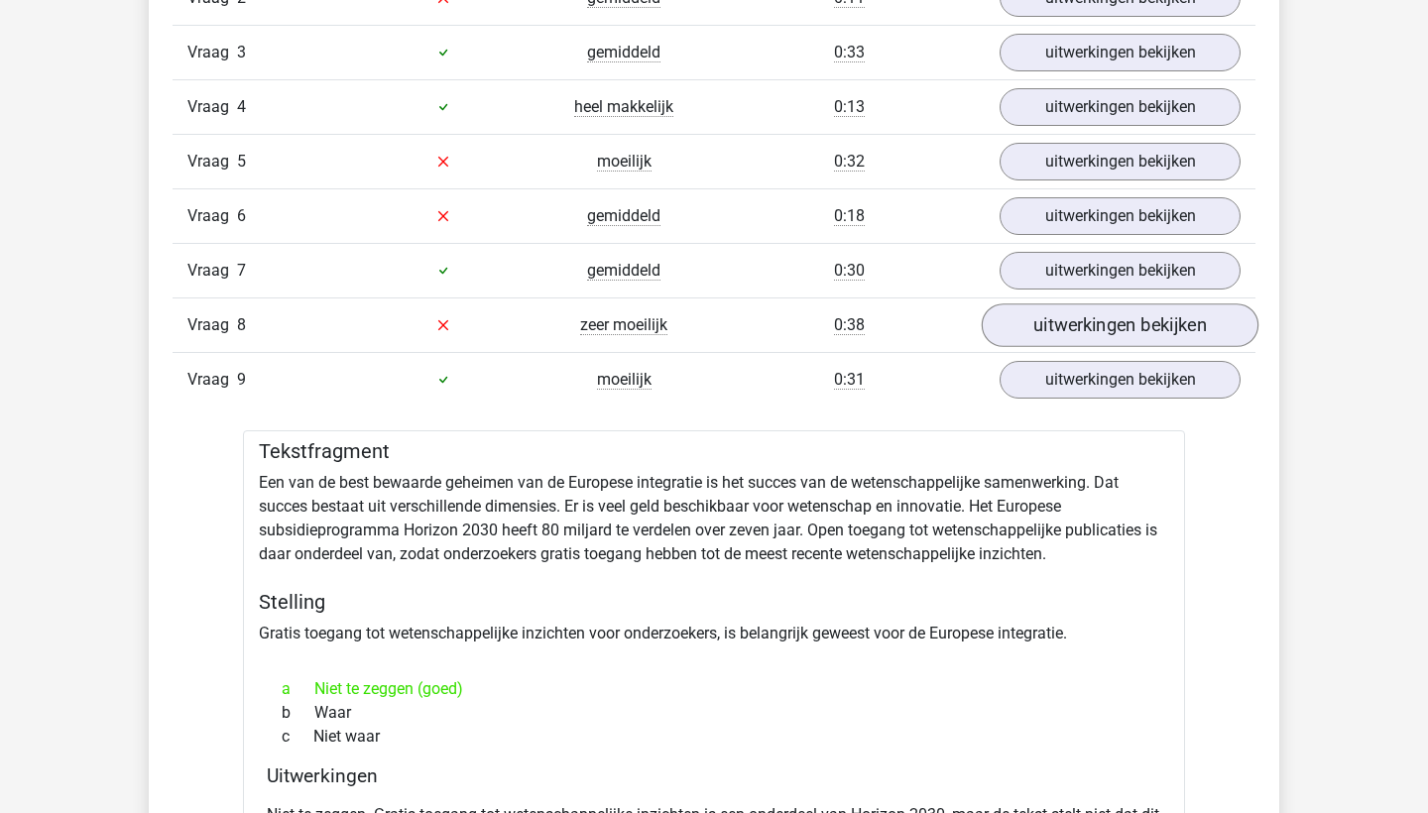
click at [1057, 339] on link "uitwerkingen bekijken" at bounding box center [1120, 326] width 277 height 44
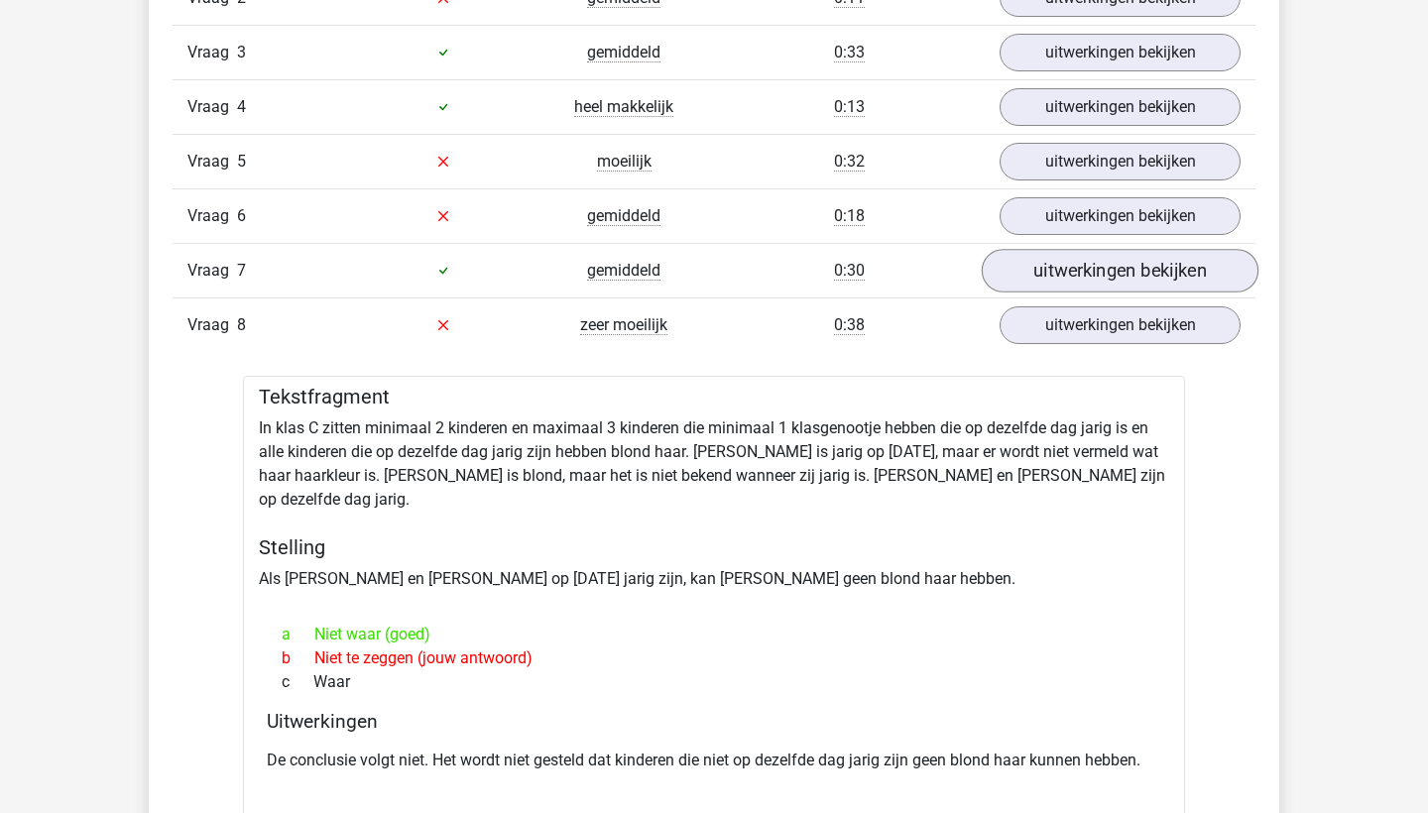
click at [1034, 261] on link "uitwerkingen bekijken" at bounding box center [1120, 271] width 277 height 44
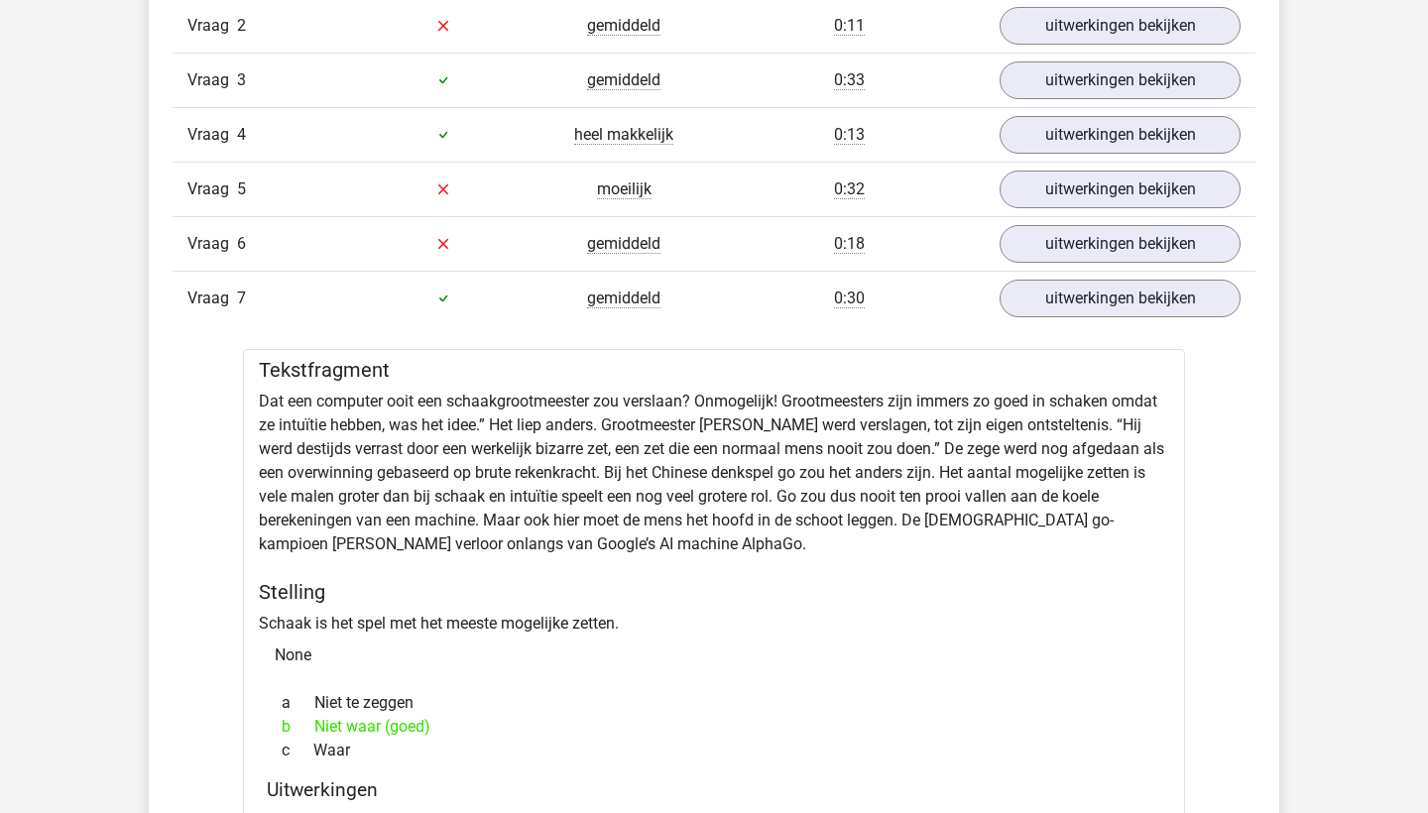
scroll to position [1421, 0]
click at [1044, 231] on link "uitwerkingen bekijken" at bounding box center [1120, 245] width 277 height 44
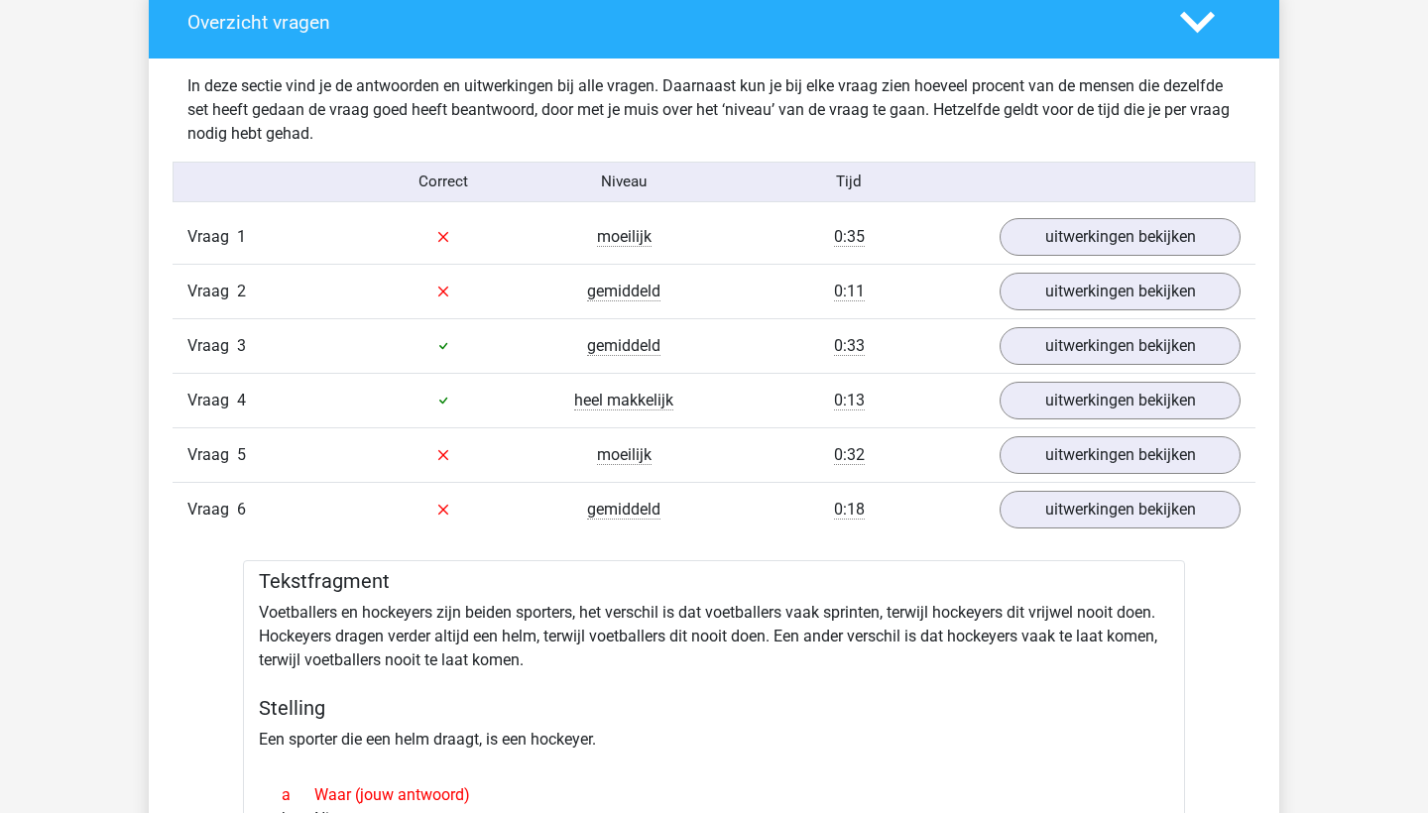
scroll to position [1153, 0]
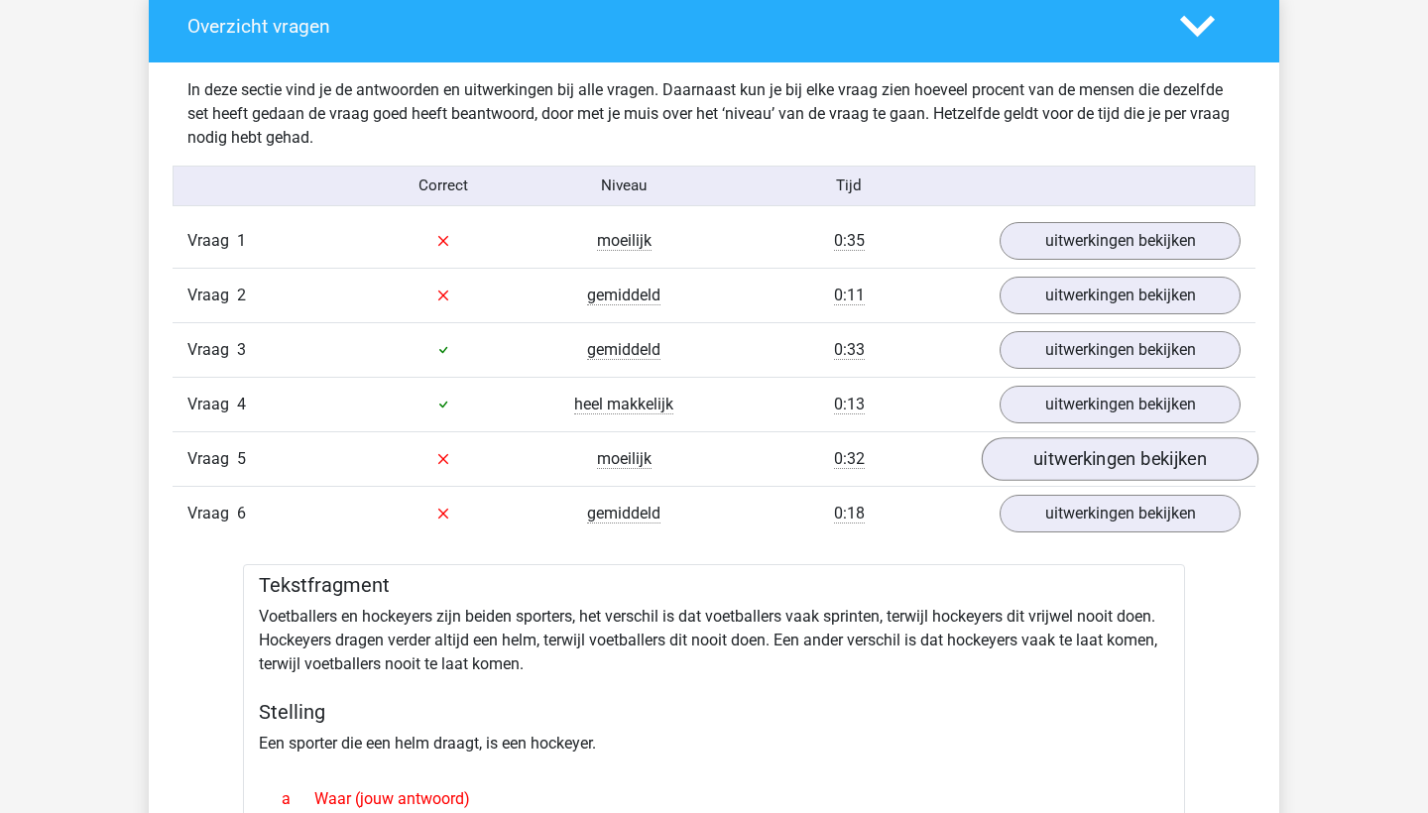
click at [1049, 455] on link "uitwerkingen bekijken" at bounding box center [1120, 459] width 277 height 44
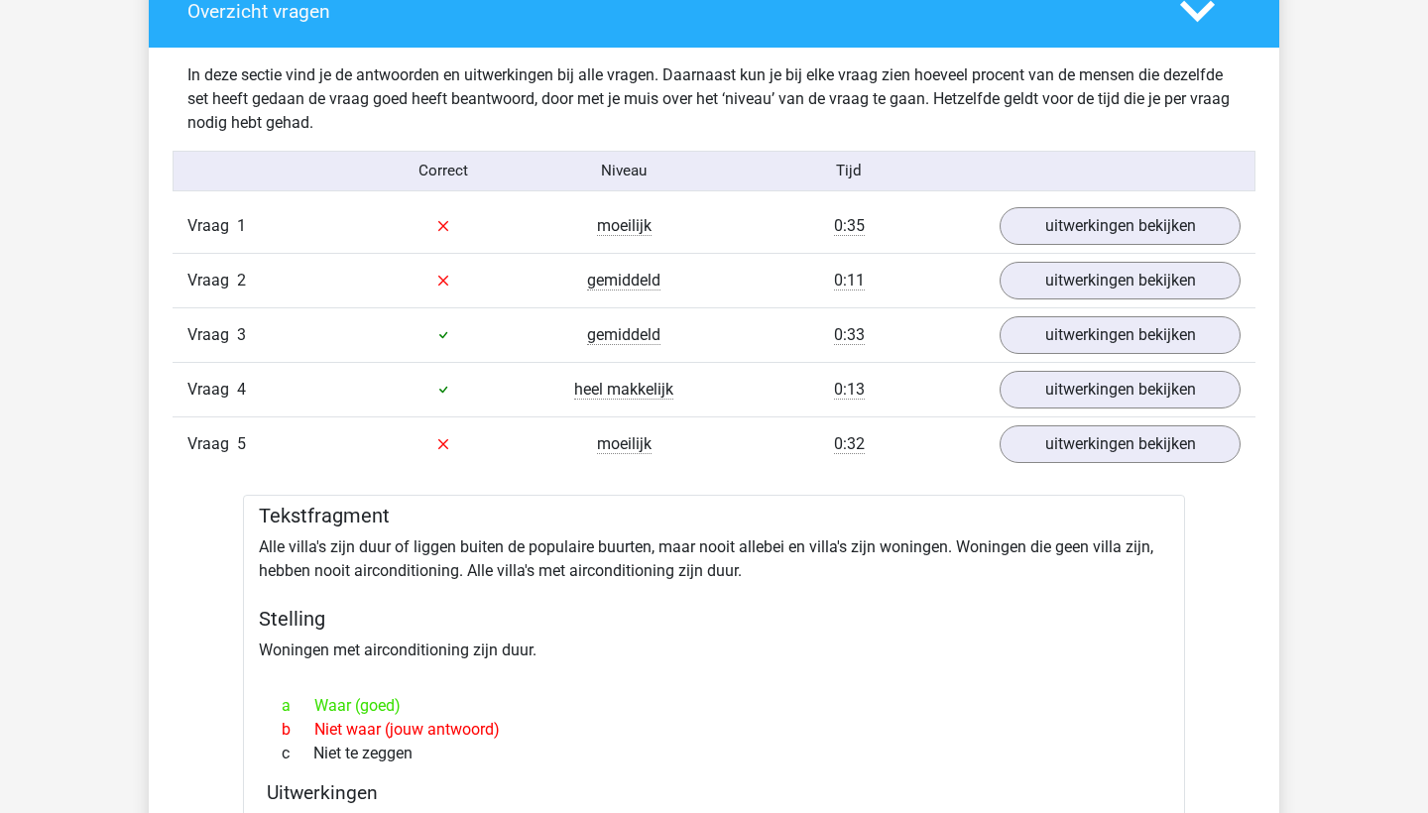
scroll to position [1157, 0]
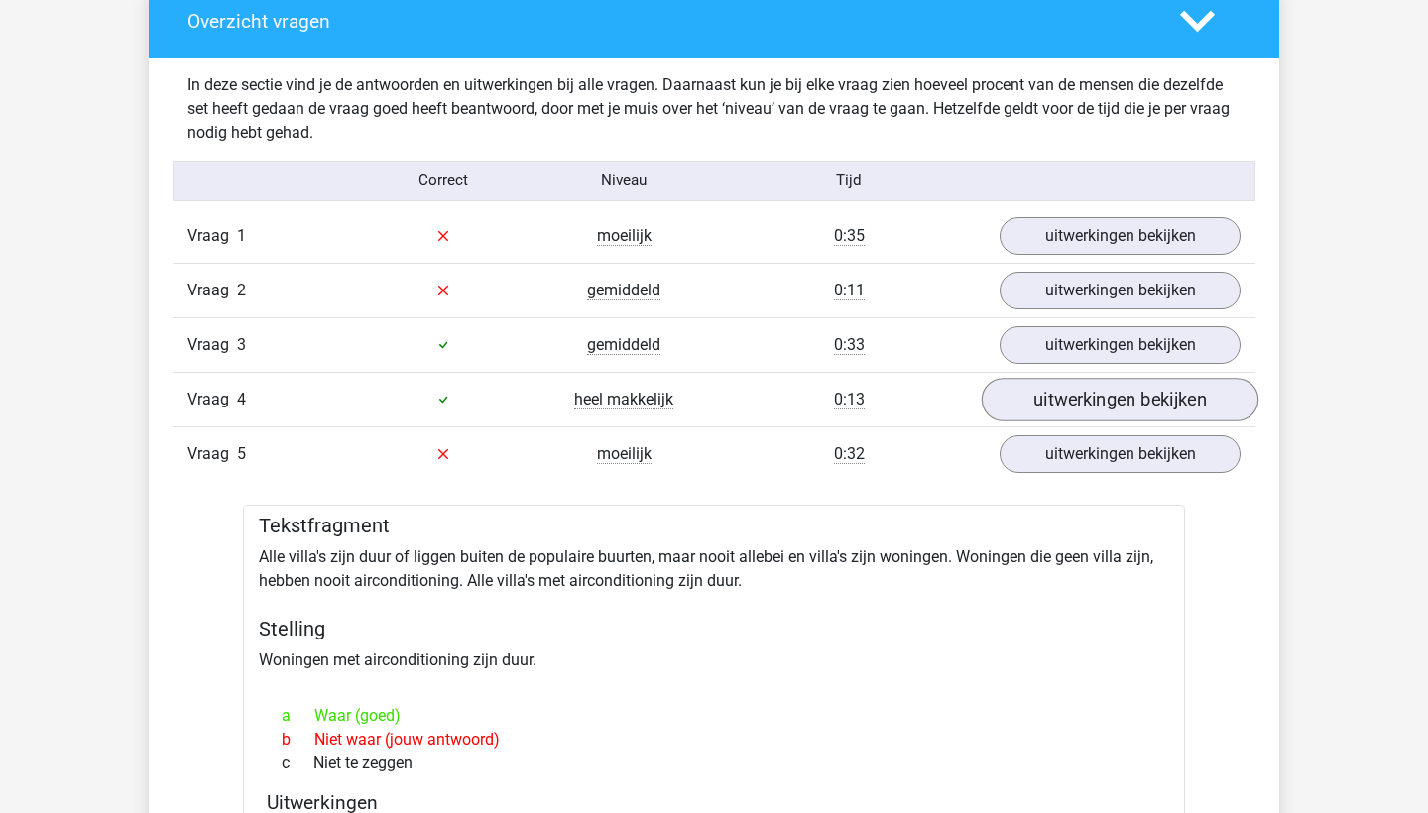
click at [1037, 408] on link "uitwerkingen bekijken" at bounding box center [1120, 400] width 277 height 44
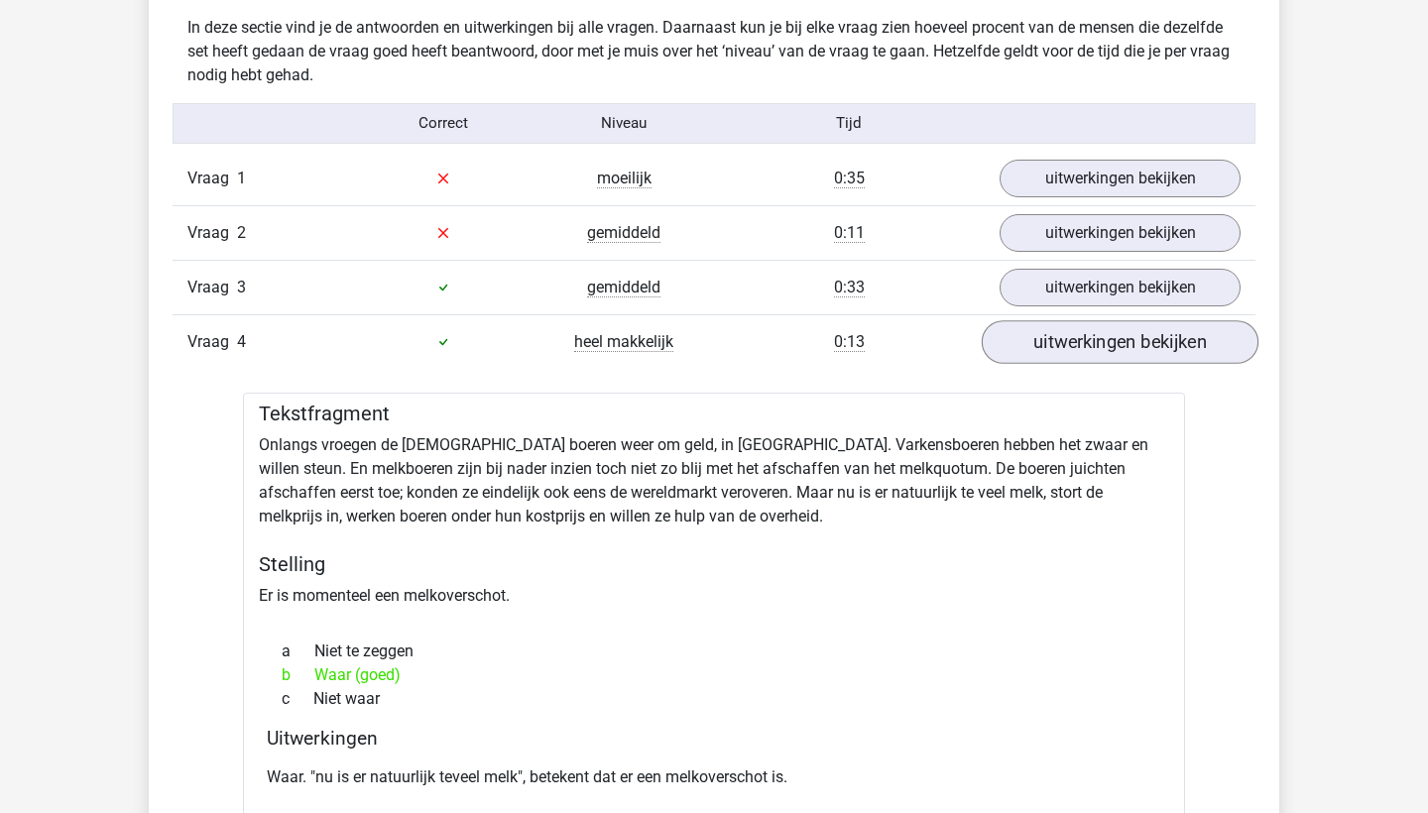
scroll to position [985, 0]
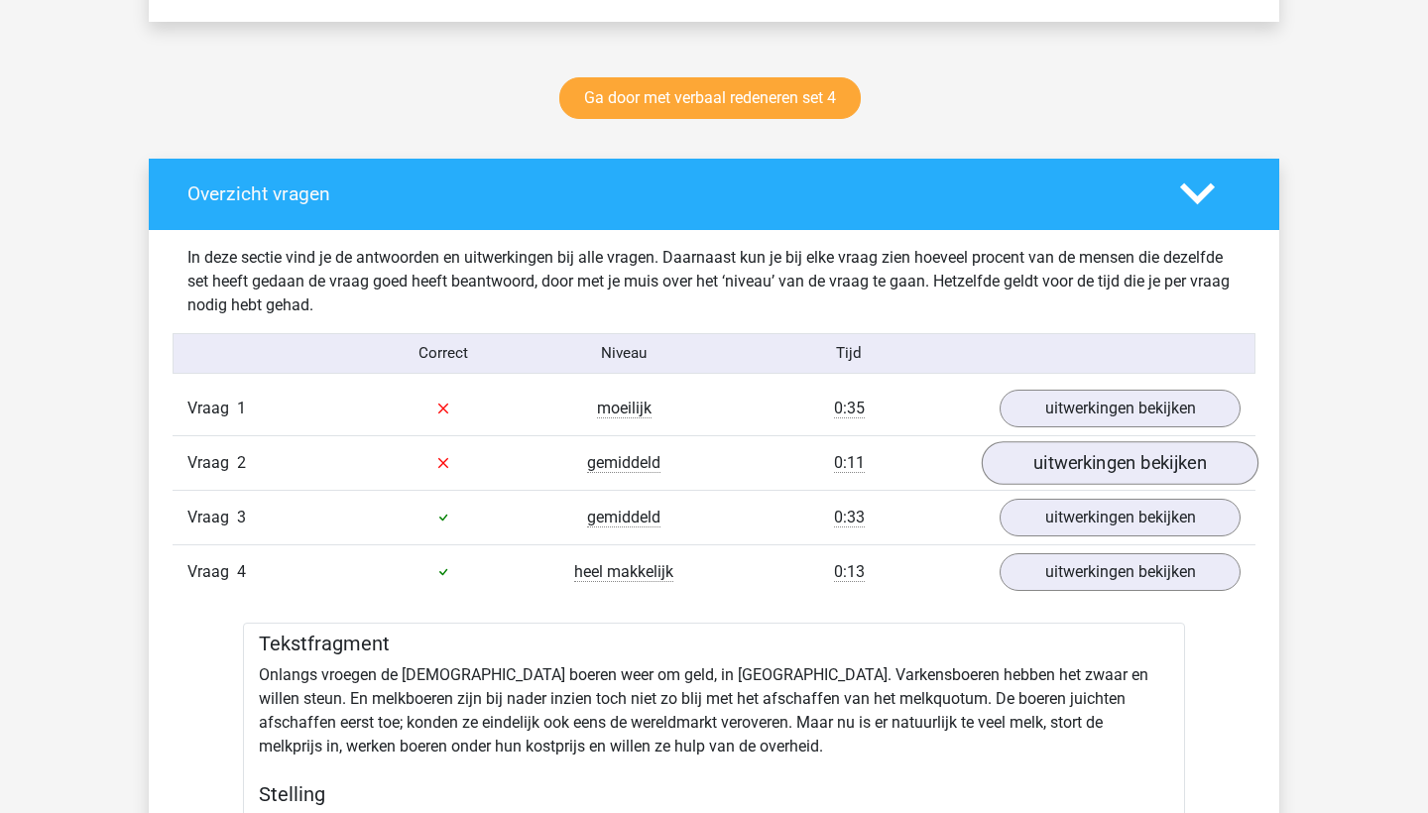
click at [1055, 471] on link "uitwerkingen bekijken" at bounding box center [1120, 463] width 277 height 44
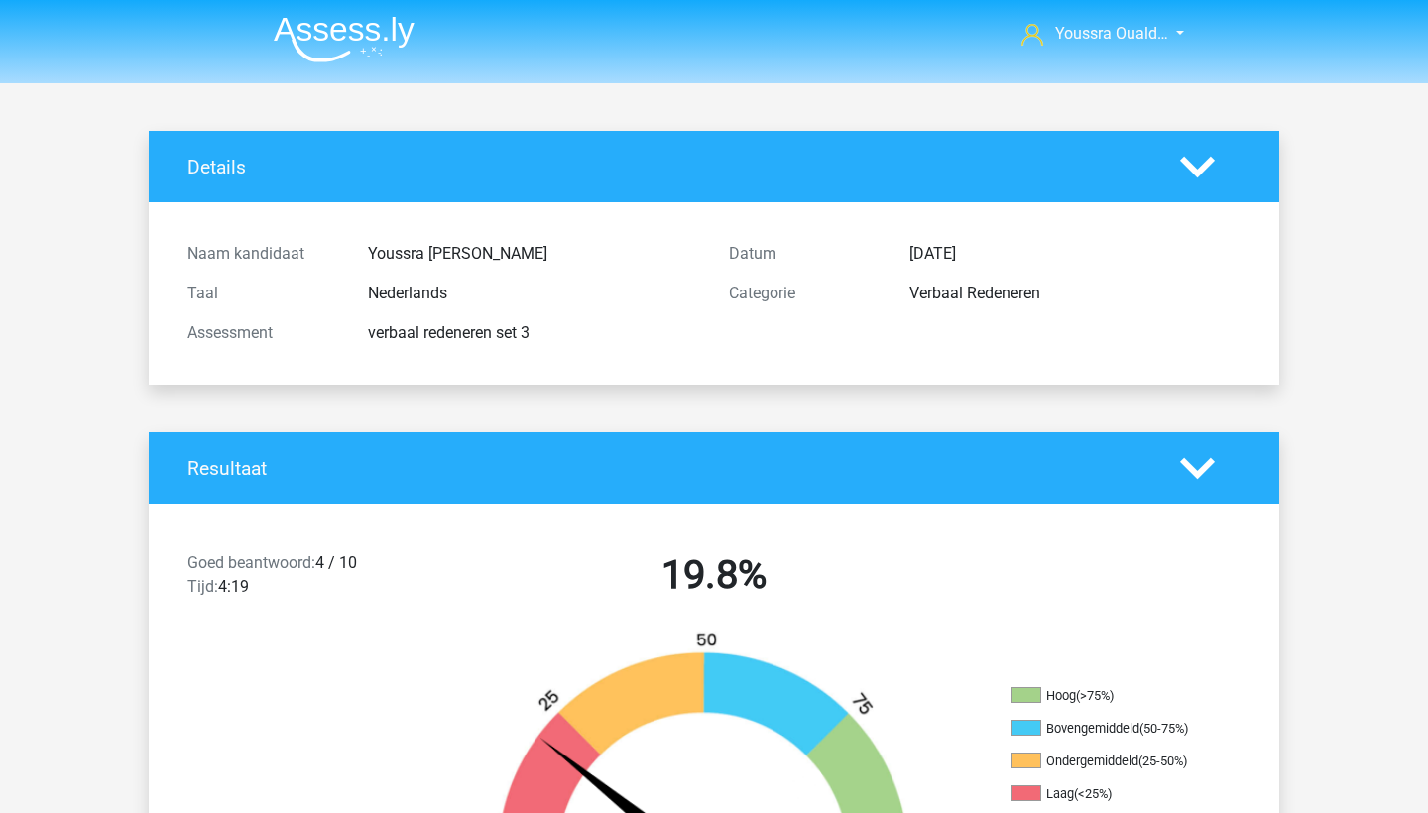
scroll to position [0, 0]
click at [314, 41] on img at bounding box center [344, 39] width 141 height 47
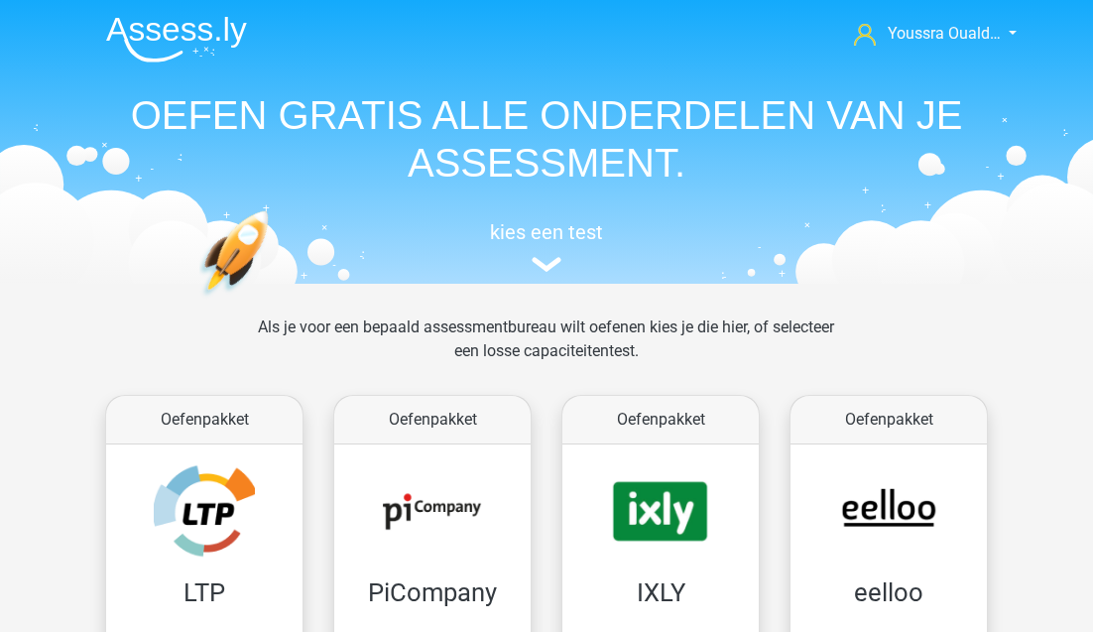
click at [180, 48] on img at bounding box center [176, 39] width 141 height 47
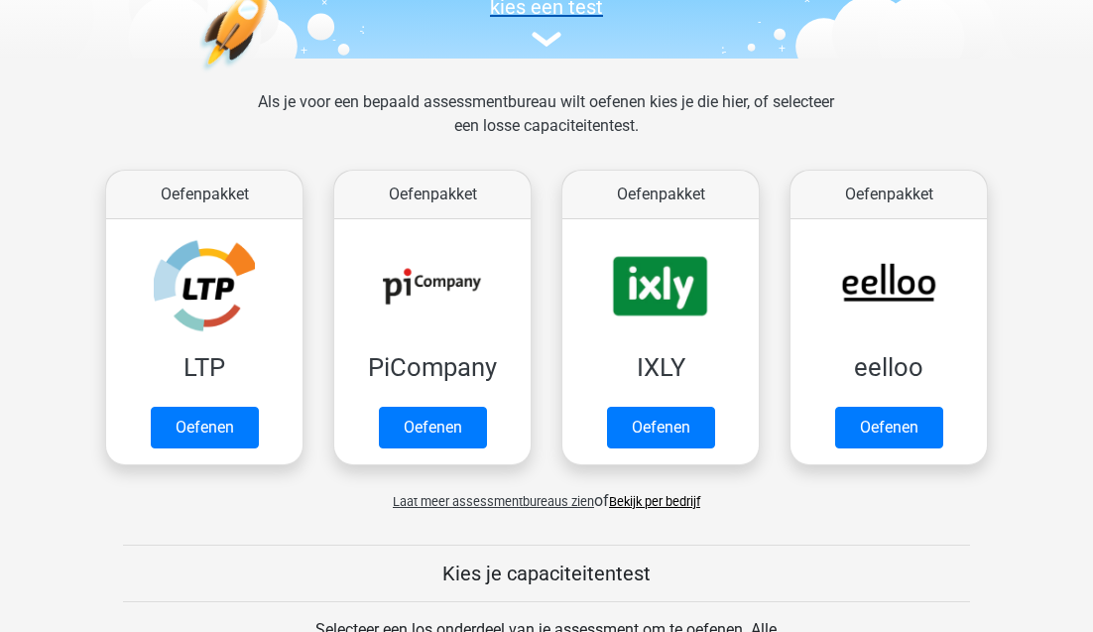
scroll to position [255, 0]
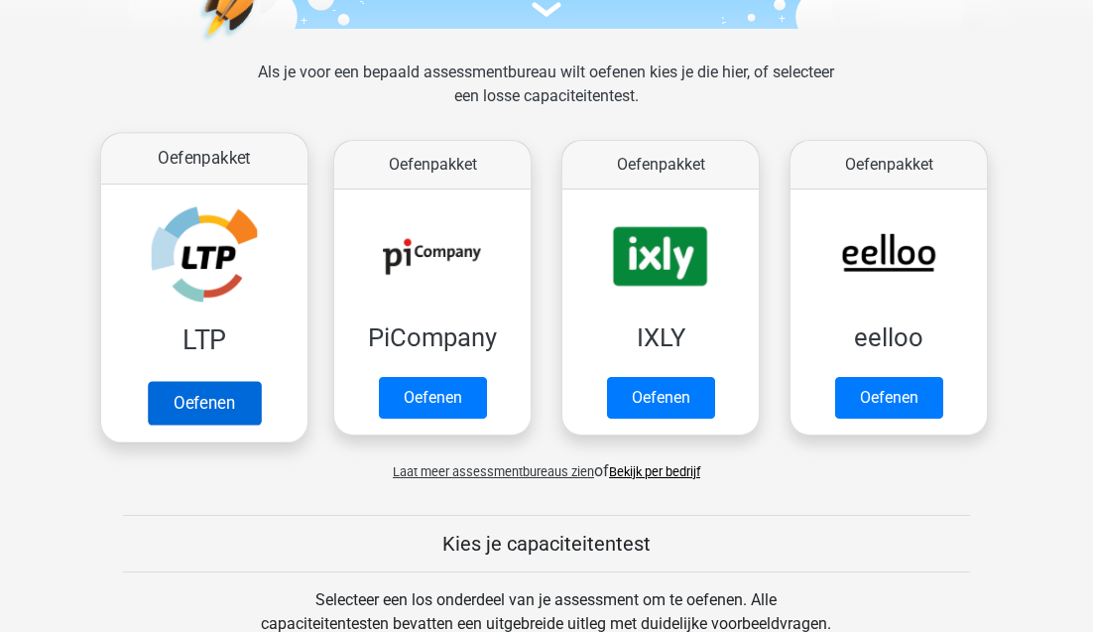
click at [182, 387] on link "Oefenen" at bounding box center [204, 403] width 113 height 44
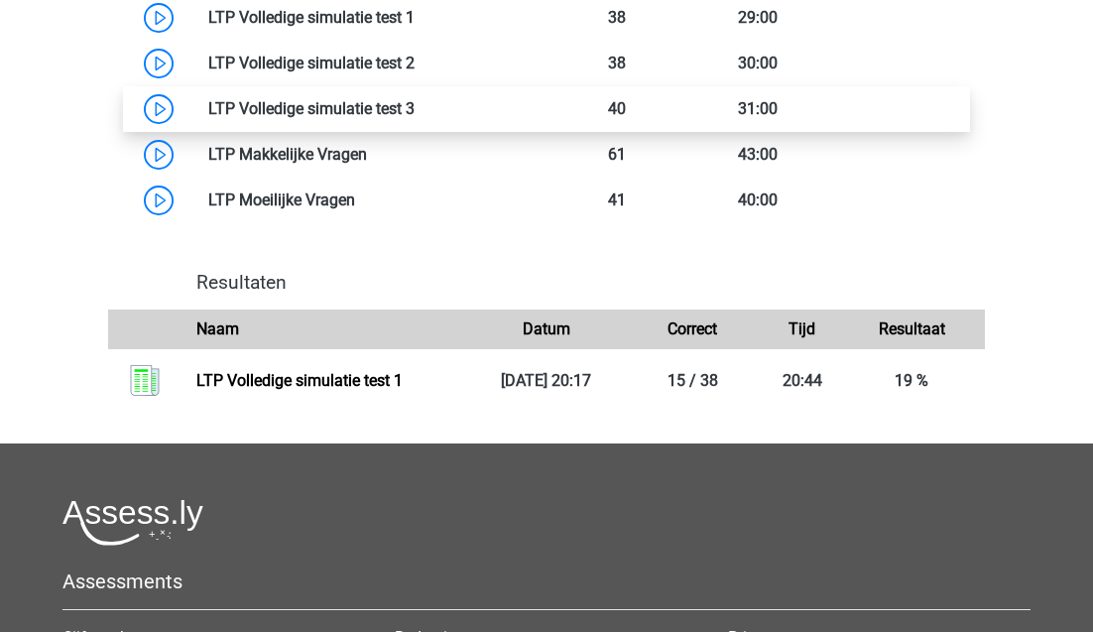
scroll to position [1320, 0]
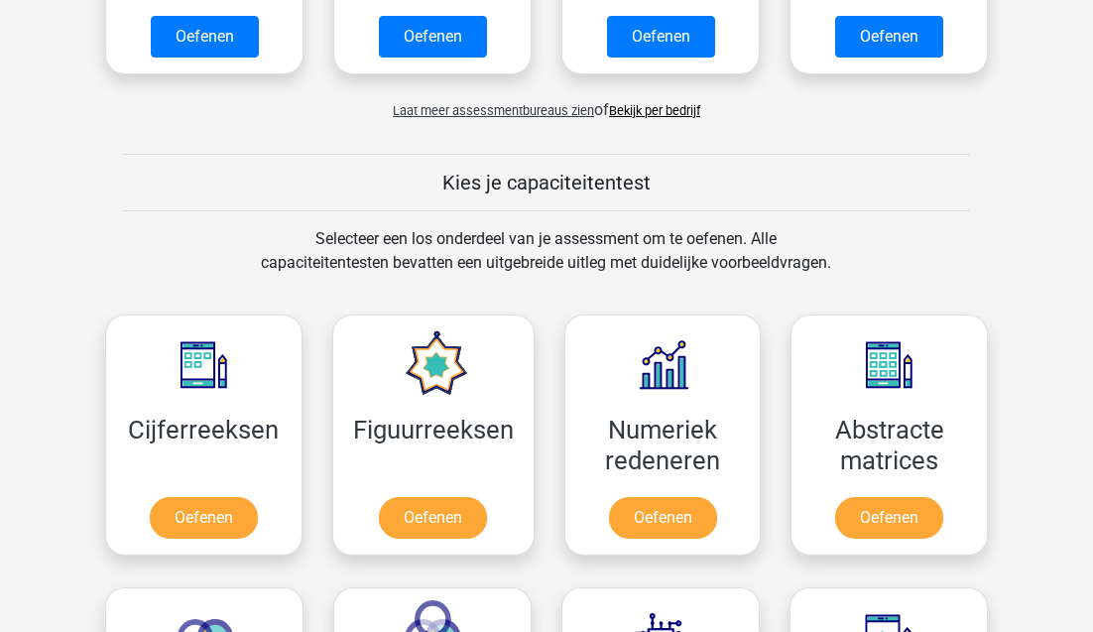
scroll to position [623, 0]
